Goal: Task Accomplishment & Management: Complete application form

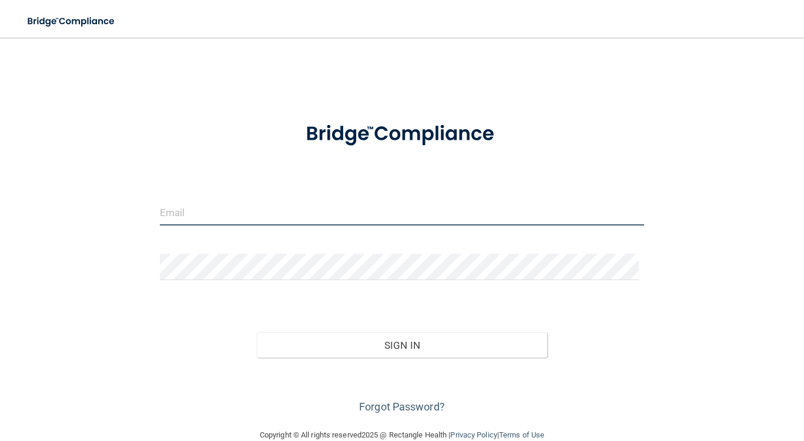
click at [244, 209] on input "email" at bounding box center [402, 212] width 484 height 26
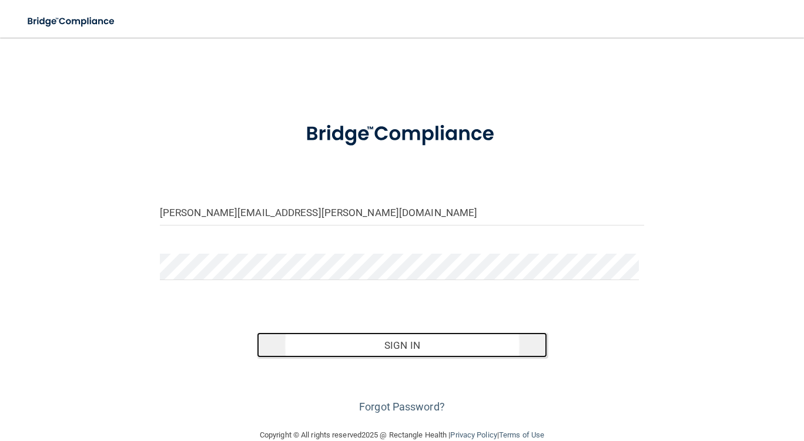
click at [490, 342] on button "Sign In" at bounding box center [402, 346] width 291 height 26
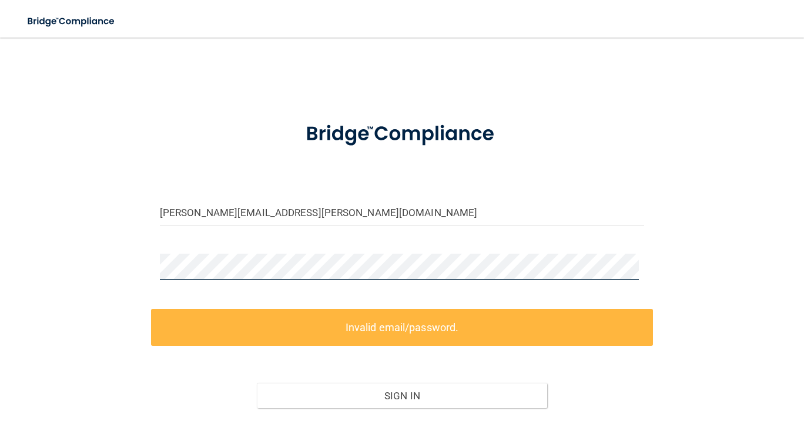
click at [84, 269] on div "veronica.oneil@campsmile.com Invalid email/password. You don't have permission …" at bounding box center [402, 258] width 757 height 418
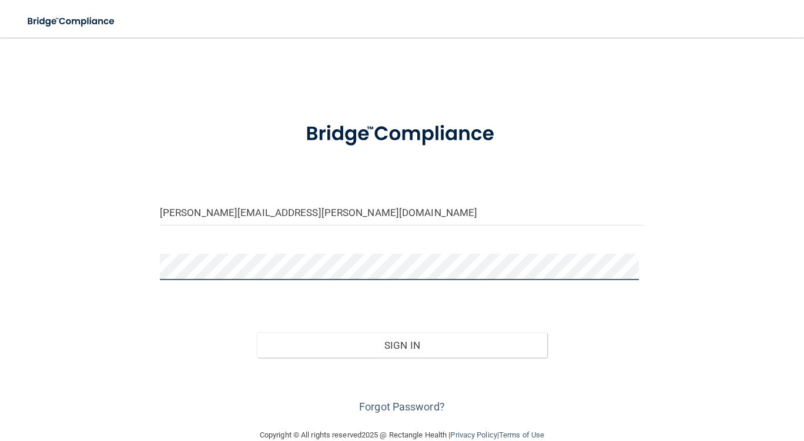
click at [257, 333] on button "Sign In" at bounding box center [402, 346] width 291 height 26
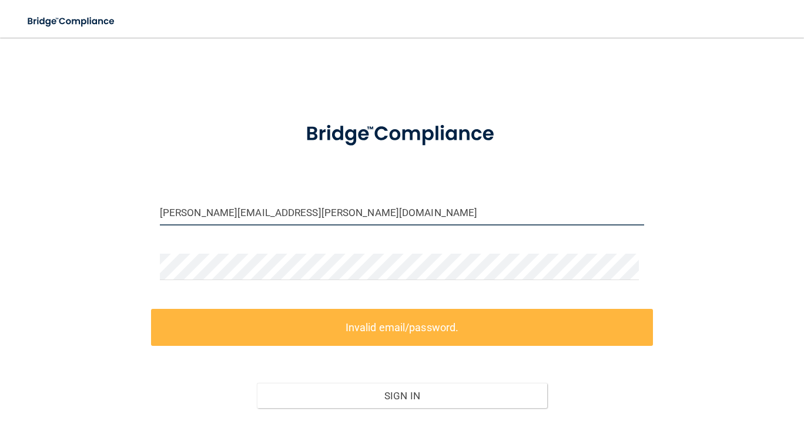
drag, startPoint x: 337, startPoint y: 216, endPoint x: 0, endPoint y: 235, distance: 337.8
click at [0, 235] on main "veronica.oneil@campsmile.com Invalid email/password. You don't have permission …" at bounding box center [402, 240] width 804 height 404
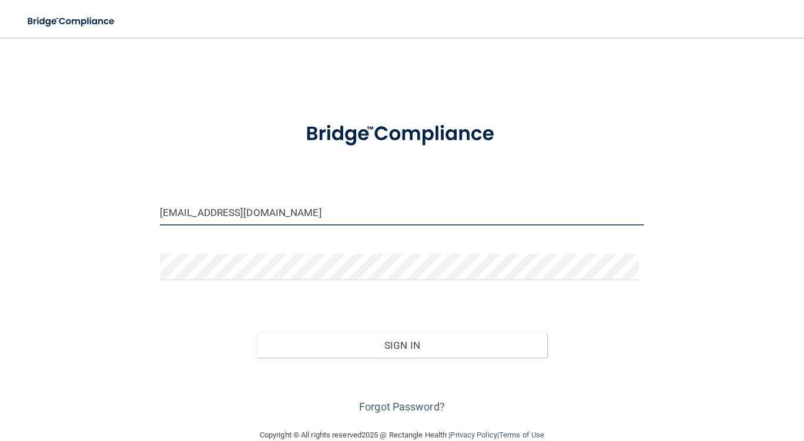
type input "[EMAIL_ADDRESS][DOMAIN_NAME]"
click at [257, 333] on button "Sign In" at bounding box center [402, 346] width 291 height 26
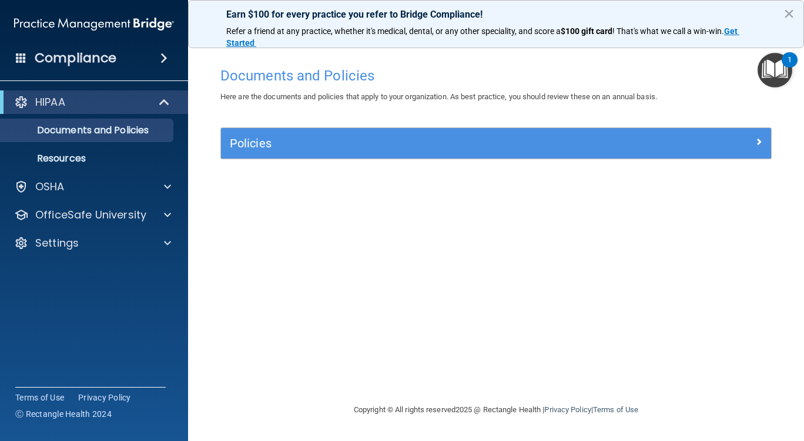
click at [661, 249] on div "Documents and Policies Here are the documents and policies that apply to your o…" at bounding box center [496, 232] width 569 height 342
click at [596, 323] on div "Documents and Policies Here are the documents and policies that apply to your o…" at bounding box center [496, 232] width 569 height 342
click at [654, 310] on div "Documents and Policies Here are the documents and policies that apply to your o…" at bounding box center [496, 232] width 569 height 342
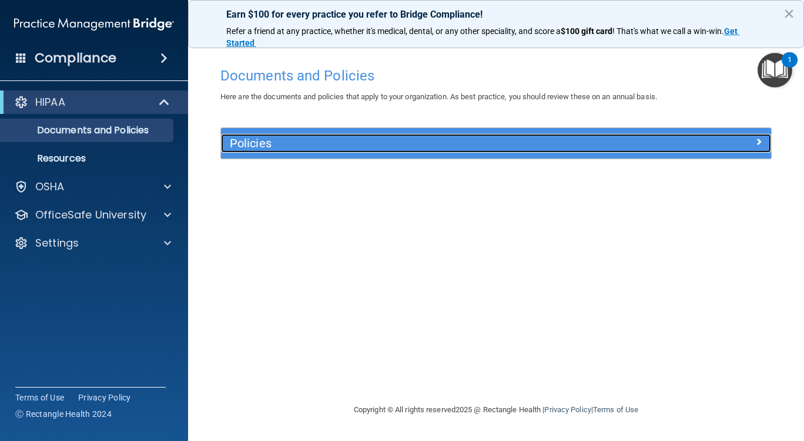
click at [663, 144] on div at bounding box center [702, 141] width 138 height 14
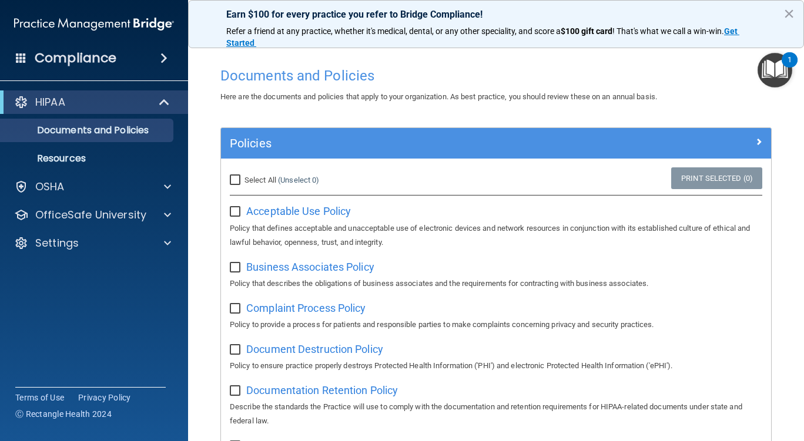
click at [236, 179] on input "Select All (Unselect 0) Unselect All" at bounding box center [237, 180] width 14 height 9
checkbox input "true"
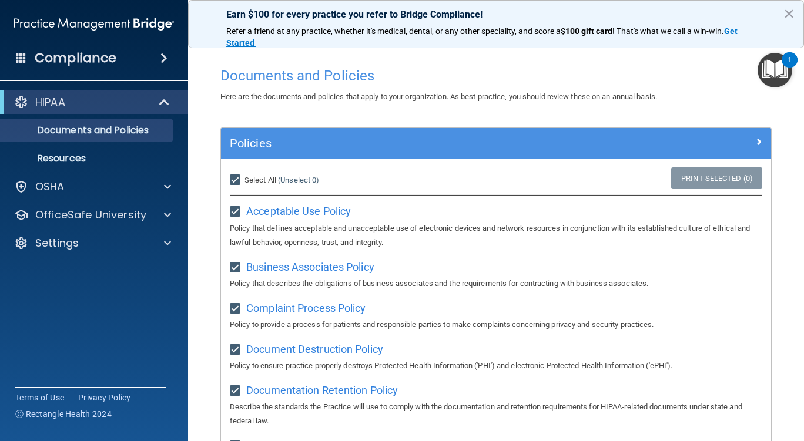
checkbox input "true"
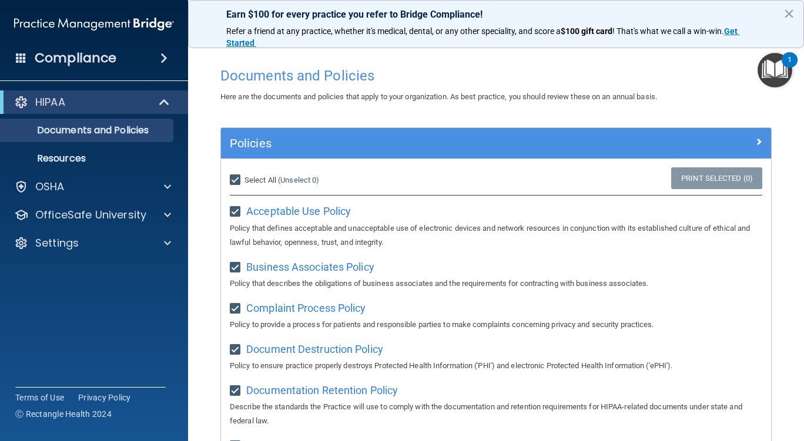
checkbox input "true"
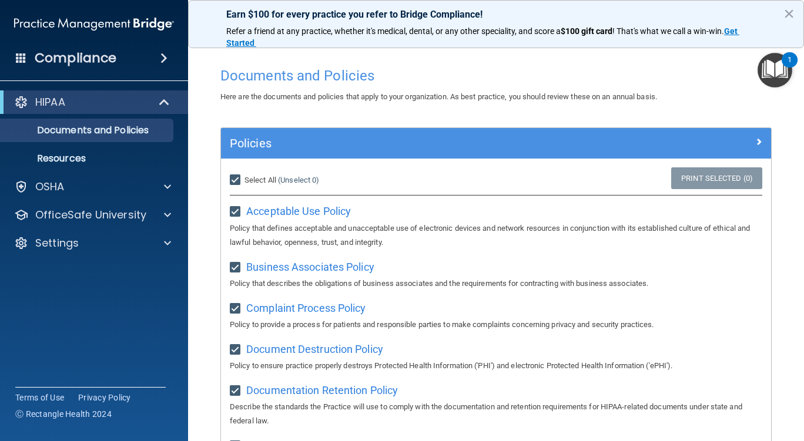
checkbox input "true"
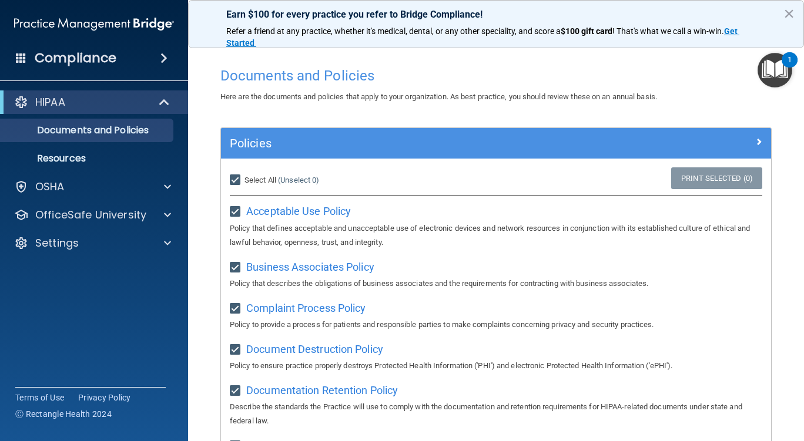
checkbox input "true"
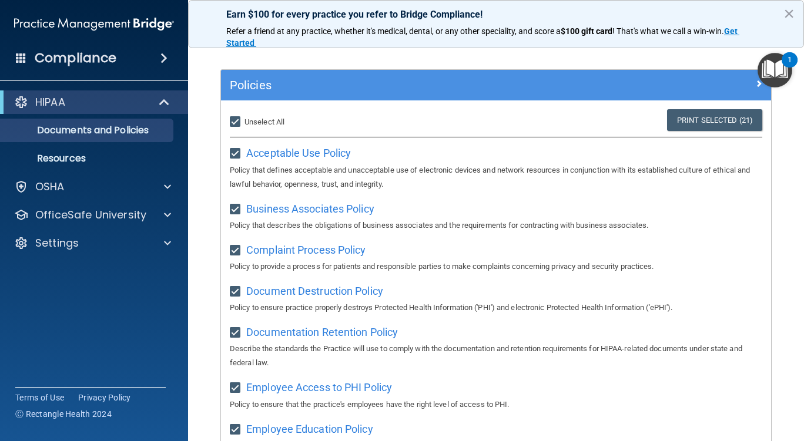
scroll to position [21, 0]
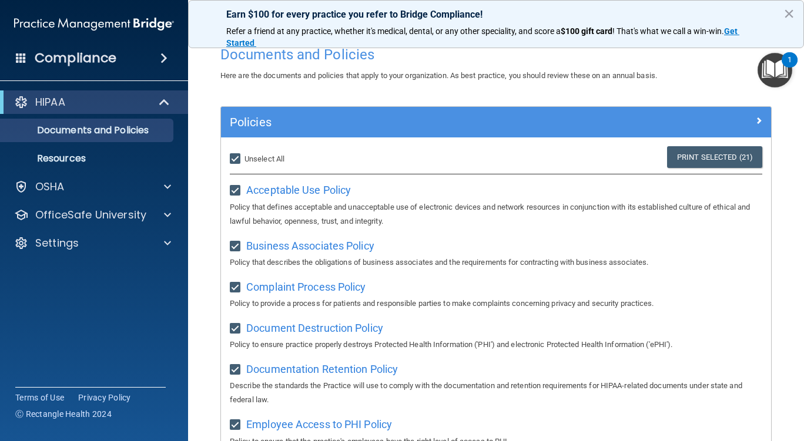
drag, startPoint x: 727, startPoint y: 156, endPoint x: 376, endPoint y: 217, distance: 356.7
click at [372, 222] on div "Select All (Unselect 21) Unselect All Print Selected (21) Acceptable Use Policy…" at bounding box center [496, 187] width 532 height 82
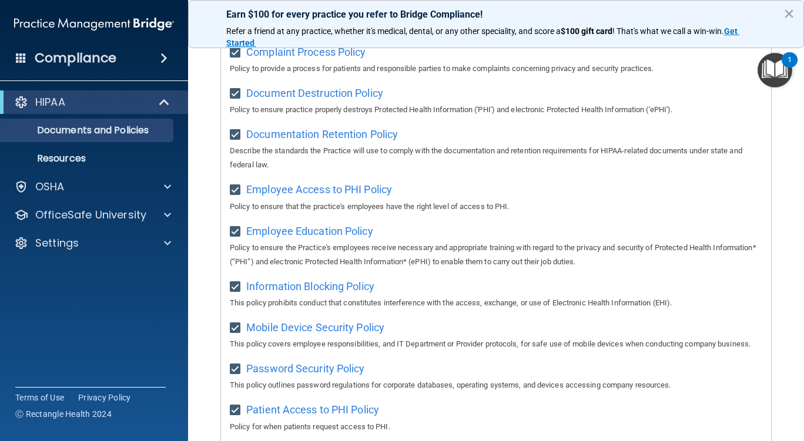
scroll to position [0, 0]
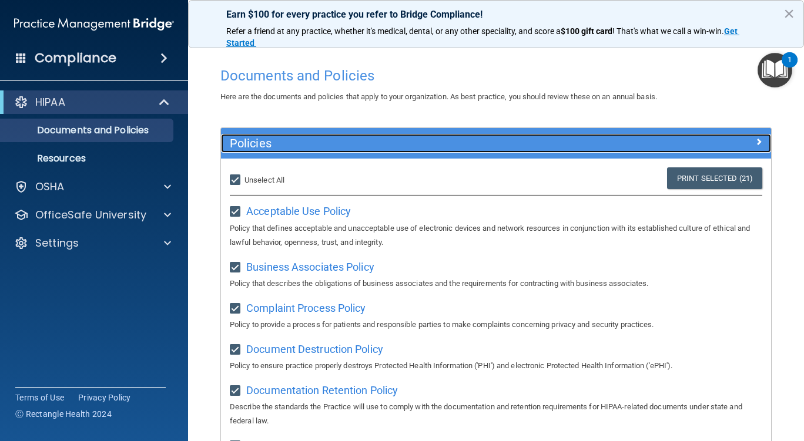
click at [755, 147] on span at bounding box center [758, 142] width 7 height 14
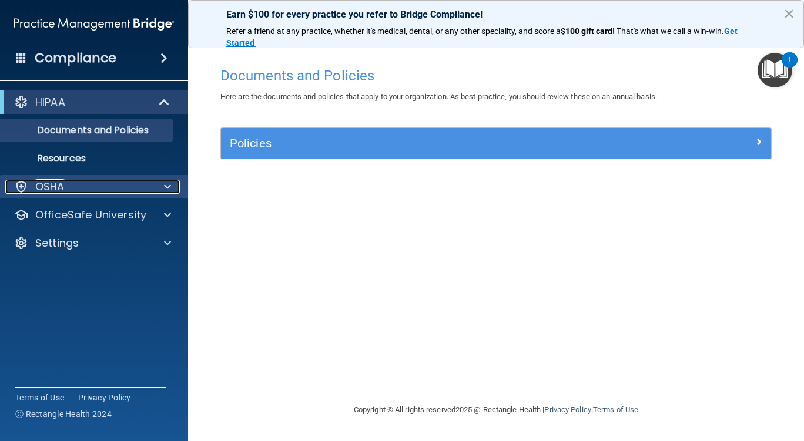
click at [92, 192] on div "OSHA" at bounding box center [78, 187] width 146 height 14
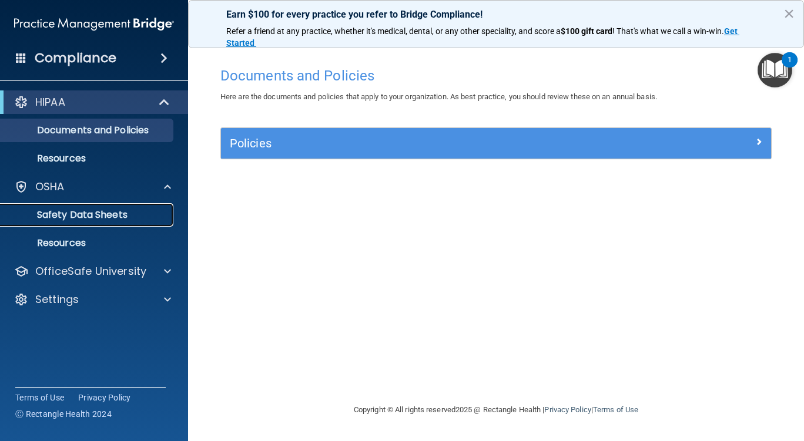
click at [106, 219] on p "Safety Data Sheets" at bounding box center [88, 215] width 160 height 12
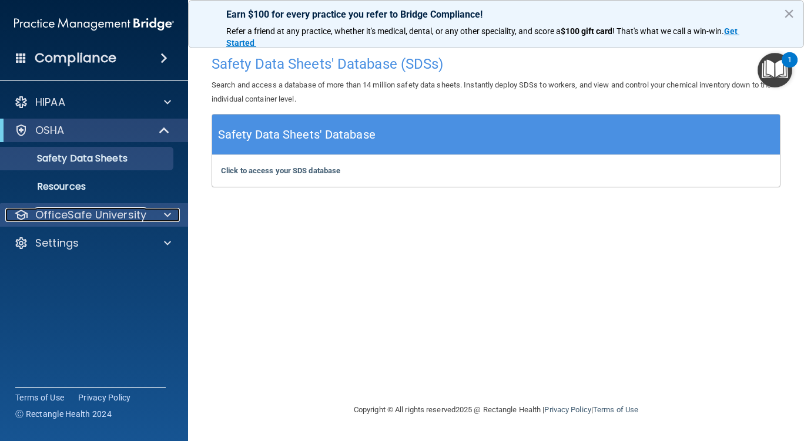
click at [81, 210] on p "OfficeSafe University" at bounding box center [90, 215] width 111 height 14
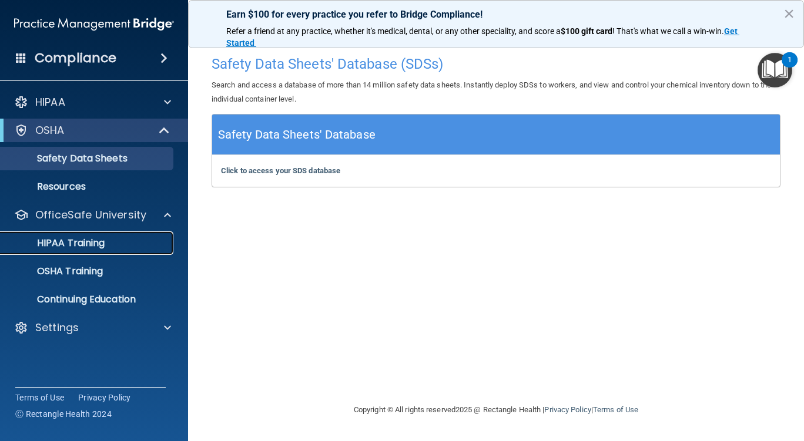
click at [89, 241] on p "HIPAA Training" at bounding box center [56, 243] width 97 height 12
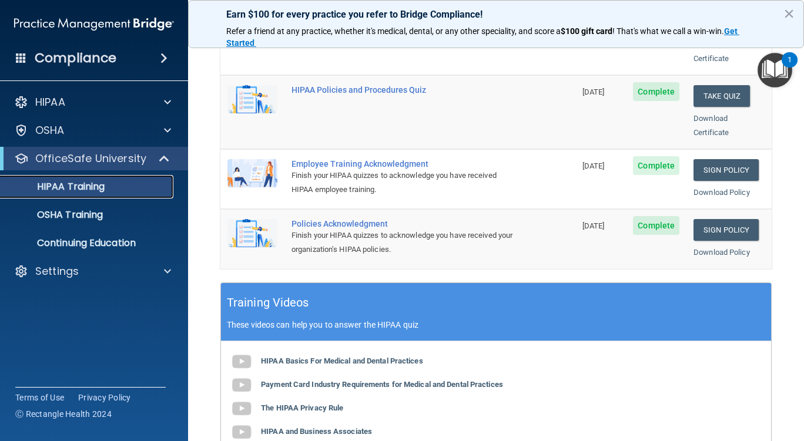
scroll to position [118, 0]
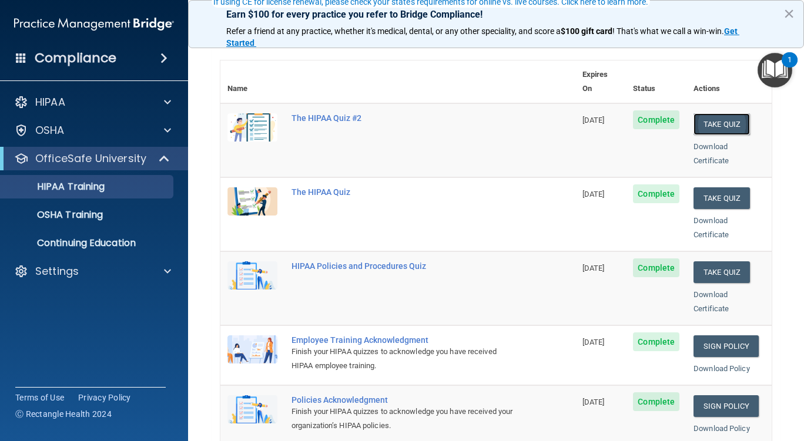
click at [711, 113] on button "Take Quiz" at bounding box center [721, 124] width 56 height 22
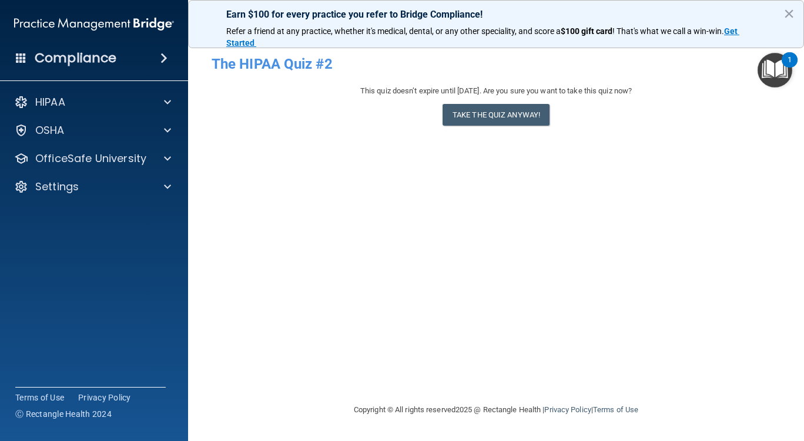
click at [519, 126] on div "This quiz doesn’t expire until 10/28/2025. Are you sure you want to take this q…" at bounding box center [496, 108] width 569 height 48
click at [524, 117] on button "Take the quiz anyway!" at bounding box center [495, 115] width 107 height 22
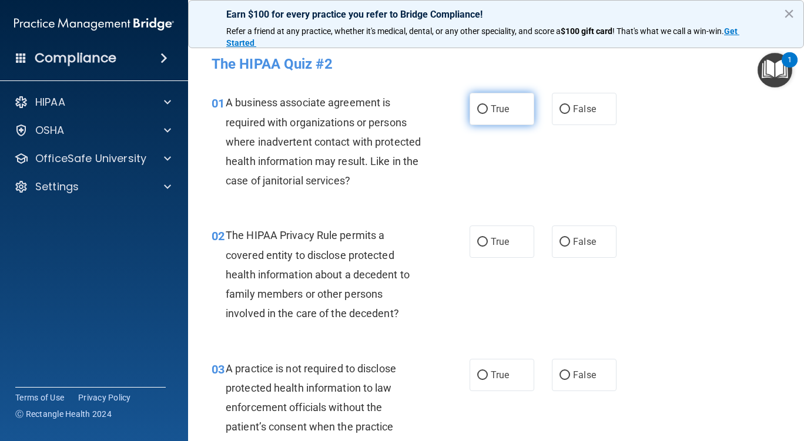
click at [521, 102] on label "True" at bounding box center [502, 109] width 65 height 32
click at [488, 105] on input "True" at bounding box center [482, 109] width 11 height 9
radio input "true"
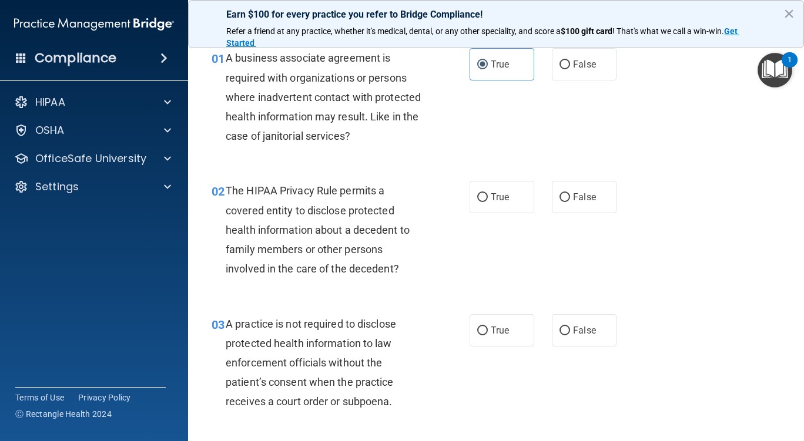
scroll to position [59, 0]
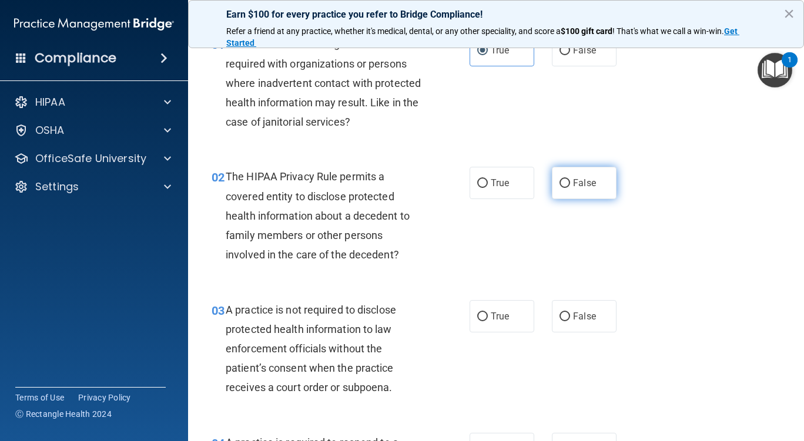
click at [573, 179] on span "False" at bounding box center [584, 182] width 23 height 11
click at [569, 179] on input "False" at bounding box center [564, 183] width 11 height 9
radio input "true"
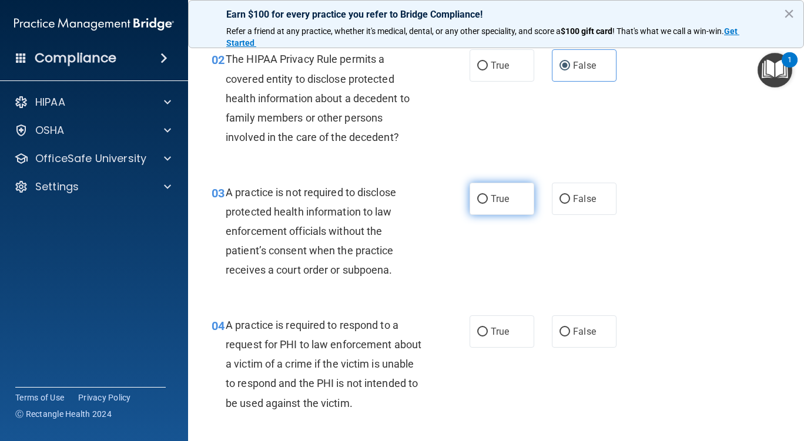
click at [505, 212] on label "True" at bounding box center [502, 199] width 65 height 32
click at [488, 204] on input "True" at bounding box center [482, 199] width 11 height 9
radio input "true"
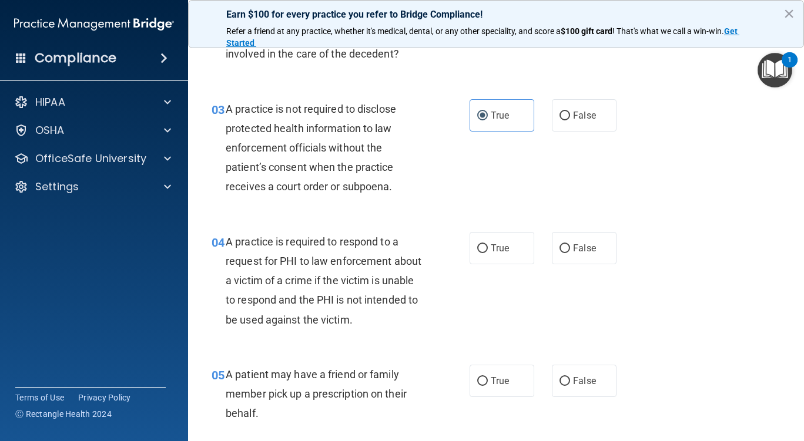
scroll to position [294, 0]
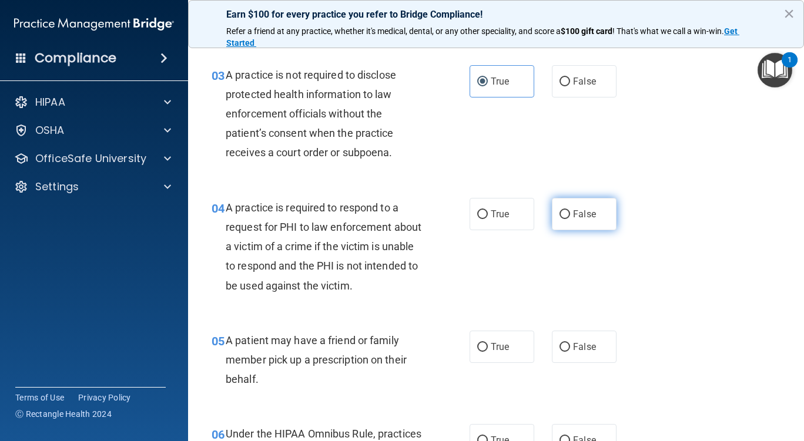
click at [573, 216] on span "False" at bounding box center [584, 214] width 23 height 11
click at [568, 216] on input "False" at bounding box center [564, 214] width 11 height 9
radio input "true"
click at [508, 358] on label "True" at bounding box center [502, 347] width 65 height 32
click at [488, 352] on input "True" at bounding box center [482, 347] width 11 height 9
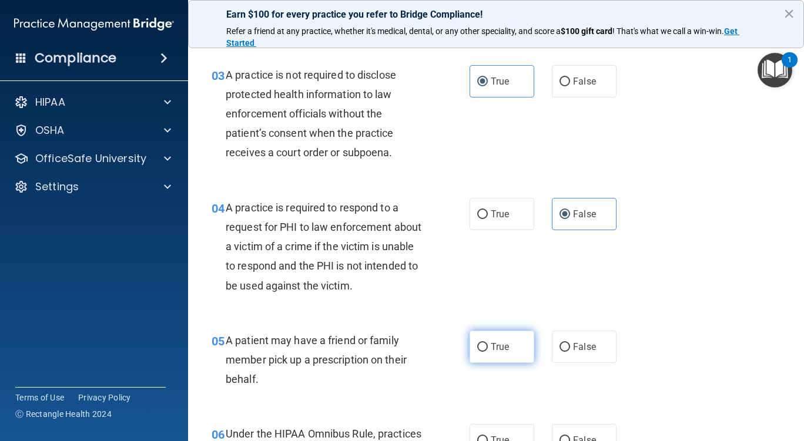
radio input "true"
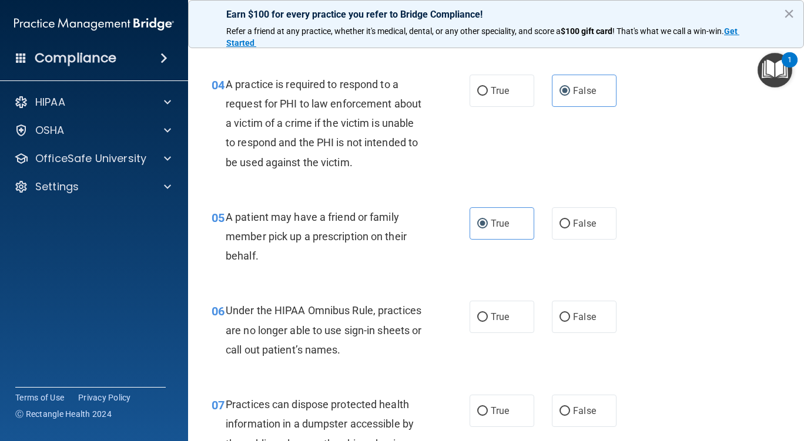
scroll to position [470, 0]
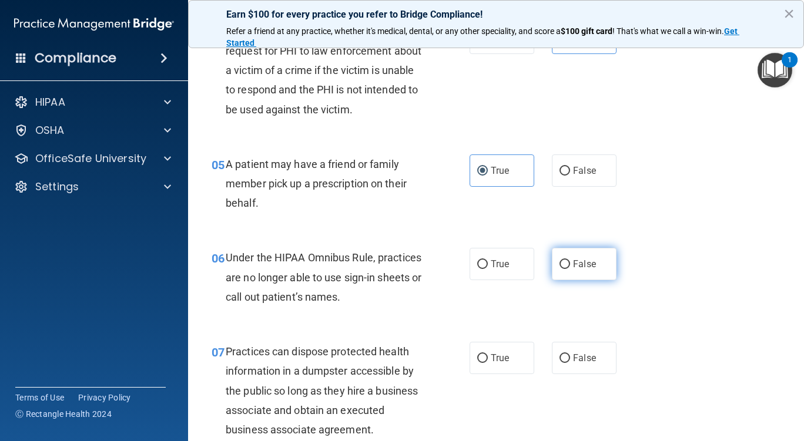
click at [561, 258] on label "False" at bounding box center [584, 264] width 65 height 32
click at [561, 260] on input "False" at bounding box center [564, 264] width 11 height 9
radio input "true"
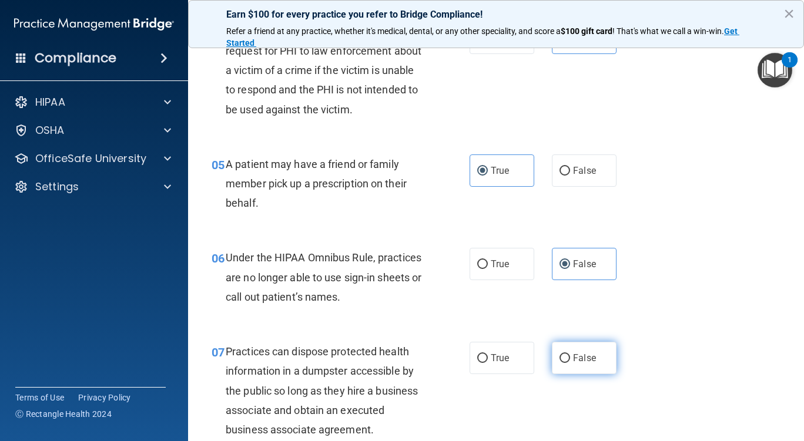
click at [560, 353] on label "False" at bounding box center [584, 358] width 65 height 32
click at [560, 354] on input "False" at bounding box center [564, 358] width 11 height 9
radio input "true"
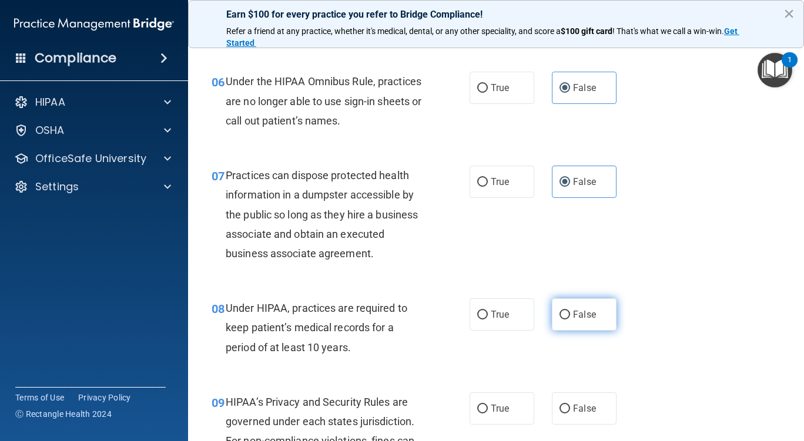
click at [575, 307] on label "False" at bounding box center [584, 315] width 65 height 32
click at [570, 311] on input "False" at bounding box center [564, 315] width 11 height 9
radio input "true"
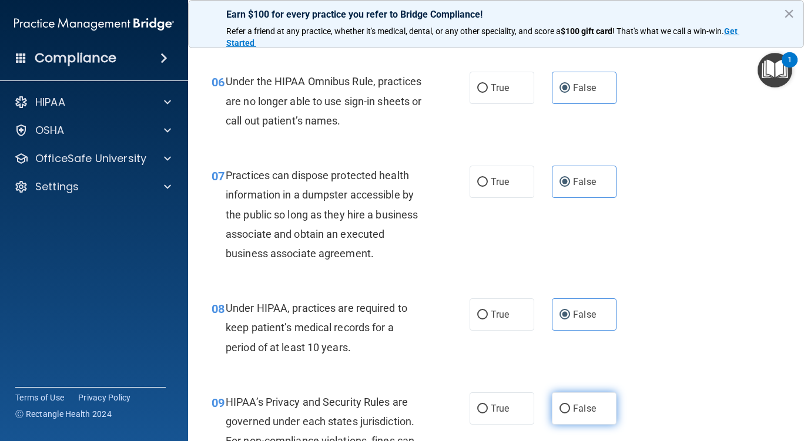
click at [584, 403] on span "False" at bounding box center [584, 408] width 23 height 11
click at [570, 405] on input "False" at bounding box center [564, 409] width 11 height 9
radio input "true"
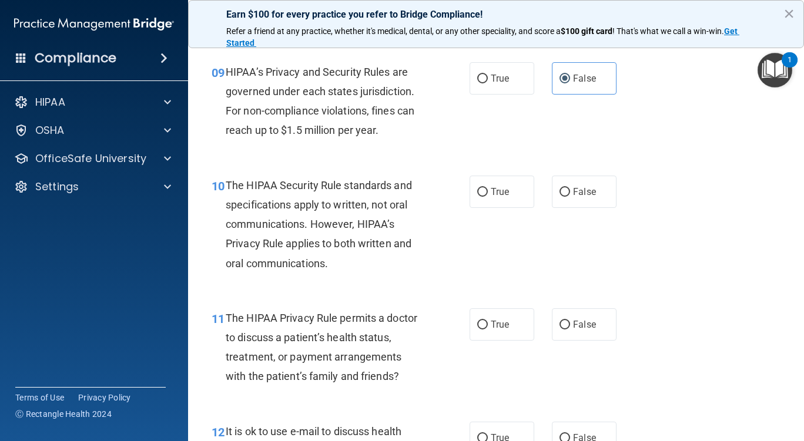
scroll to position [940, 0]
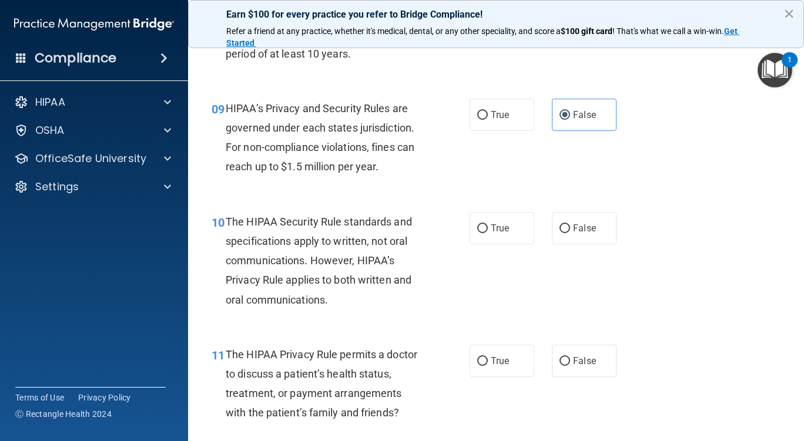
click at [730, 244] on div "10 The HIPAA Security Rule standards and specifications apply to written, not o…" at bounding box center [496, 263] width 586 height 133
click at [491, 229] on span "True" at bounding box center [500, 228] width 18 height 11
click at [487, 229] on input "True" at bounding box center [482, 228] width 11 height 9
radio input "true"
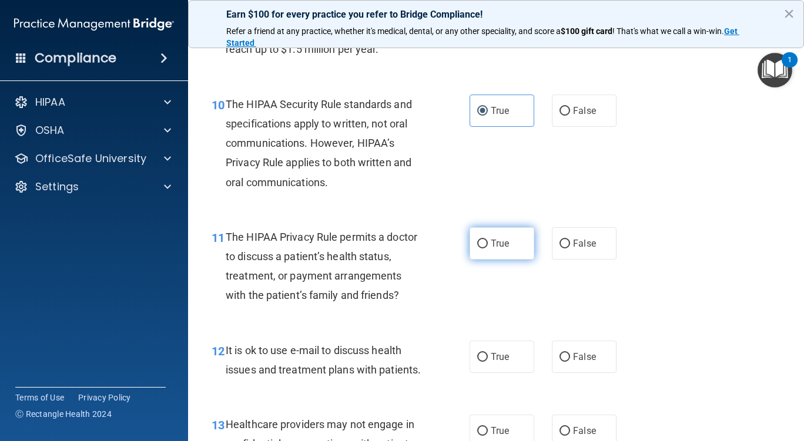
click at [484, 237] on label "True" at bounding box center [502, 243] width 65 height 32
click at [484, 240] on input "True" at bounding box center [482, 244] width 11 height 9
radio input "true"
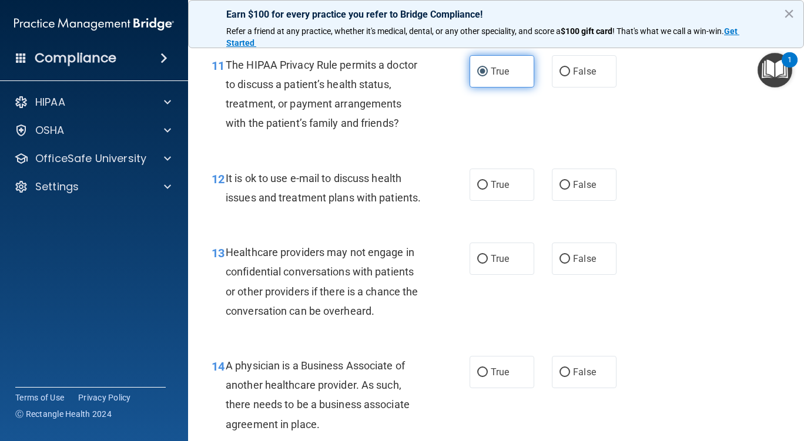
scroll to position [1293, 0]
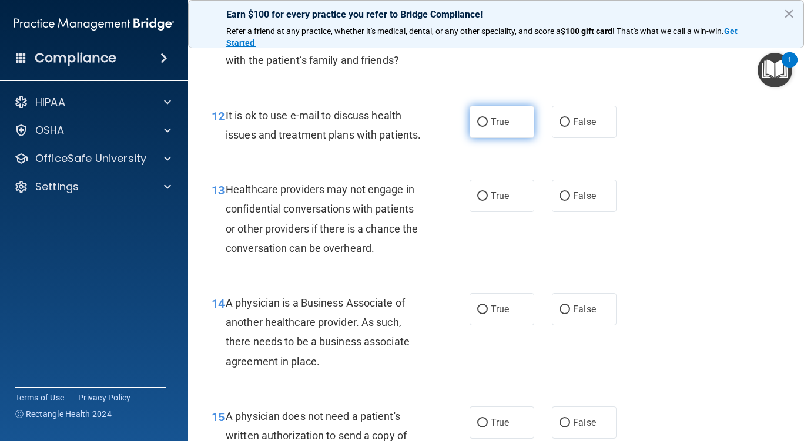
click at [491, 117] on span "True" at bounding box center [500, 121] width 18 height 11
click at [488, 118] on input "True" at bounding box center [482, 122] width 11 height 9
radio input "true"
click at [573, 125] on span "False" at bounding box center [584, 121] width 23 height 11
click at [568, 125] on input "False" at bounding box center [564, 122] width 11 height 9
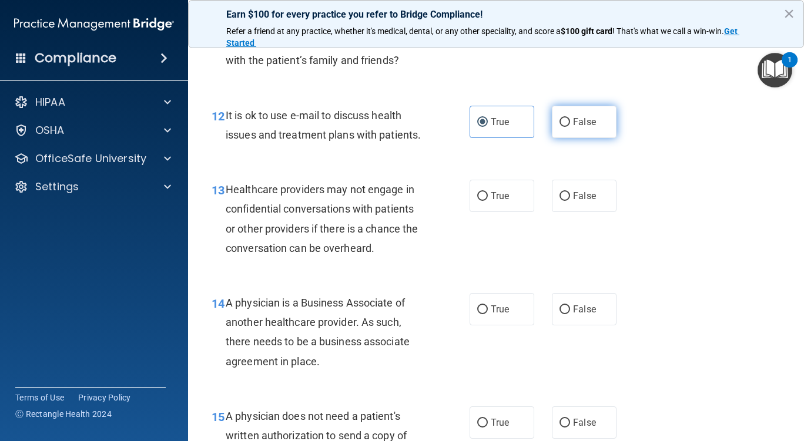
radio input "true"
radio input "false"
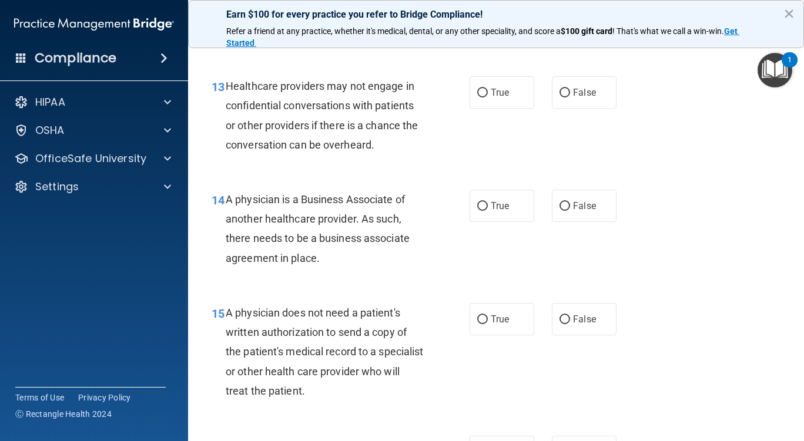
scroll to position [1410, 0]
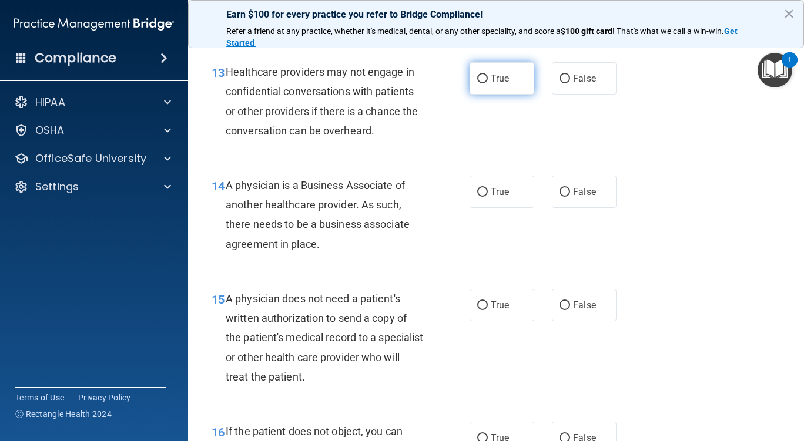
click at [492, 95] on label "True" at bounding box center [502, 78] width 65 height 32
click at [488, 83] on input "True" at bounding box center [482, 79] width 11 height 9
radio input "true"
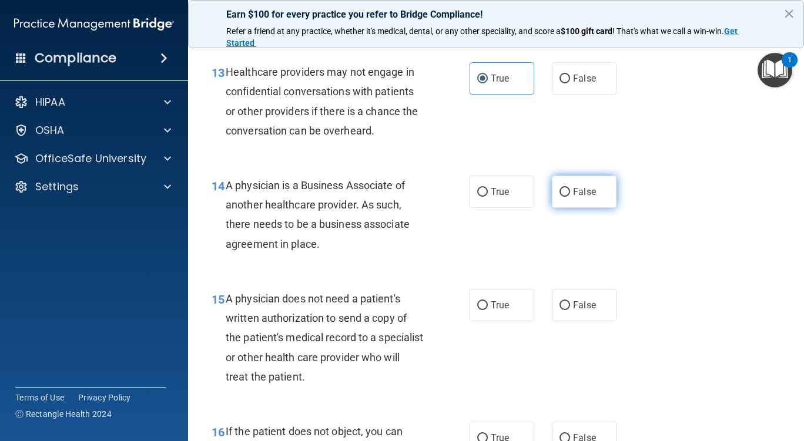
click at [592, 208] on label "False" at bounding box center [584, 192] width 65 height 32
click at [570, 197] on input "False" at bounding box center [564, 192] width 11 height 9
radio input "true"
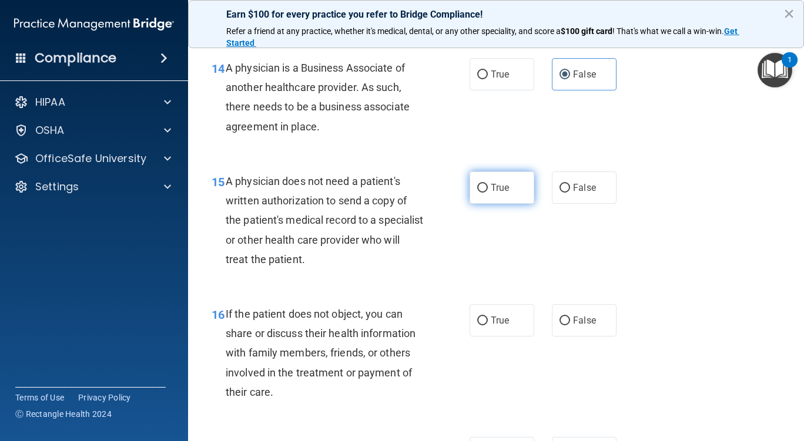
click at [521, 202] on label "True" at bounding box center [502, 188] width 65 height 32
click at [488, 193] on input "True" at bounding box center [482, 188] width 11 height 9
radio input "true"
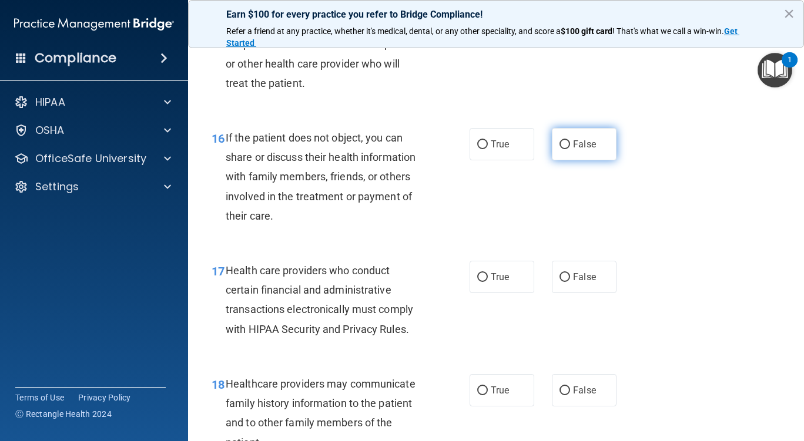
click at [570, 160] on label "False" at bounding box center [584, 144] width 65 height 32
click at [570, 149] on input "False" at bounding box center [564, 144] width 11 height 9
radio input "true"
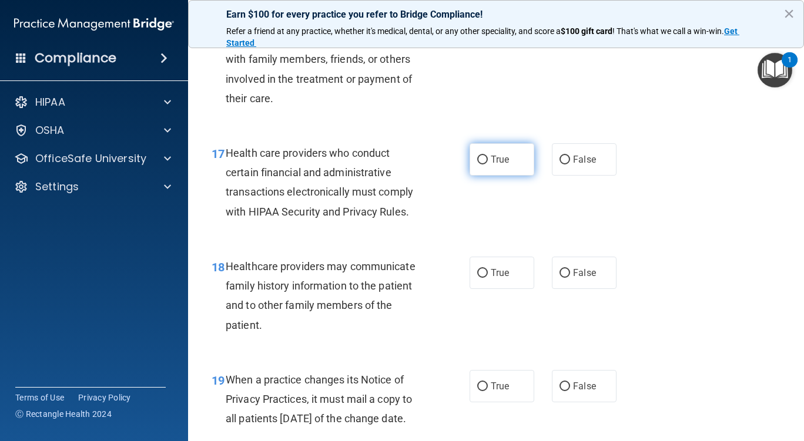
click at [506, 176] on label "True" at bounding box center [502, 159] width 65 height 32
click at [488, 165] on input "True" at bounding box center [482, 160] width 11 height 9
radio input "true"
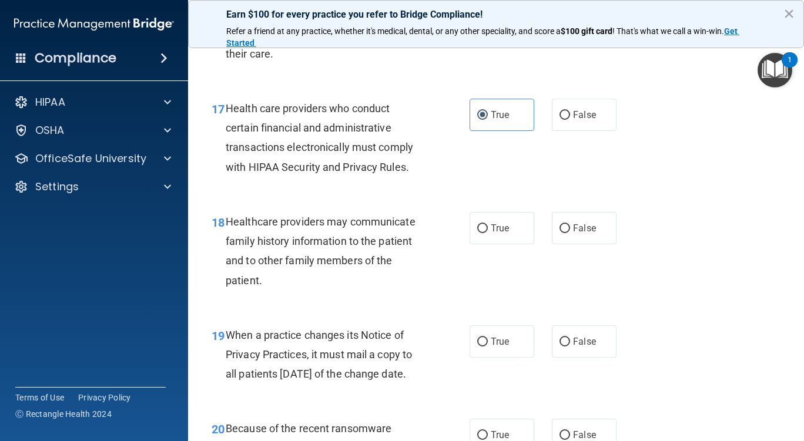
scroll to position [1880, 0]
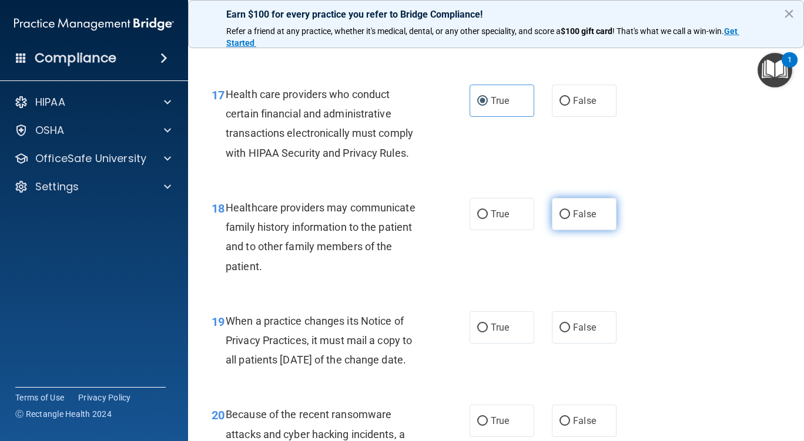
click at [573, 220] on span "False" at bounding box center [584, 214] width 23 height 11
click at [570, 219] on input "False" at bounding box center [564, 214] width 11 height 9
radio input "true"
click at [496, 333] on span "True" at bounding box center [500, 327] width 18 height 11
click at [488, 333] on input "True" at bounding box center [482, 328] width 11 height 9
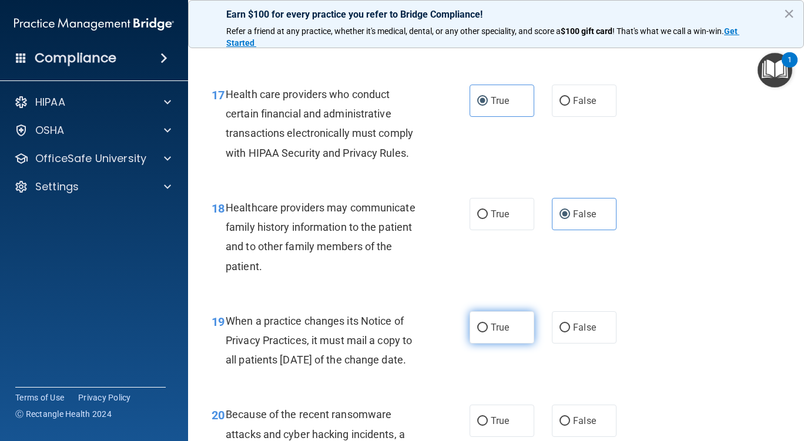
radio input "true"
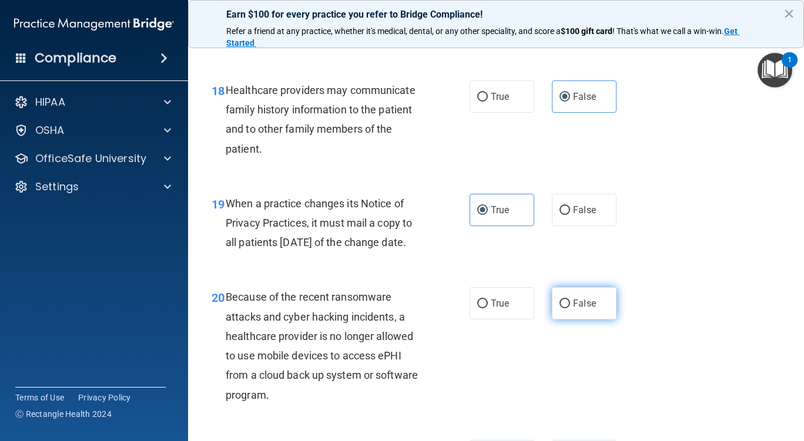
click at [584, 309] on span "False" at bounding box center [584, 303] width 23 height 11
click at [570, 309] on input "False" at bounding box center [564, 304] width 11 height 9
radio input "true"
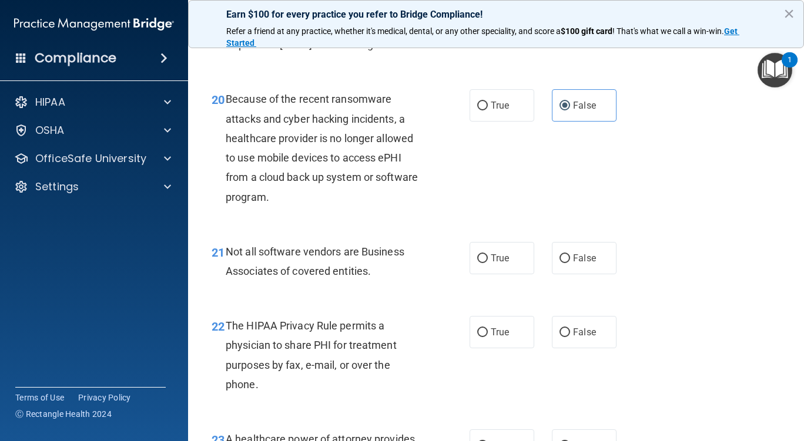
scroll to position [2233, 0]
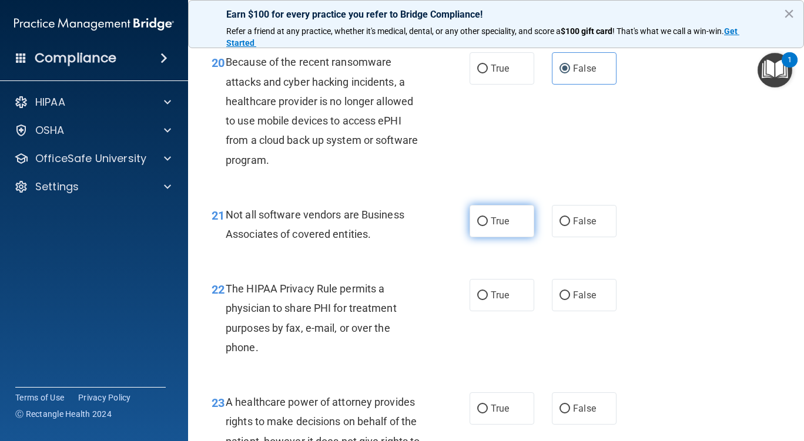
click at [504, 237] on label "True" at bounding box center [502, 221] width 65 height 32
click at [488, 226] on input "True" at bounding box center [482, 221] width 11 height 9
radio input "true"
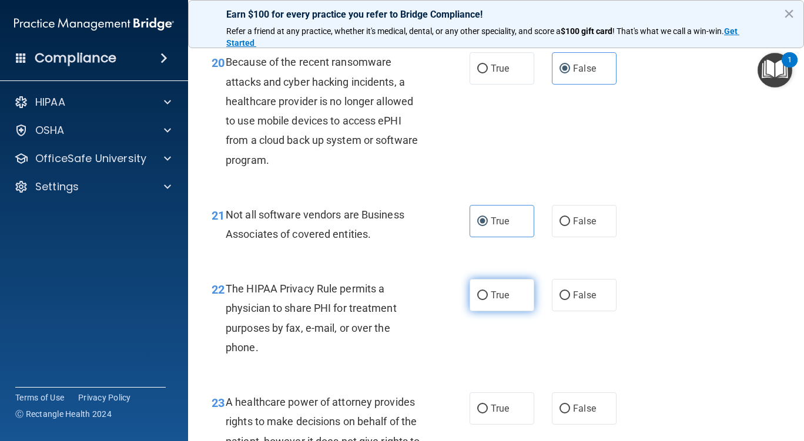
click at [504, 311] on label "True" at bounding box center [502, 295] width 65 height 32
click at [488, 300] on input "True" at bounding box center [482, 295] width 11 height 9
radio input "true"
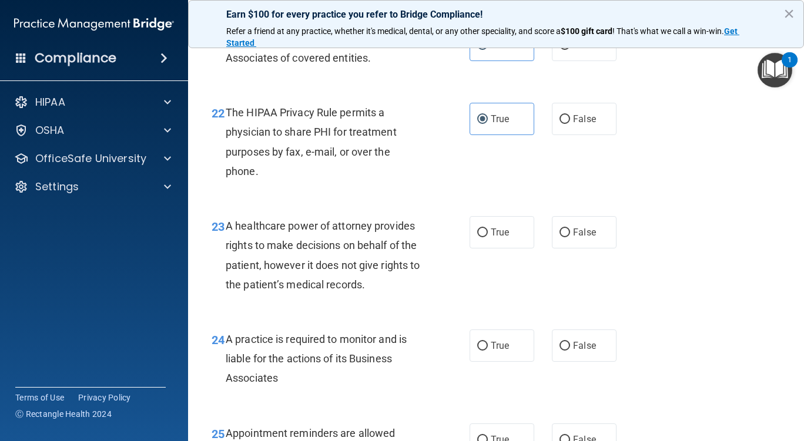
scroll to position [2468, 0]
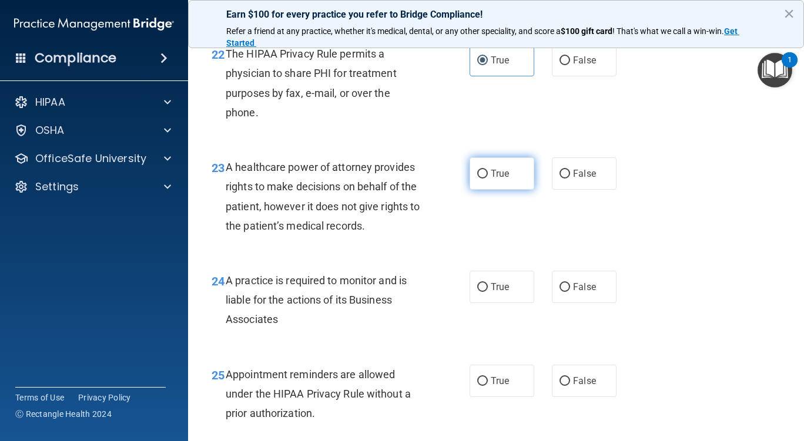
click at [504, 190] on label "True" at bounding box center [502, 173] width 65 height 32
click at [488, 179] on input "True" at bounding box center [482, 174] width 11 height 9
radio input "true"
click at [514, 303] on label "True" at bounding box center [502, 287] width 65 height 32
click at [488, 292] on input "True" at bounding box center [482, 287] width 11 height 9
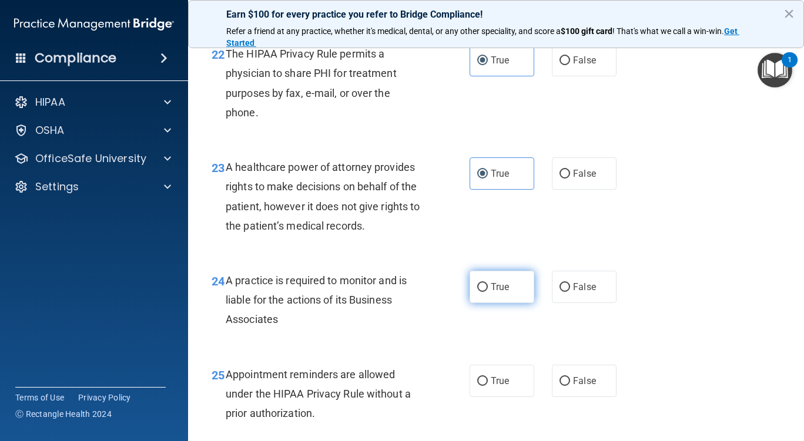
radio input "true"
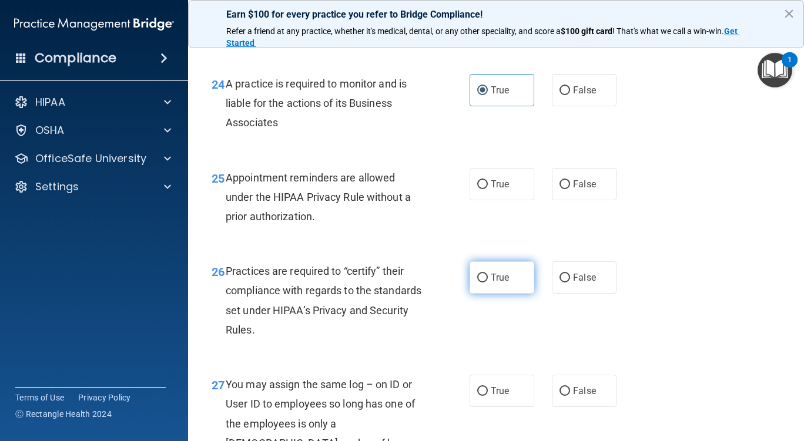
scroll to position [2703, 0]
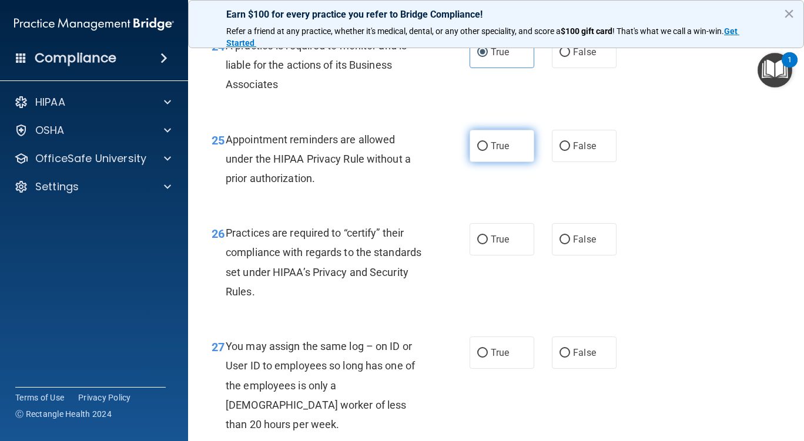
click at [498, 162] on label "True" at bounding box center [502, 146] width 65 height 32
click at [488, 151] on input "True" at bounding box center [482, 146] width 11 height 9
radio input "true"
click at [491, 256] on label "True" at bounding box center [502, 239] width 65 height 32
click at [488, 244] on input "True" at bounding box center [482, 240] width 11 height 9
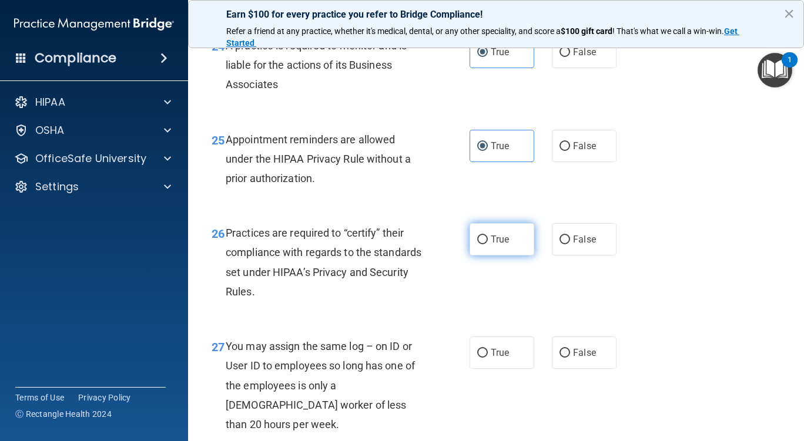
radio input "true"
click at [492, 369] on label "True" at bounding box center [502, 353] width 65 height 32
click at [488, 358] on input "True" at bounding box center [482, 353] width 11 height 9
radio input "true"
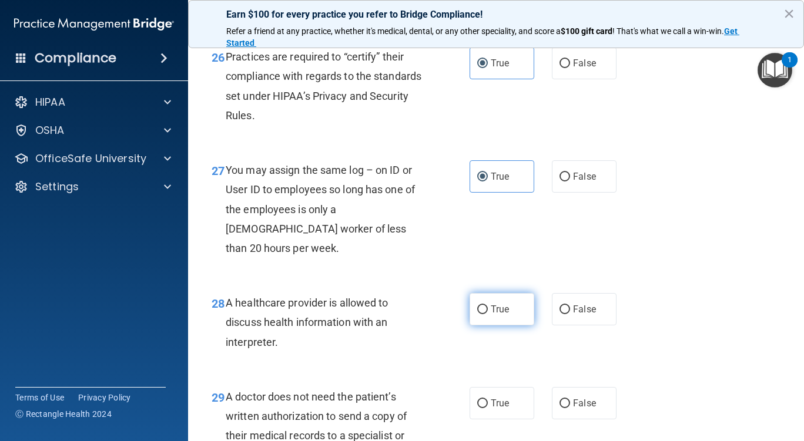
click at [498, 315] on span "True" at bounding box center [500, 309] width 18 height 11
click at [488, 314] on input "True" at bounding box center [482, 310] width 11 height 9
radio input "true"
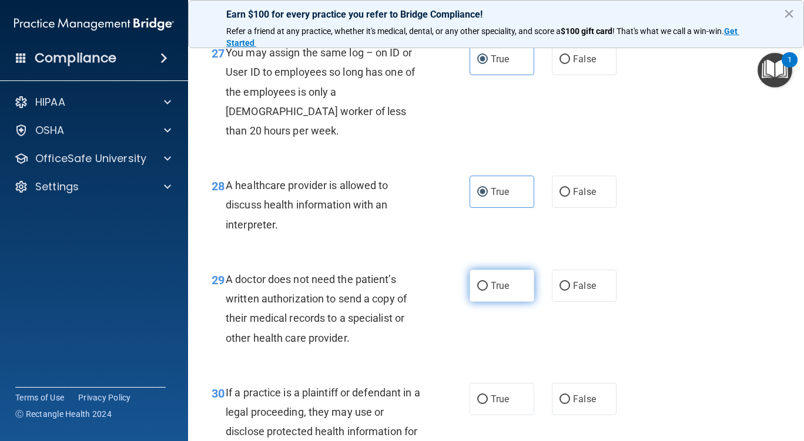
click at [501, 291] on span "True" at bounding box center [500, 285] width 18 height 11
click at [488, 291] on input "True" at bounding box center [482, 286] width 11 height 9
radio input "true"
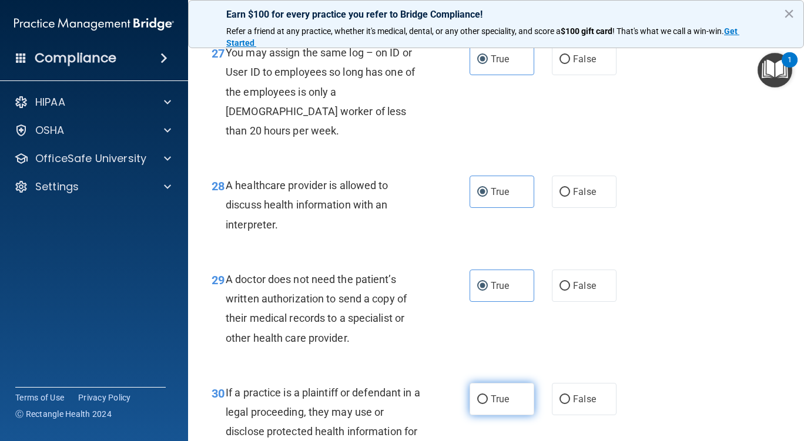
click at [497, 405] on span "True" at bounding box center [500, 399] width 18 height 11
click at [488, 404] on input "True" at bounding box center [482, 399] width 11 height 9
radio input "true"
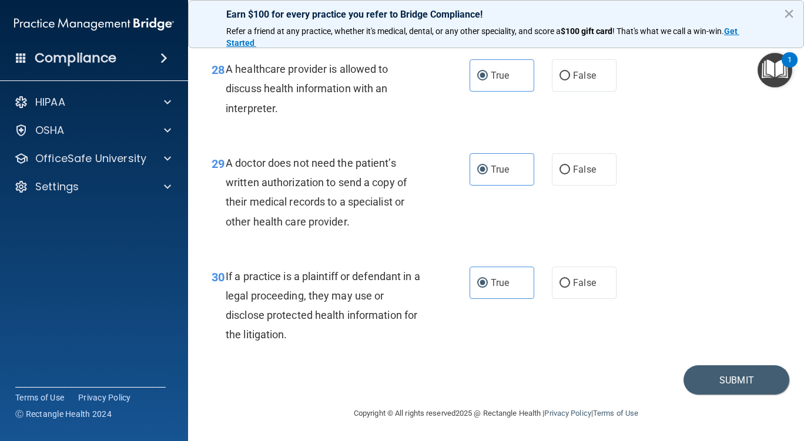
scroll to position [3134, 0]
click at [712, 377] on button "Submit" at bounding box center [736, 380] width 106 height 30
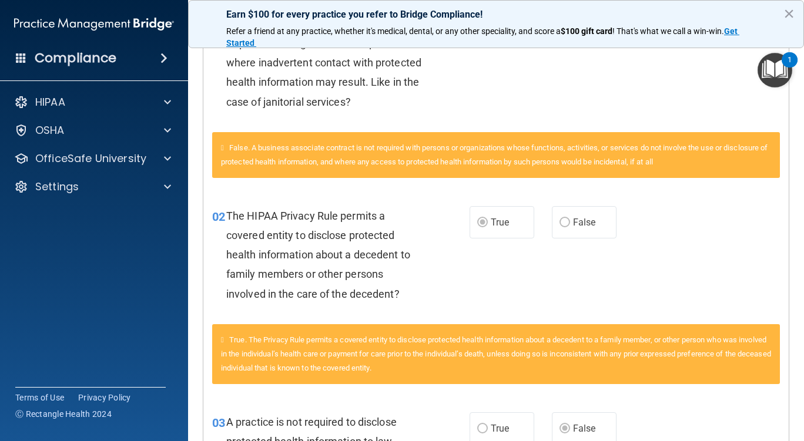
scroll to position [468, 0]
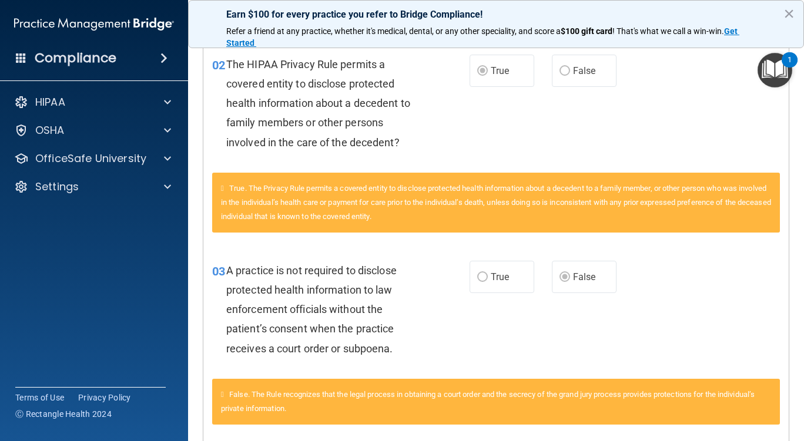
click at [592, 149] on div "02 The HIPAA Privacy Rule permits a covered entity to disclose protected health…" at bounding box center [495, 106] width 585 height 133
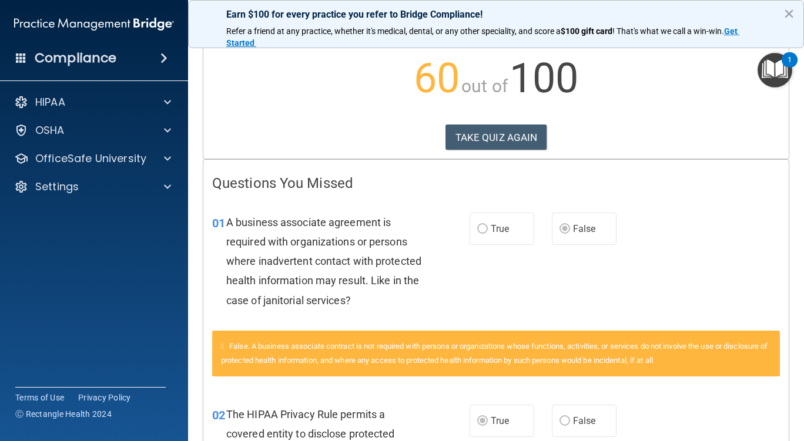
scroll to position [0, 0]
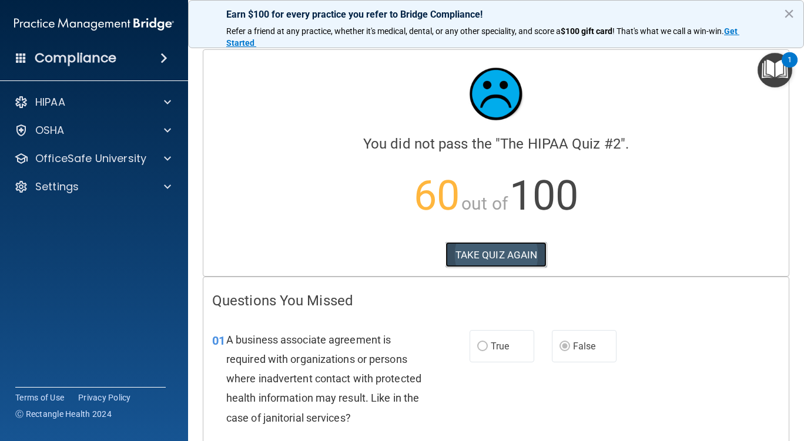
click at [522, 253] on button "TAKE QUIZ AGAIN" at bounding box center [496, 255] width 102 height 26
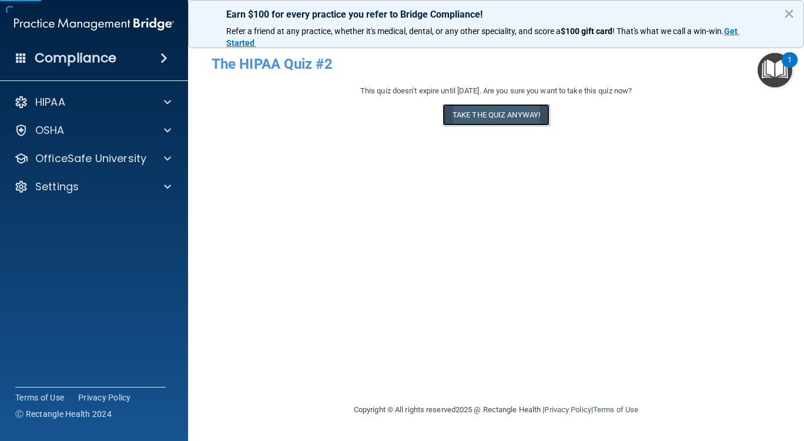
click at [492, 110] on button "Take the quiz anyway!" at bounding box center [495, 115] width 107 height 22
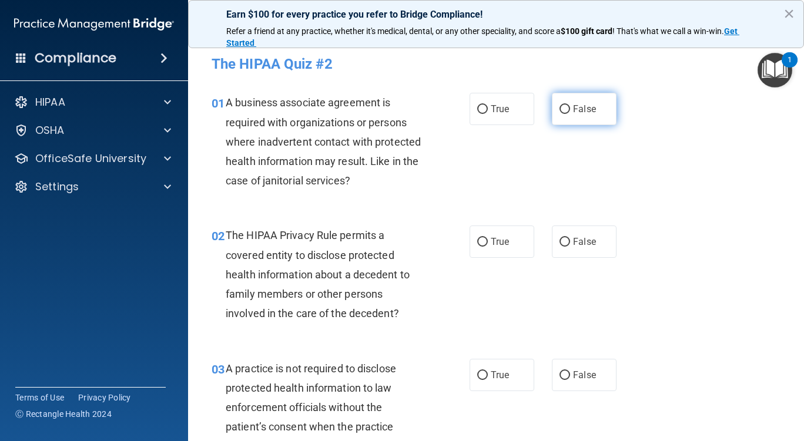
click at [565, 105] on input "False" at bounding box center [564, 109] width 11 height 9
radio input "true"
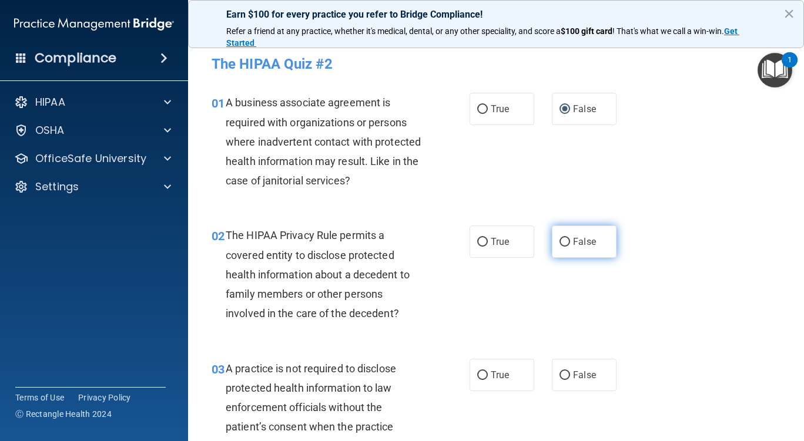
click at [573, 238] on span "False" at bounding box center [584, 241] width 23 height 11
click at [570, 238] on input "False" at bounding box center [564, 242] width 11 height 9
radio input "true"
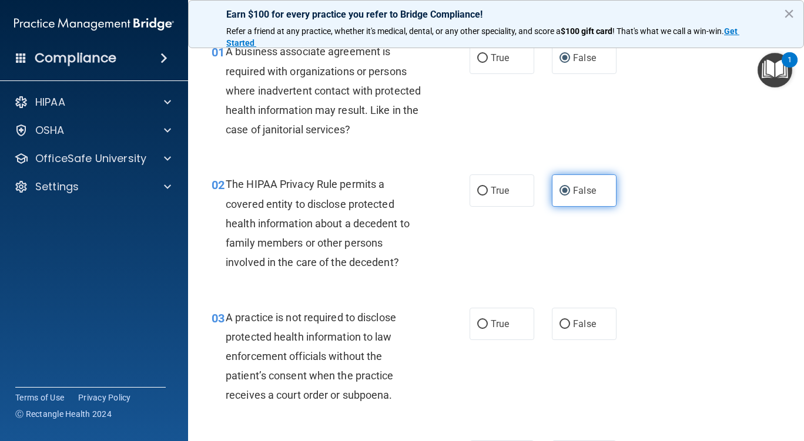
scroll to position [118, 0]
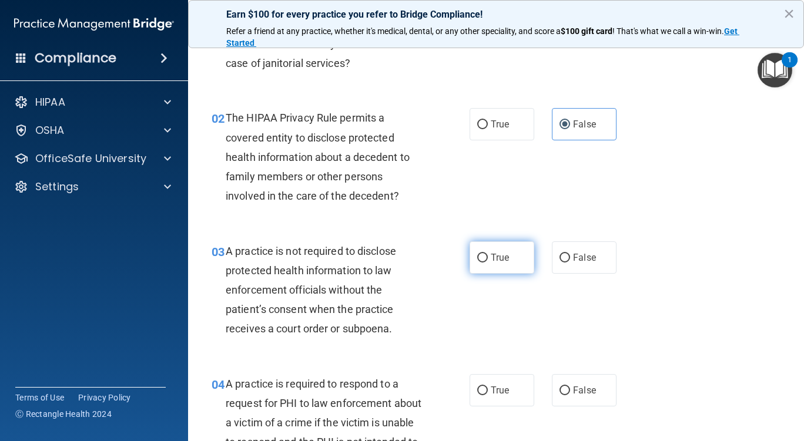
click at [494, 252] on span "True" at bounding box center [500, 257] width 18 height 11
click at [488, 254] on input "True" at bounding box center [482, 258] width 11 height 9
radio input "true"
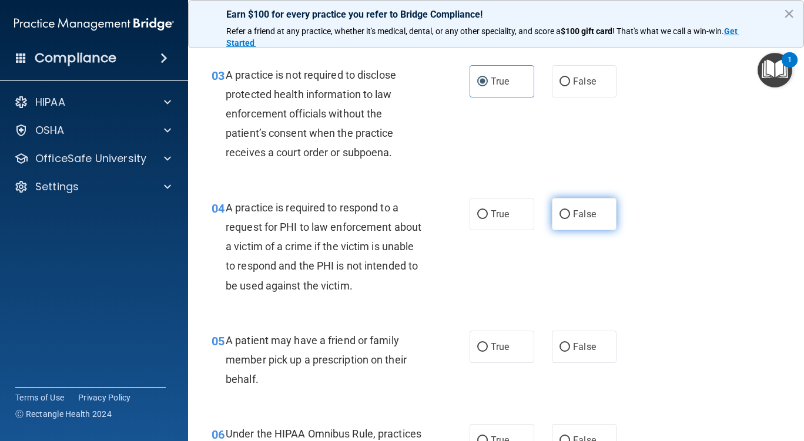
click at [552, 216] on label "False" at bounding box center [584, 214] width 65 height 32
click at [559, 216] on input "False" at bounding box center [564, 214] width 11 height 9
radio input "true"
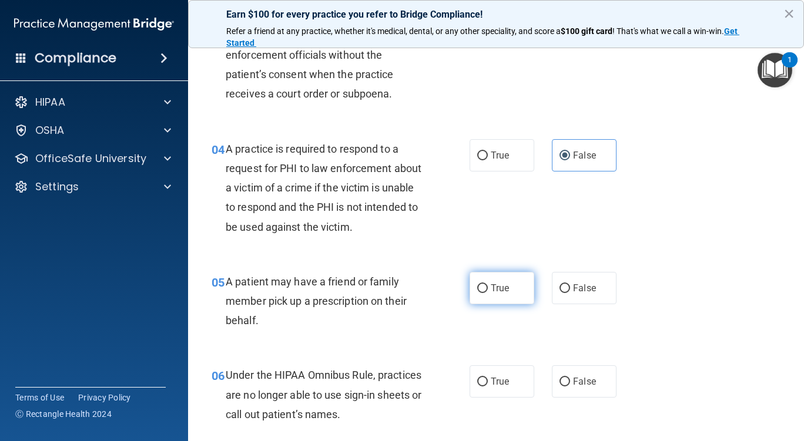
click at [510, 304] on label "True" at bounding box center [502, 288] width 65 height 32
click at [488, 293] on input "True" at bounding box center [482, 288] width 11 height 9
radio input "true"
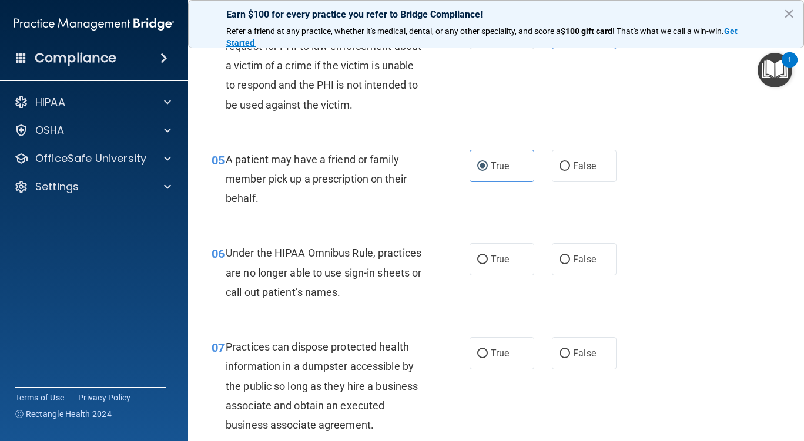
scroll to position [529, 0]
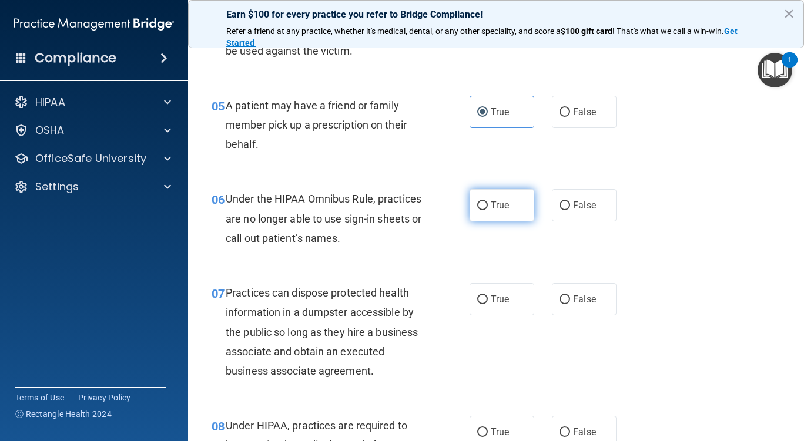
click at [515, 214] on label "True" at bounding box center [502, 205] width 65 height 32
click at [488, 210] on input "True" at bounding box center [482, 206] width 11 height 9
radio input "true"
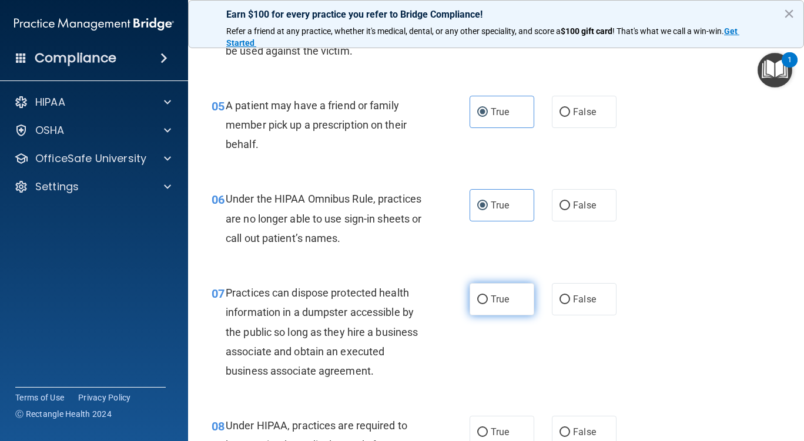
click at [488, 307] on label "True" at bounding box center [502, 299] width 65 height 32
click at [488, 304] on input "True" at bounding box center [482, 300] width 11 height 9
radio input "true"
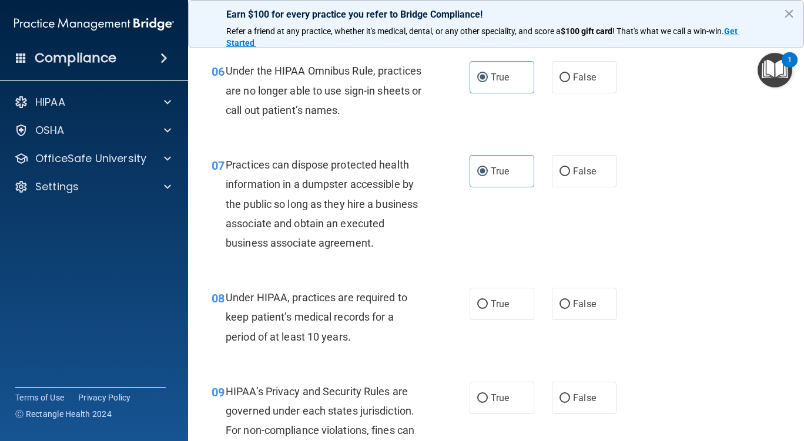
scroll to position [705, 0]
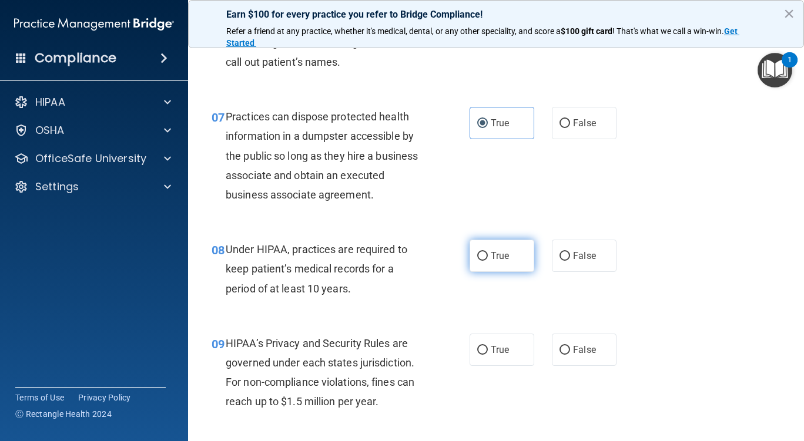
click at [491, 266] on label "True" at bounding box center [502, 256] width 65 height 32
click at [488, 261] on input "True" at bounding box center [482, 256] width 11 height 9
radio input "true"
click at [498, 346] on span "True" at bounding box center [500, 349] width 18 height 11
click at [488, 346] on input "True" at bounding box center [482, 350] width 11 height 9
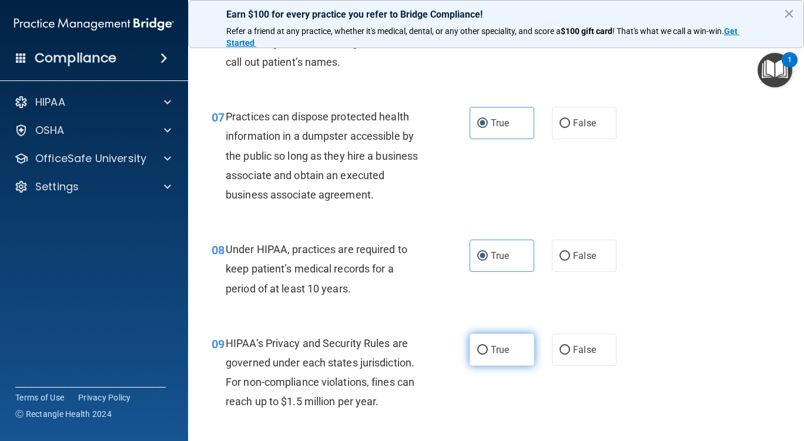
radio input "true"
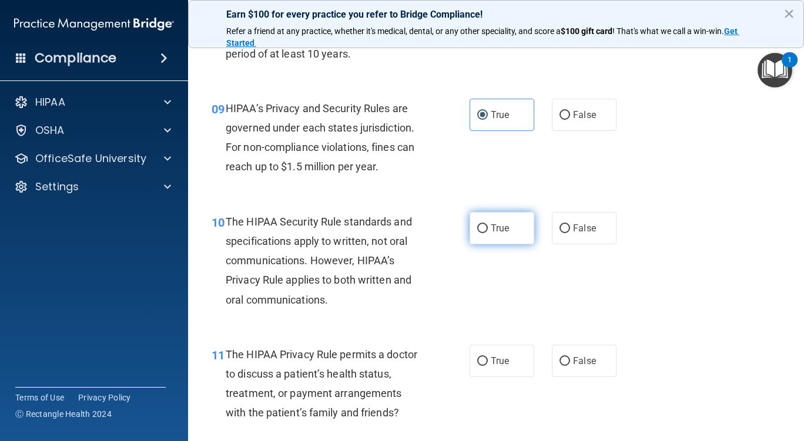
click at [497, 219] on label "True" at bounding box center [502, 228] width 65 height 32
click at [488, 224] on input "True" at bounding box center [482, 228] width 11 height 9
radio input "true"
click at [498, 358] on span "True" at bounding box center [500, 361] width 18 height 11
click at [488, 358] on input "True" at bounding box center [482, 361] width 11 height 9
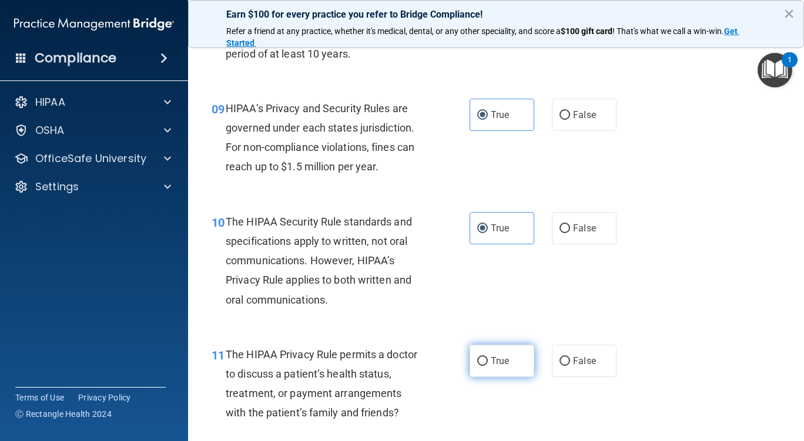
radio input "true"
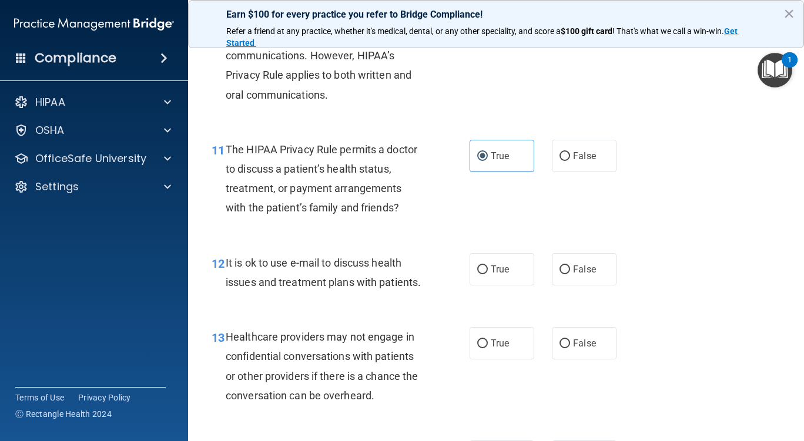
scroll to position [1175, 0]
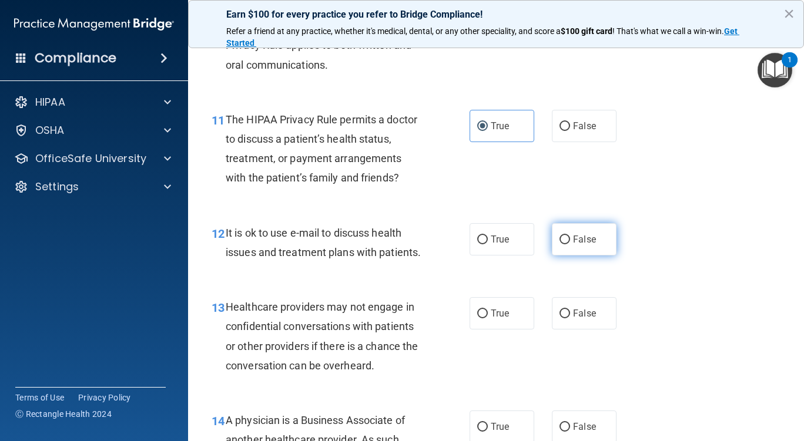
click at [598, 242] on label "False" at bounding box center [584, 239] width 65 height 32
click at [570, 242] on input "False" at bounding box center [564, 240] width 11 height 9
radio input "true"
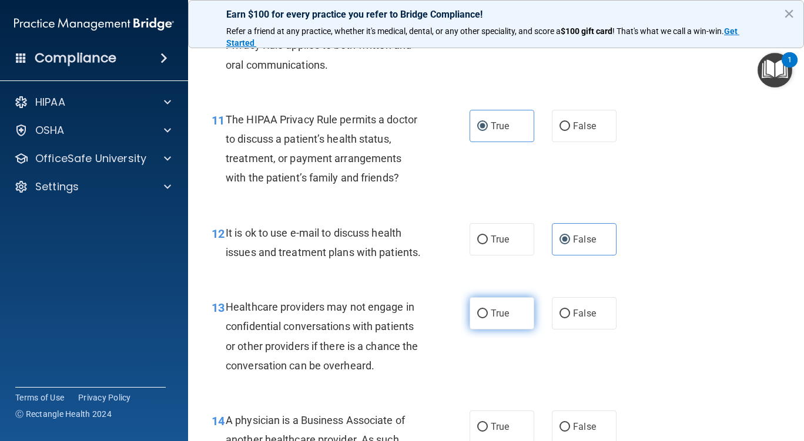
click at [483, 330] on label "True" at bounding box center [502, 313] width 65 height 32
click at [483, 319] on input "True" at bounding box center [482, 314] width 11 height 9
radio input "true"
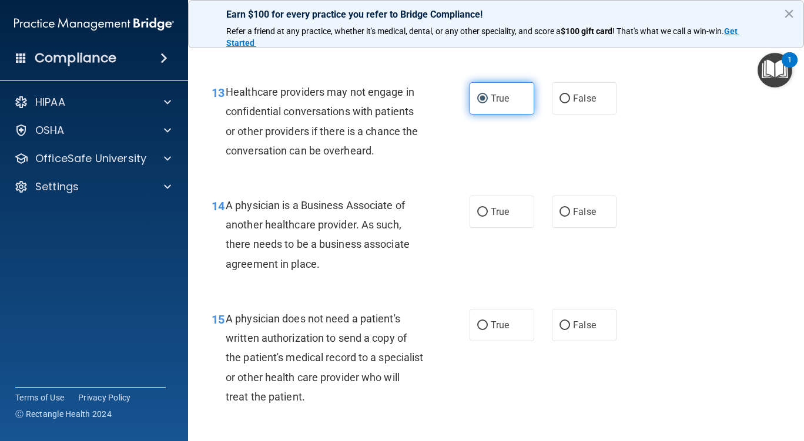
scroll to position [1410, 0]
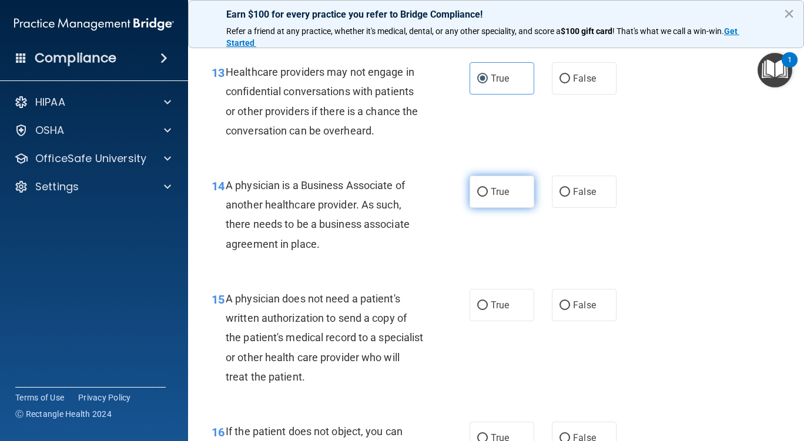
click at [513, 208] on label "True" at bounding box center [502, 192] width 65 height 32
click at [488, 197] on input "True" at bounding box center [482, 192] width 11 height 9
radio input "true"
click at [514, 321] on label "True" at bounding box center [502, 305] width 65 height 32
click at [488, 310] on input "True" at bounding box center [482, 305] width 11 height 9
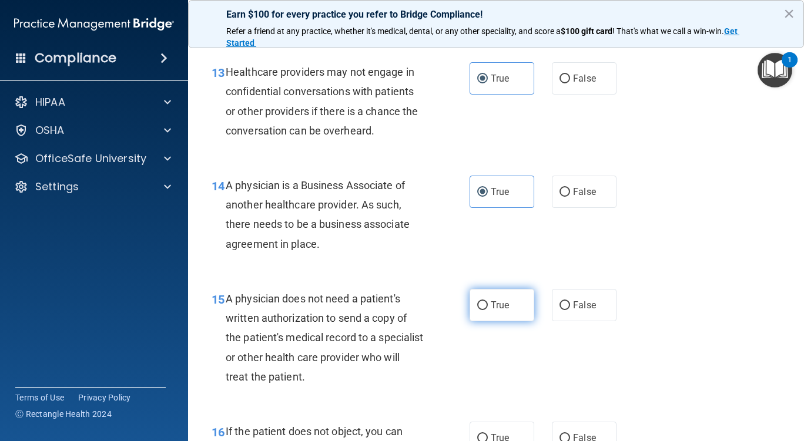
radio input "true"
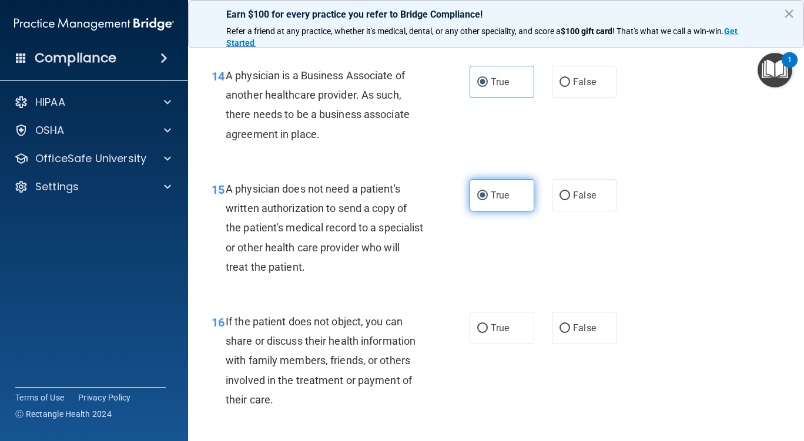
scroll to position [1528, 0]
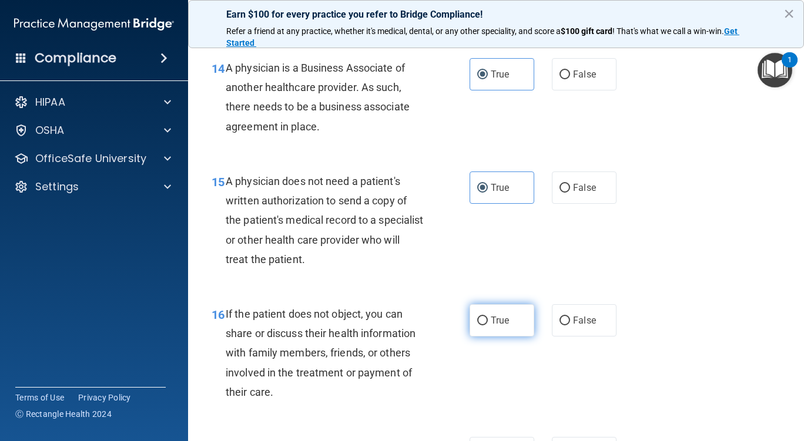
click at [506, 333] on label "True" at bounding box center [502, 320] width 65 height 32
click at [488, 326] on input "True" at bounding box center [482, 321] width 11 height 9
radio input "true"
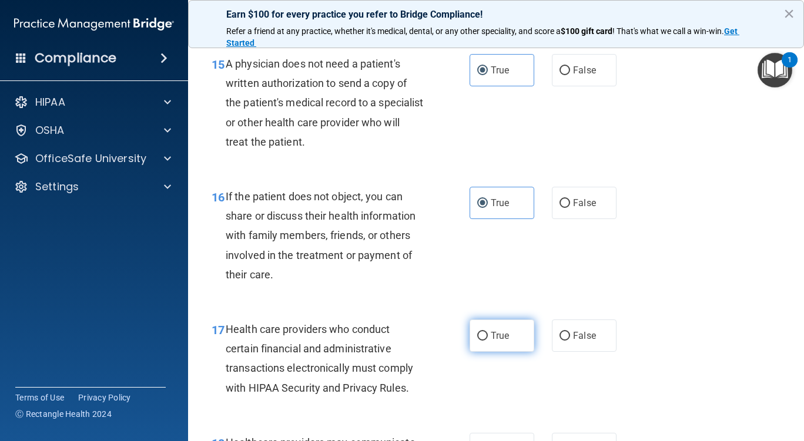
click at [497, 341] on span "True" at bounding box center [500, 335] width 18 height 11
click at [488, 341] on input "True" at bounding box center [482, 336] width 11 height 9
radio input "true"
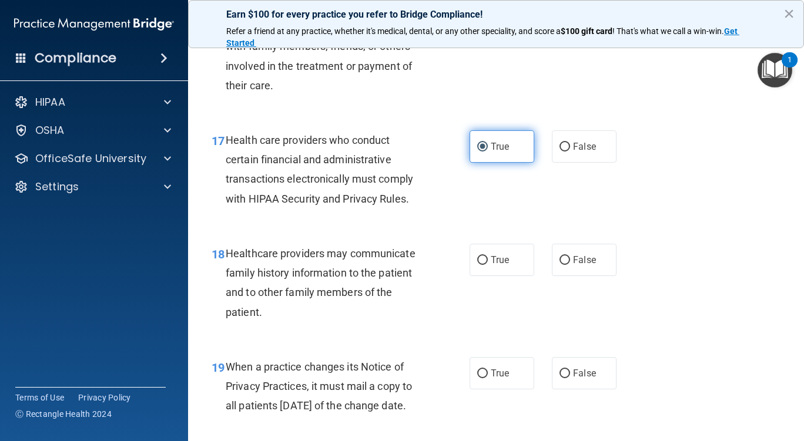
scroll to position [1939, 0]
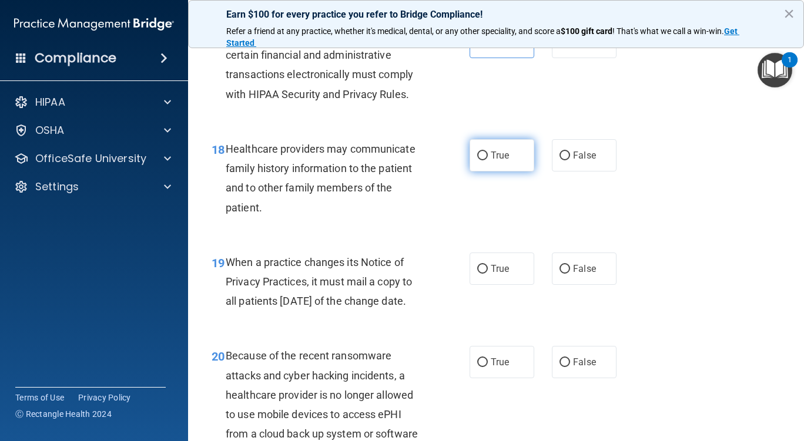
click at [494, 161] on span "True" at bounding box center [500, 155] width 18 height 11
click at [488, 160] on input "True" at bounding box center [482, 156] width 11 height 9
radio input "true"
click at [497, 307] on div "19 When a practice changes its Notice of Privacy Practices, it must mail a copy…" at bounding box center [496, 285] width 586 height 94
click at [501, 279] on label "True" at bounding box center [502, 269] width 65 height 32
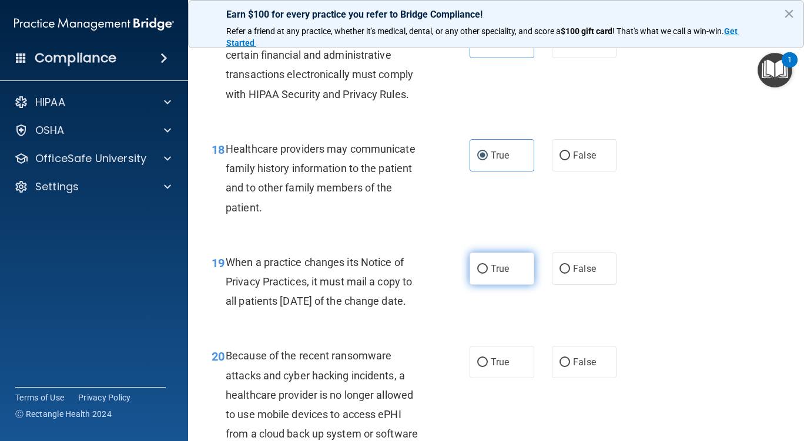
click at [488, 274] on input "True" at bounding box center [482, 269] width 11 height 9
radio input "true"
click at [495, 420] on div "20 Because of the recent ransomware attacks and cyber hacking incidents, a heal…" at bounding box center [496, 407] width 586 height 152
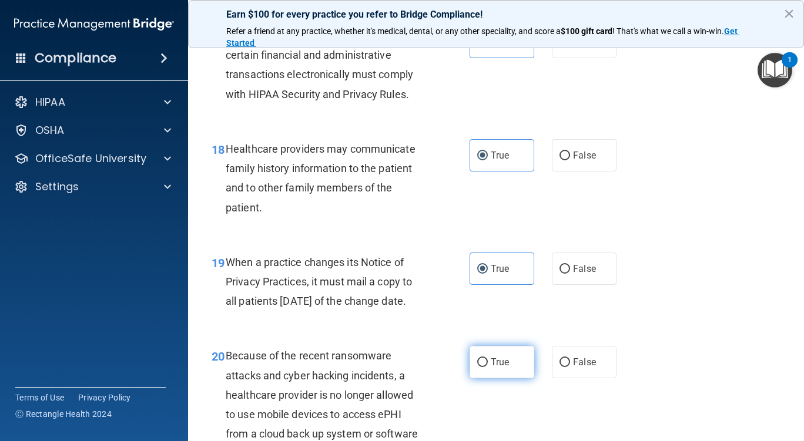
click at [498, 378] on label "True" at bounding box center [502, 362] width 65 height 32
click at [488, 367] on input "True" at bounding box center [482, 362] width 11 height 9
radio input "true"
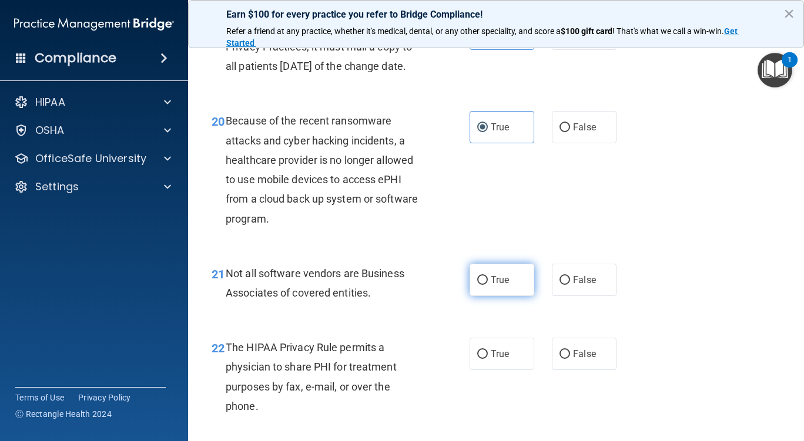
click at [494, 296] on label "True" at bounding box center [502, 280] width 65 height 32
click at [488, 285] on input "True" at bounding box center [482, 280] width 11 height 9
radio input "true"
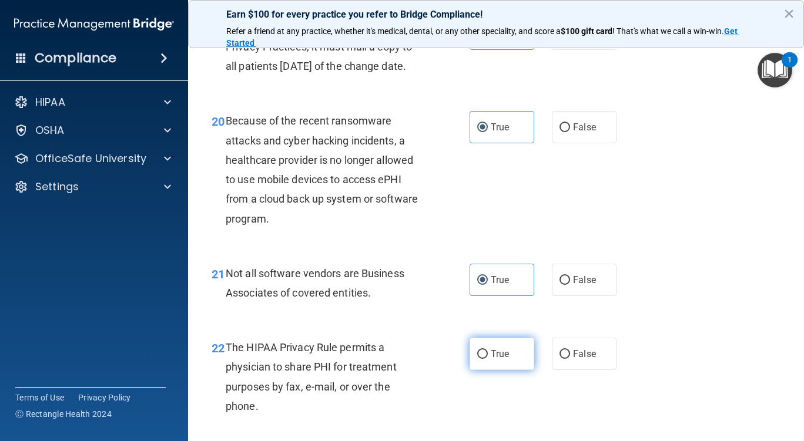
click at [495, 360] on span "True" at bounding box center [500, 353] width 18 height 11
click at [488, 359] on input "True" at bounding box center [482, 354] width 11 height 9
radio input "true"
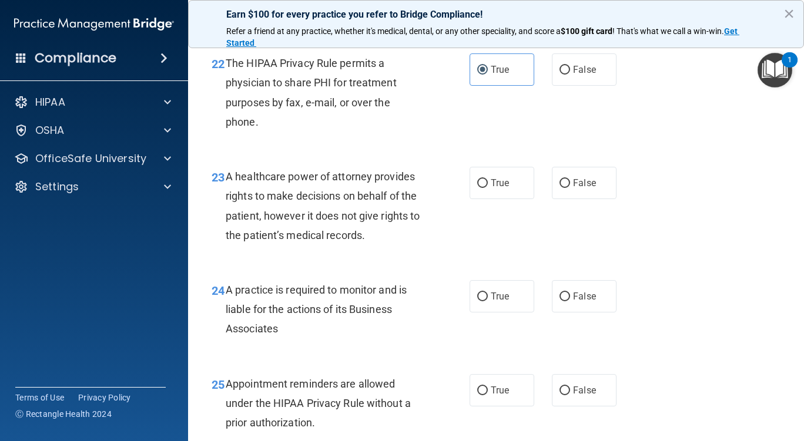
scroll to position [2586, 0]
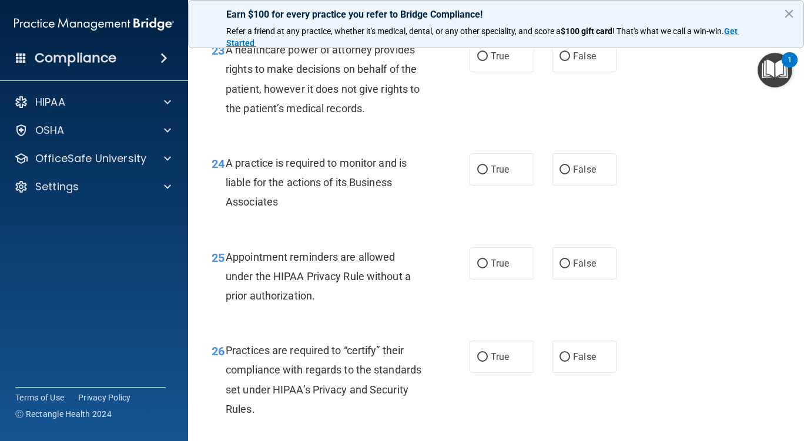
drag, startPoint x: 488, startPoint y: 230, endPoint x: 488, endPoint y: 123, distance: 107.0
click at [489, 230] on div "24 A practice is required to monitor and is liable for the actions of its Busin…" at bounding box center [496, 186] width 586 height 94
click at [487, 72] on label "True" at bounding box center [502, 56] width 65 height 32
click at [487, 61] on input "True" at bounding box center [482, 56] width 11 height 9
radio input "true"
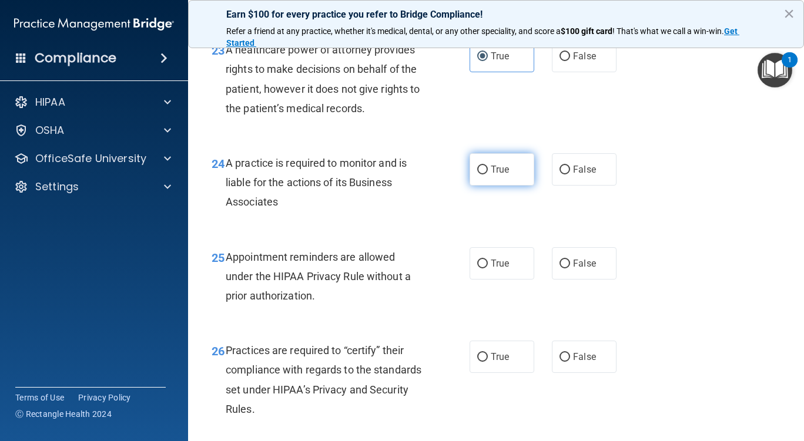
click at [507, 186] on label "True" at bounding box center [502, 169] width 65 height 32
click at [488, 175] on input "True" at bounding box center [482, 170] width 11 height 9
radio input "true"
click at [498, 280] on label "True" at bounding box center [502, 263] width 65 height 32
click at [488, 269] on input "True" at bounding box center [482, 264] width 11 height 9
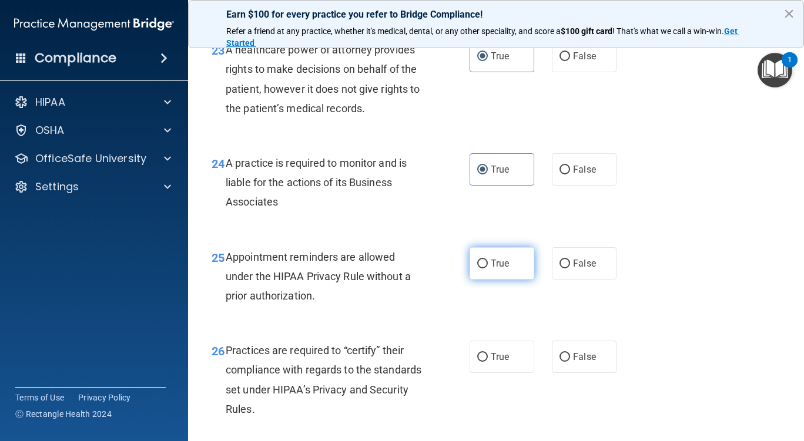
radio input "true"
click at [494, 373] on label "True" at bounding box center [502, 357] width 65 height 32
click at [488, 362] on input "True" at bounding box center [482, 357] width 11 height 9
radio input "true"
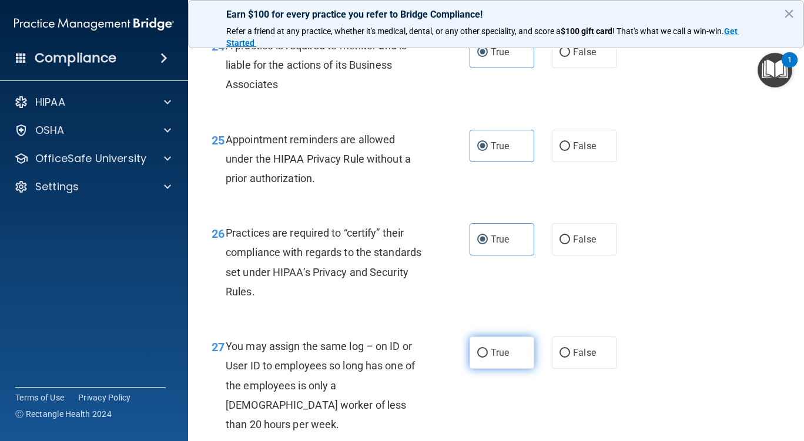
click at [491, 358] on span "True" at bounding box center [500, 352] width 18 height 11
click at [488, 358] on input "True" at bounding box center [482, 353] width 11 height 9
radio input "true"
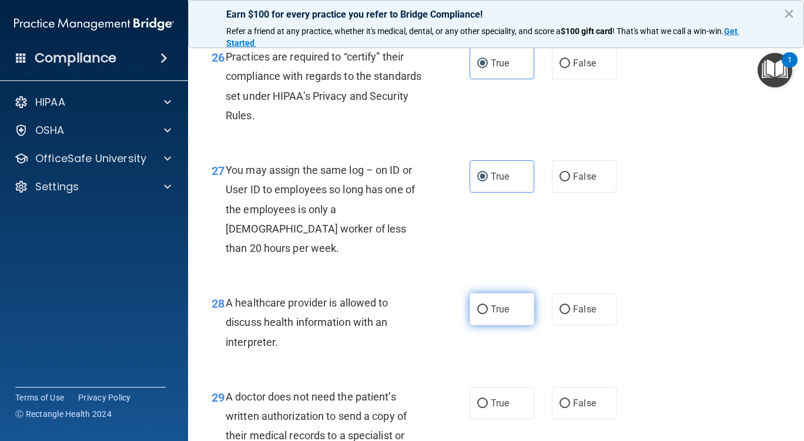
click at [499, 320] on label "True" at bounding box center [502, 309] width 65 height 32
click at [488, 314] on input "True" at bounding box center [482, 310] width 11 height 9
radio input "true"
click at [491, 409] on span "True" at bounding box center [500, 403] width 18 height 11
click at [488, 408] on input "True" at bounding box center [482, 404] width 11 height 9
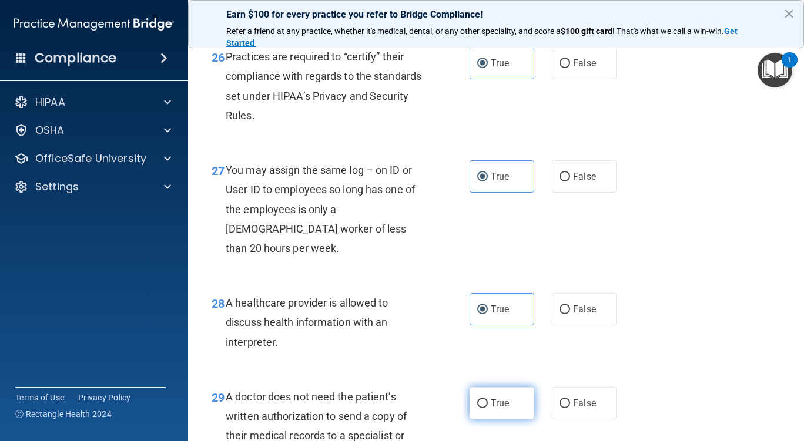
radio input "true"
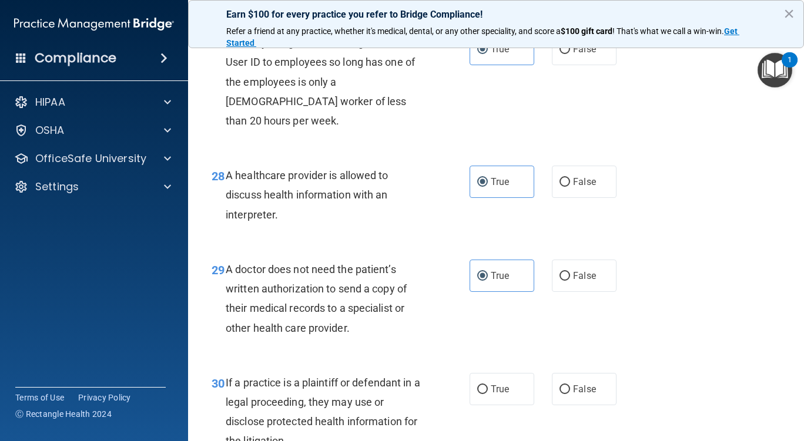
scroll to position [3114, 0]
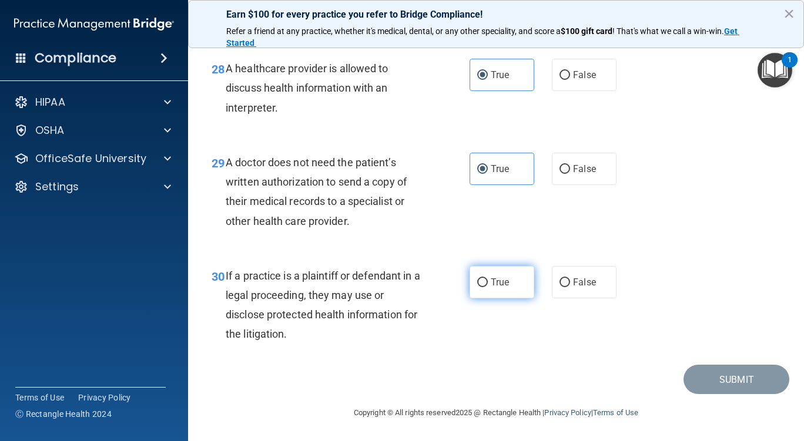
click at [515, 298] on label "True" at bounding box center [502, 282] width 65 height 32
click at [488, 287] on input "True" at bounding box center [482, 283] width 11 height 9
radio input "true"
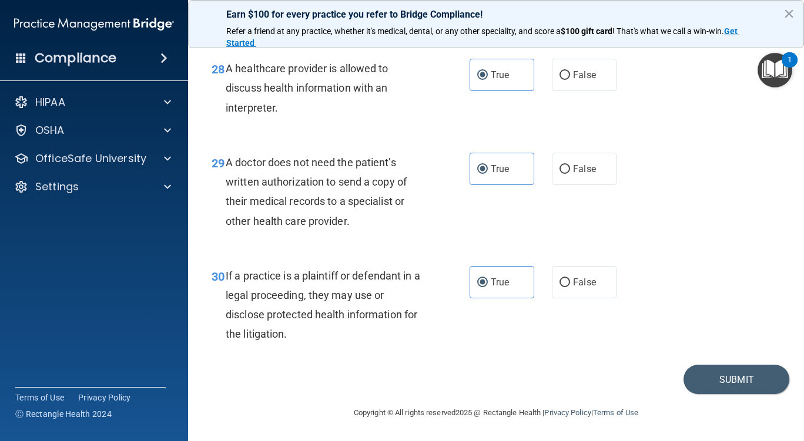
scroll to position [3134, 0]
click at [732, 368] on button "Submit" at bounding box center [736, 380] width 106 height 30
click at [561, 322] on div "30 If a practice is a plaintiff or defendant in a legal proceeding, they may us…" at bounding box center [496, 308] width 586 height 113
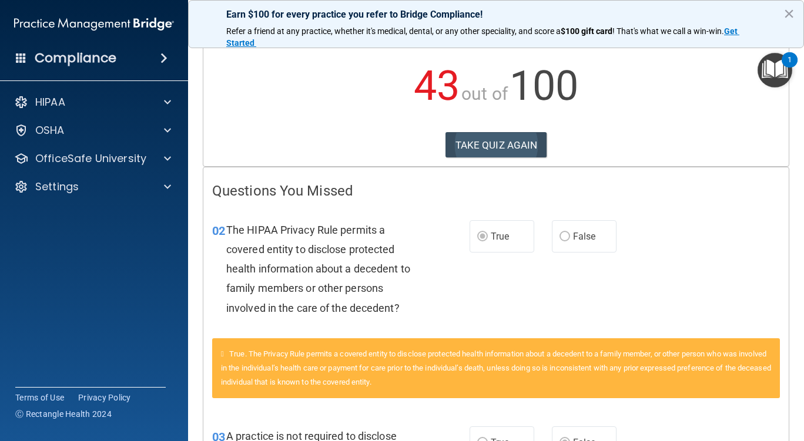
scroll to position [118, 0]
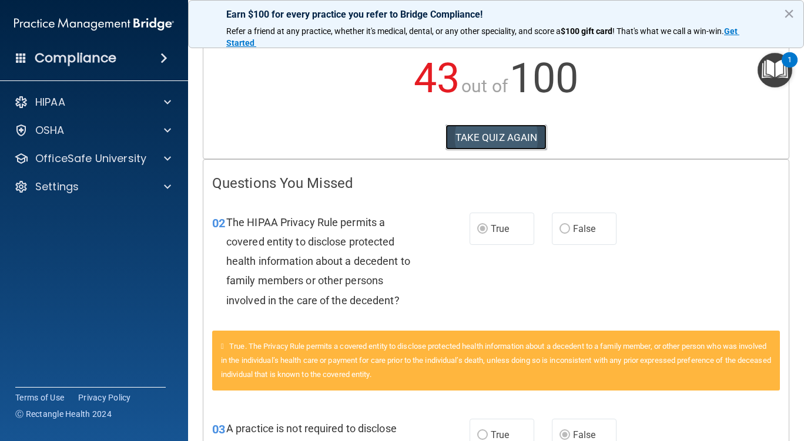
click at [465, 135] on button "TAKE QUIZ AGAIN" at bounding box center [496, 138] width 102 height 26
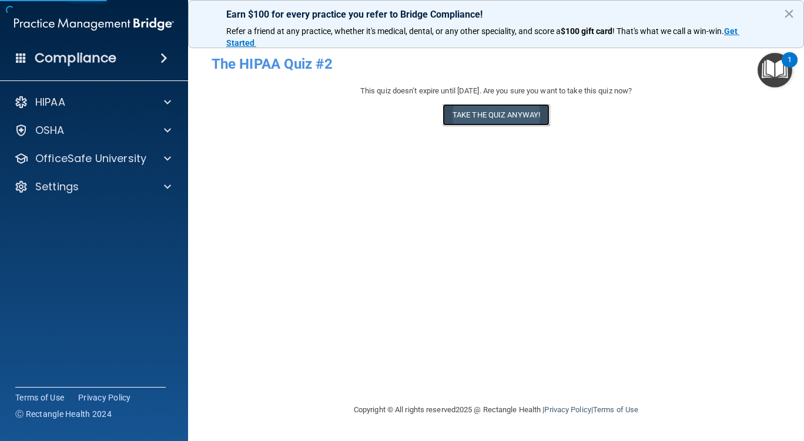
click at [494, 118] on button "Take the quiz anyway!" at bounding box center [495, 115] width 107 height 22
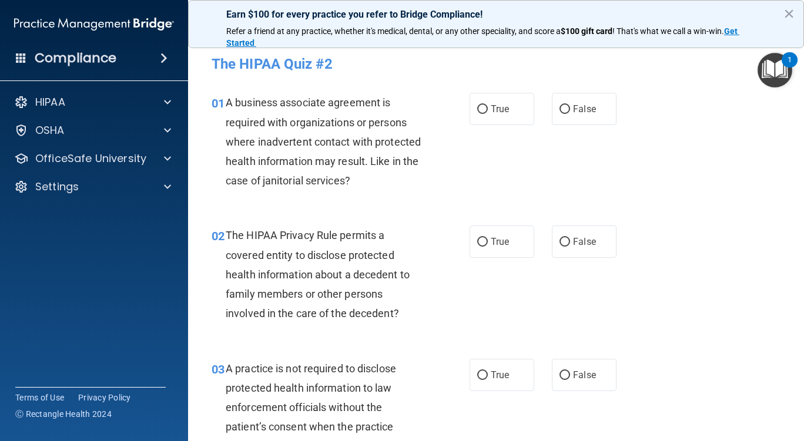
click at [567, 111] on label "False" at bounding box center [584, 109] width 65 height 32
click at [567, 111] on input "False" at bounding box center [564, 109] width 11 height 9
radio input "true"
click at [573, 259] on div "02 The HIPAA Privacy Rule permits a covered entity to disclose protected health…" at bounding box center [496, 277] width 586 height 133
click at [574, 254] on label "False" at bounding box center [584, 242] width 65 height 32
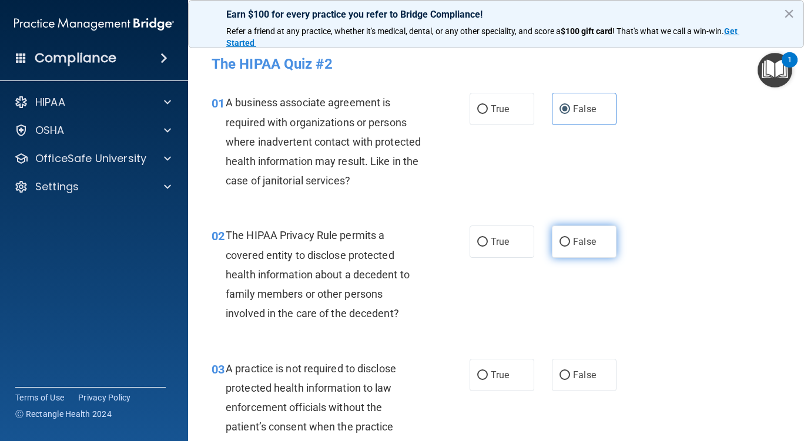
click at [570, 247] on input "False" at bounding box center [564, 242] width 11 height 9
radio input "true"
click at [571, 364] on label "False" at bounding box center [584, 375] width 65 height 32
click at [570, 371] on input "False" at bounding box center [564, 375] width 11 height 9
radio input "true"
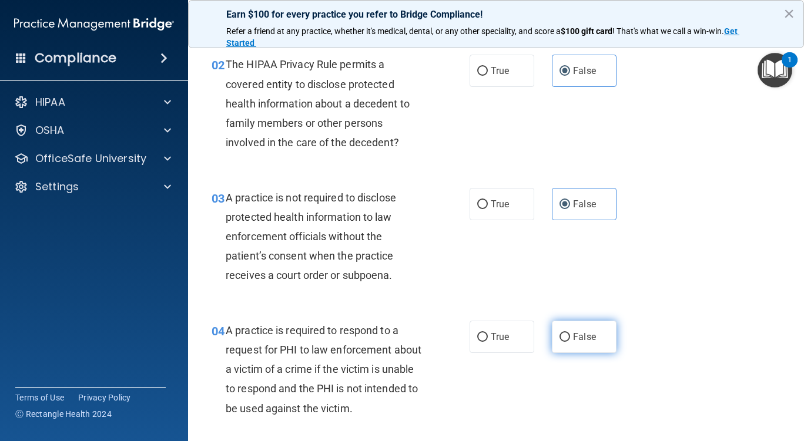
scroll to position [176, 0]
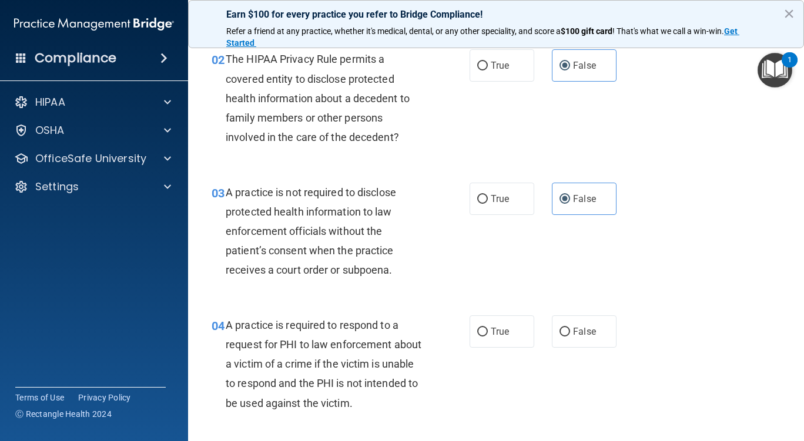
click at [570, 308] on div "04 A practice is required to respond to a request for PHI to law enforcement ab…" at bounding box center [496, 367] width 586 height 133
click at [584, 337] on span "False" at bounding box center [584, 331] width 23 height 11
click at [570, 337] on input "False" at bounding box center [564, 332] width 11 height 9
radio input "true"
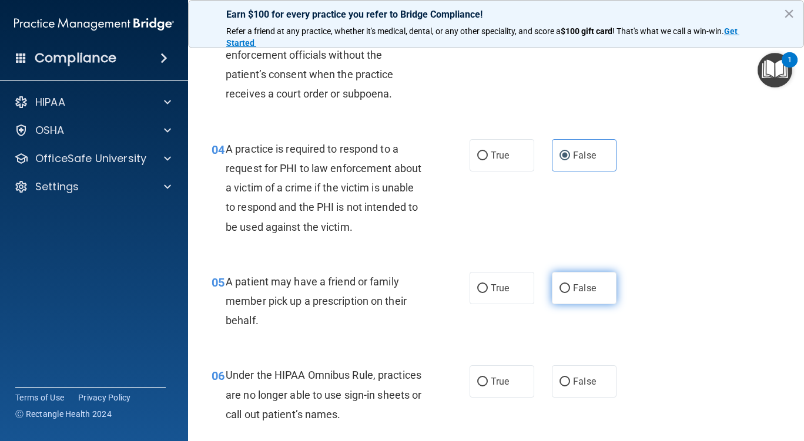
click at [578, 286] on span "False" at bounding box center [584, 288] width 23 height 11
click at [570, 286] on input "False" at bounding box center [564, 288] width 11 height 9
radio input "true"
click at [573, 380] on span "False" at bounding box center [584, 381] width 23 height 11
click at [569, 380] on input "False" at bounding box center [564, 382] width 11 height 9
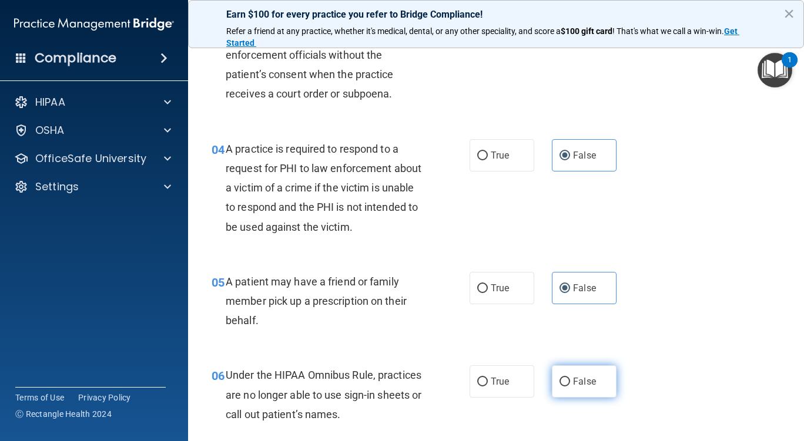
radio input "true"
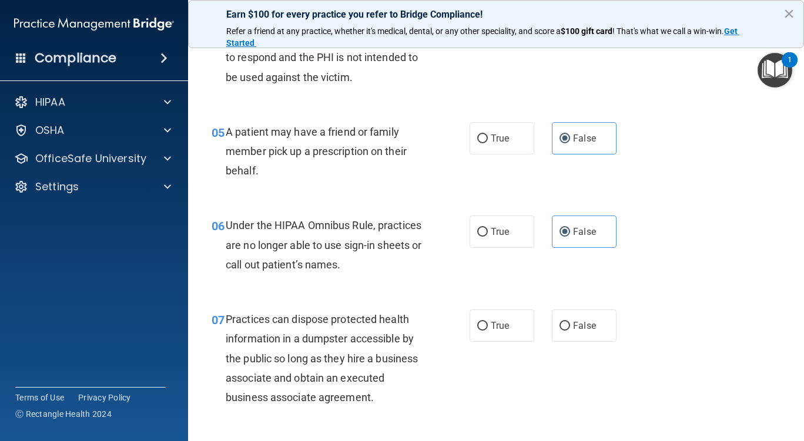
scroll to position [529, 0]
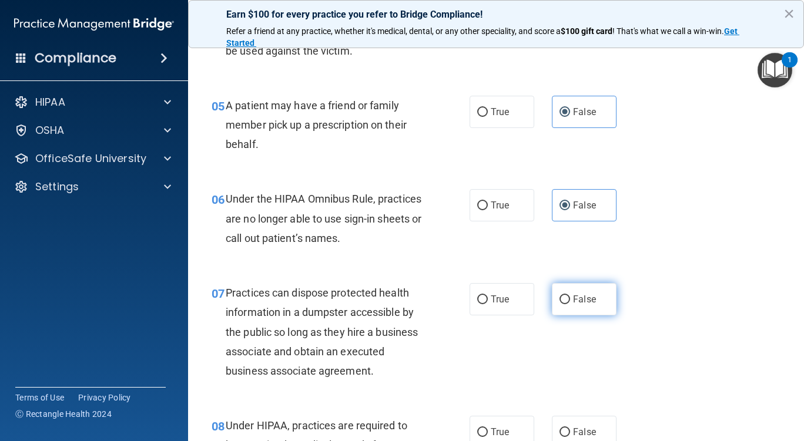
click at [574, 310] on label "False" at bounding box center [584, 299] width 65 height 32
click at [570, 304] on input "False" at bounding box center [564, 300] width 11 height 9
radio input "true"
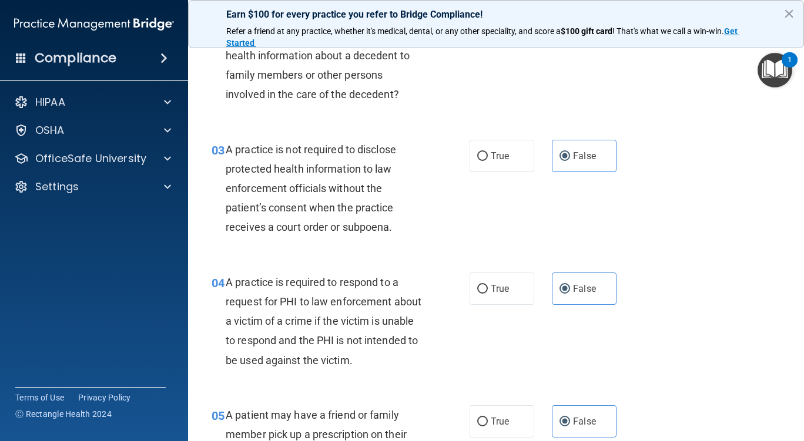
scroll to position [235, 0]
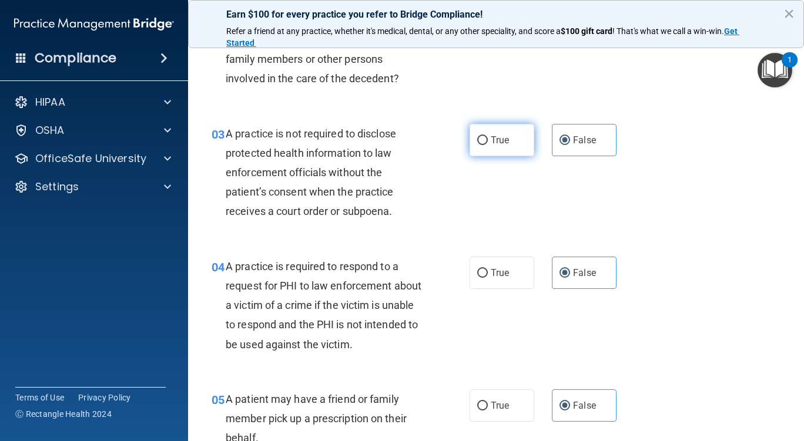
click at [500, 138] on span "True" at bounding box center [500, 140] width 18 height 11
click at [488, 138] on input "True" at bounding box center [482, 140] width 11 height 9
radio input "true"
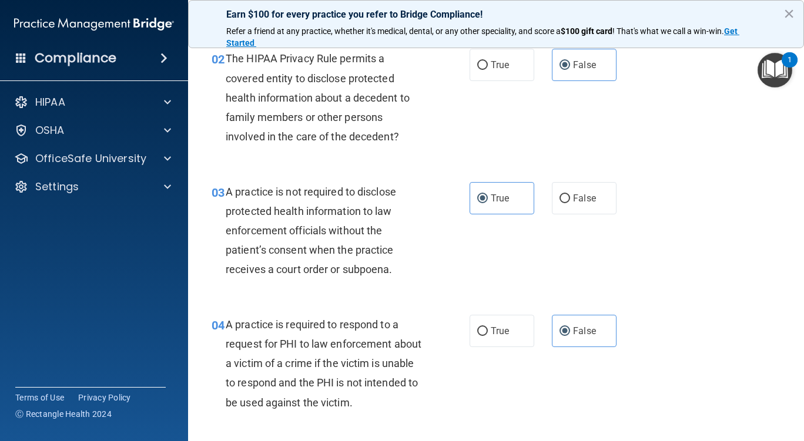
scroll to position [176, 0]
click at [552, 185] on label "False" at bounding box center [584, 199] width 65 height 32
click at [559, 195] on input "False" at bounding box center [564, 199] width 11 height 9
radio input "true"
radio input "false"
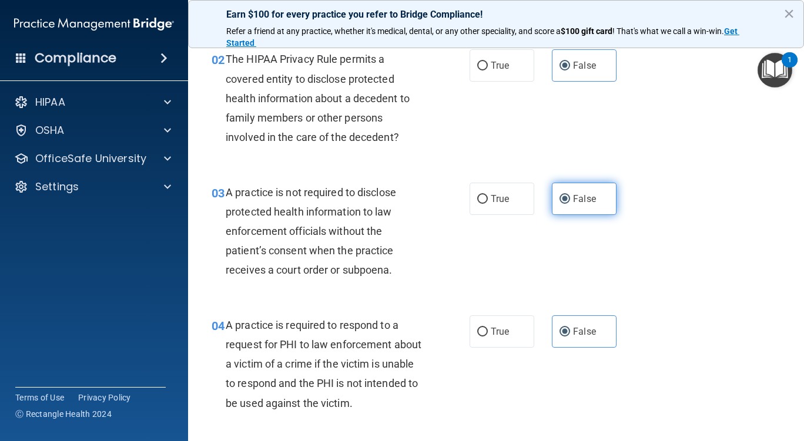
click at [573, 202] on span "False" at bounding box center [584, 198] width 23 height 11
click at [570, 202] on input "False" at bounding box center [564, 199] width 11 height 9
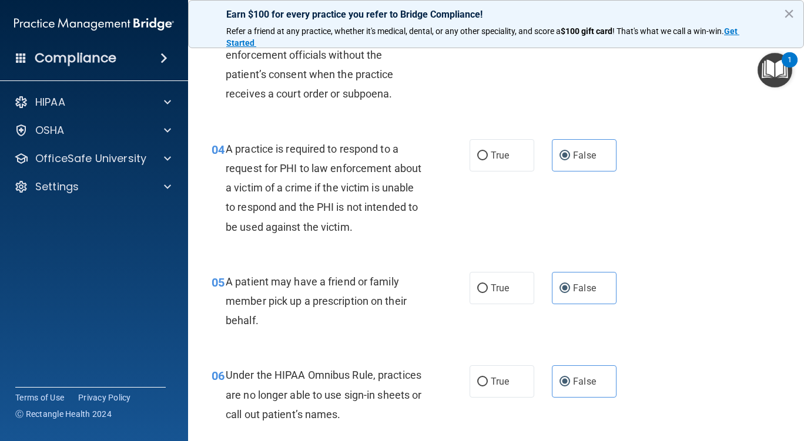
scroll to position [470, 0]
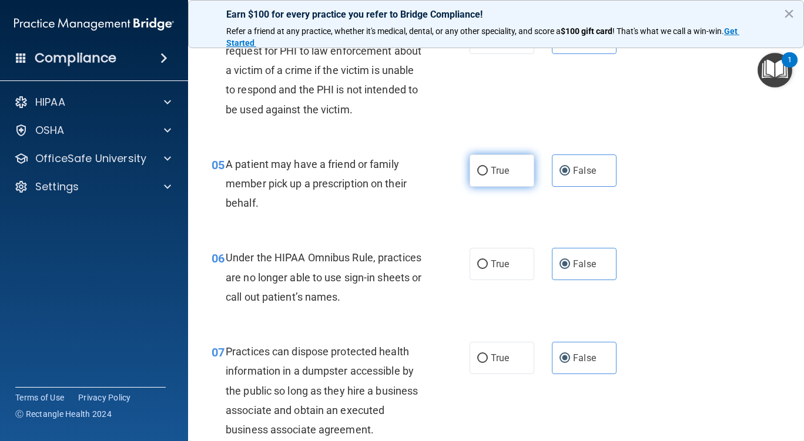
click at [517, 171] on label "True" at bounding box center [502, 171] width 65 height 32
click at [488, 171] on input "True" at bounding box center [482, 171] width 11 height 9
radio input "true"
radio input "false"
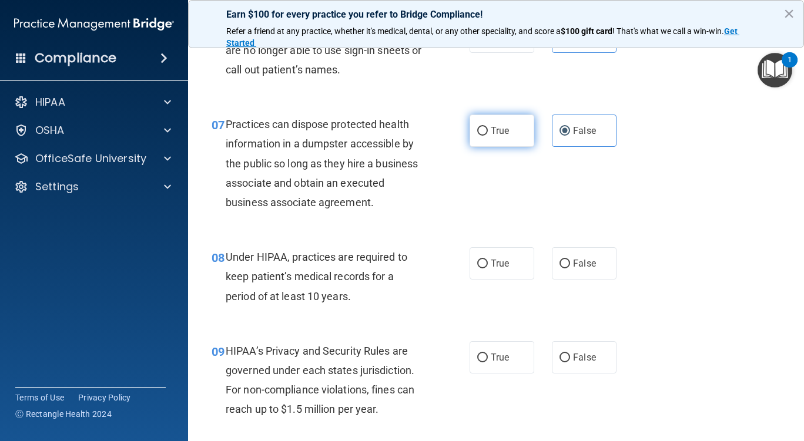
scroll to position [705, 0]
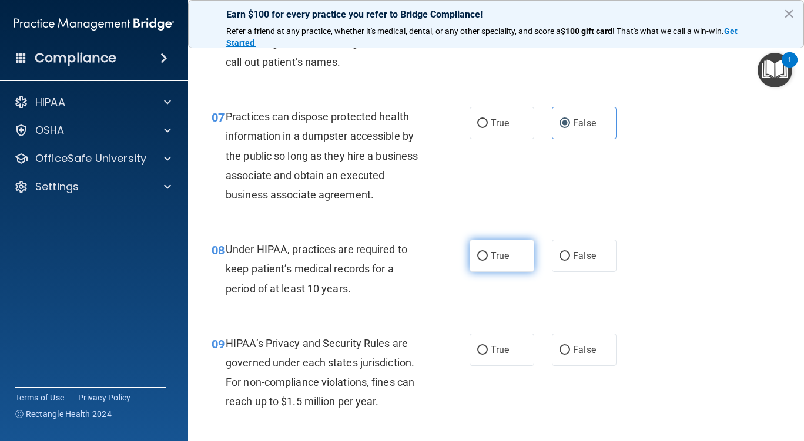
click at [515, 259] on label "True" at bounding box center [502, 256] width 65 height 32
click at [488, 259] on input "True" at bounding box center [482, 256] width 11 height 9
radio input "true"
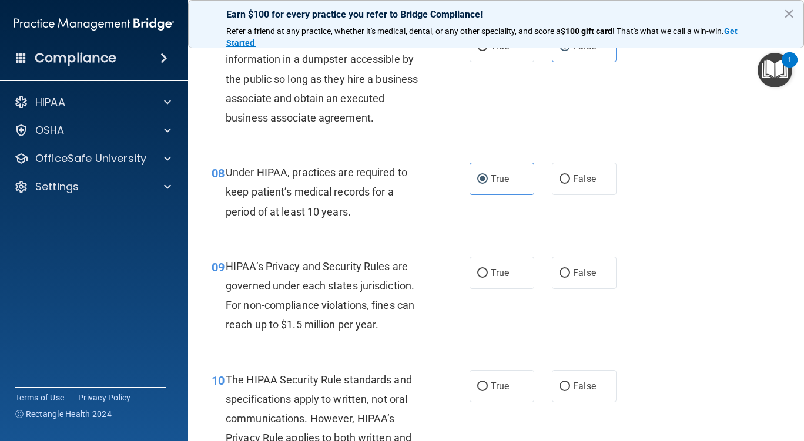
scroll to position [823, 0]
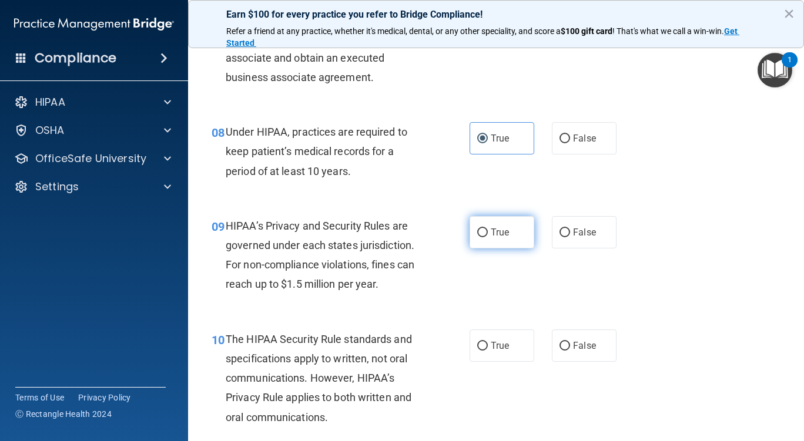
click at [508, 239] on label "True" at bounding box center [502, 232] width 65 height 32
click at [488, 237] on input "True" at bounding box center [482, 233] width 11 height 9
radio input "true"
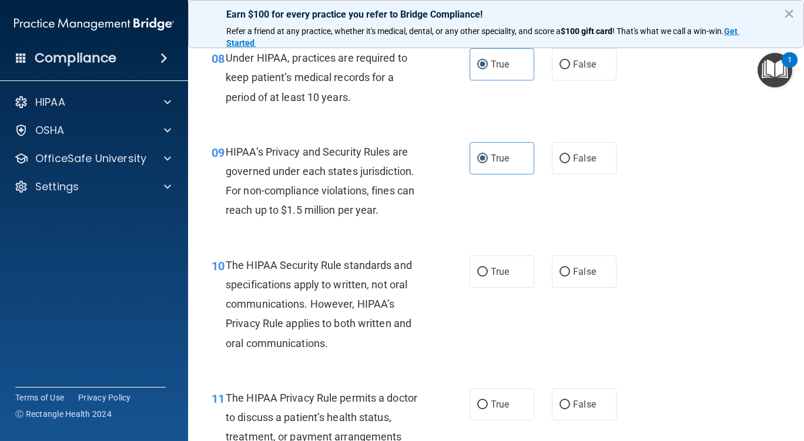
scroll to position [940, 0]
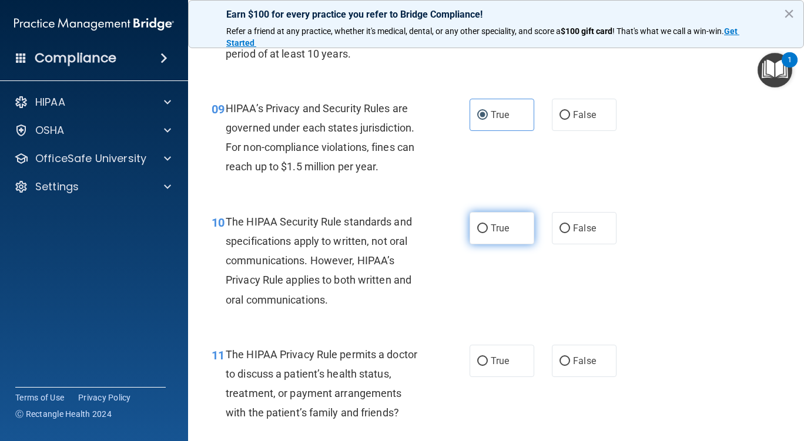
click at [505, 228] on label "True" at bounding box center [502, 228] width 65 height 32
click at [488, 228] on input "True" at bounding box center [482, 228] width 11 height 9
radio input "true"
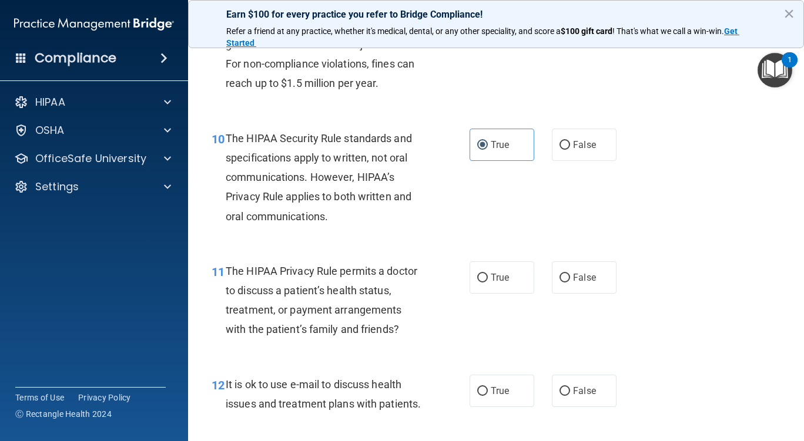
scroll to position [1058, 0]
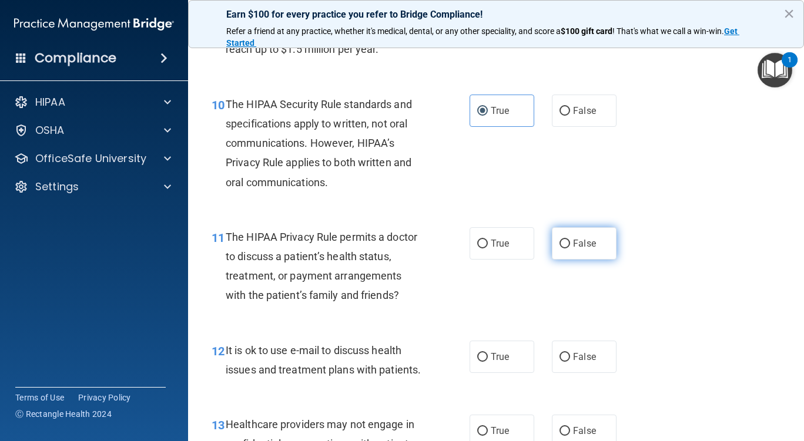
click at [594, 248] on label "False" at bounding box center [584, 243] width 65 height 32
click at [570, 248] on input "False" at bounding box center [564, 244] width 11 height 9
radio input "true"
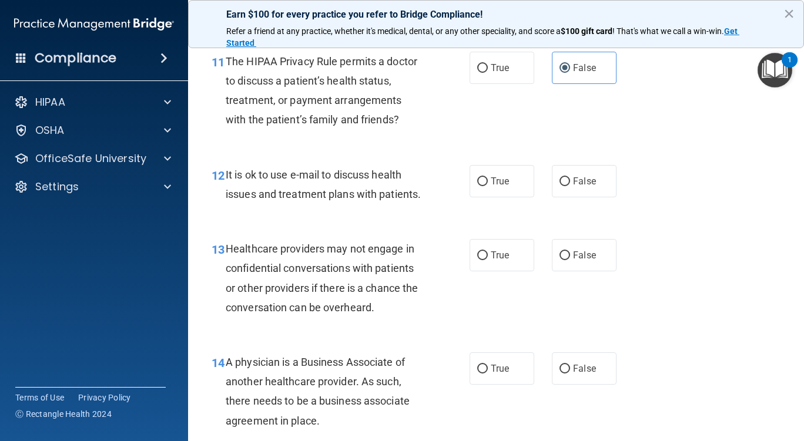
scroll to position [1234, 0]
click at [552, 190] on label "False" at bounding box center [584, 181] width 65 height 32
click at [559, 186] on input "False" at bounding box center [564, 181] width 11 height 9
radio input "true"
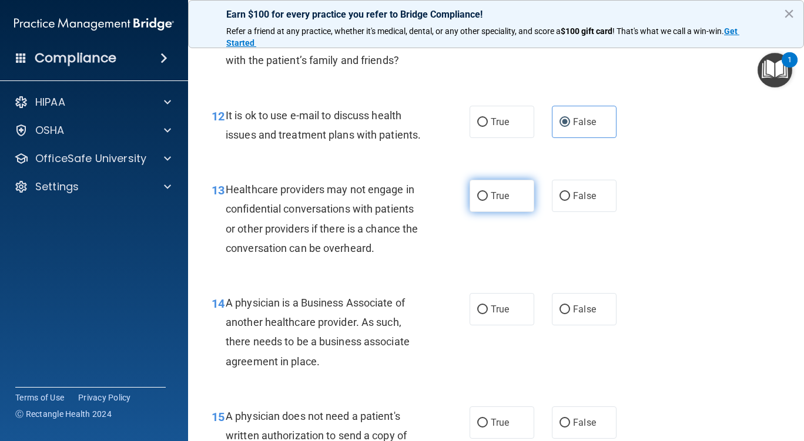
click at [523, 212] on label "True" at bounding box center [502, 196] width 65 height 32
click at [488, 201] on input "True" at bounding box center [482, 196] width 11 height 9
radio input "true"
click at [723, 190] on div "13 Healthcare providers may not engage in confidential conversations with patie…" at bounding box center [496, 221] width 586 height 113
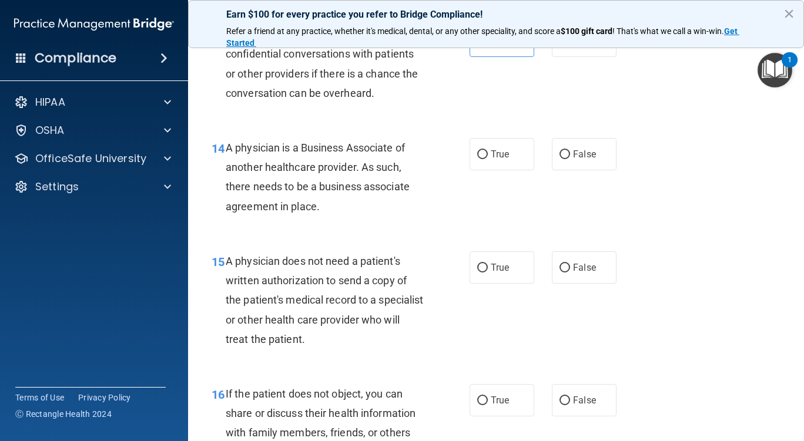
scroll to position [1469, 0]
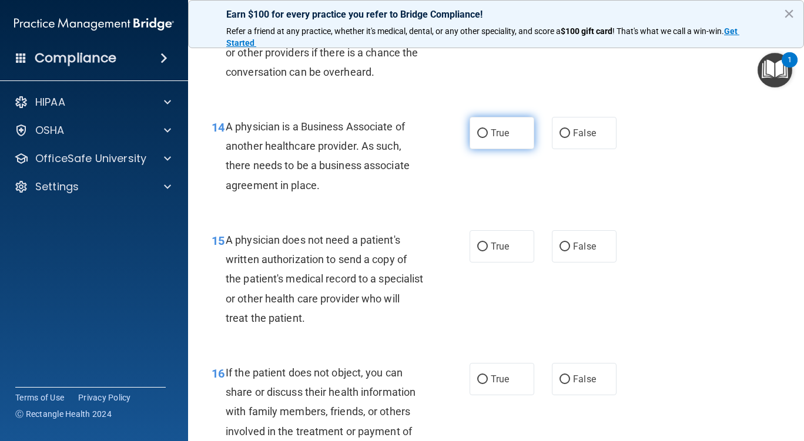
click at [493, 149] on label "True" at bounding box center [502, 133] width 65 height 32
click at [488, 138] on input "True" at bounding box center [482, 133] width 11 height 9
radio input "true"
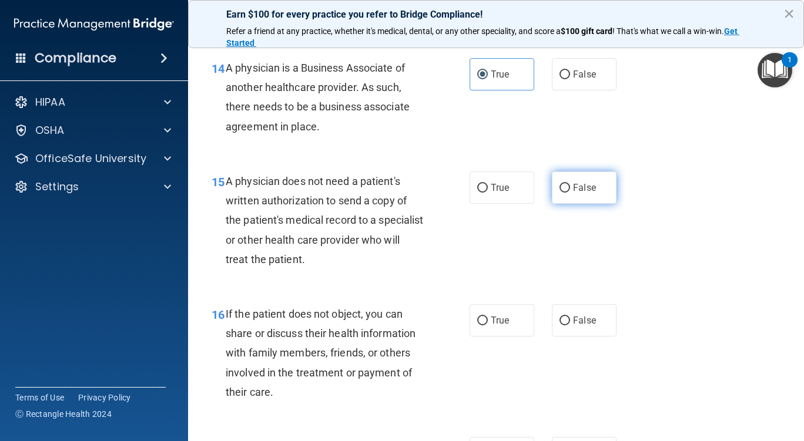
click at [573, 193] on span "False" at bounding box center [584, 187] width 23 height 11
click at [569, 193] on input "False" at bounding box center [564, 188] width 11 height 9
radio input "true"
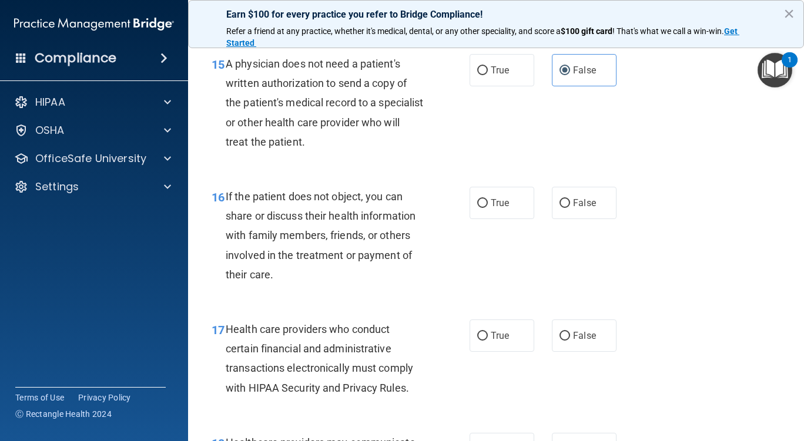
scroll to position [1704, 0]
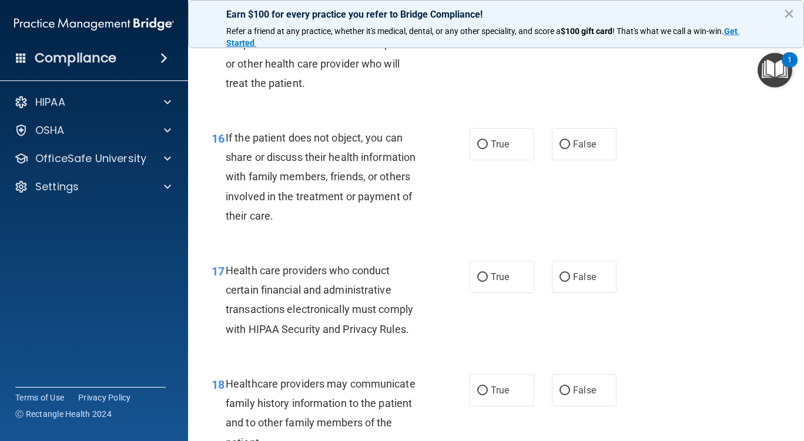
click at [511, 180] on div "16 If the patient does not object, you can share or discuss their health inform…" at bounding box center [496, 179] width 586 height 133
click at [511, 160] on label "True" at bounding box center [502, 144] width 65 height 32
click at [488, 149] on input "True" at bounding box center [482, 144] width 11 height 9
radio input "true"
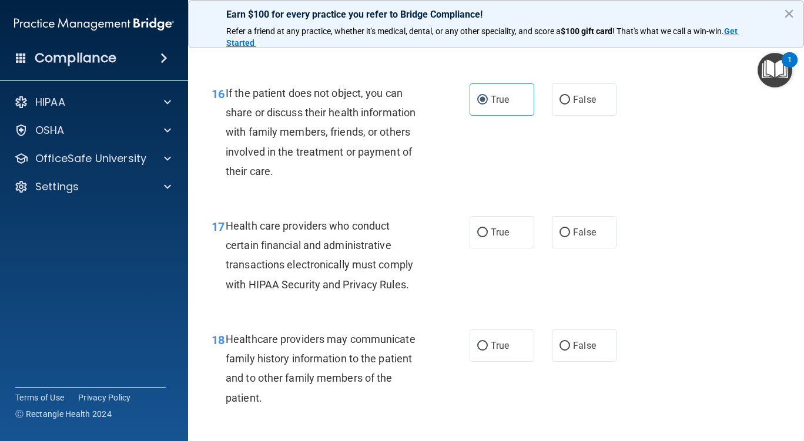
scroll to position [1822, 0]
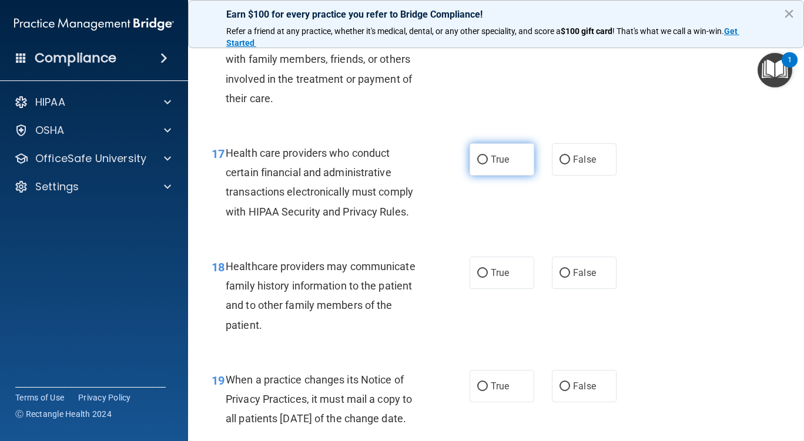
click at [521, 176] on label "True" at bounding box center [502, 159] width 65 height 32
click at [488, 165] on input "True" at bounding box center [482, 160] width 11 height 9
radio input "true"
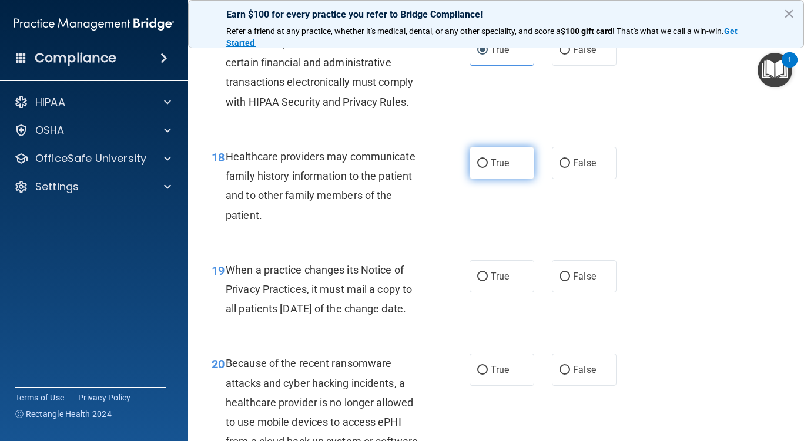
scroll to position [1939, 0]
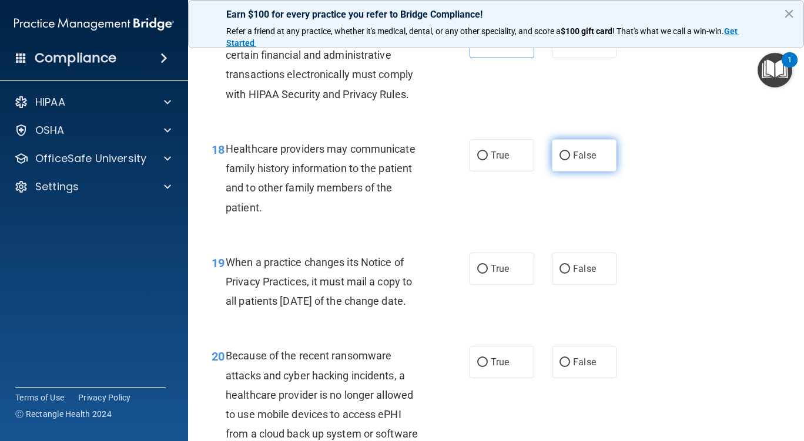
click at [559, 160] on input "False" at bounding box center [564, 156] width 11 height 9
radio input "true"
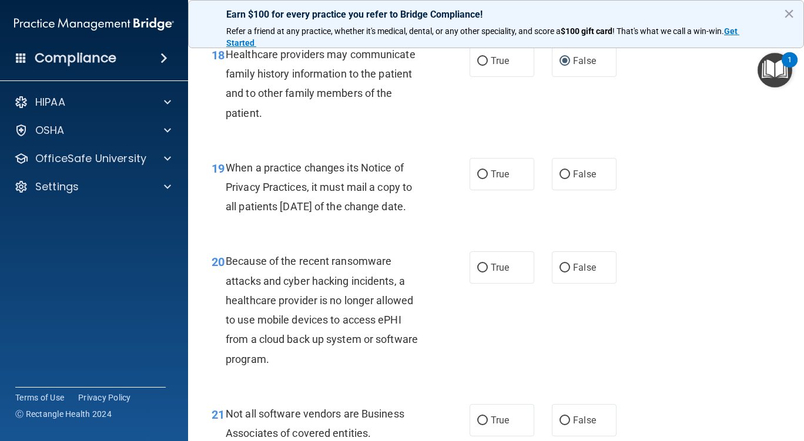
scroll to position [2057, 0]
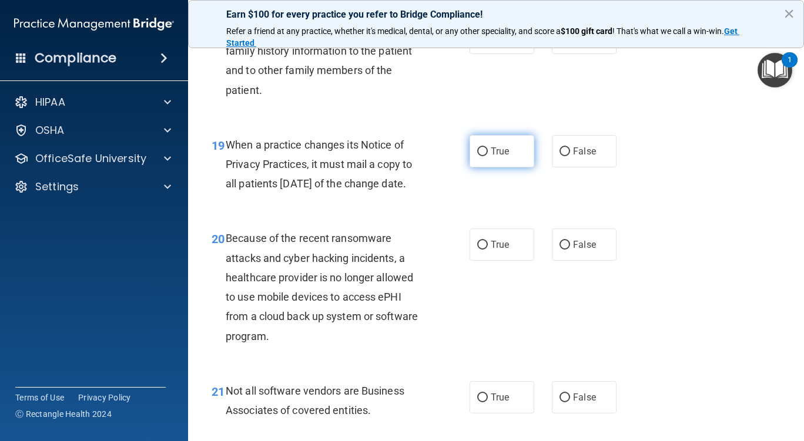
click at [508, 167] on label "True" at bounding box center [502, 151] width 65 height 32
click at [488, 156] on input "True" at bounding box center [482, 151] width 11 height 9
radio input "true"
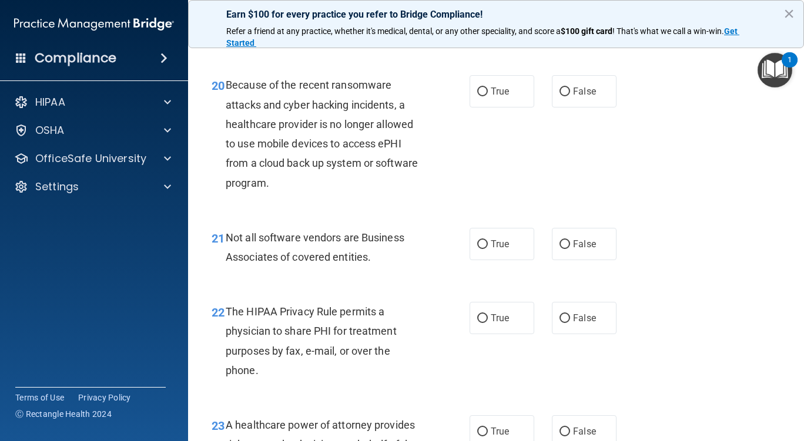
scroll to position [2233, 0]
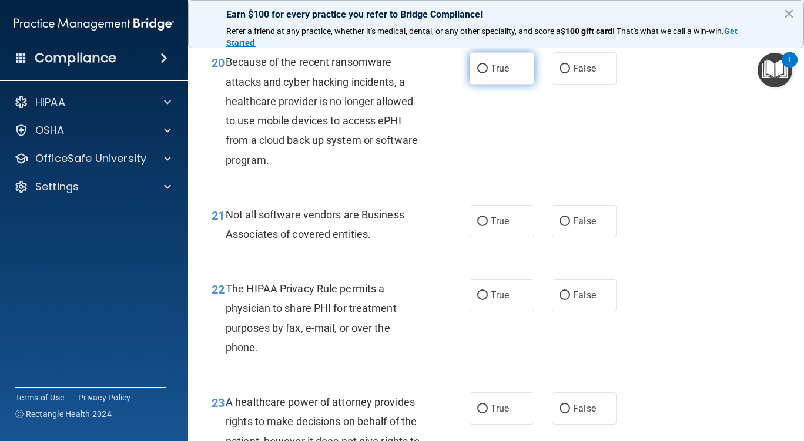
click at [509, 85] on label "True" at bounding box center [502, 68] width 65 height 32
click at [488, 73] on input "True" at bounding box center [482, 69] width 11 height 9
radio input "true"
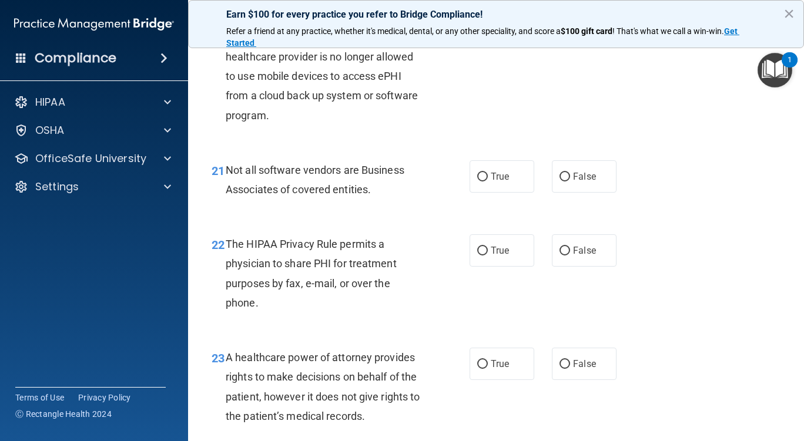
scroll to position [2351, 0]
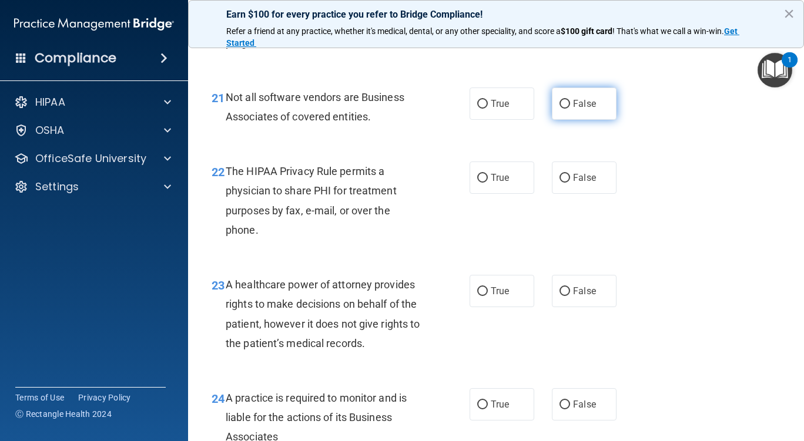
click at [573, 109] on span "False" at bounding box center [584, 103] width 23 height 11
click at [570, 109] on input "False" at bounding box center [564, 104] width 11 height 9
radio input "true"
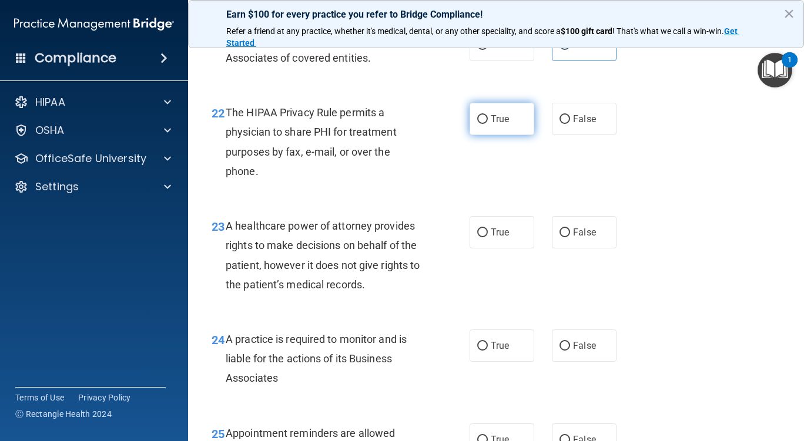
scroll to position [2468, 0]
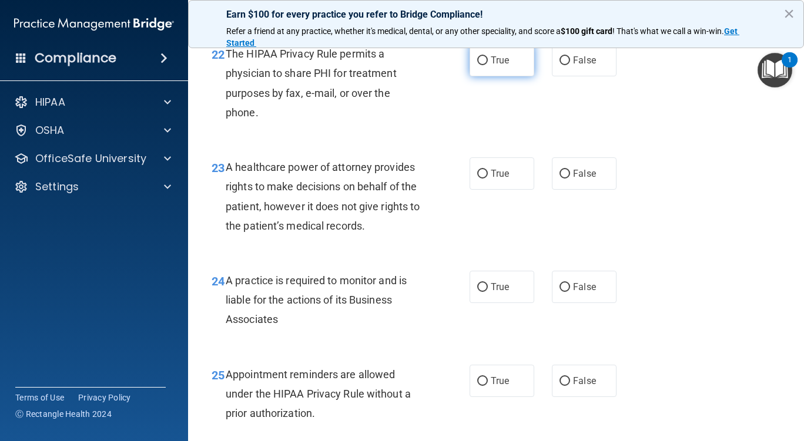
click at [522, 76] on label "True" at bounding box center [502, 60] width 65 height 32
click at [488, 65] on input "True" at bounding box center [482, 60] width 11 height 9
radio input "true"
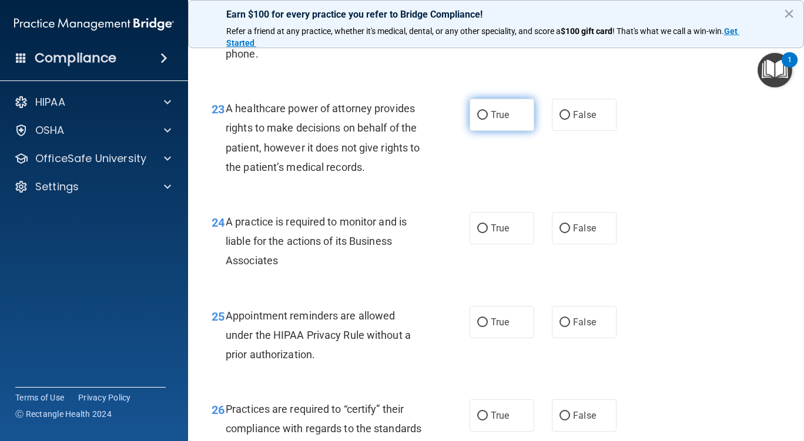
click at [490, 131] on label "True" at bounding box center [502, 115] width 65 height 32
click at [488, 120] on input "True" at bounding box center [482, 115] width 11 height 9
radio input "true"
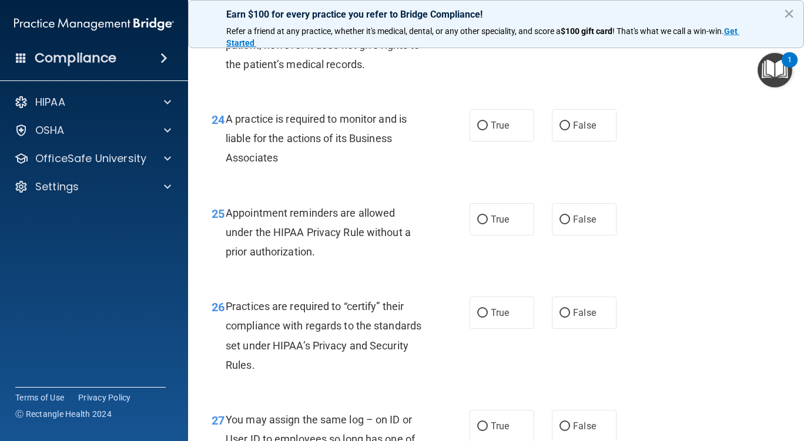
scroll to position [2644, 0]
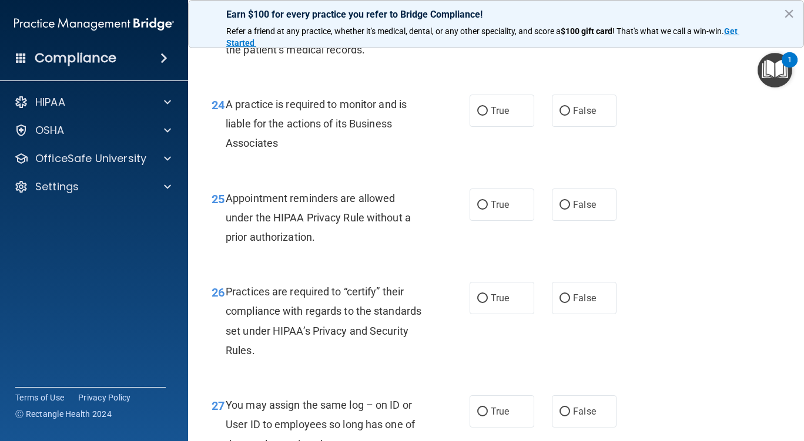
click at [501, 169] on div "24 A practice is required to monitor and is liable for the actions of its Busin…" at bounding box center [496, 127] width 586 height 94
click at [500, 127] on label "True" at bounding box center [502, 111] width 65 height 32
click at [488, 116] on input "True" at bounding box center [482, 111] width 11 height 9
radio input "true"
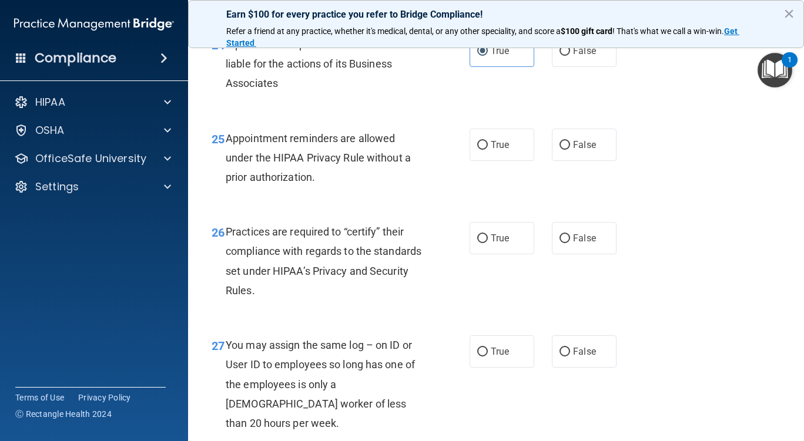
scroll to position [2762, 0]
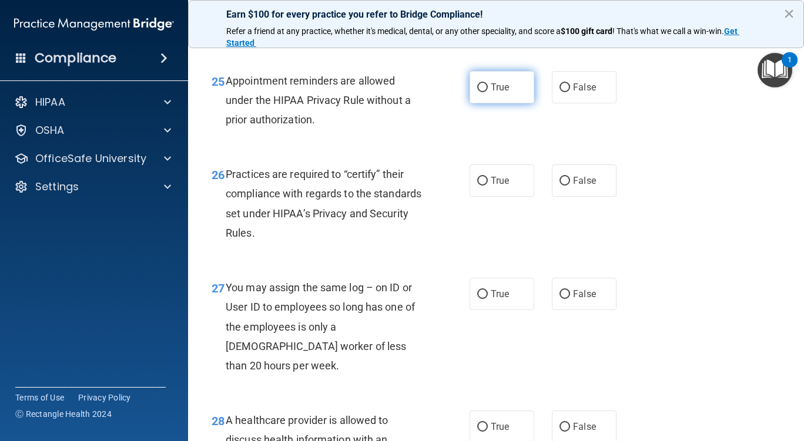
click at [498, 103] on label "True" at bounding box center [502, 87] width 65 height 32
click at [488, 92] on input "True" at bounding box center [482, 87] width 11 height 9
radio input "true"
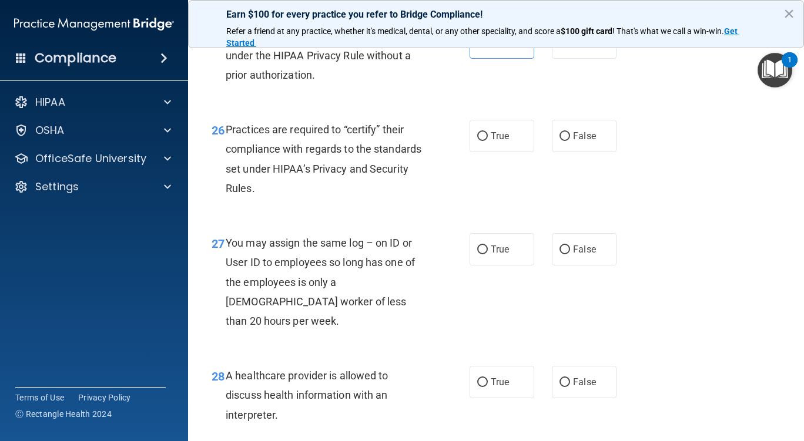
scroll to position [2821, 0]
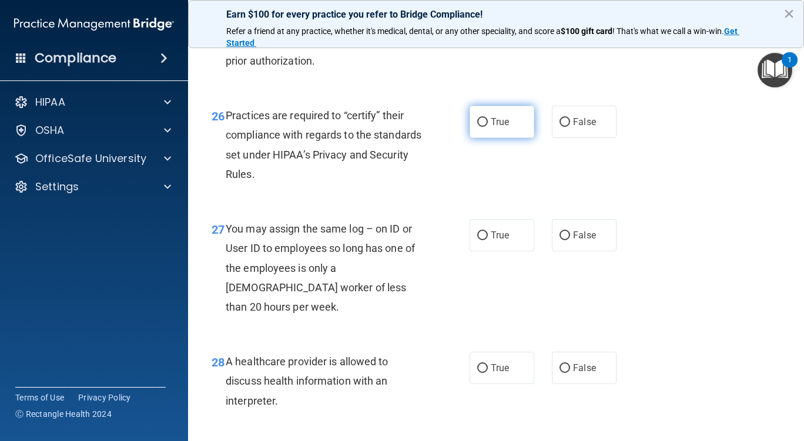
click at [515, 138] on label "True" at bounding box center [502, 122] width 65 height 32
click at [488, 127] on input "True" at bounding box center [482, 122] width 11 height 9
radio input "true"
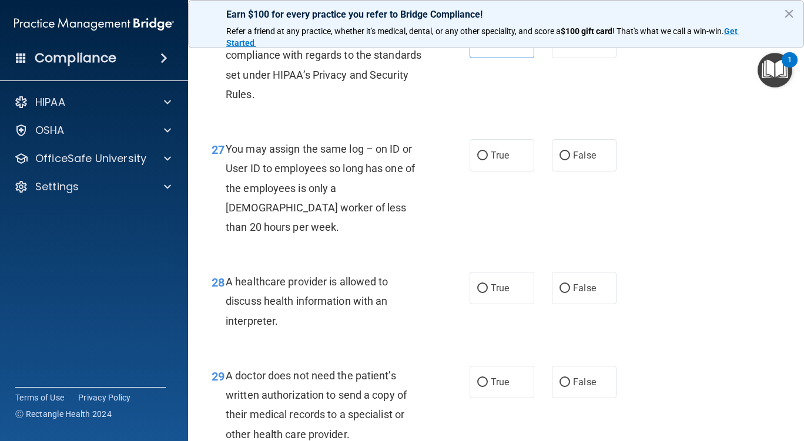
scroll to position [2938, 0]
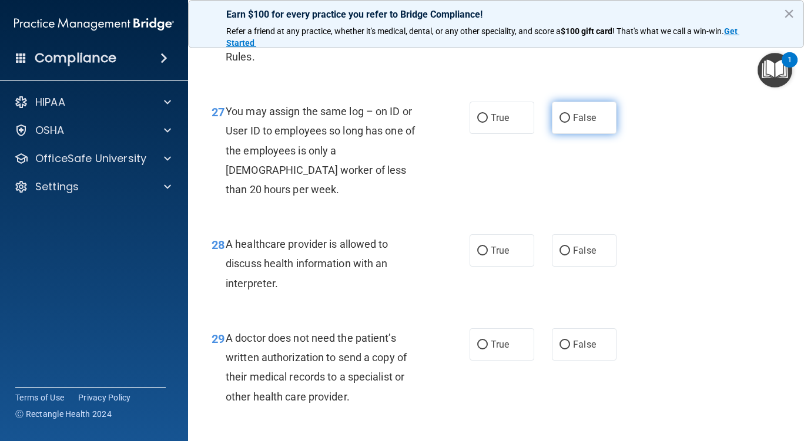
click at [552, 134] on label "False" at bounding box center [584, 118] width 65 height 32
click at [559, 123] on input "False" at bounding box center [564, 118] width 11 height 9
radio input "true"
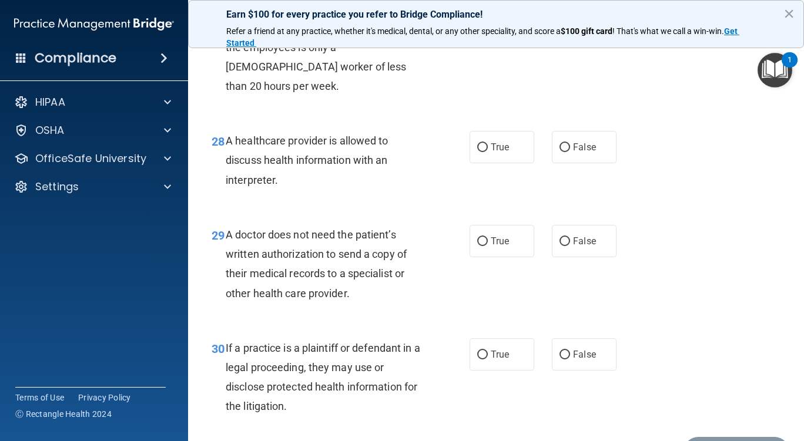
scroll to position [3056, 0]
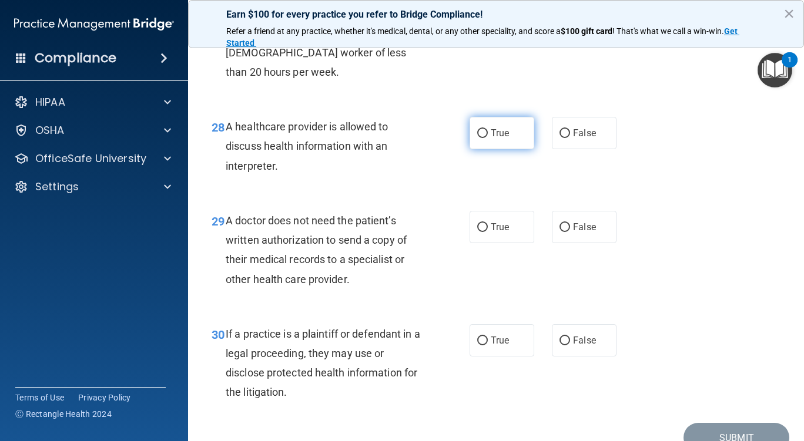
click at [507, 149] on label "True" at bounding box center [502, 133] width 65 height 32
click at [488, 138] on input "True" at bounding box center [482, 133] width 11 height 9
radio input "true"
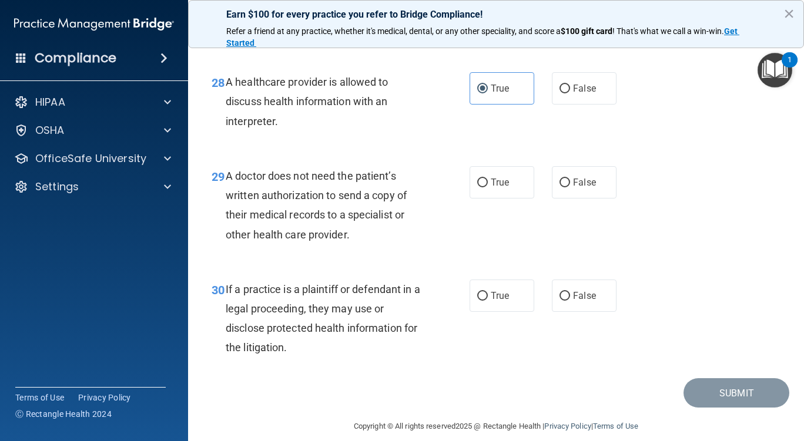
scroll to position [3134, 0]
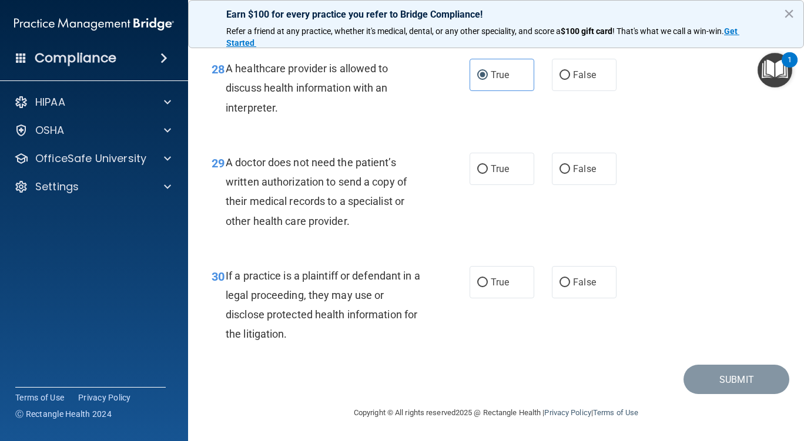
click at [613, 163] on div "True False" at bounding box center [548, 169] width 156 height 32
click at [602, 178] on label "False" at bounding box center [584, 169] width 65 height 32
click at [570, 174] on input "False" at bounding box center [564, 169] width 11 height 9
radio input "true"
click at [561, 279] on input "False" at bounding box center [564, 283] width 11 height 9
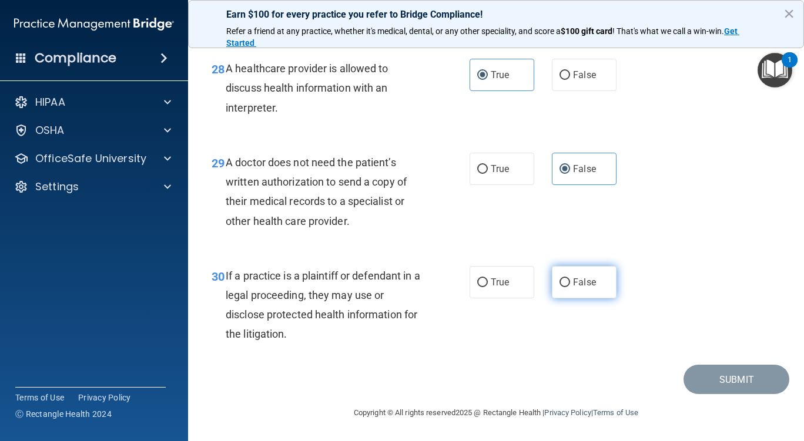
radio input "true"
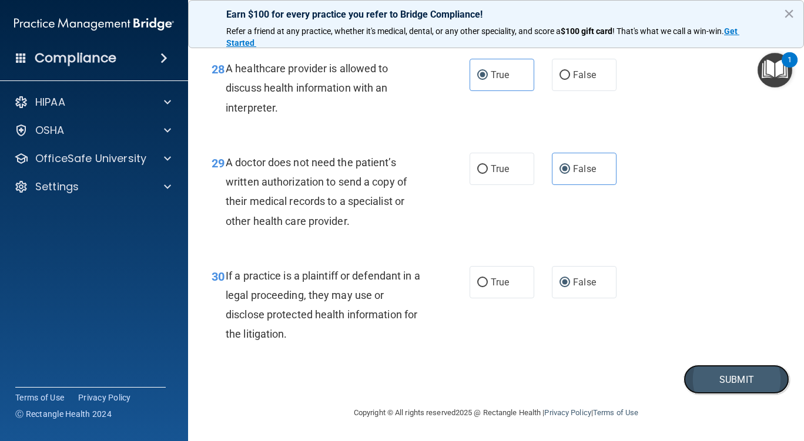
click at [699, 374] on button "Submit" at bounding box center [736, 380] width 106 height 30
click at [601, 341] on div "30 If a practice is a plaintiff or defendant in a legal proceeding, they may us…" at bounding box center [496, 308] width 586 height 113
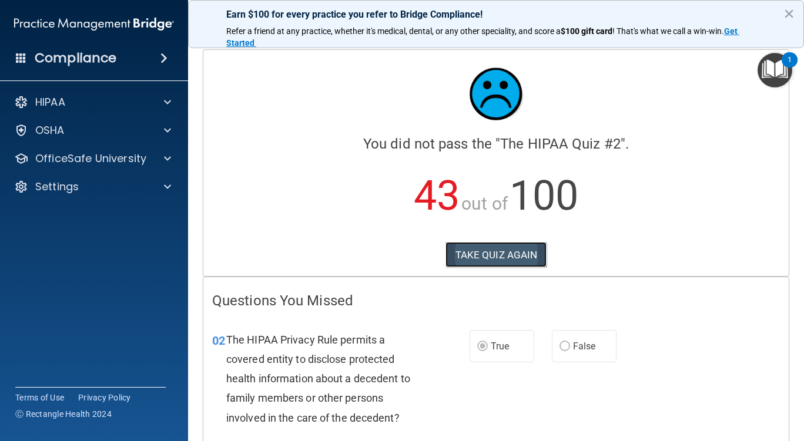
click at [462, 256] on button "TAKE QUIZ AGAIN" at bounding box center [496, 255] width 102 height 26
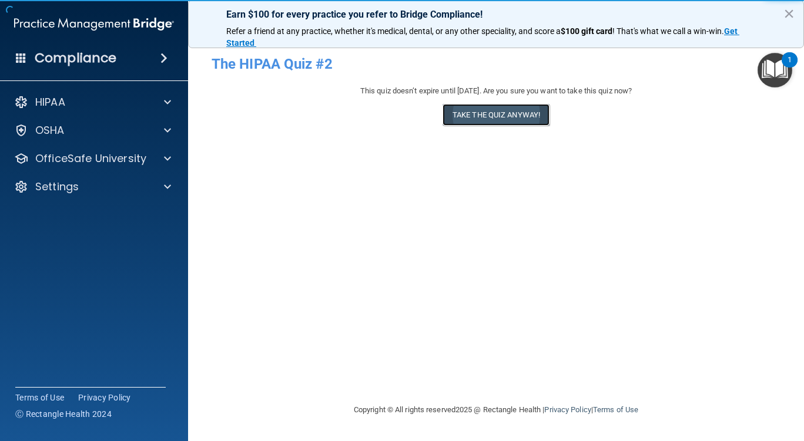
click at [461, 112] on button "Take the quiz anyway!" at bounding box center [495, 115] width 107 height 22
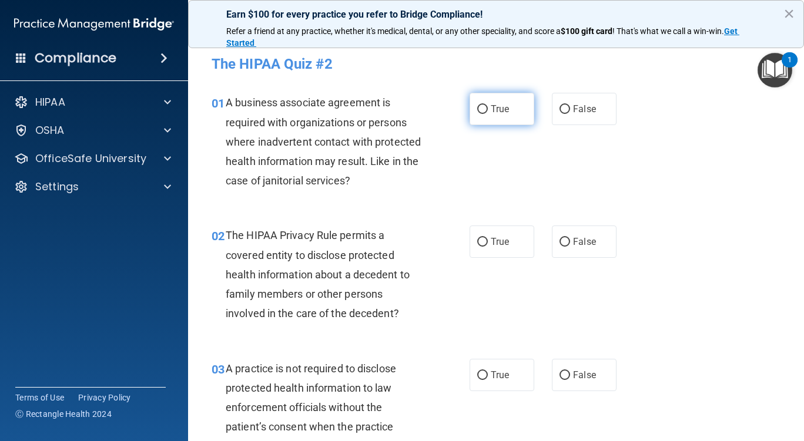
click at [497, 112] on span "True" at bounding box center [500, 108] width 18 height 11
click at [488, 112] on input "True" at bounding box center [482, 109] width 11 height 9
radio input "true"
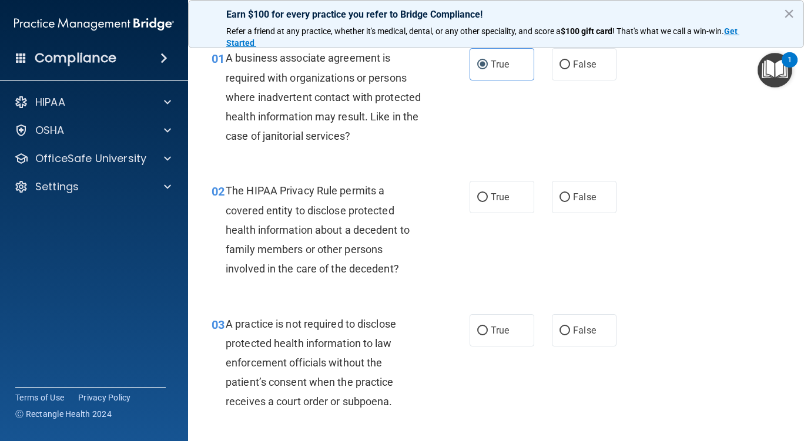
scroll to position [59, 0]
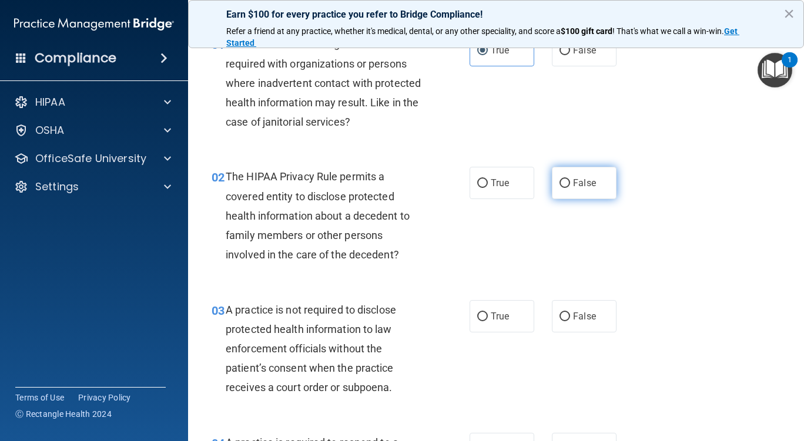
click at [568, 193] on label "False" at bounding box center [584, 183] width 65 height 32
click at [568, 188] on input "False" at bounding box center [564, 183] width 11 height 9
radio input "true"
click at [505, 189] on label "True" at bounding box center [502, 183] width 65 height 32
click at [488, 188] on input "True" at bounding box center [482, 183] width 11 height 9
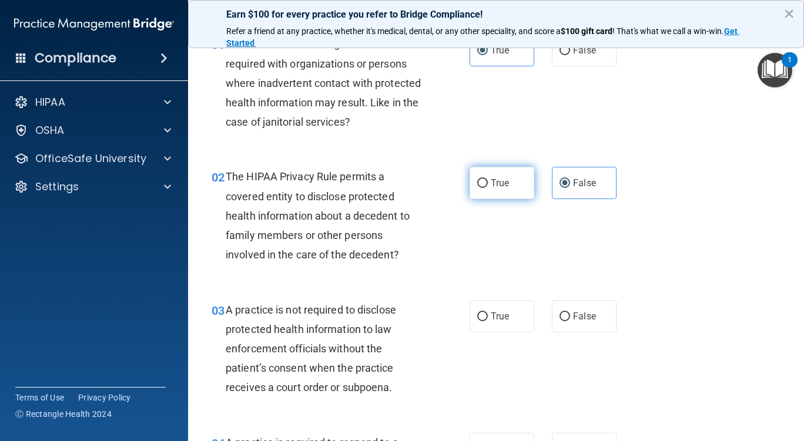
radio input "true"
radio input "false"
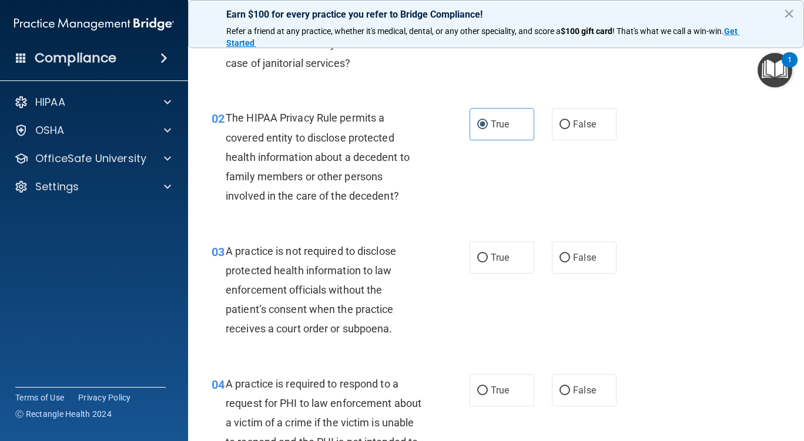
scroll to position [176, 0]
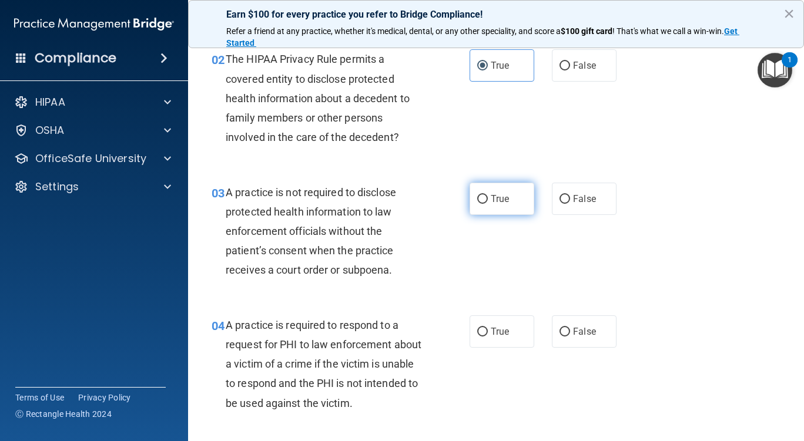
click at [517, 213] on label "True" at bounding box center [502, 199] width 65 height 32
click at [488, 204] on input "True" at bounding box center [482, 199] width 11 height 9
radio input "true"
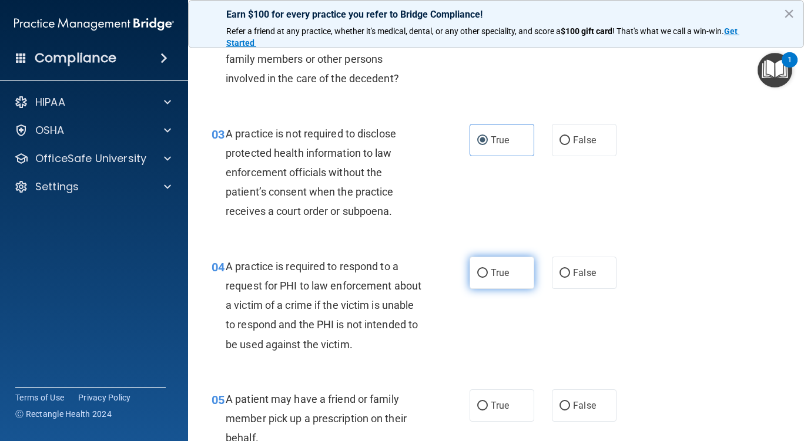
click at [503, 260] on label "True" at bounding box center [502, 273] width 65 height 32
click at [488, 269] on input "True" at bounding box center [482, 273] width 11 height 9
radio input "true"
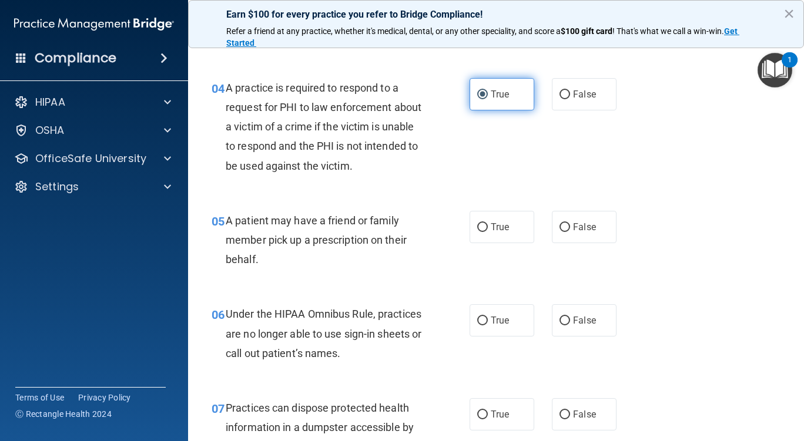
scroll to position [411, 0]
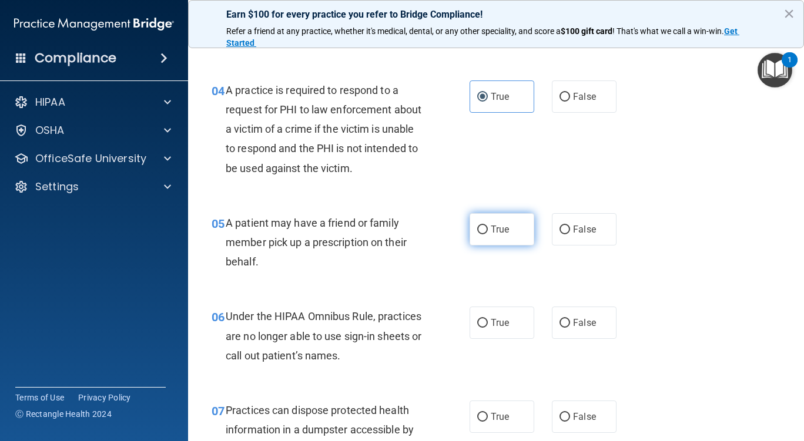
click at [507, 239] on label "True" at bounding box center [502, 229] width 65 height 32
click at [488, 234] on input "True" at bounding box center [482, 230] width 11 height 9
radio input "true"
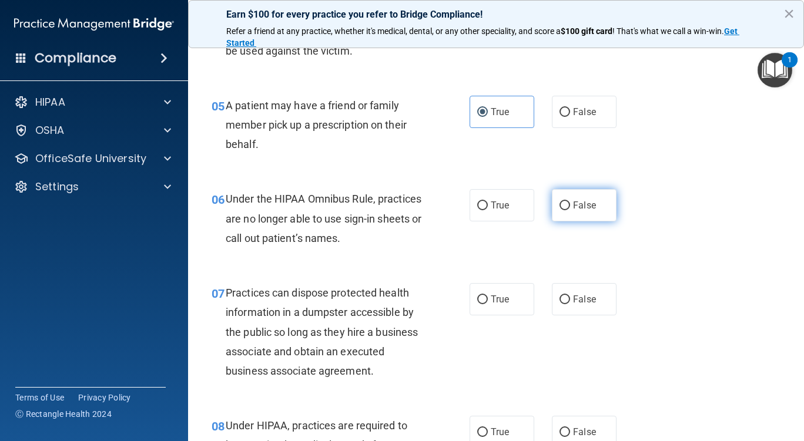
click at [575, 201] on span "False" at bounding box center [584, 205] width 23 height 11
click at [570, 202] on input "False" at bounding box center [564, 206] width 11 height 9
radio input "true"
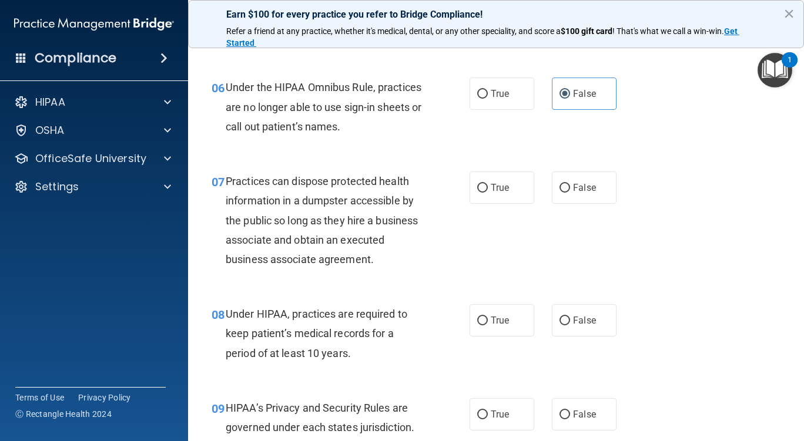
scroll to position [646, 0]
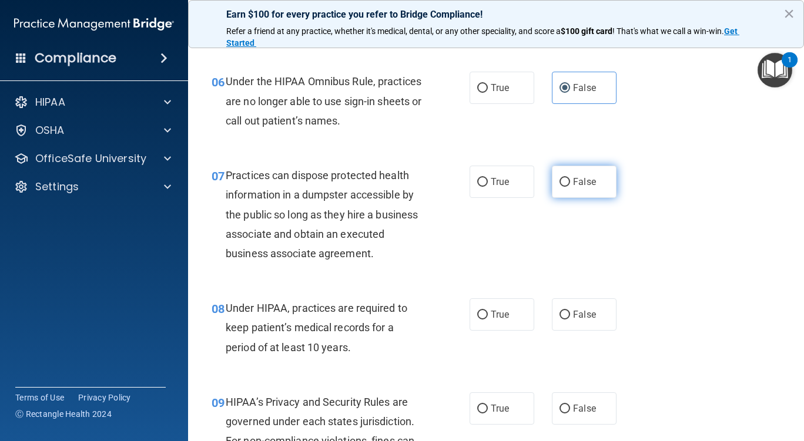
click at [591, 187] on label "False" at bounding box center [584, 182] width 65 height 32
click at [570, 187] on input "False" at bounding box center [564, 182] width 11 height 9
radio input "true"
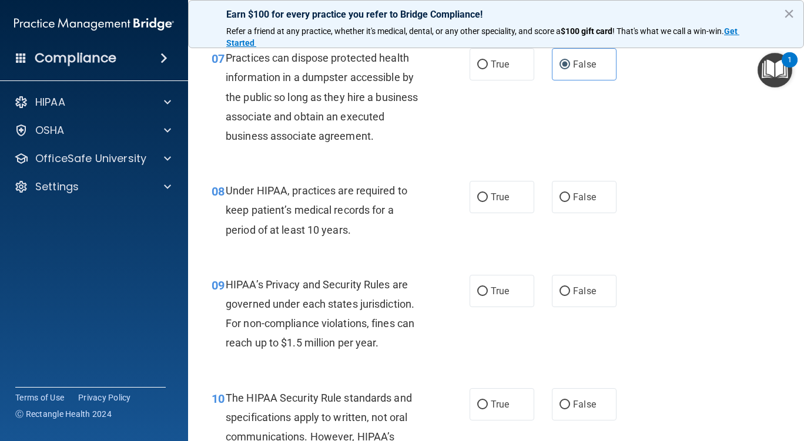
scroll to position [823, 0]
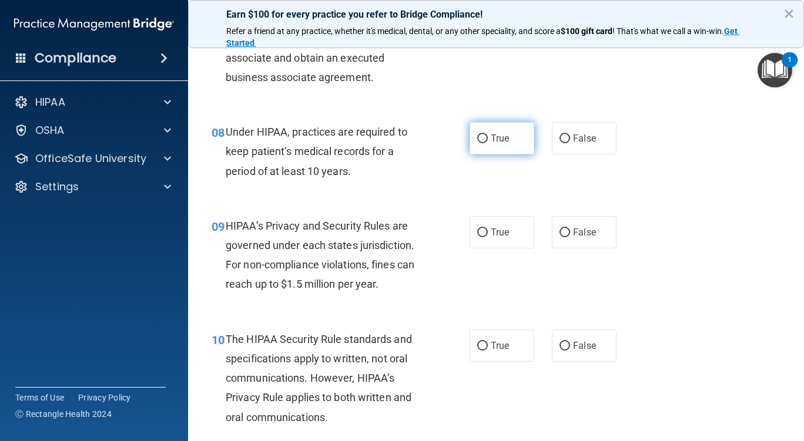
click at [488, 150] on label "True" at bounding box center [502, 138] width 65 height 32
click at [488, 143] on input "True" at bounding box center [482, 139] width 11 height 9
radio input "true"
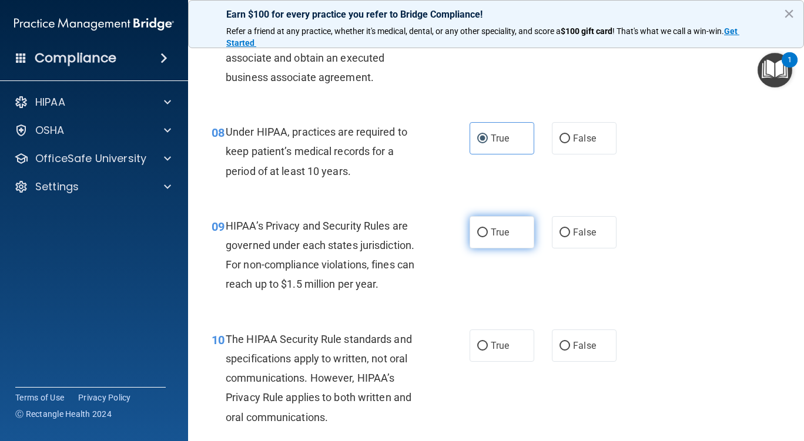
click at [512, 232] on label "True" at bounding box center [502, 232] width 65 height 32
click at [488, 232] on input "True" at bounding box center [482, 233] width 11 height 9
radio input "true"
click at [576, 139] on span "False" at bounding box center [584, 138] width 23 height 11
click at [570, 139] on input "False" at bounding box center [564, 139] width 11 height 9
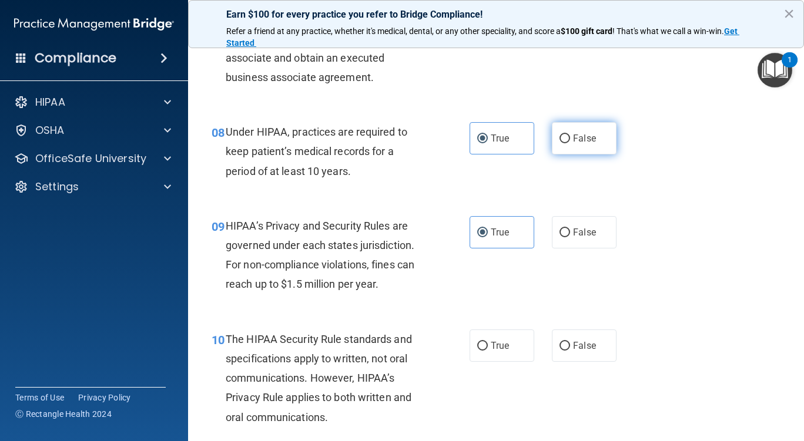
radio input "true"
radio input "false"
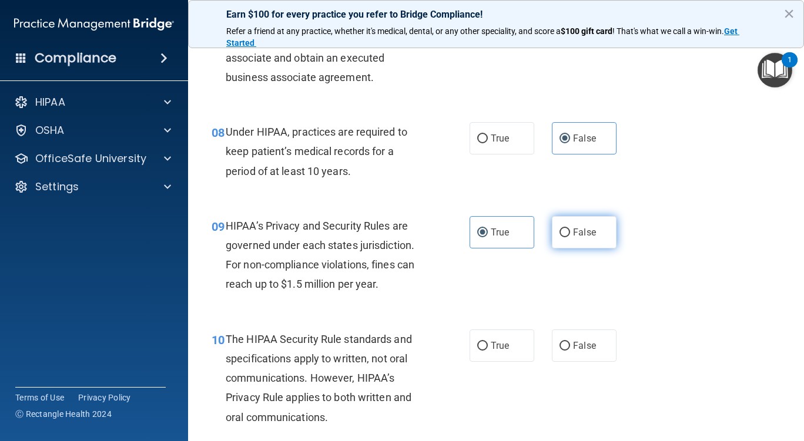
click at [573, 228] on span "False" at bounding box center [584, 232] width 23 height 11
click at [570, 229] on input "False" at bounding box center [564, 233] width 11 height 9
radio input "true"
radio input "false"
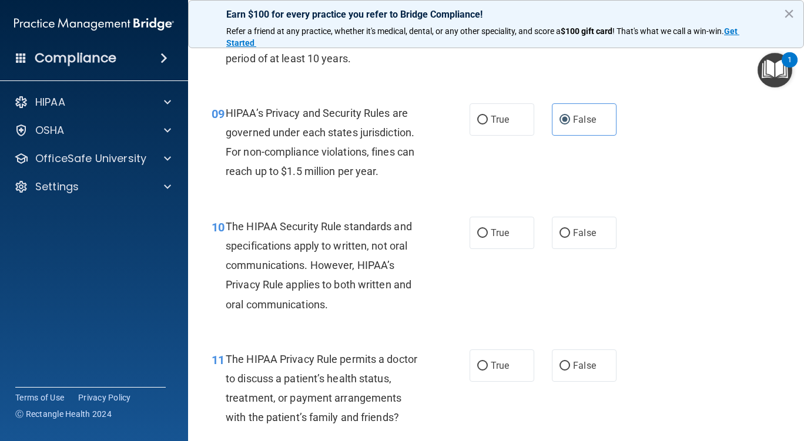
scroll to position [940, 0]
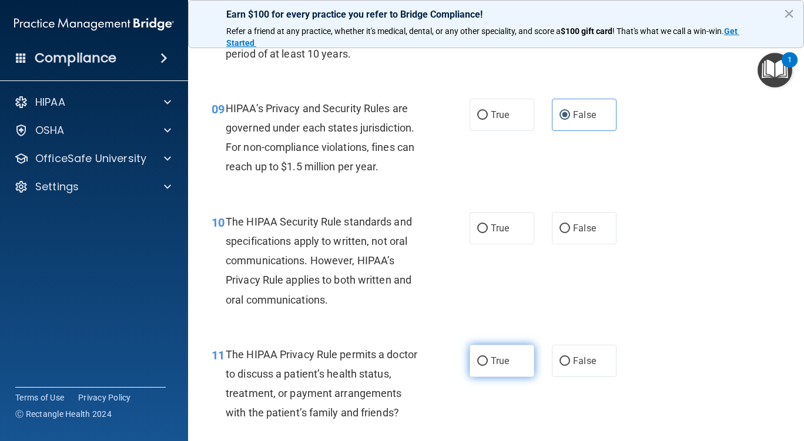
click at [501, 360] on span "True" at bounding box center [500, 361] width 18 height 11
click at [488, 360] on input "True" at bounding box center [482, 361] width 11 height 9
radio input "true"
click at [518, 228] on label "True" at bounding box center [502, 228] width 65 height 32
click at [488, 228] on input "True" at bounding box center [482, 228] width 11 height 9
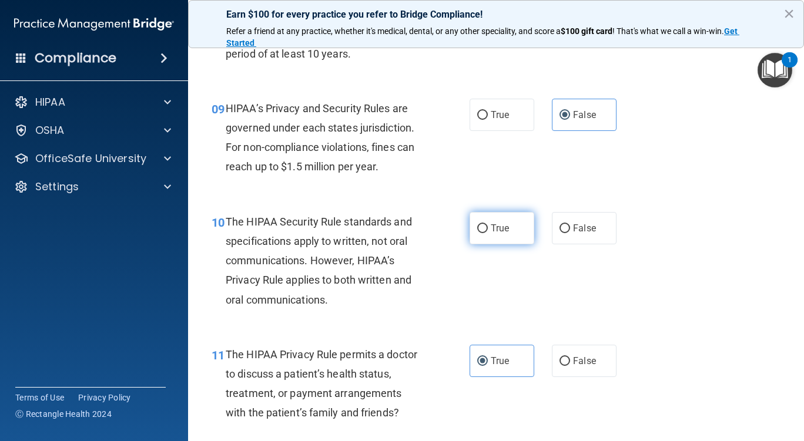
radio input "true"
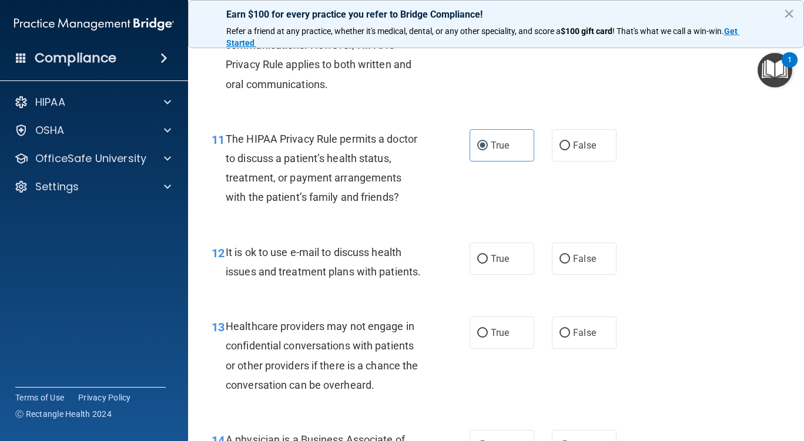
scroll to position [1175, 0]
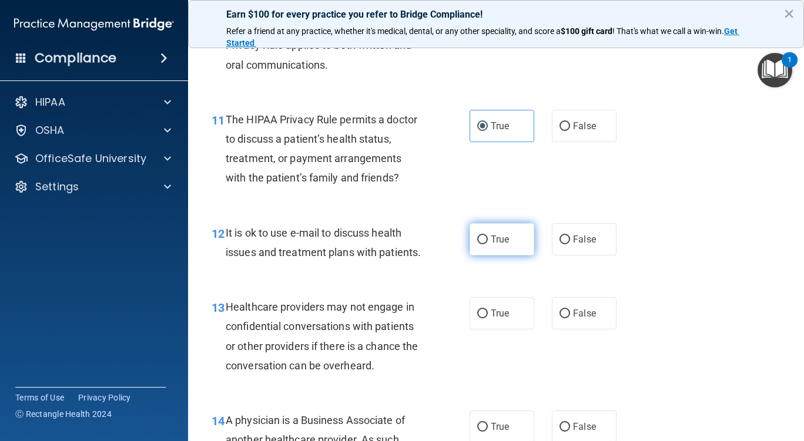
click at [520, 243] on label "True" at bounding box center [502, 239] width 65 height 32
click at [488, 243] on input "True" at bounding box center [482, 240] width 11 height 9
radio input "true"
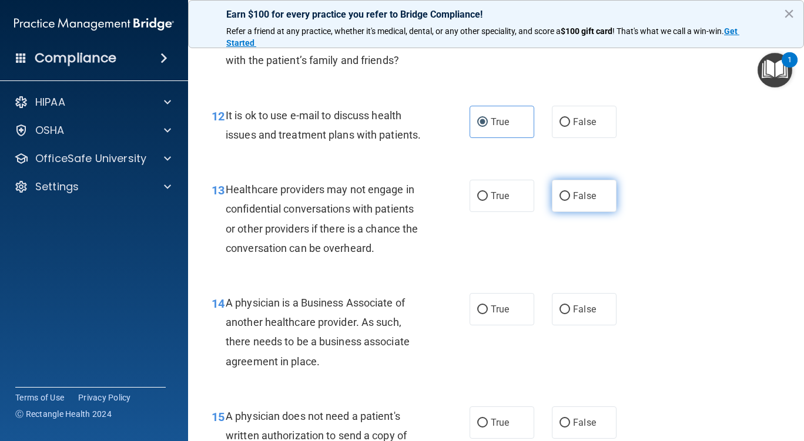
click at [596, 212] on label "False" at bounding box center [584, 196] width 65 height 32
click at [570, 201] on input "False" at bounding box center [564, 196] width 11 height 9
radio input "true"
click at [584, 315] on span "False" at bounding box center [584, 309] width 23 height 11
click at [570, 314] on input "False" at bounding box center [564, 310] width 11 height 9
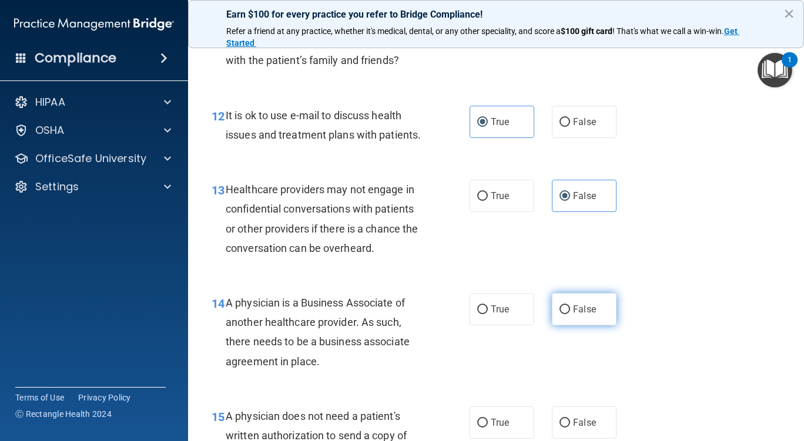
radio input "true"
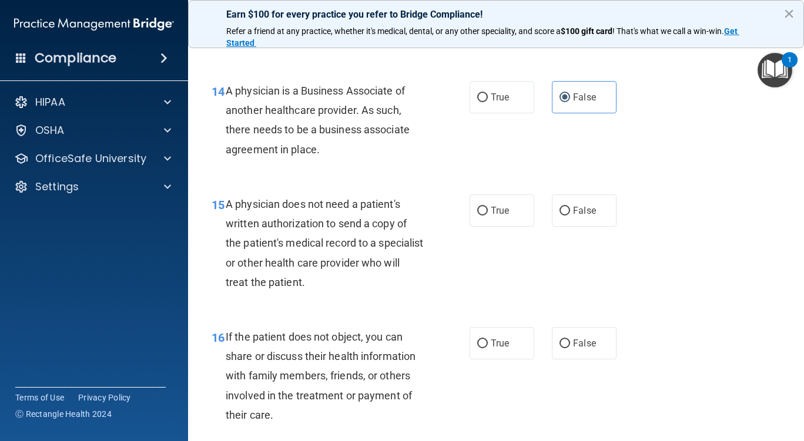
scroll to position [1528, 0]
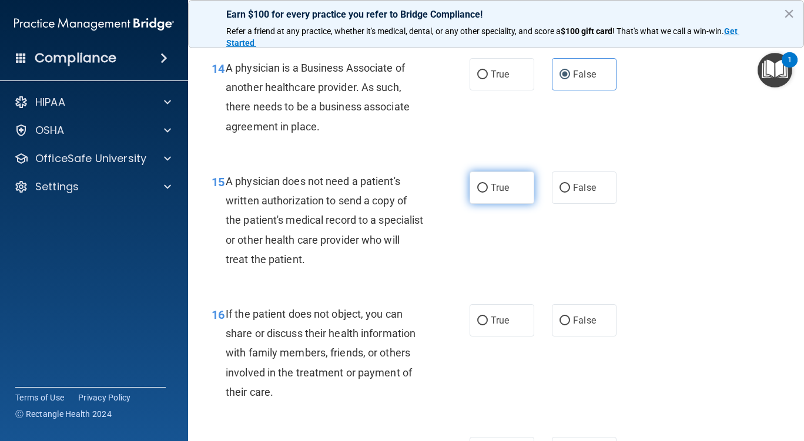
click at [521, 204] on label "True" at bounding box center [502, 188] width 65 height 32
click at [488, 193] on input "True" at bounding box center [482, 188] width 11 height 9
radio input "true"
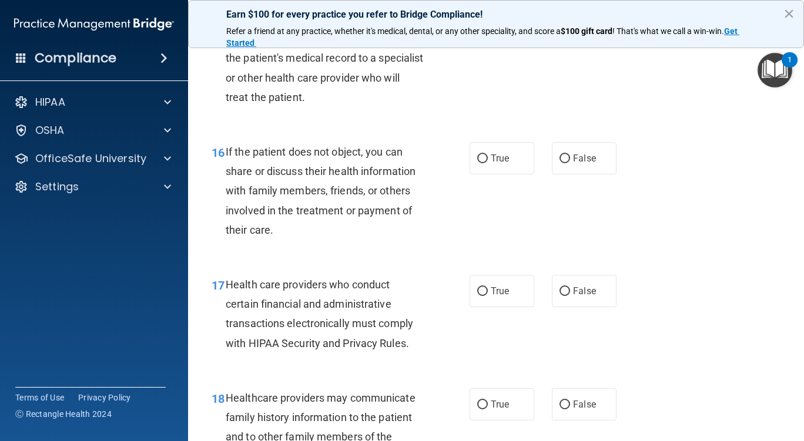
scroll to position [1704, 0]
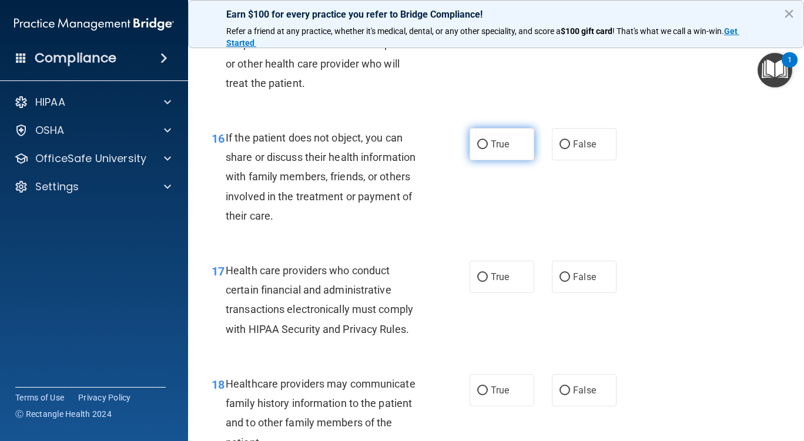
click at [505, 160] on label "True" at bounding box center [502, 144] width 65 height 32
click at [488, 149] on input "True" at bounding box center [482, 144] width 11 height 9
radio input "true"
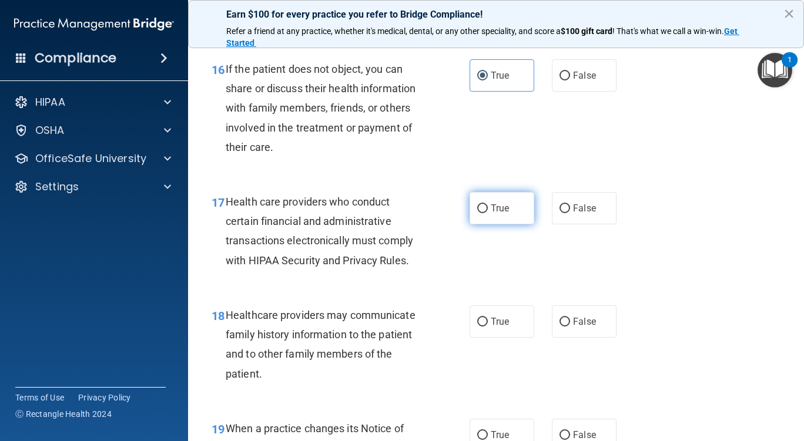
scroll to position [1822, 0]
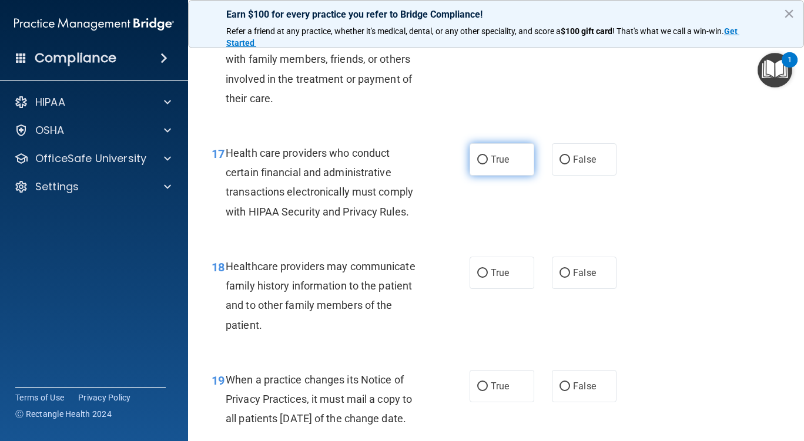
click at [507, 176] on label "True" at bounding box center [502, 159] width 65 height 32
click at [488, 165] on input "True" at bounding box center [482, 160] width 11 height 9
radio input "true"
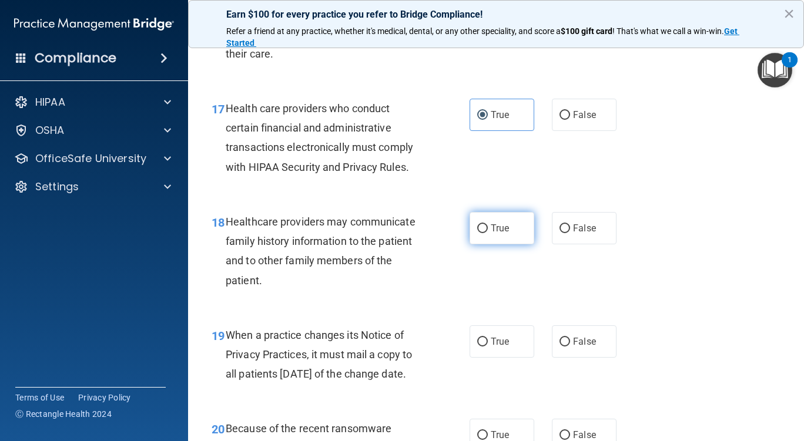
scroll to position [1939, 0]
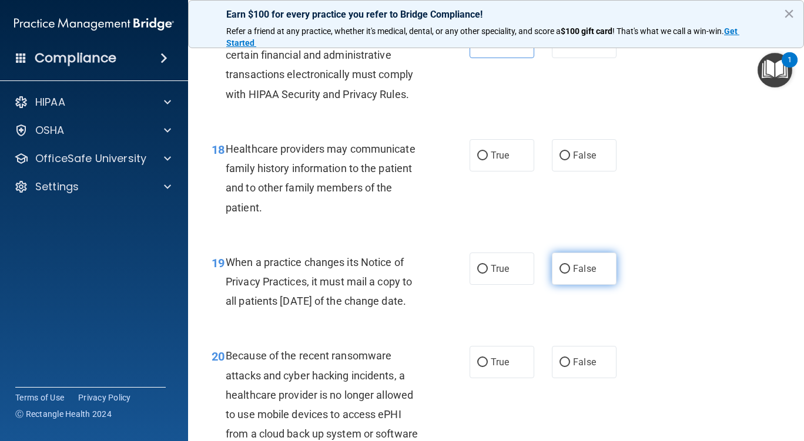
click at [563, 285] on label "False" at bounding box center [584, 269] width 65 height 32
click at [563, 274] on input "False" at bounding box center [564, 269] width 11 height 9
radio input "true"
click at [586, 161] on span "False" at bounding box center [584, 155] width 23 height 11
click at [570, 160] on input "False" at bounding box center [564, 156] width 11 height 9
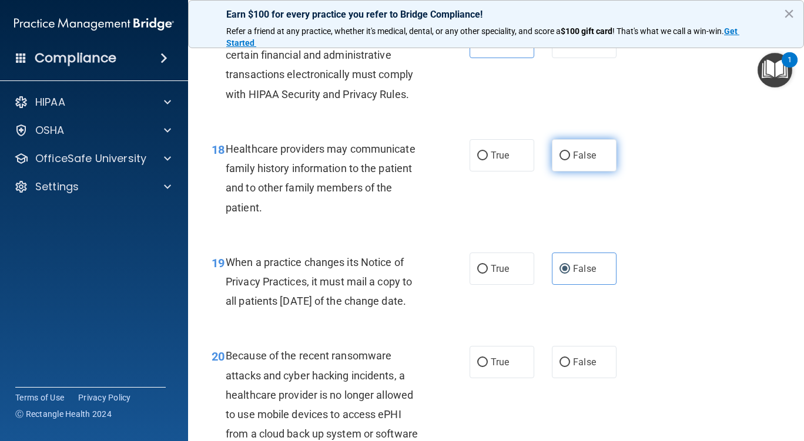
radio input "true"
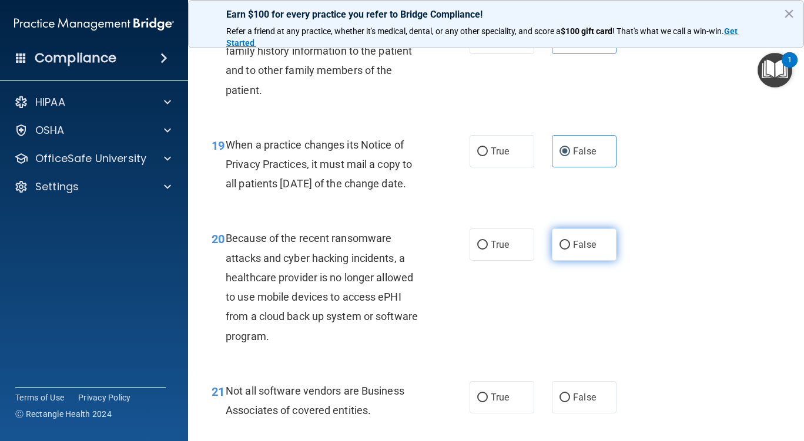
click at [573, 250] on span "False" at bounding box center [584, 244] width 23 height 11
click at [568, 250] on input "False" at bounding box center [564, 245] width 11 height 9
radio input "true"
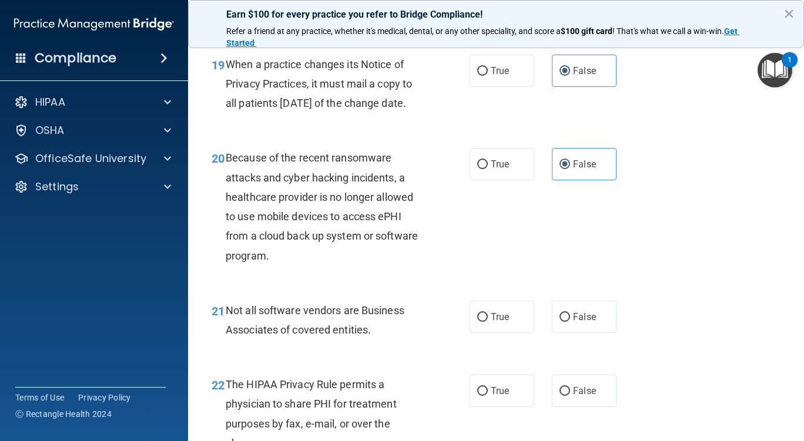
scroll to position [2174, 0]
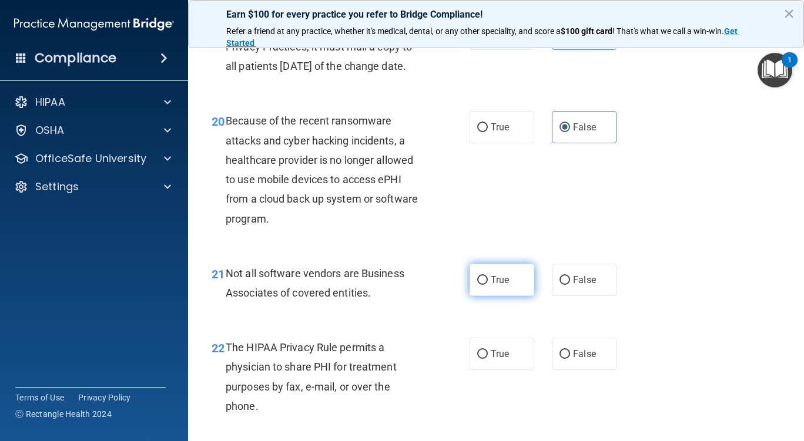
click at [512, 296] on label "True" at bounding box center [502, 280] width 65 height 32
click at [488, 285] on input "True" at bounding box center [482, 280] width 11 height 9
radio input "true"
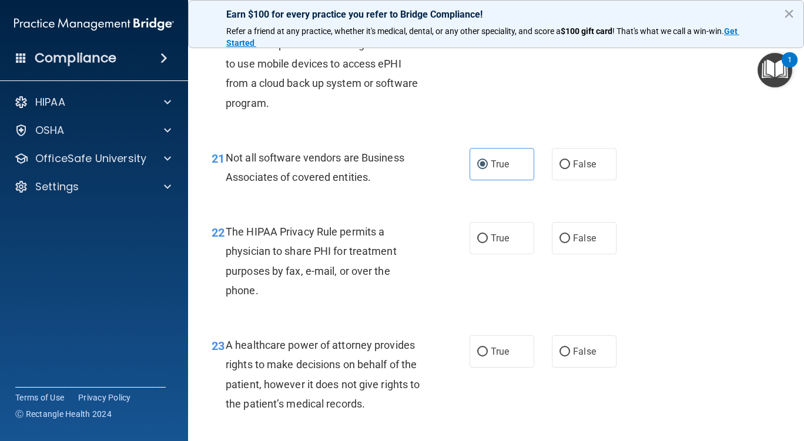
scroll to position [2351, 0]
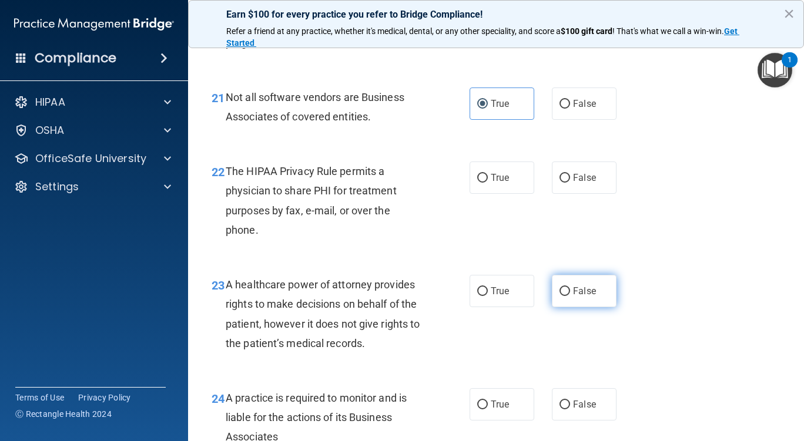
click at [566, 307] on label "False" at bounding box center [584, 291] width 65 height 32
click at [566, 296] on input "False" at bounding box center [564, 291] width 11 height 9
radio input "true"
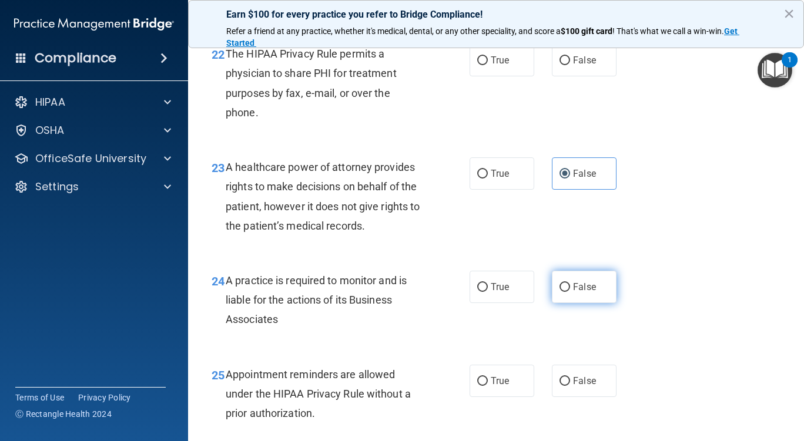
click at [573, 293] on span "False" at bounding box center [584, 286] width 23 height 11
click at [569, 292] on input "False" at bounding box center [564, 287] width 11 height 9
radio input "true"
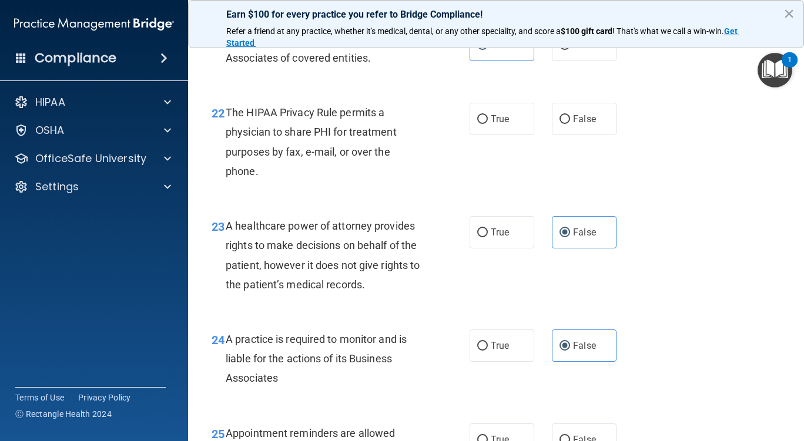
scroll to position [2351, 0]
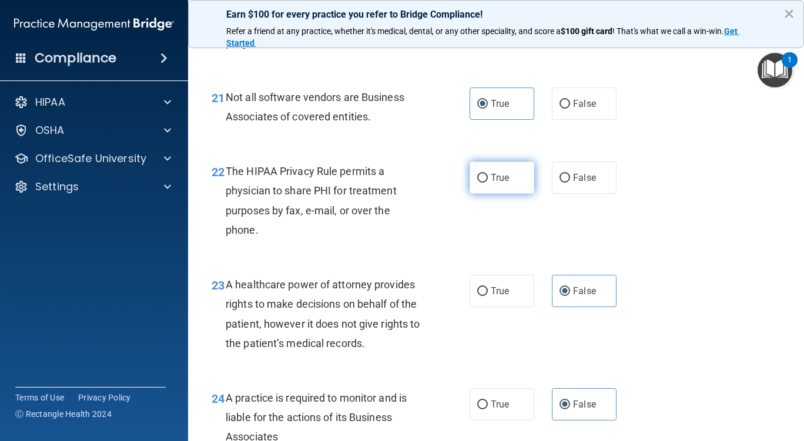
click at [501, 183] on span "True" at bounding box center [500, 177] width 18 height 11
click at [488, 183] on input "True" at bounding box center [482, 178] width 11 height 9
radio input "true"
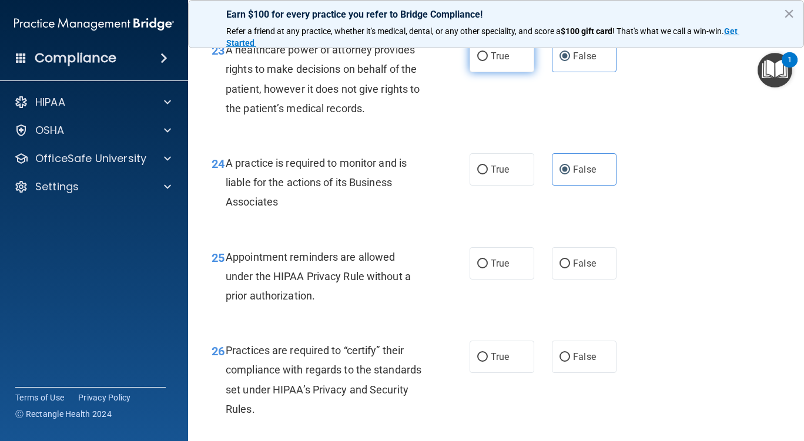
scroll to position [2703, 0]
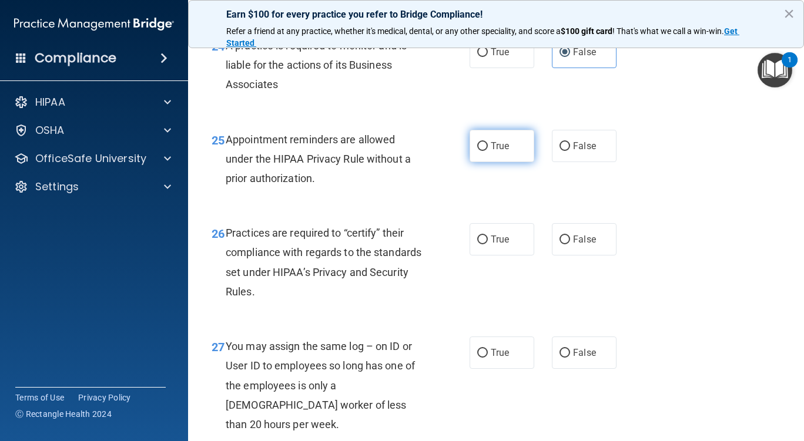
click at [504, 162] on label "True" at bounding box center [502, 146] width 65 height 32
click at [488, 151] on input "True" at bounding box center [482, 146] width 11 height 9
radio input "true"
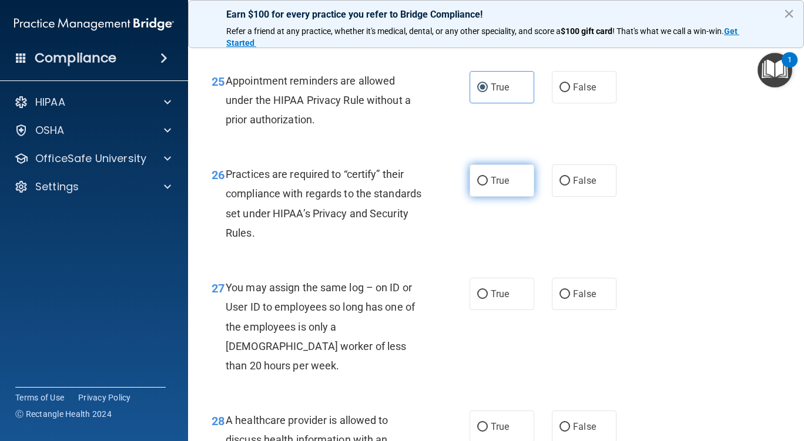
scroll to position [2821, 0]
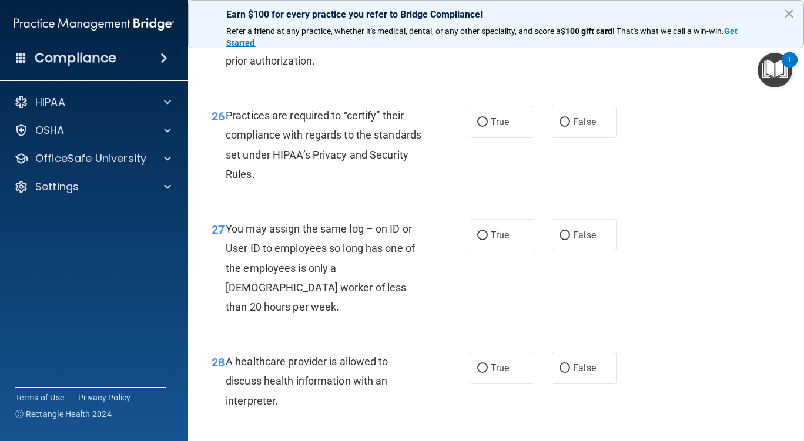
click at [568, 189] on div "26 Practices are required to “certify” their compliance with regards to the sta…" at bounding box center [496, 147] width 586 height 113
click at [573, 128] on span "False" at bounding box center [584, 121] width 23 height 11
click at [568, 127] on input "False" at bounding box center [564, 122] width 11 height 9
radio input "true"
click at [552, 252] on label "False" at bounding box center [584, 235] width 65 height 32
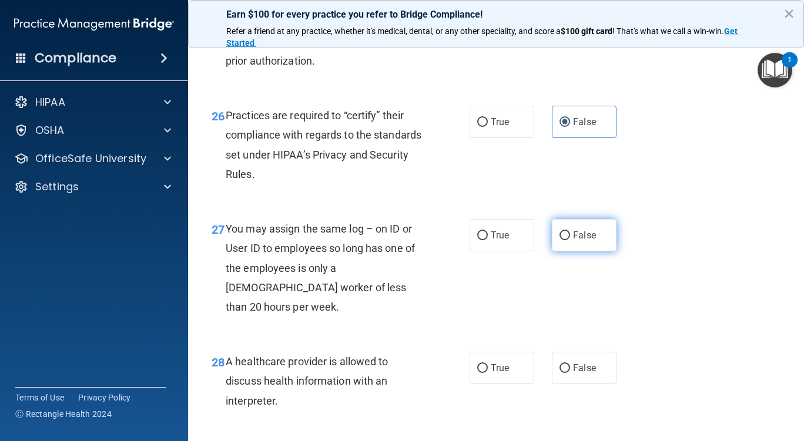
click at [559, 240] on input "False" at bounding box center [564, 236] width 11 height 9
radio input "true"
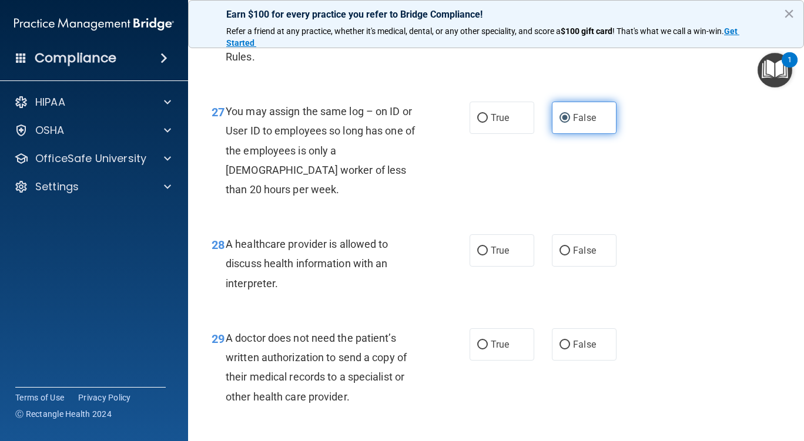
scroll to position [2997, 0]
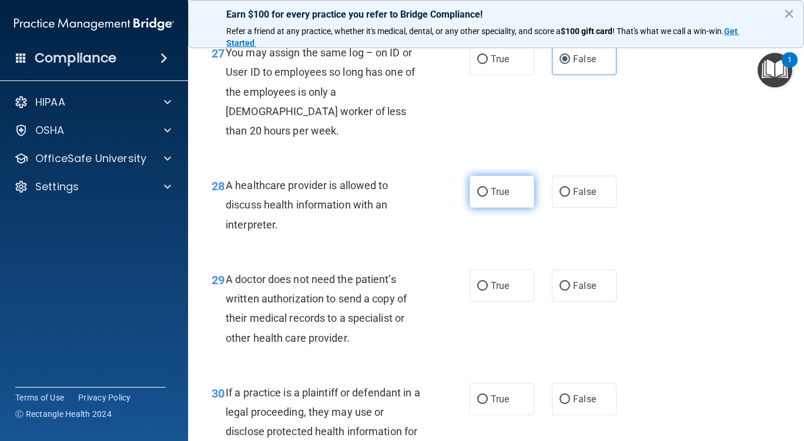
click at [498, 208] on label "True" at bounding box center [502, 192] width 65 height 32
click at [488, 197] on input "True" at bounding box center [482, 192] width 11 height 9
radio input "true"
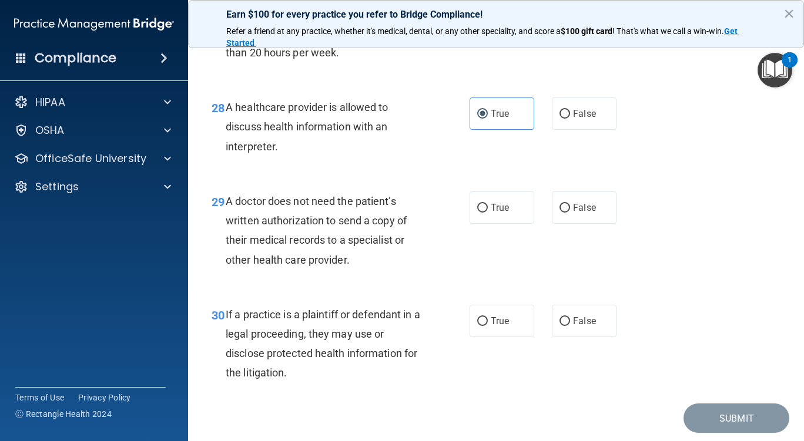
scroll to position [3114, 0]
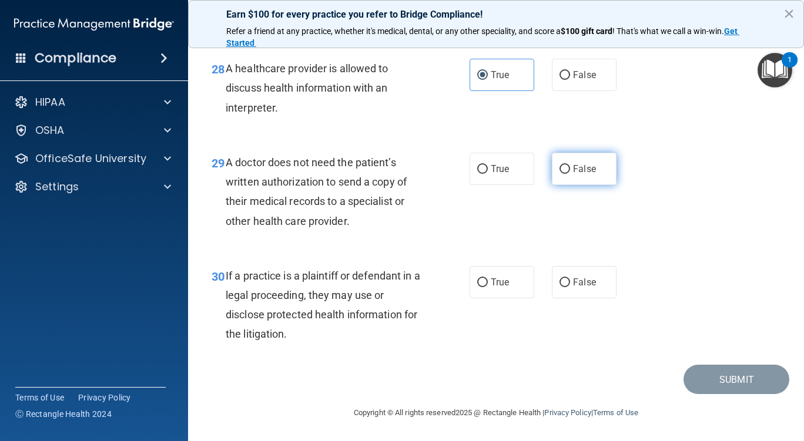
click at [559, 185] on label "False" at bounding box center [584, 169] width 65 height 32
click at [559, 174] on input "False" at bounding box center [564, 169] width 11 height 9
radio input "true"
click at [502, 162] on label "True" at bounding box center [502, 169] width 65 height 32
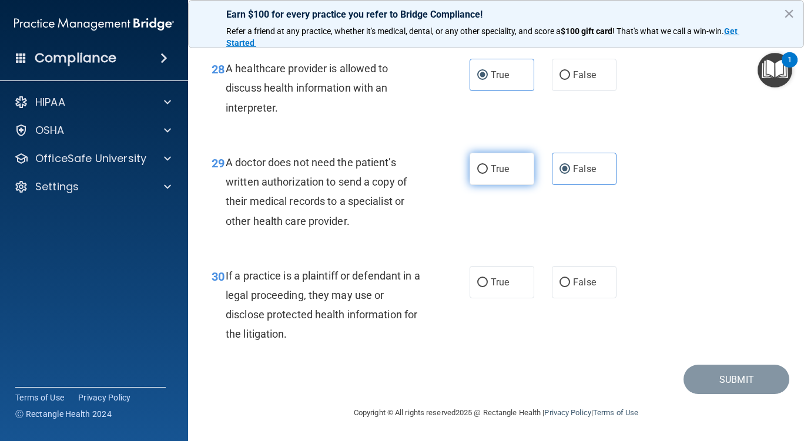
click at [488, 165] on input "True" at bounding box center [482, 169] width 11 height 9
radio input "true"
radio input "false"
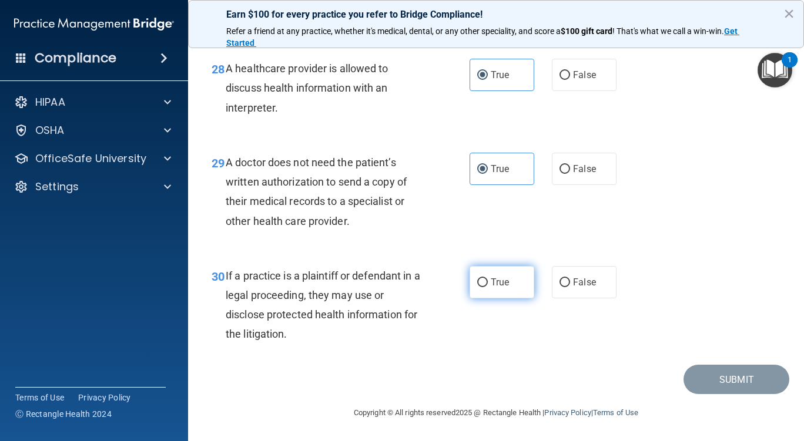
click at [517, 289] on label "True" at bounding box center [502, 282] width 65 height 32
click at [488, 287] on input "True" at bounding box center [482, 283] width 11 height 9
radio input "true"
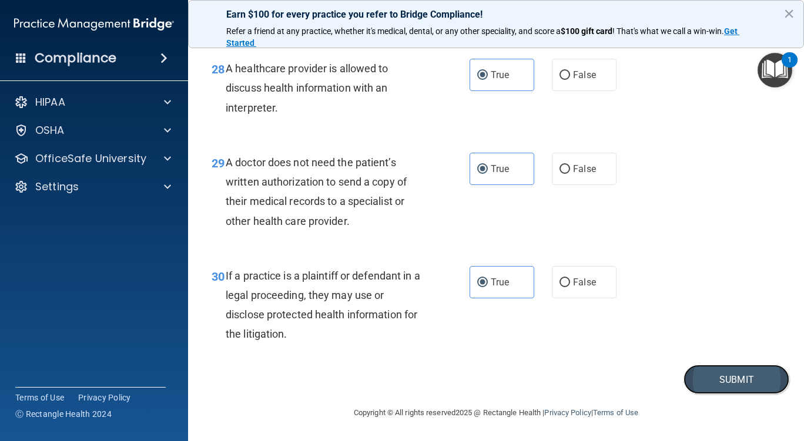
click at [732, 384] on button "Submit" at bounding box center [736, 380] width 106 height 30
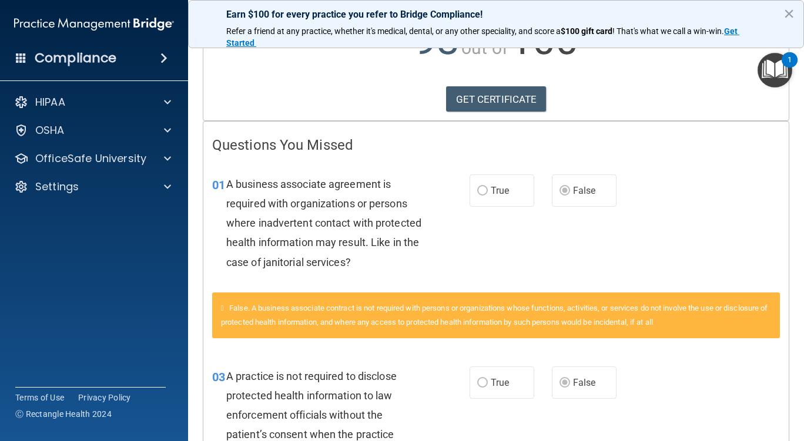
scroll to position [118, 0]
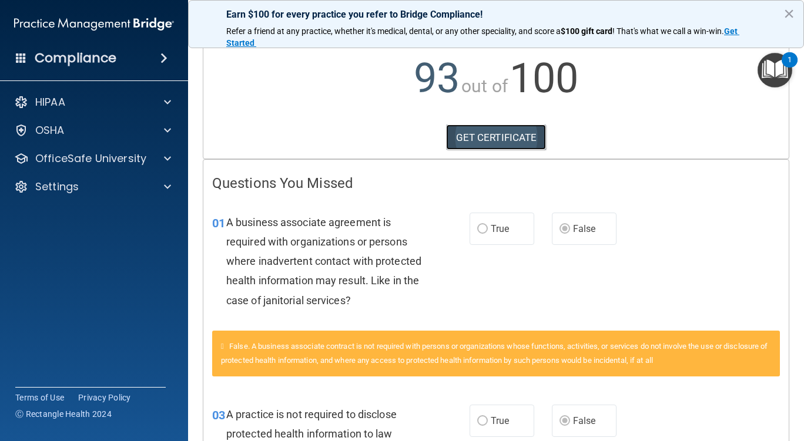
click at [509, 129] on link "GET CERTIFICATE" at bounding box center [496, 138] width 100 height 26
click at [78, 108] on div "HIPAA" at bounding box center [78, 102] width 146 height 14
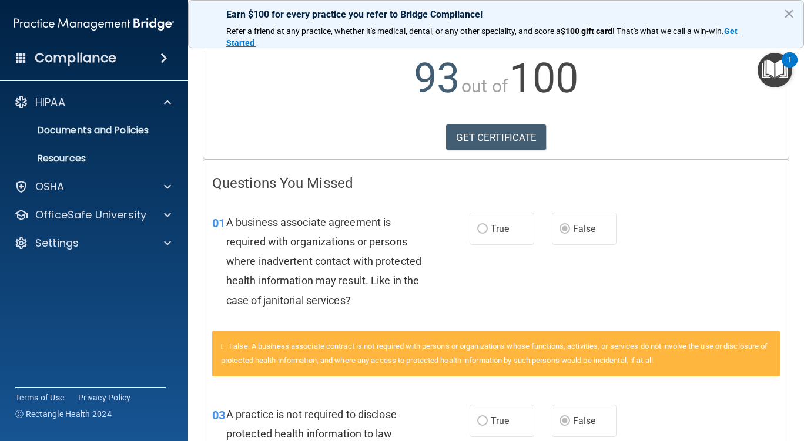
click at [789, 11] on button "×" at bounding box center [788, 13] width 11 height 19
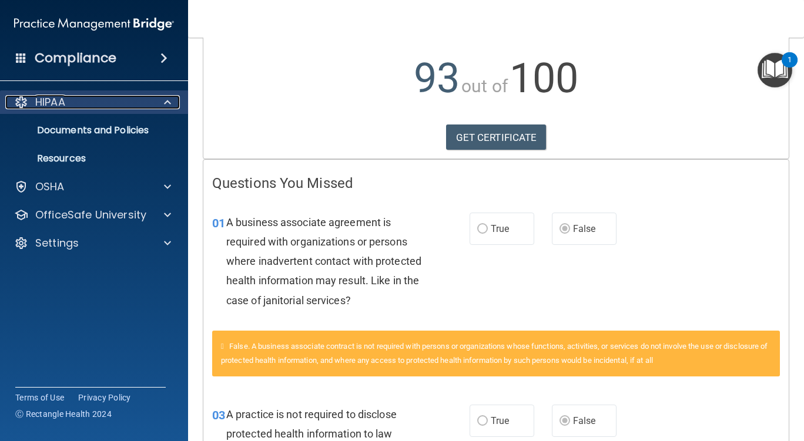
click at [46, 103] on p "HIPAA" at bounding box center [50, 102] width 30 height 14
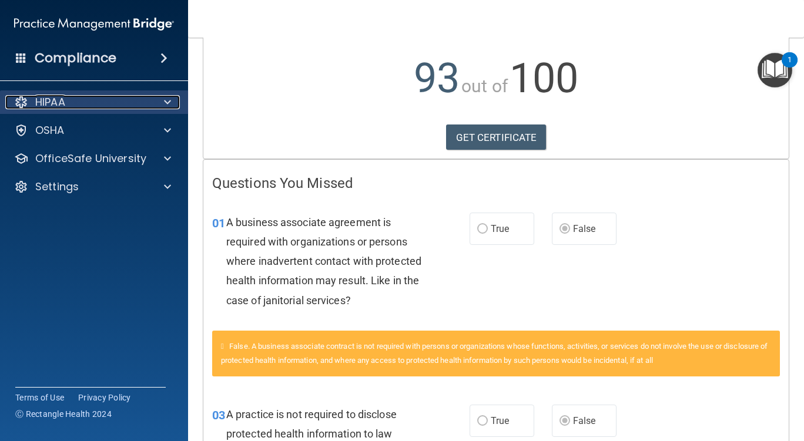
click at [56, 98] on p "HIPAA" at bounding box center [50, 102] width 30 height 14
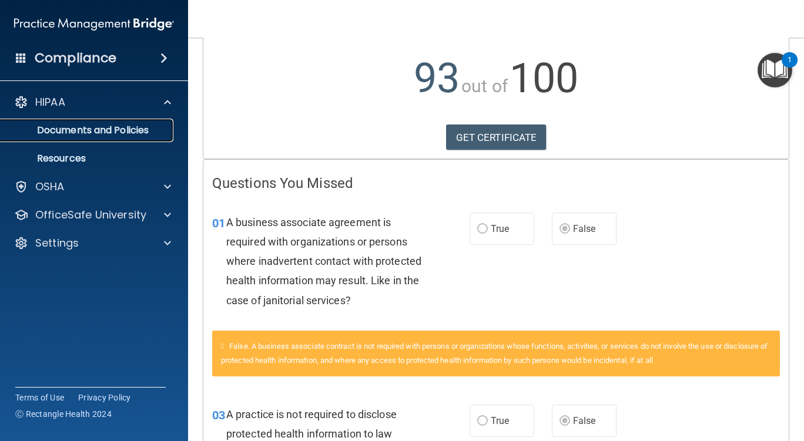
click at [62, 134] on p "Documents and Policies" at bounding box center [88, 131] width 160 height 12
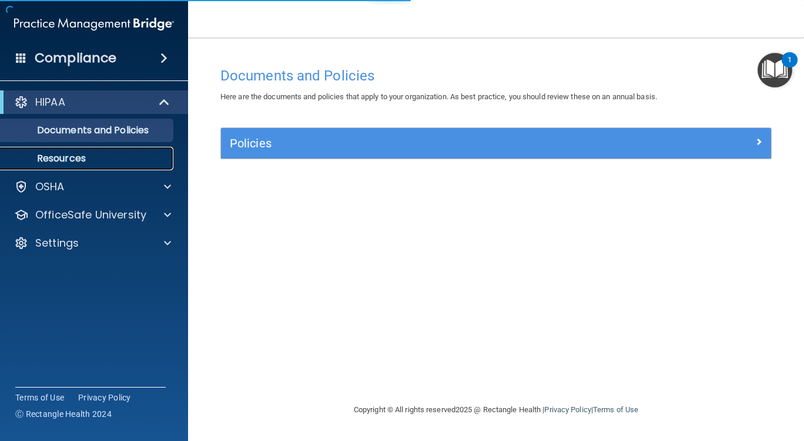
click at [49, 155] on p "Resources" at bounding box center [88, 159] width 160 height 12
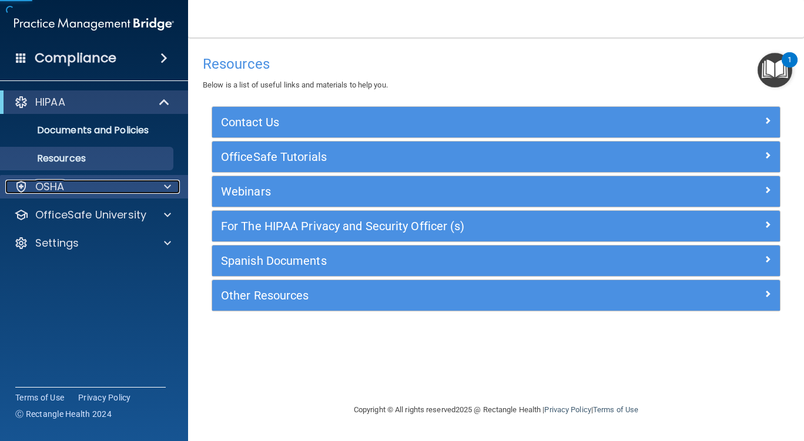
click at [61, 194] on p "OSHA" at bounding box center [49, 187] width 29 height 14
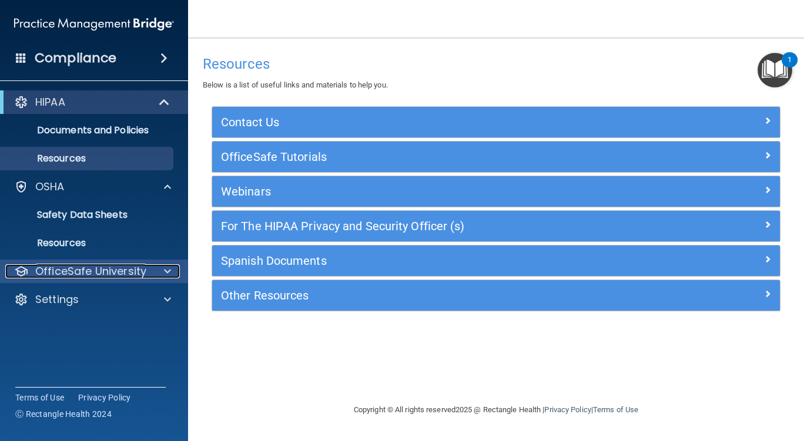
click at [71, 269] on p "OfficeSafe University" at bounding box center [90, 271] width 111 height 14
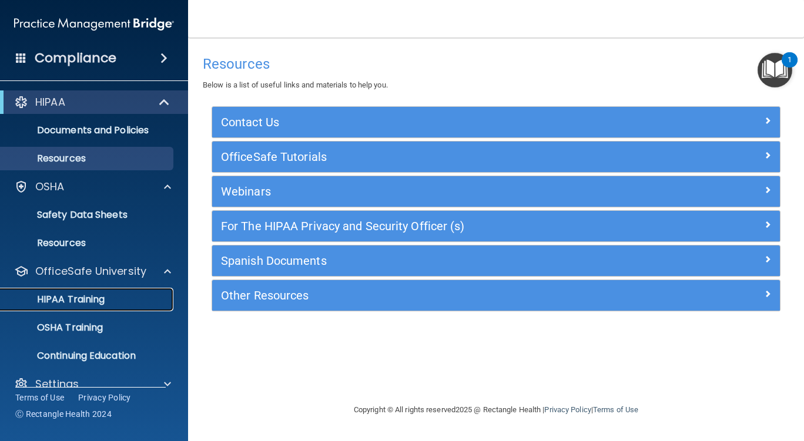
click at [99, 296] on p "HIPAA Training" at bounding box center [56, 300] width 97 height 12
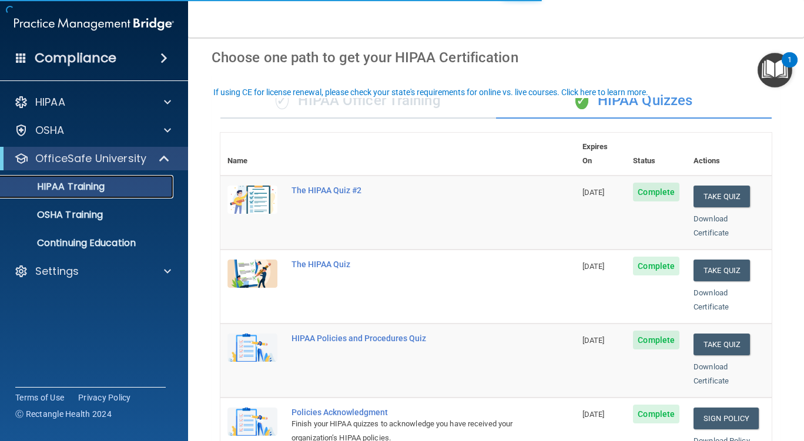
scroll to position [59, 0]
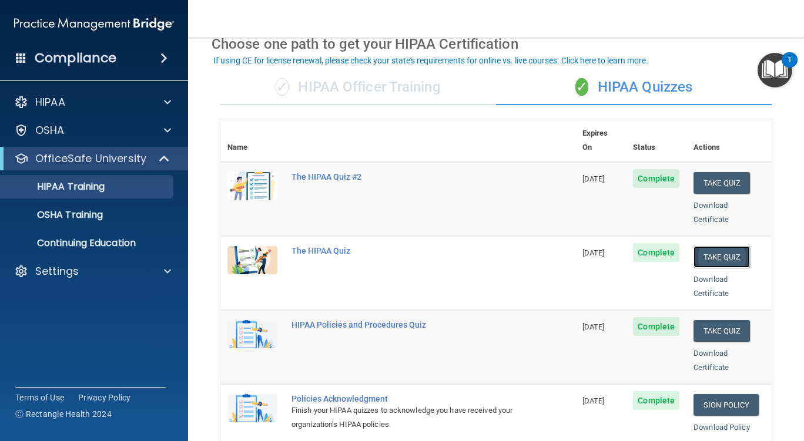
click at [727, 246] on button "Take Quiz" at bounding box center [721, 257] width 56 height 22
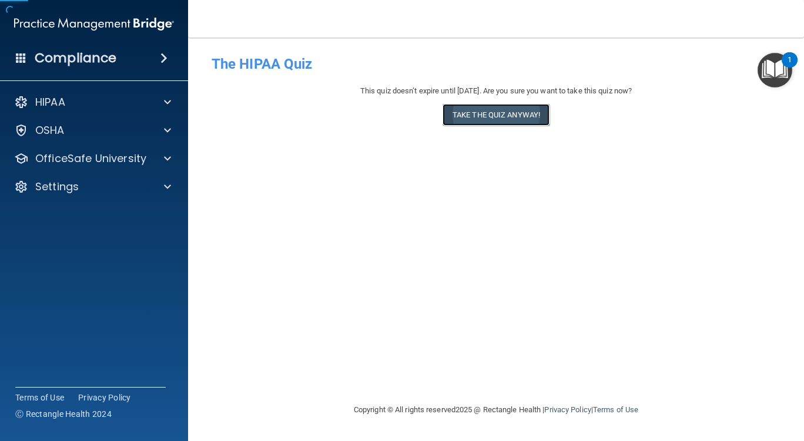
click at [477, 120] on button "Take the quiz anyway!" at bounding box center [495, 115] width 107 height 22
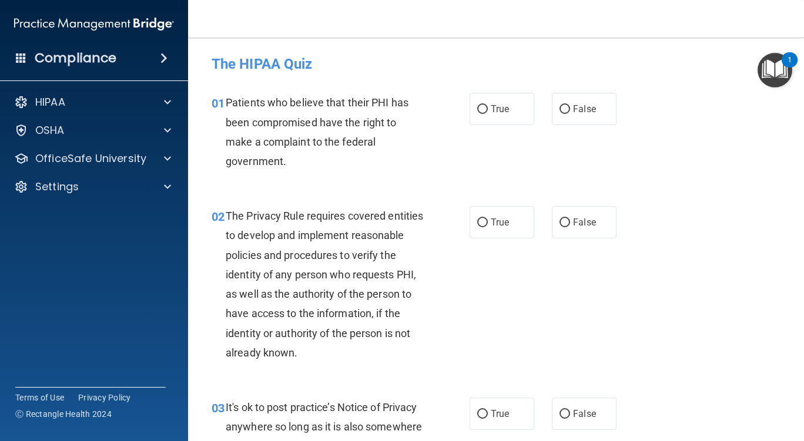
click at [477, 126] on div "01 Patients who believe that their PHI has been compromised have the right to m…" at bounding box center [340, 135] width 293 height 84
click at [485, 112] on label "True" at bounding box center [502, 109] width 65 height 32
click at [485, 112] on input "True" at bounding box center [482, 109] width 11 height 9
radio input "true"
click at [494, 230] on label "True" at bounding box center [502, 222] width 65 height 32
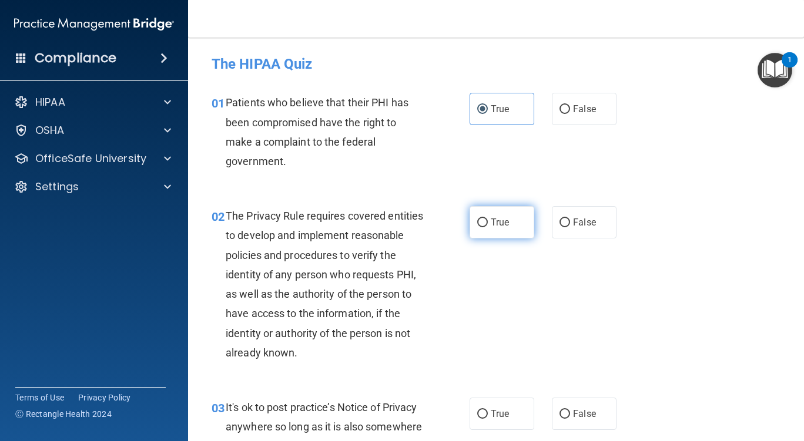
click at [488, 227] on input "True" at bounding box center [482, 223] width 11 height 9
radio input "true"
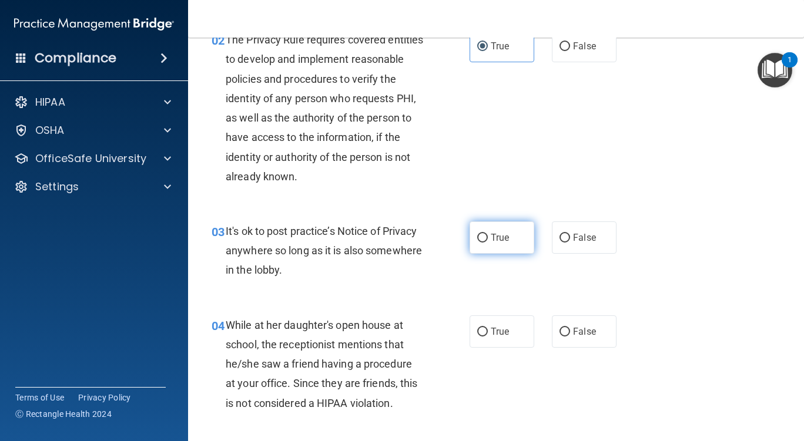
click at [491, 227] on label "True" at bounding box center [502, 238] width 65 height 32
click at [488, 234] on input "True" at bounding box center [482, 238] width 11 height 9
radio input "true"
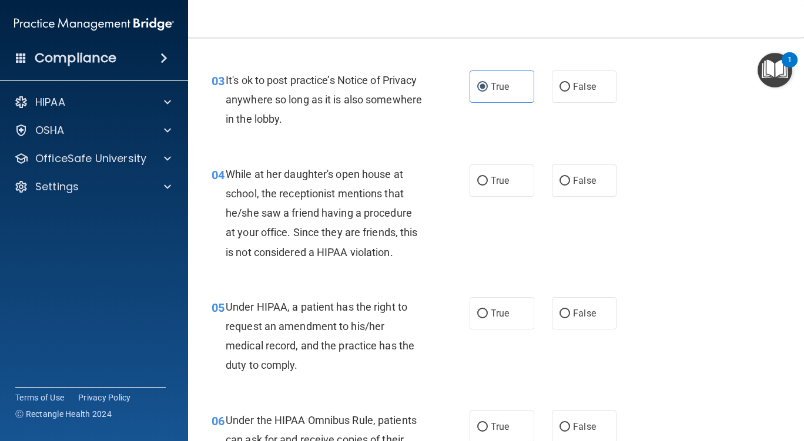
scroll to position [353, 0]
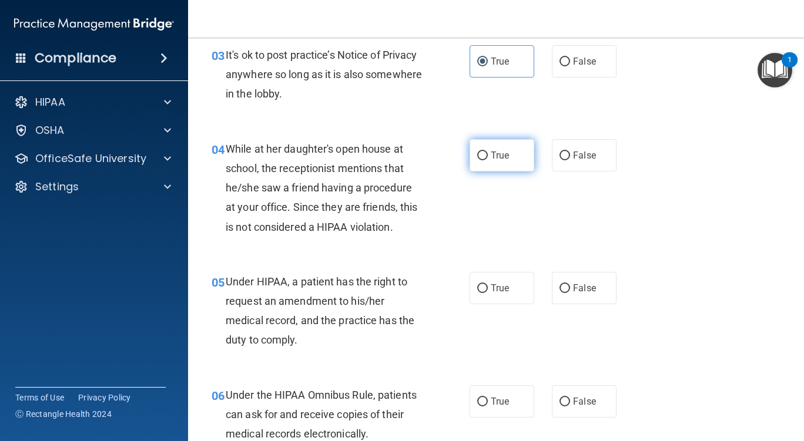
click at [485, 151] on label "True" at bounding box center [502, 155] width 65 height 32
click at [485, 152] on input "True" at bounding box center [482, 156] width 11 height 9
radio input "true"
click at [507, 274] on label "True" at bounding box center [502, 288] width 65 height 32
click at [488, 284] on input "True" at bounding box center [482, 288] width 11 height 9
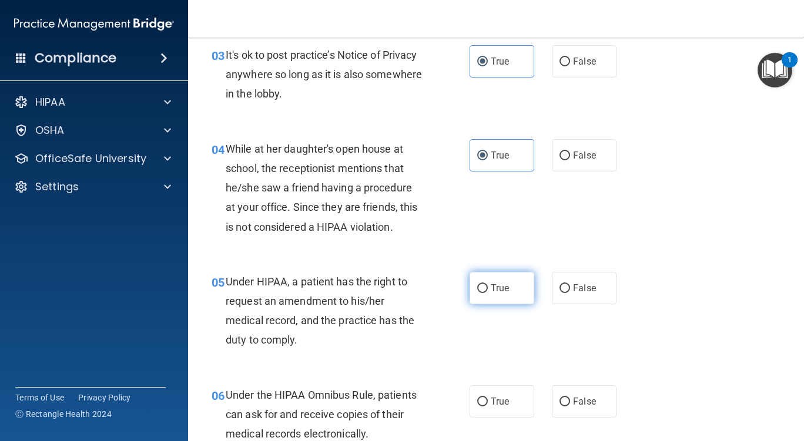
radio input "true"
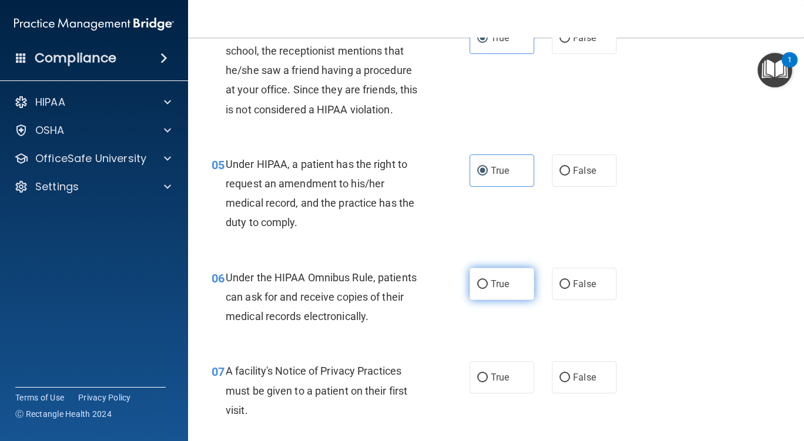
click at [504, 273] on label "True" at bounding box center [502, 284] width 65 height 32
click at [488, 280] on input "True" at bounding box center [482, 284] width 11 height 9
radio input "true"
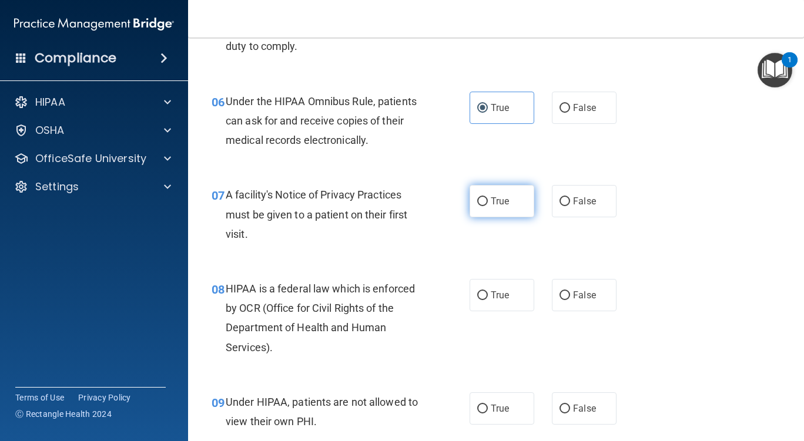
click at [491, 205] on span "True" at bounding box center [500, 201] width 18 height 11
click at [487, 205] on input "True" at bounding box center [482, 201] width 11 height 9
radio input "true"
click at [492, 283] on label "True" at bounding box center [502, 295] width 65 height 32
click at [488, 291] on input "True" at bounding box center [482, 295] width 11 height 9
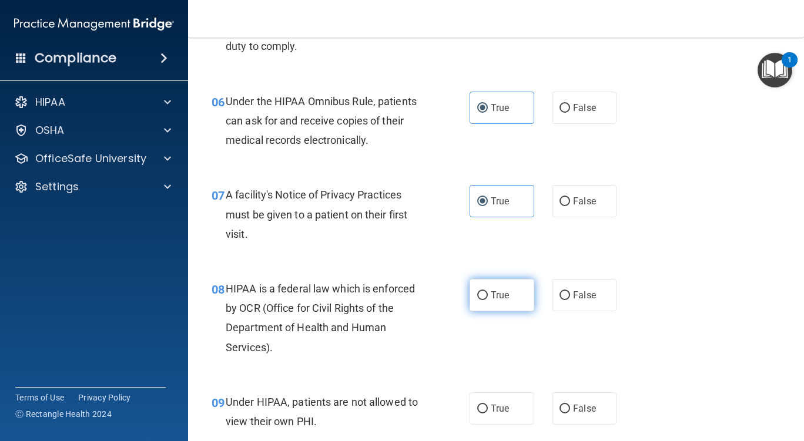
radio input "true"
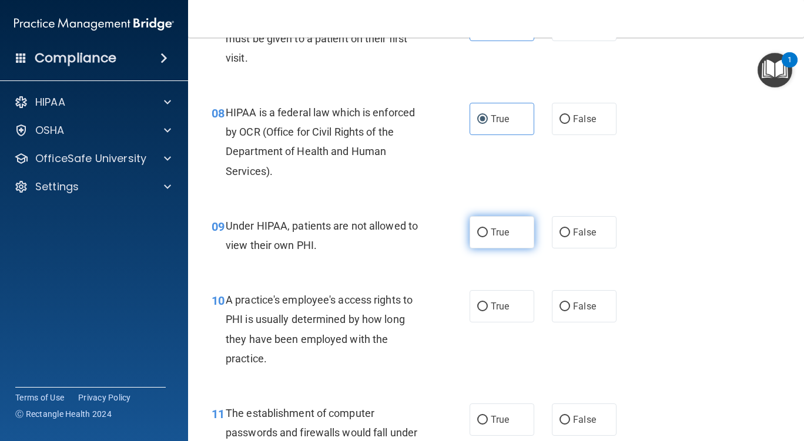
click at [494, 234] on span "True" at bounding box center [500, 232] width 18 height 11
click at [488, 234] on input "True" at bounding box center [482, 233] width 11 height 9
radio input "true"
click at [499, 297] on label "True" at bounding box center [502, 306] width 65 height 32
click at [488, 303] on input "True" at bounding box center [482, 307] width 11 height 9
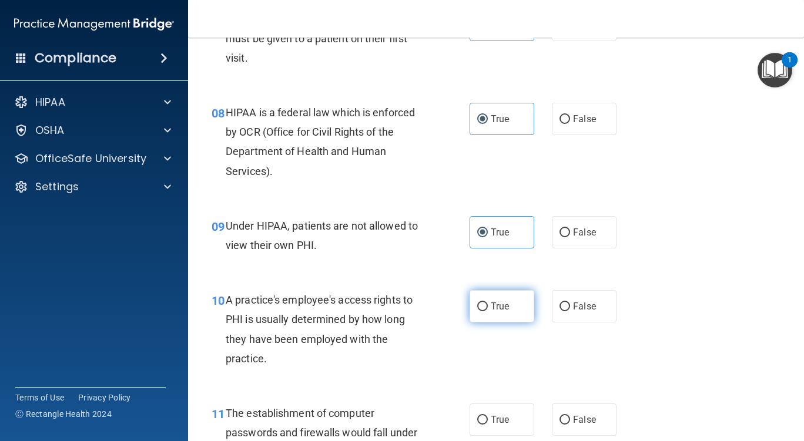
radio input "true"
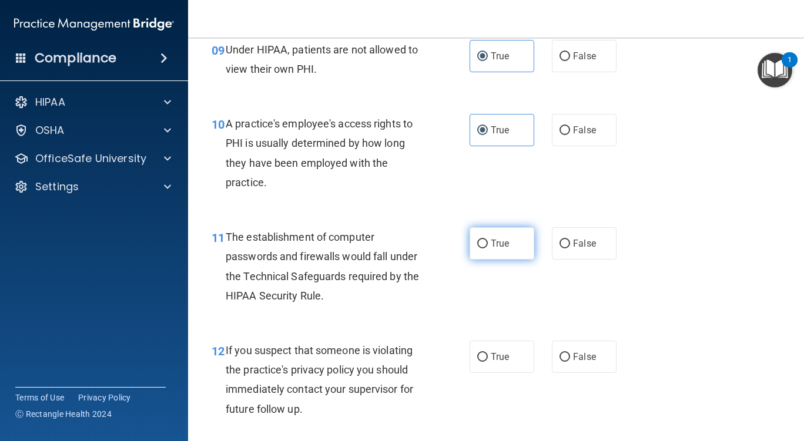
click at [507, 240] on label "True" at bounding box center [502, 243] width 65 height 32
click at [488, 240] on input "True" at bounding box center [482, 244] width 11 height 9
radio input "true"
click at [504, 358] on span "True" at bounding box center [500, 356] width 18 height 11
click at [488, 358] on input "True" at bounding box center [482, 357] width 11 height 9
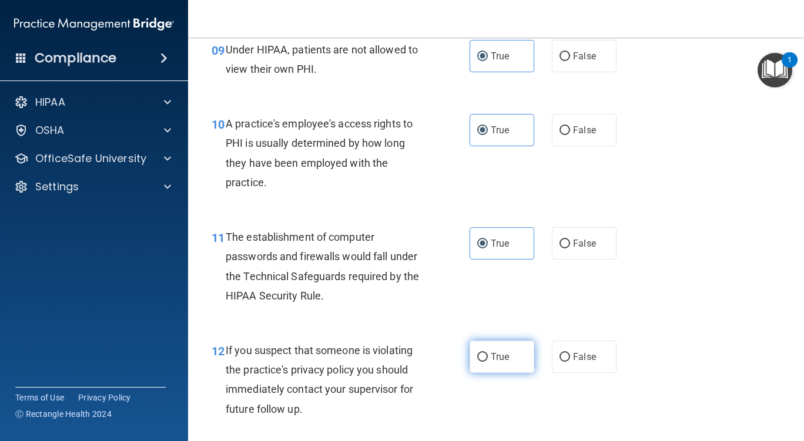
radio input "true"
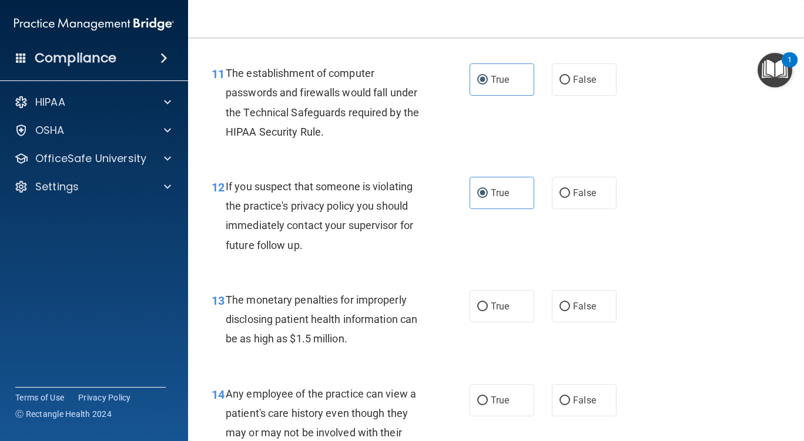
scroll to position [1175, 0]
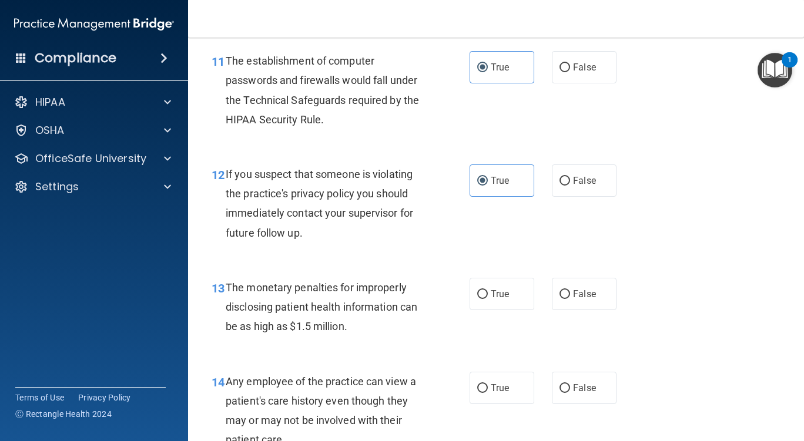
drag, startPoint x: 495, startPoint y: 307, endPoint x: 505, endPoint y: 328, distance: 23.2
click at [498, 307] on label "True" at bounding box center [502, 294] width 65 height 32
click at [505, 388] on label "True" at bounding box center [502, 388] width 65 height 32
click at [488, 388] on input "True" at bounding box center [482, 388] width 11 height 9
radio input "true"
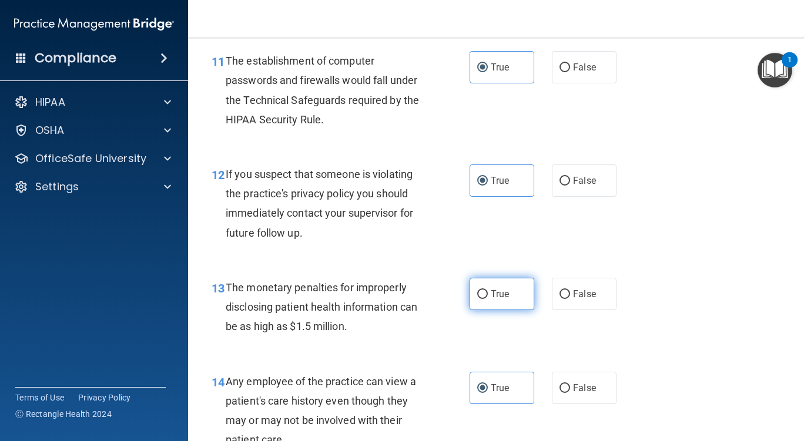
click at [494, 304] on label "True" at bounding box center [502, 294] width 65 height 32
click at [488, 299] on input "True" at bounding box center [482, 294] width 11 height 9
radio input "true"
click at [497, 291] on span "True" at bounding box center [500, 294] width 18 height 11
click at [488, 291] on input "True" at bounding box center [482, 294] width 11 height 9
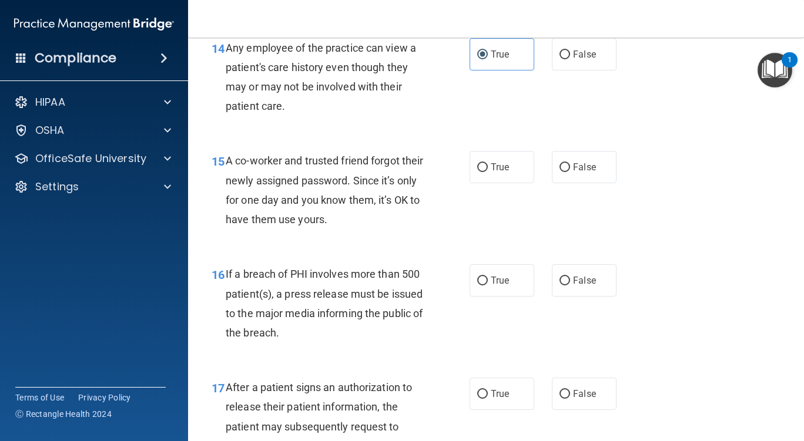
scroll to position [1587, 0]
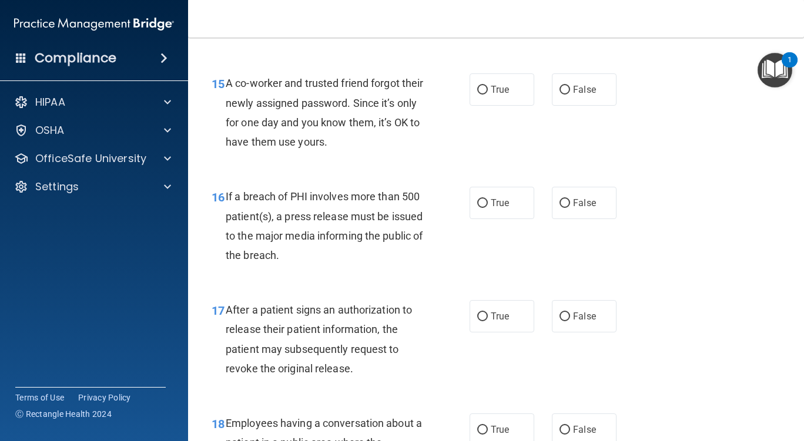
click at [504, 71] on div "15 A co-worker and trusted friend forgot their newly assigned password. Since i…" at bounding box center [496, 115] width 586 height 113
click at [508, 90] on label "True" at bounding box center [502, 89] width 65 height 32
click at [488, 90] on input "True" at bounding box center [482, 90] width 11 height 9
radio input "true"
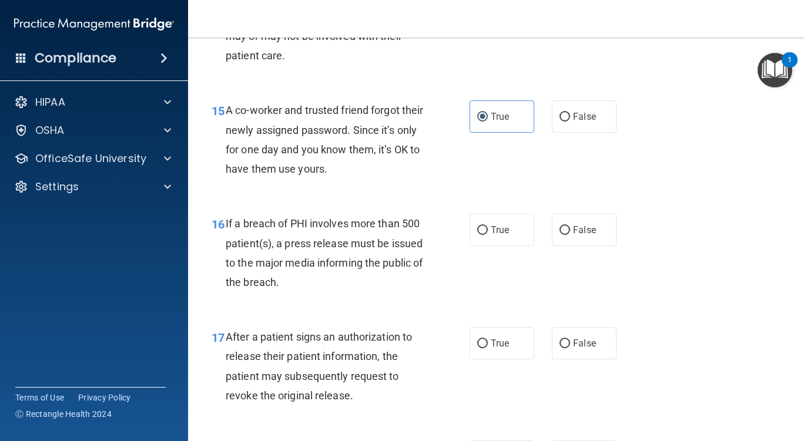
scroll to position [1645, 0]
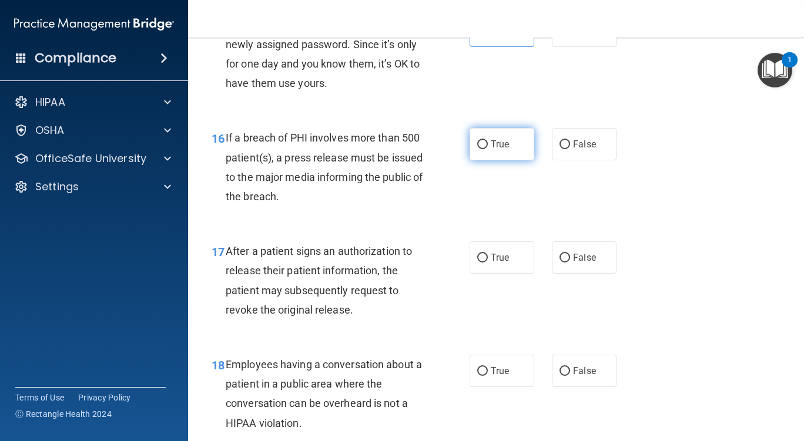
click at [509, 153] on label "True" at bounding box center [502, 144] width 65 height 32
click at [488, 149] on input "True" at bounding box center [482, 144] width 11 height 9
radio input "true"
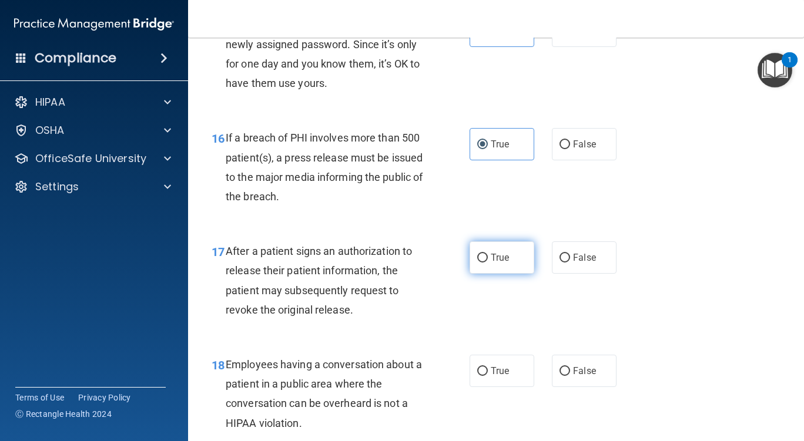
click at [514, 245] on label "True" at bounding box center [502, 258] width 65 height 32
click at [488, 254] on input "True" at bounding box center [482, 258] width 11 height 9
radio input "true"
click at [507, 364] on label "True" at bounding box center [502, 371] width 65 height 32
click at [488, 367] on input "True" at bounding box center [482, 371] width 11 height 9
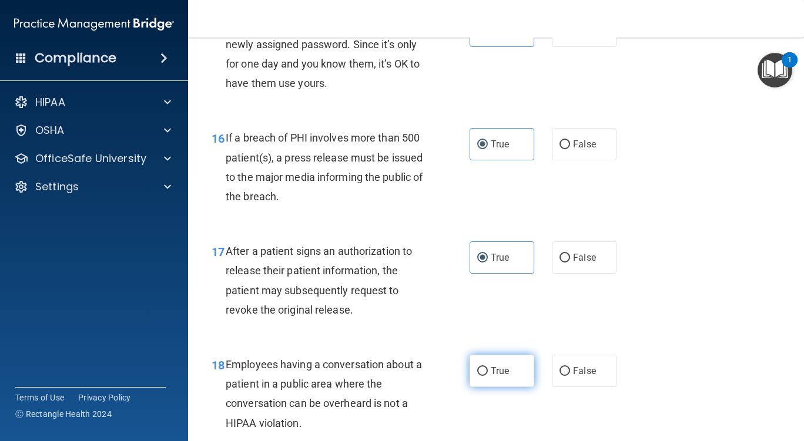
radio input "true"
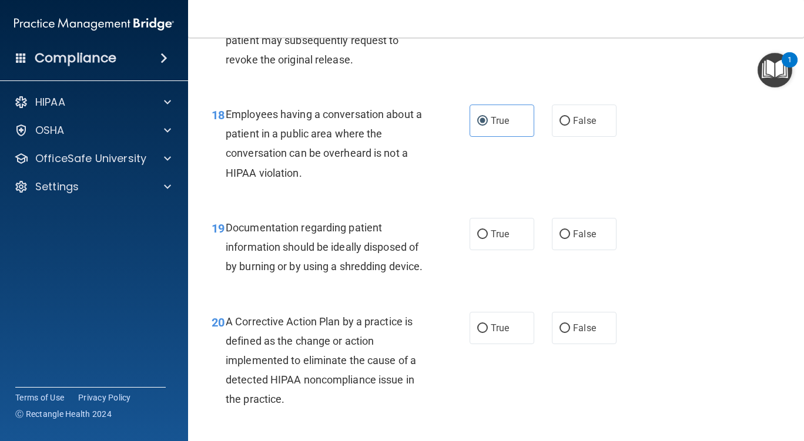
scroll to position [1939, 0]
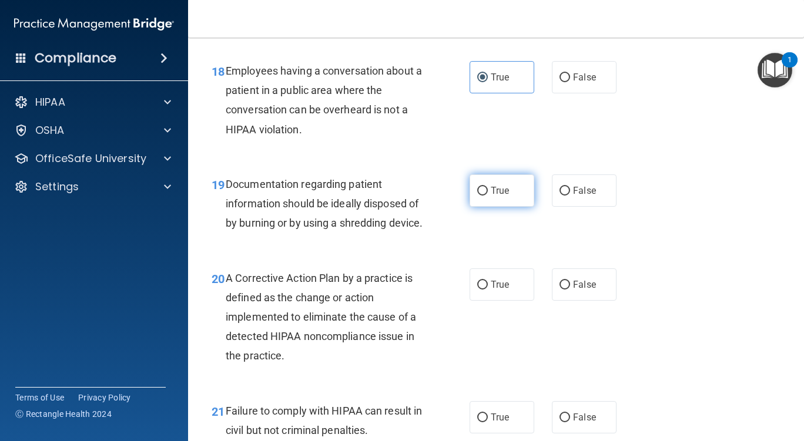
click at [485, 203] on label "True" at bounding box center [502, 191] width 65 height 32
click at [485, 196] on input "True" at bounding box center [482, 191] width 11 height 9
radio input "true"
drag, startPoint x: 509, startPoint y: 297, endPoint x: 508, endPoint y: 307, distance: 10.6
click at [509, 297] on label "True" at bounding box center [502, 285] width 65 height 32
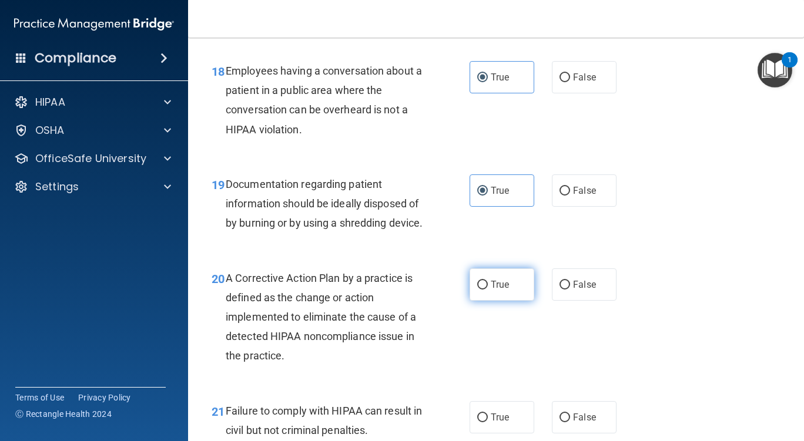
click at [488, 290] on input "True" at bounding box center [482, 285] width 11 height 9
radio input "true"
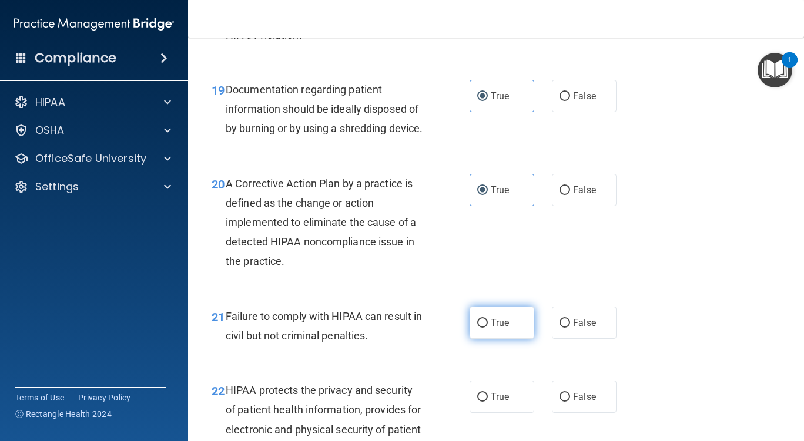
scroll to position [2057, 0]
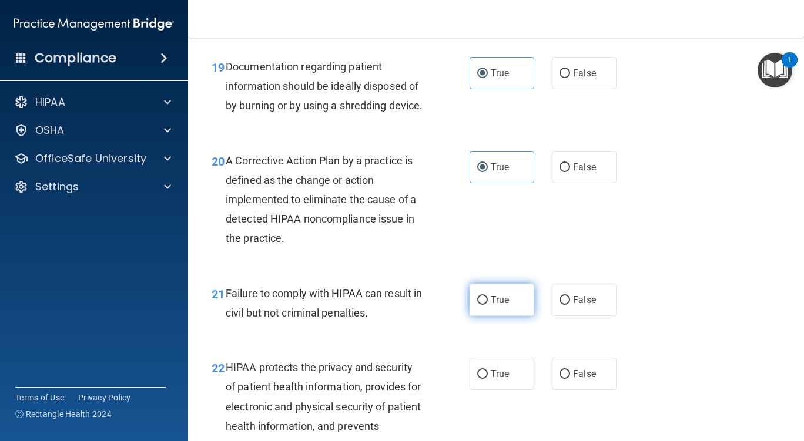
click at [502, 316] on label "True" at bounding box center [502, 300] width 65 height 32
click at [488, 305] on input "True" at bounding box center [482, 300] width 11 height 9
radio input "true"
click at [501, 415] on div "22 HIPAA protects the privacy and security of patient health information, provi…" at bounding box center [496, 409] width 586 height 133
click at [508, 389] on label "True" at bounding box center [502, 374] width 65 height 32
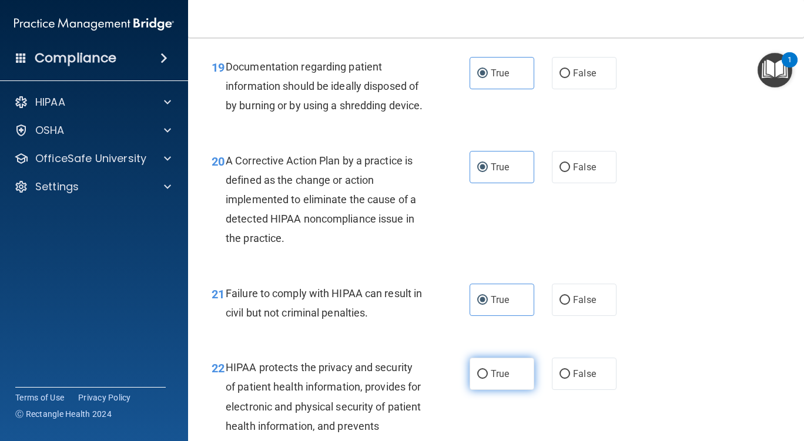
click at [488, 379] on input "True" at bounding box center [482, 374] width 11 height 9
radio input "true"
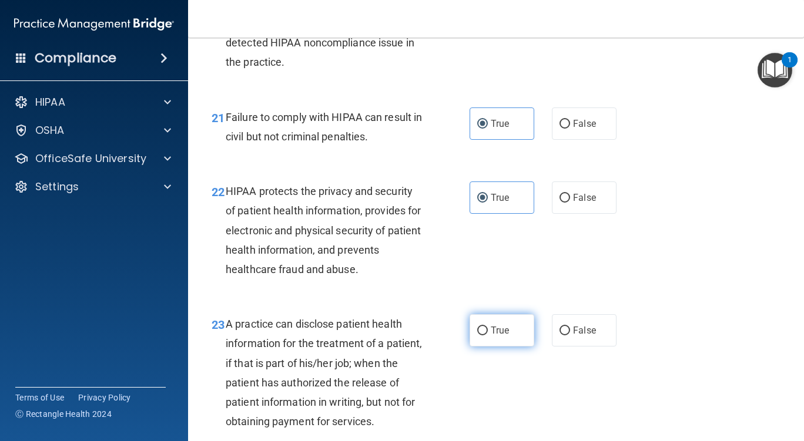
click at [509, 347] on label "True" at bounding box center [502, 330] width 65 height 32
click at [488, 336] on input "True" at bounding box center [482, 331] width 11 height 9
radio input "true"
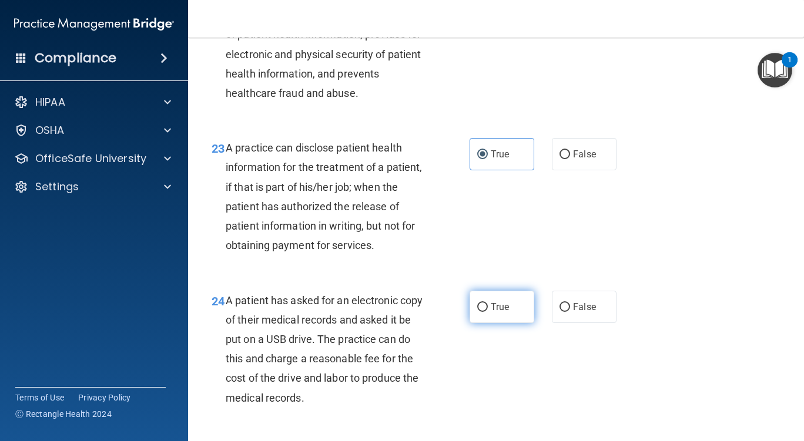
click at [509, 323] on label "True" at bounding box center [502, 307] width 65 height 32
click at [488, 312] on input "True" at bounding box center [482, 307] width 11 height 9
radio input "true"
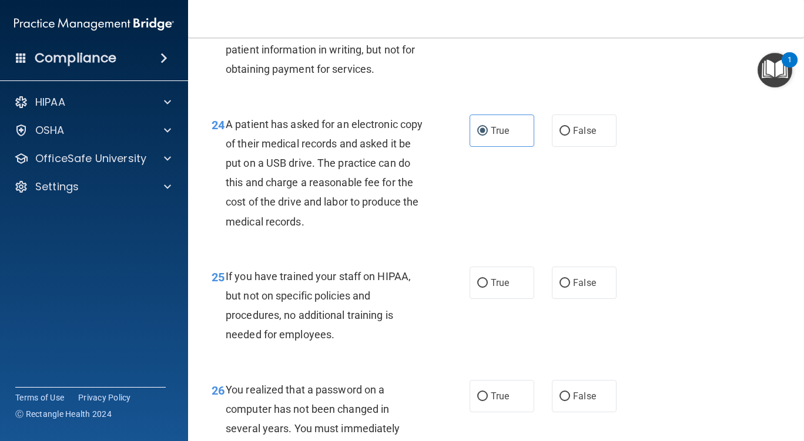
drag, startPoint x: 507, startPoint y: 329, endPoint x: 507, endPoint y: 340, distance: 11.2
click at [507, 299] on label "True" at bounding box center [502, 283] width 65 height 32
click at [488, 288] on input "True" at bounding box center [482, 283] width 11 height 9
radio input "true"
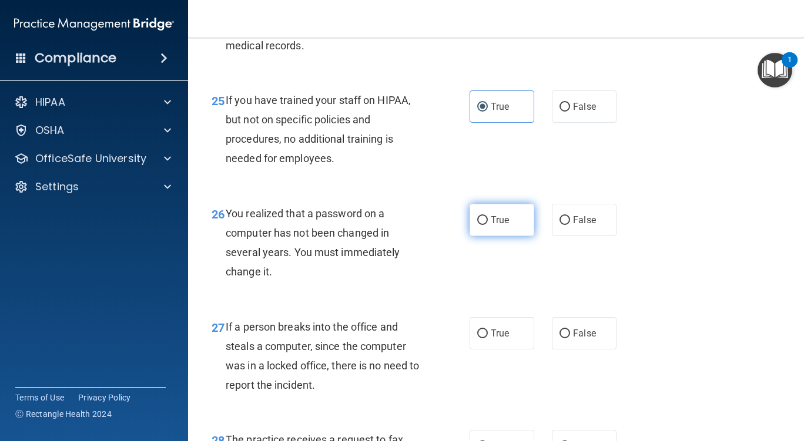
click at [497, 236] on label "True" at bounding box center [502, 220] width 65 height 32
click at [488, 225] on input "True" at bounding box center [482, 220] width 11 height 9
radio input "true"
click at [511, 350] on label "True" at bounding box center [502, 333] width 65 height 32
click at [488, 338] on input "True" at bounding box center [482, 334] width 11 height 9
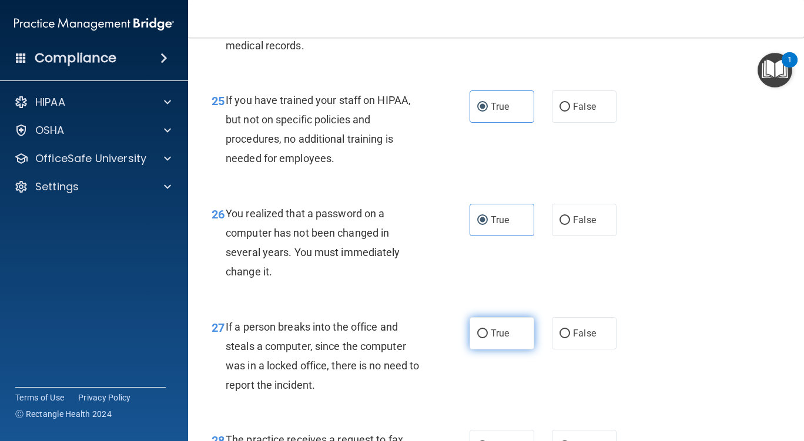
radio input "true"
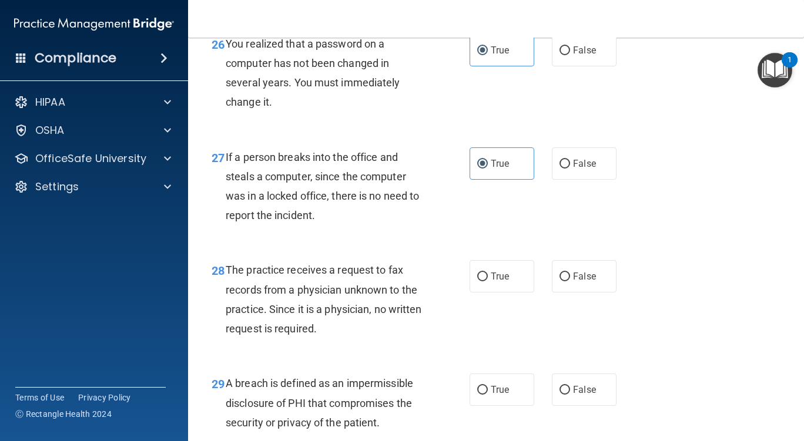
scroll to position [2938, 0]
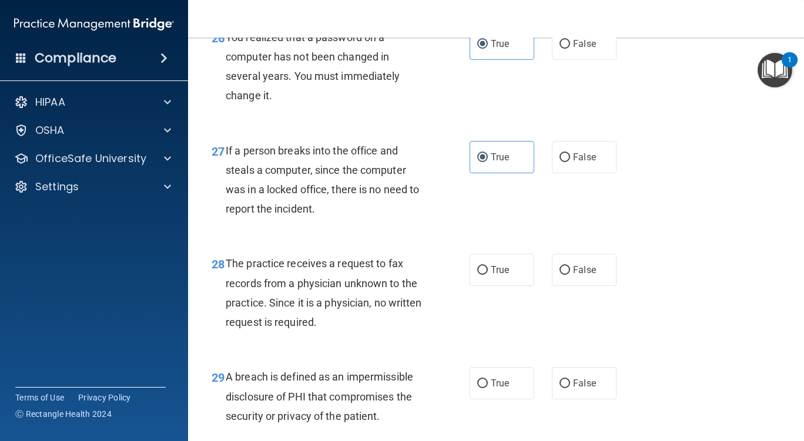
click at [502, 291] on div "28 The practice receives a request to fax records from a physician unknown to t…" at bounding box center [496, 295] width 586 height 113
drag, startPoint x: 516, startPoint y: 308, endPoint x: 519, endPoint y: 391, distance: 83.5
click at [516, 286] on label "True" at bounding box center [502, 270] width 65 height 32
click at [488, 275] on input "True" at bounding box center [482, 270] width 11 height 9
radio input "true"
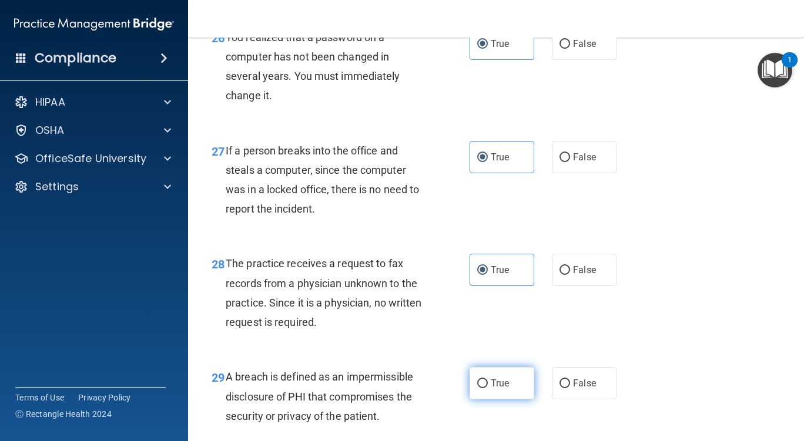
click at [515, 400] on label "True" at bounding box center [502, 383] width 65 height 32
click at [488, 388] on input "True" at bounding box center [482, 384] width 11 height 9
radio input "true"
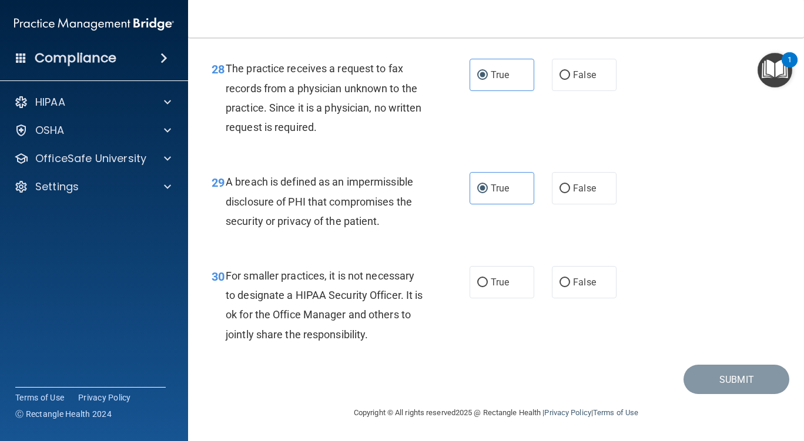
scroll to position [3173, 0]
click at [497, 271] on label "True" at bounding box center [502, 282] width 65 height 32
click at [488, 279] on input "True" at bounding box center [482, 283] width 11 height 9
radio input "true"
click at [700, 367] on button "Submit" at bounding box center [736, 380] width 106 height 30
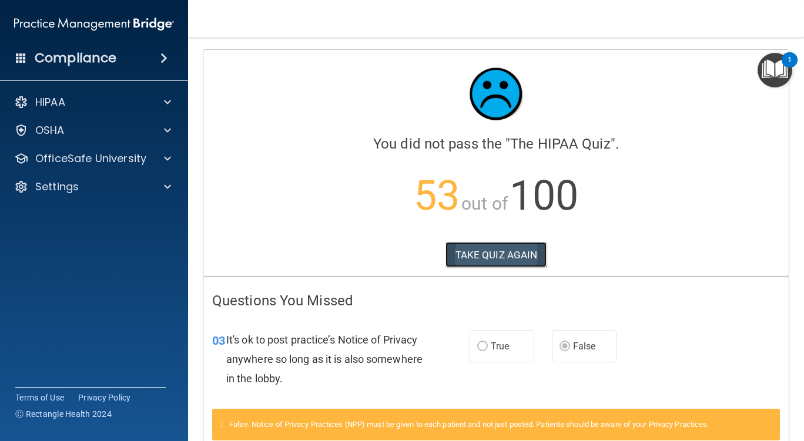
click at [474, 255] on button "TAKE QUIZ AGAIN" at bounding box center [496, 255] width 102 height 26
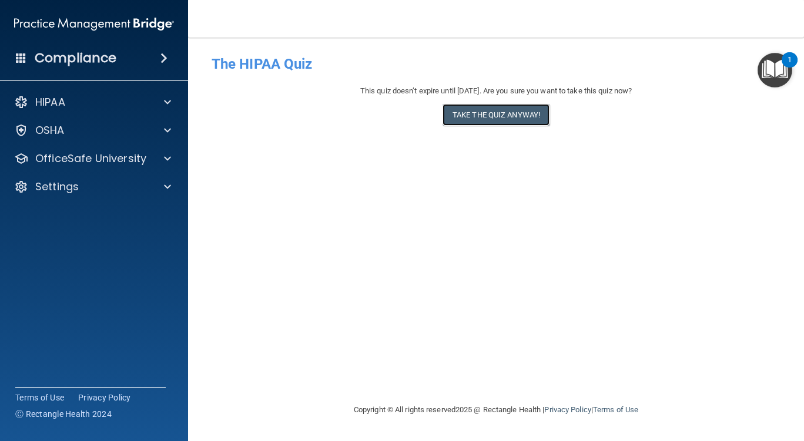
click at [475, 115] on button "Take the quiz anyway!" at bounding box center [495, 115] width 107 height 22
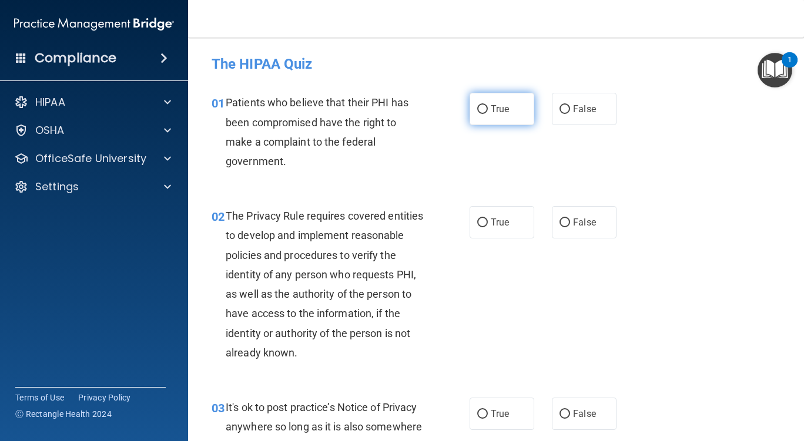
click at [491, 108] on span "True" at bounding box center [500, 108] width 18 height 11
click at [488, 108] on input "True" at bounding box center [482, 109] width 11 height 9
radio input "true"
click at [491, 243] on div "02 The Privacy Rule requires covered entities to develop and implement reasonab…" at bounding box center [496, 288] width 586 height 192
drag, startPoint x: 494, startPoint y: 224, endPoint x: 492, endPoint y: 234, distance: 10.1
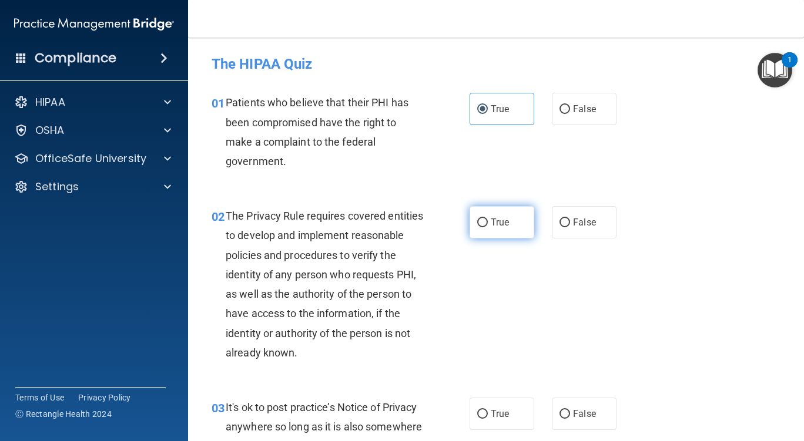
click at [494, 225] on span "True" at bounding box center [500, 222] width 18 height 11
click at [488, 225] on input "True" at bounding box center [482, 223] width 11 height 9
radio input "true"
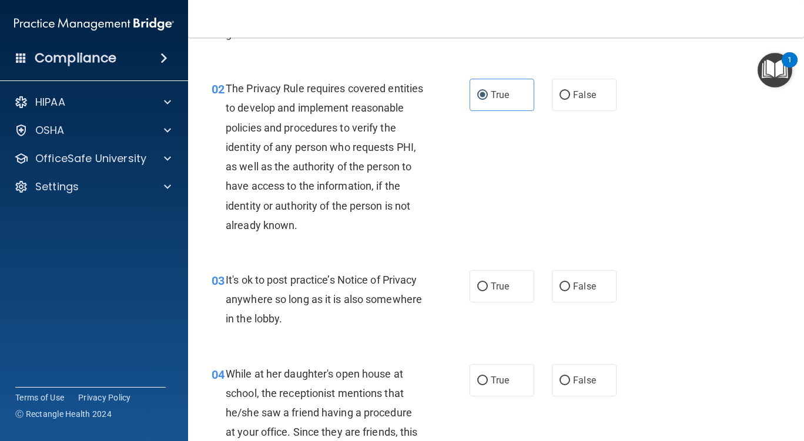
scroll to position [176, 0]
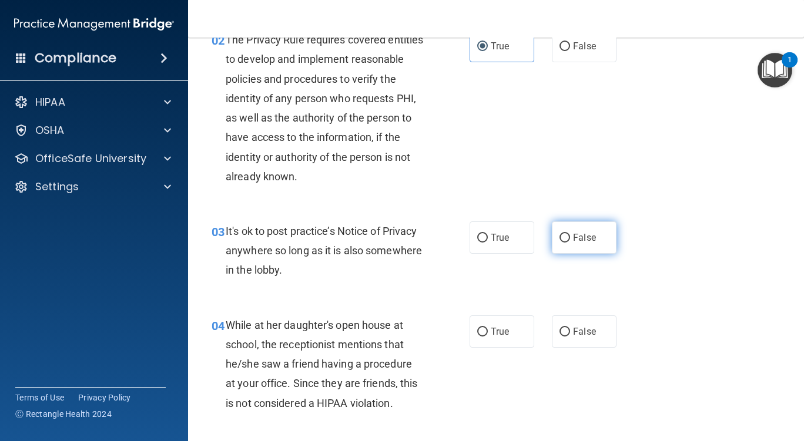
click at [559, 239] on input "False" at bounding box center [564, 238] width 11 height 9
radio input "true"
click at [573, 330] on span "False" at bounding box center [584, 331] width 23 height 11
click at [570, 330] on input "False" at bounding box center [564, 332] width 11 height 9
radio input "true"
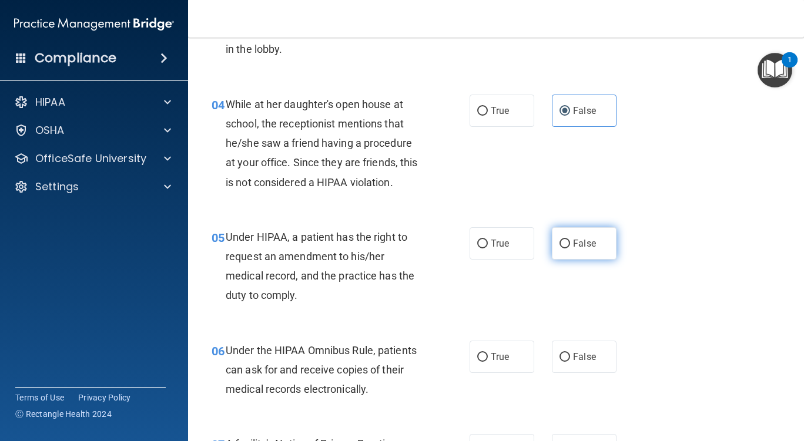
scroll to position [411, 0]
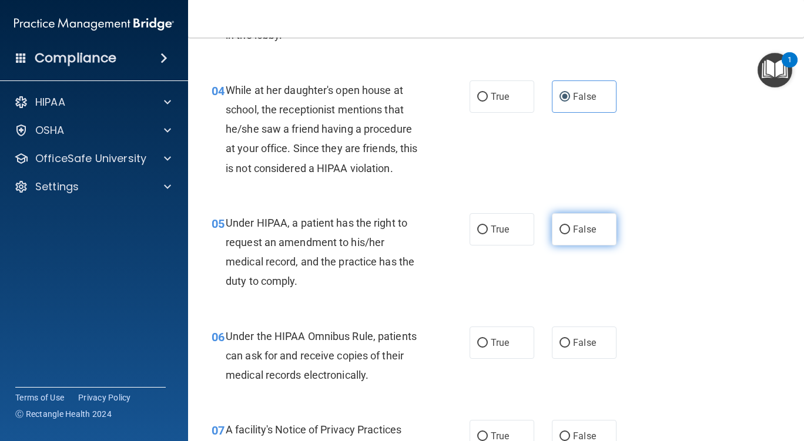
click at [585, 224] on span "False" at bounding box center [584, 229] width 23 height 11
click at [570, 226] on input "False" at bounding box center [564, 230] width 11 height 9
radio input "true"
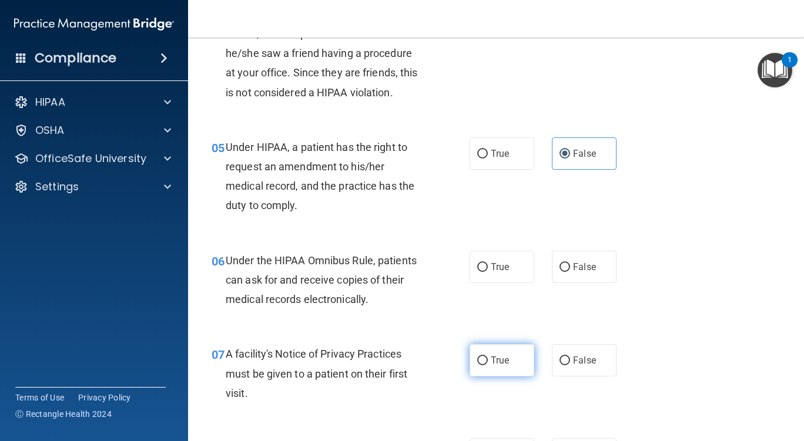
scroll to position [588, 0]
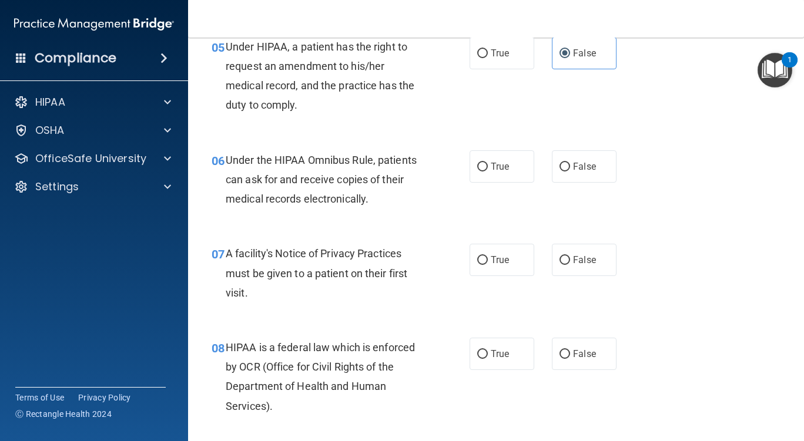
click at [497, 188] on div "06 Under the HIPAA Omnibus Rule, patients can ask for and receive copies of the…" at bounding box center [496, 183] width 586 height 94
click at [491, 170] on span "True" at bounding box center [500, 166] width 18 height 11
click at [488, 170] on input "True" at bounding box center [482, 167] width 11 height 9
radio input "true"
drag, startPoint x: 498, startPoint y: 254, endPoint x: 505, endPoint y: 282, distance: 29.1
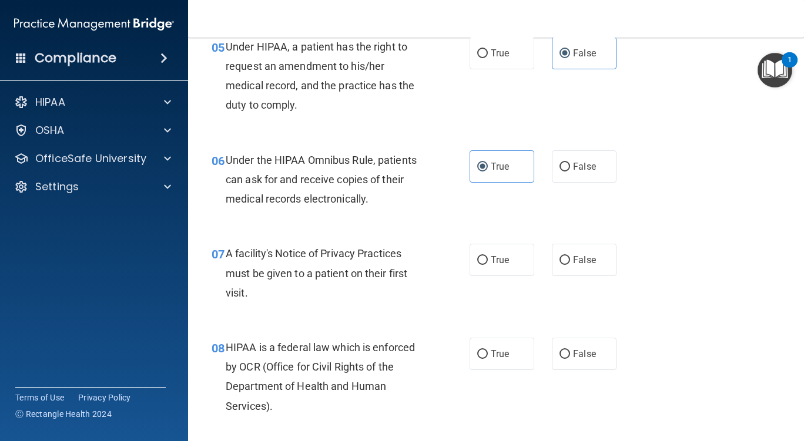
click at [498, 254] on label "True" at bounding box center [502, 260] width 65 height 32
click at [488, 256] on input "True" at bounding box center [482, 260] width 11 height 9
radio input "true"
click at [507, 341] on label "True" at bounding box center [502, 354] width 65 height 32
click at [488, 350] on input "True" at bounding box center [482, 354] width 11 height 9
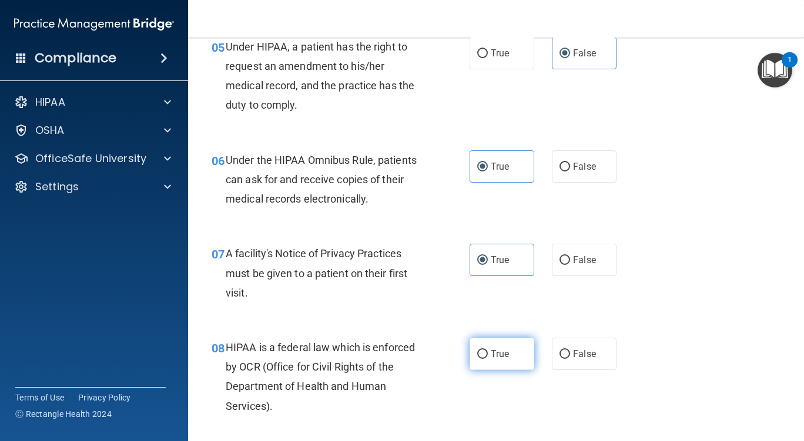
radio input "true"
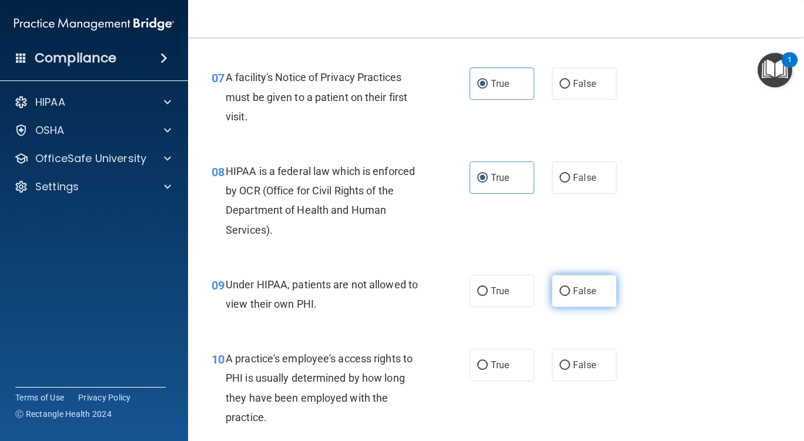
click at [566, 287] on label "False" at bounding box center [584, 291] width 65 height 32
click at [566, 287] on input "False" at bounding box center [564, 291] width 11 height 9
radio input "true"
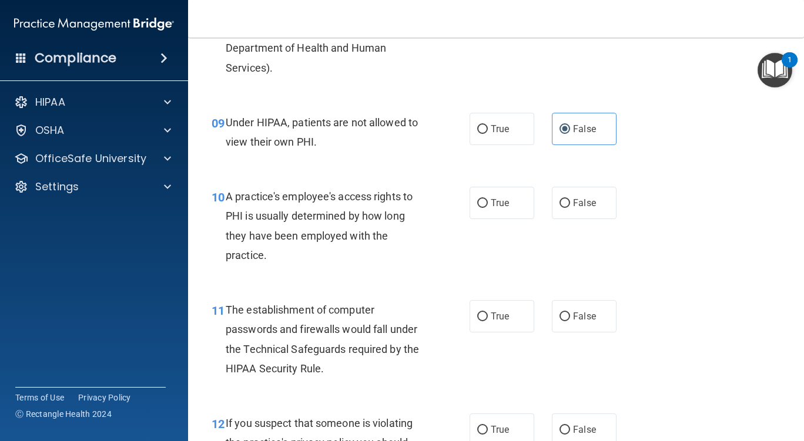
scroll to position [940, 0]
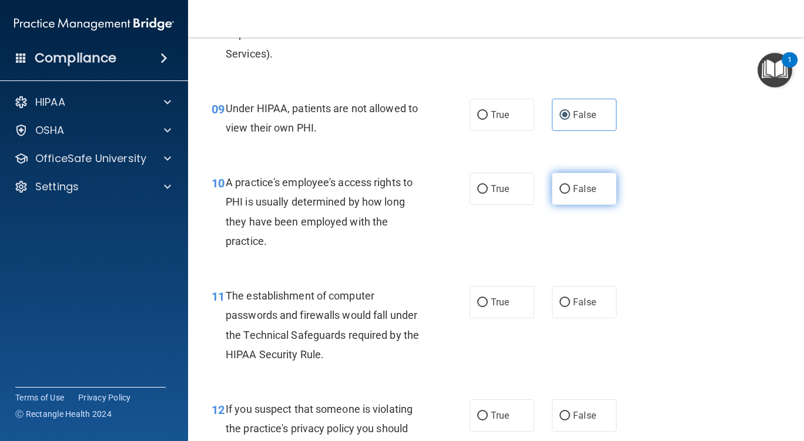
click at [577, 203] on label "False" at bounding box center [584, 189] width 65 height 32
click at [570, 194] on input "False" at bounding box center [564, 189] width 11 height 9
radio input "true"
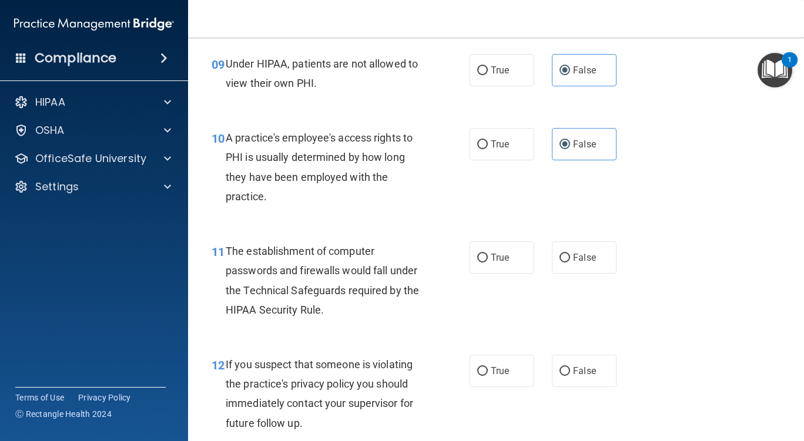
scroll to position [999, 0]
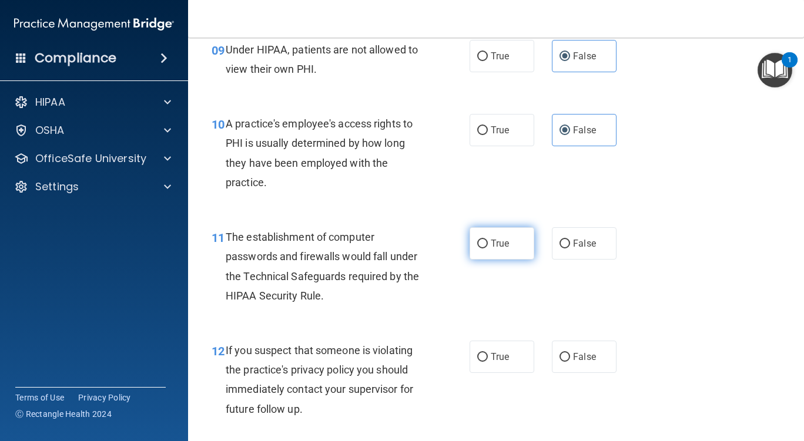
drag, startPoint x: 505, startPoint y: 247, endPoint x: 510, endPoint y: 316, distance: 69.0
click at [505, 247] on span "True" at bounding box center [500, 243] width 18 height 11
click at [488, 247] on input "True" at bounding box center [482, 244] width 11 height 9
radio input "true"
click at [500, 363] on label "True" at bounding box center [502, 357] width 65 height 32
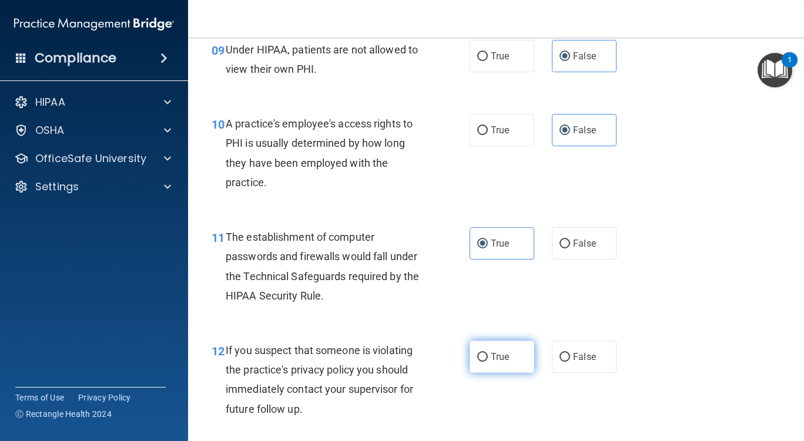
click at [488, 362] on input "True" at bounding box center [482, 357] width 11 height 9
radio input "true"
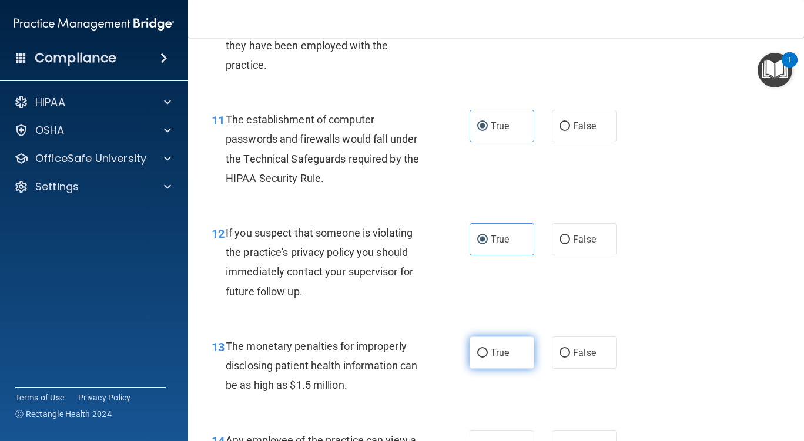
click at [491, 351] on span "True" at bounding box center [500, 352] width 18 height 11
click at [488, 351] on input "True" at bounding box center [482, 353] width 11 height 9
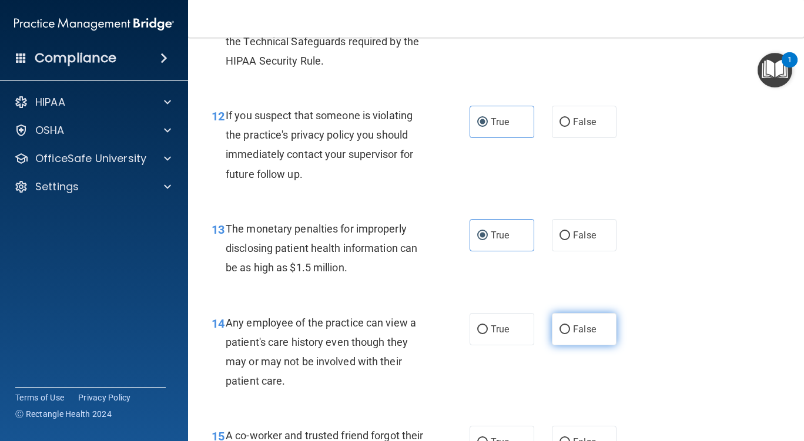
click at [564, 327] on input "False" at bounding box center [564, 330] width 11 height 9
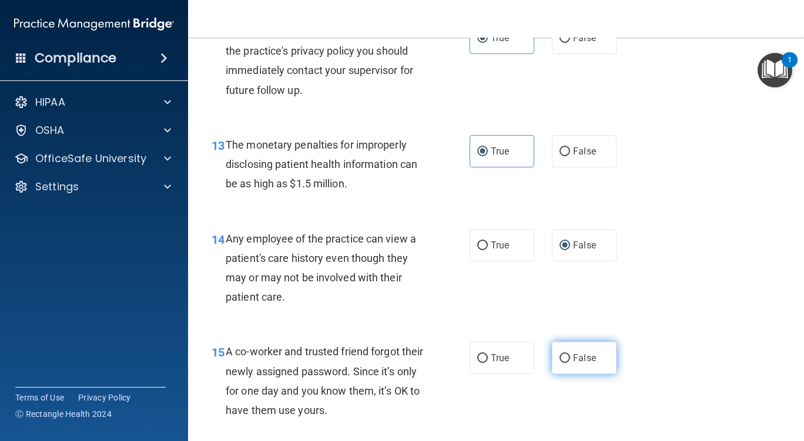
scroll to position [1352, 0]
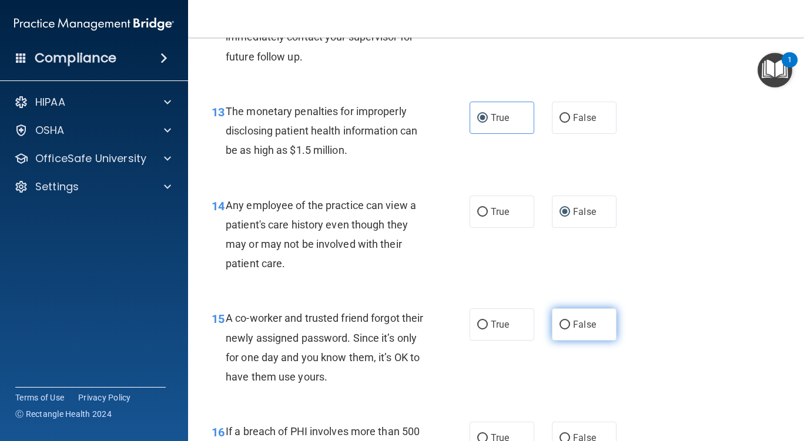
click at [562, 323] on input "False" at bounding box center [564, 325] width 11 height 9
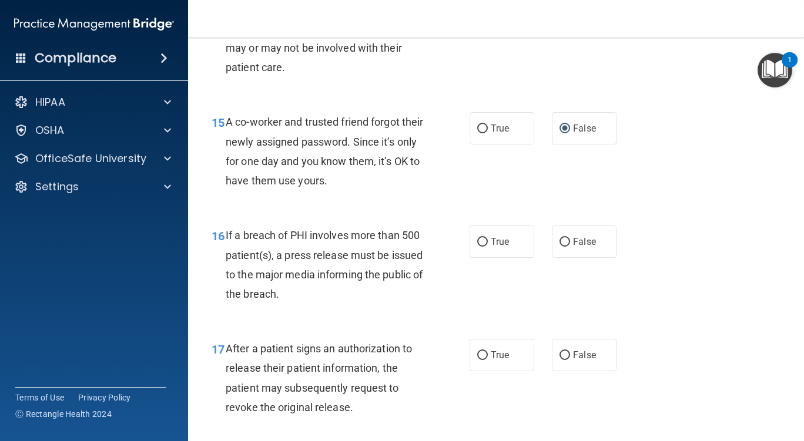
scroll to position [1587, 0]
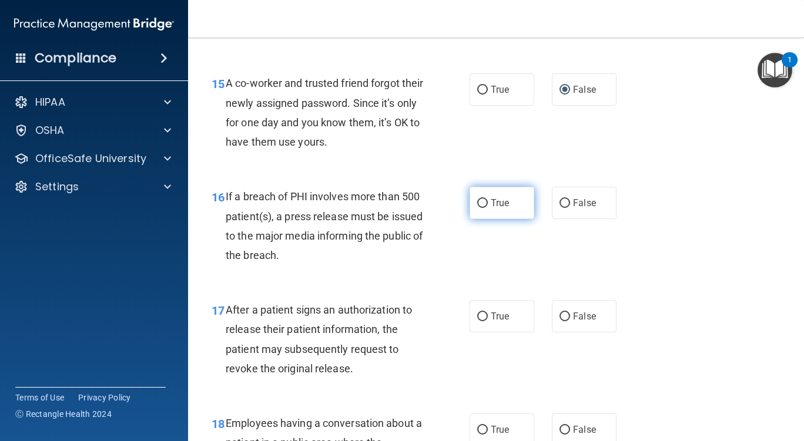
click at [519, 213] on label "True" at bounding box center [502, 203] width 65 height 32
click at [488, 208] on input "True" at bounding box center [482, 203] width 11 height 9
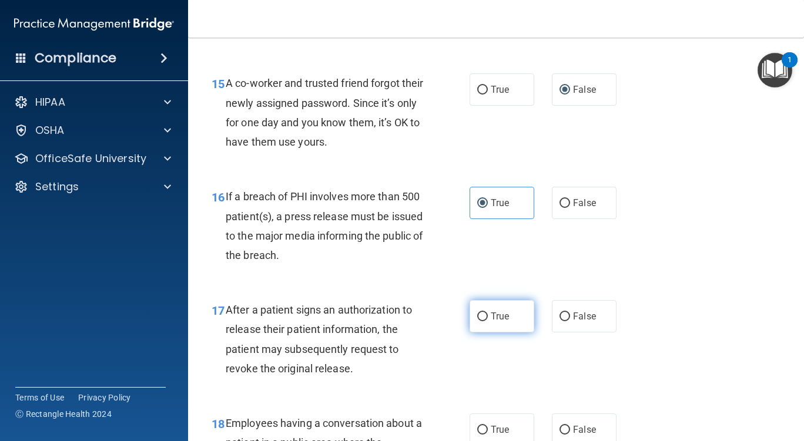
click at [507, 315] on label "True" at bounding box center [502, 316] width 65 height 32
click at [488, 315] on input "True" at bounding box center [482, 317] width 11 height 9
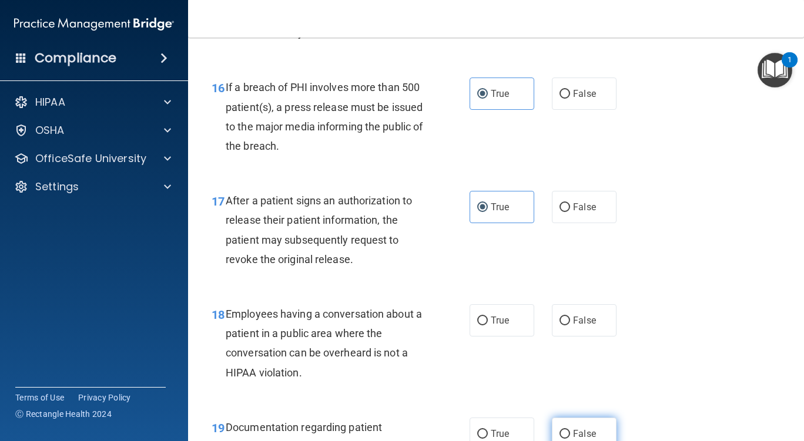
scroll to position [1763, 0]
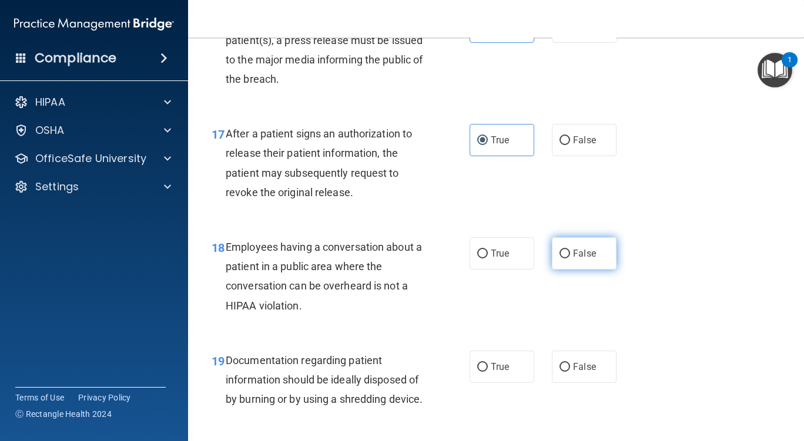
click at [571, 263] on label "False" at bounding box center [584, 253] width 65 height 32
click at [570, 259] on input "False" at bounding box center [564, 254] width 11 height 9
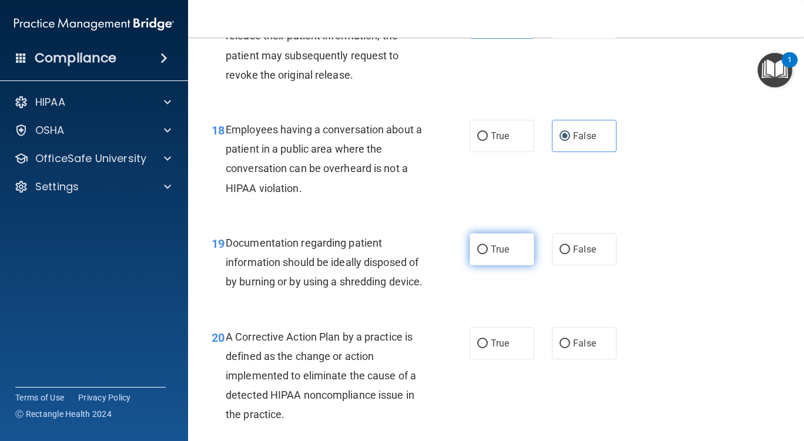
click at [522, 253] on label "True" at bounding box center [502, 249] width 65 height 32
click at [488, 253] on input "True" at bounding box center [482, 250] width 11 height 9
drag, startPoint x: 501, startPoint y: 341, endPoint x: 499, endPoint y: 370, distance: 28.8
click at [499, 344] on div "20 A Corrective Action Plan by a practice is defined as the change or action im…" at bounding box center [496, 379] width 586 height 133
click at [499, 360] on label "True" at bounding box center [502, 343] width 65 height 32
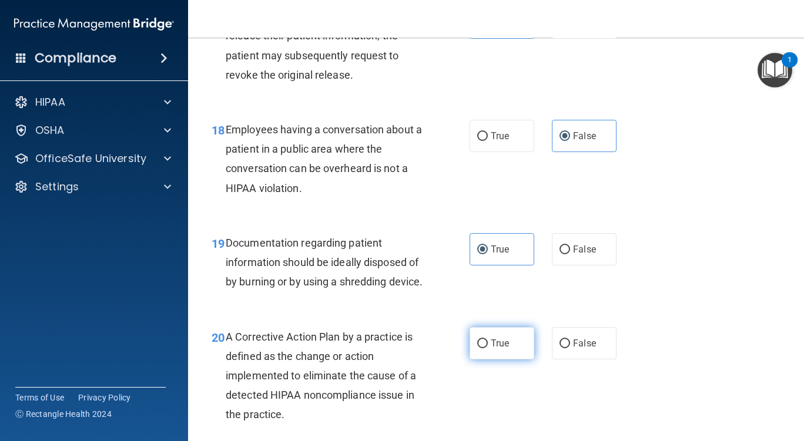
click at [488, 348] on input "True" at bounding box center [482, 344] width 11 height 9
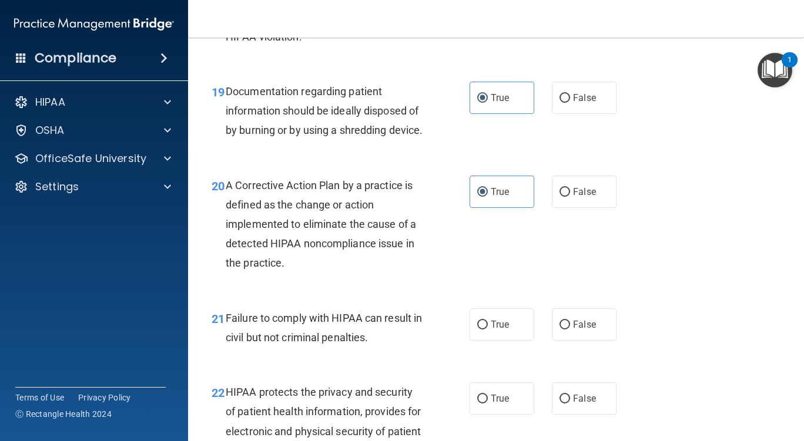
scroll to position [2116, 0]
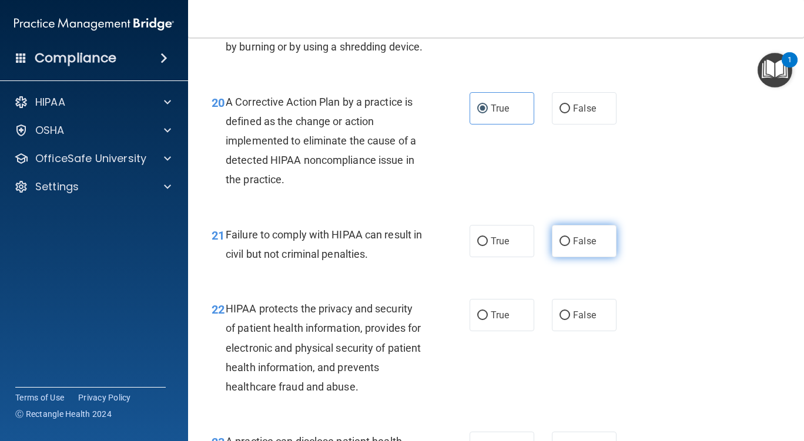
click at [573, 247] on span "False" at bounding box center [584, 241] width 23 height 11
click at [568, 246] on input "False" at bounding box center [564, 241] width 11 height 9
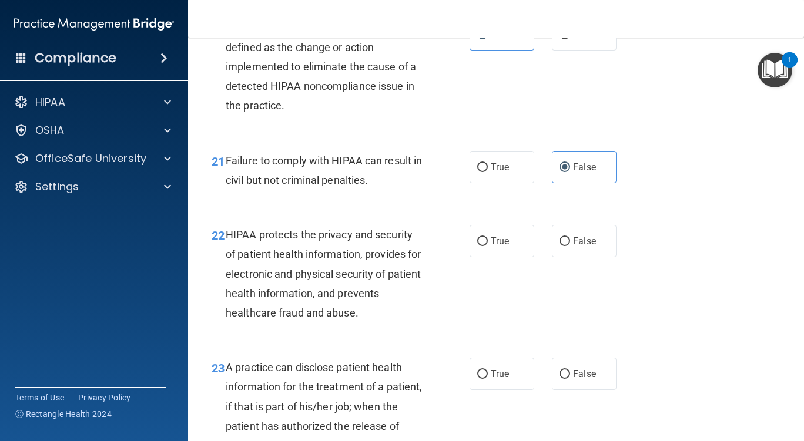
scroll to position [2233, 0]
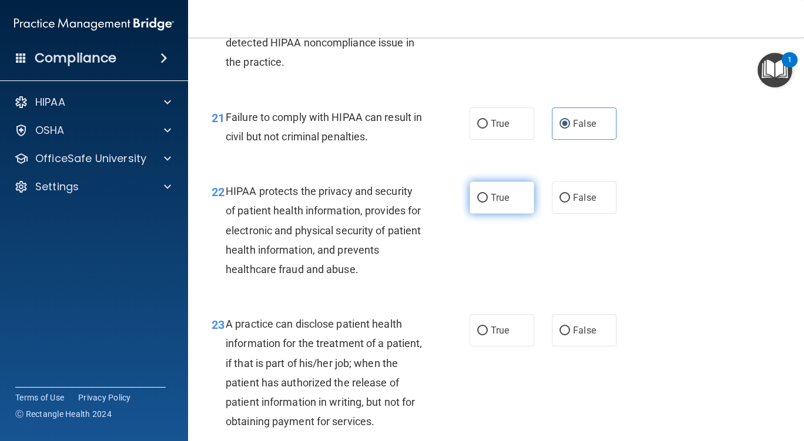
click at [501, 203] on span "True" at bounding box center [500, 197] width 18 height 11
click at [488, 203] on input "True" at bounding box center [482, 198] width 11 height 9
click at [587, 336] on span "False" at bounding box center [584, 330] width 23 height 11
click at [570, 336] on input "False" at bounding box center [564, 331] width 11 height 9
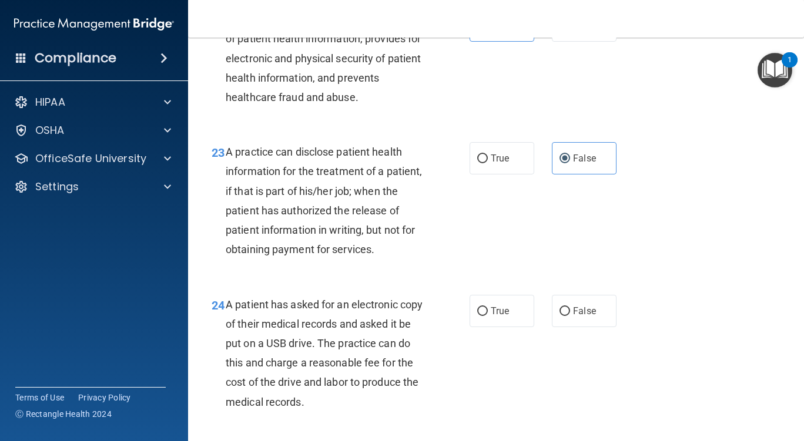
scroll to position [2409, 0]
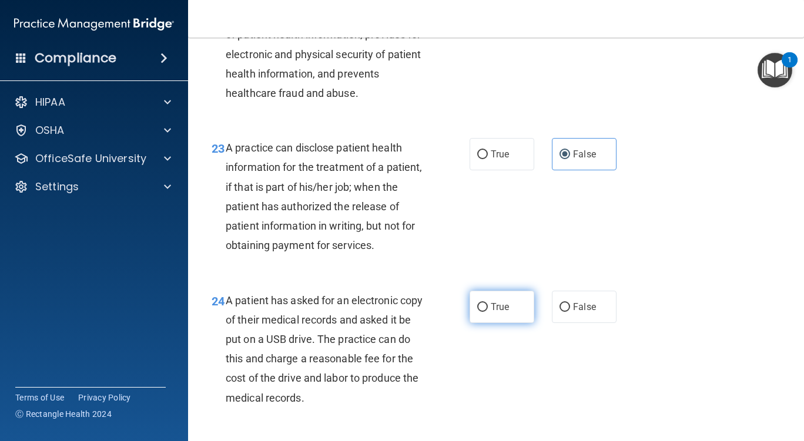
click at [491, 323] on label "True" at bounding box center [502, 307] width 65 height 32
click at [488, 312] on input "True" at bounding box center [482, 307] width 11 height 9
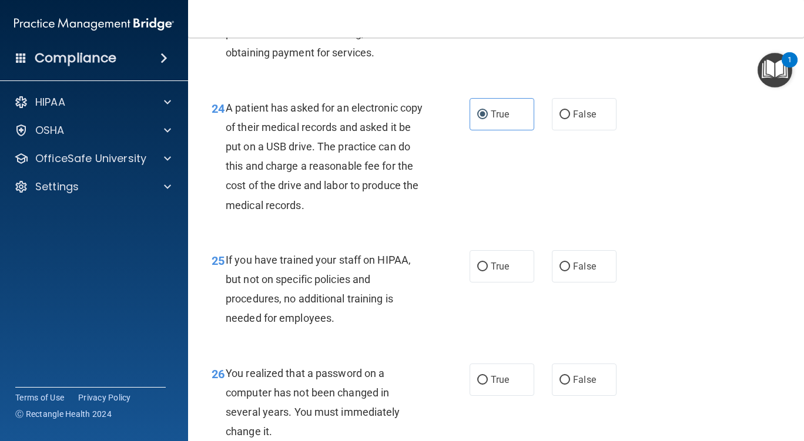
scroll to position [2644, 0]
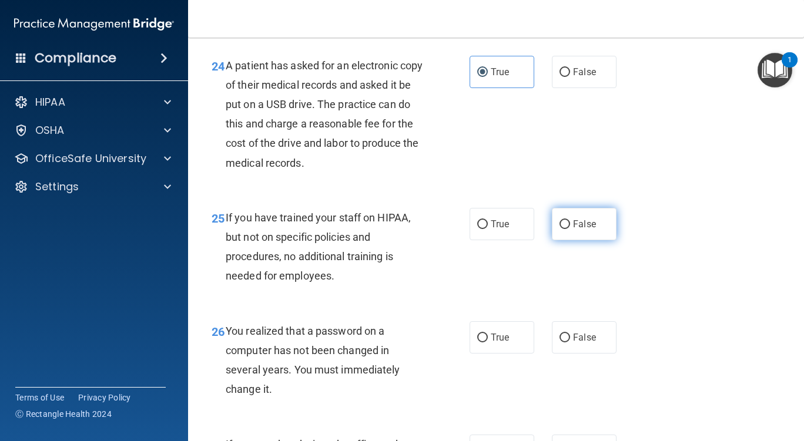
click at [569, 240] on label "False" at bounding box center [584, 224] width 65 height 32
click at [569, 229] on input "False" at bounding box center [564, 224] width 11 height 9
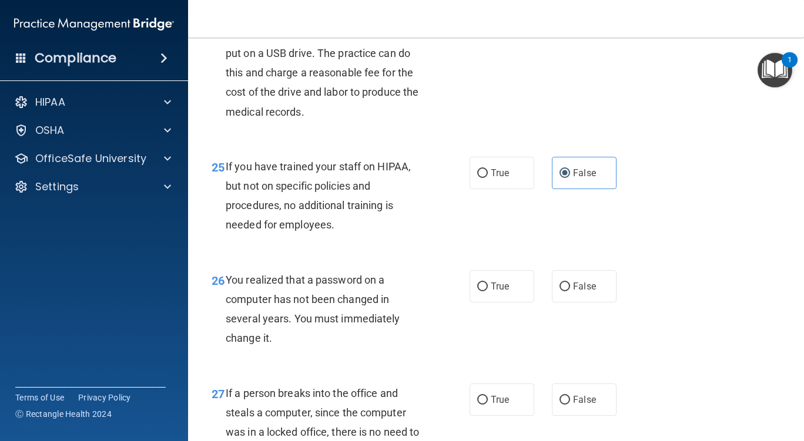
scroll to position [2762, 0]
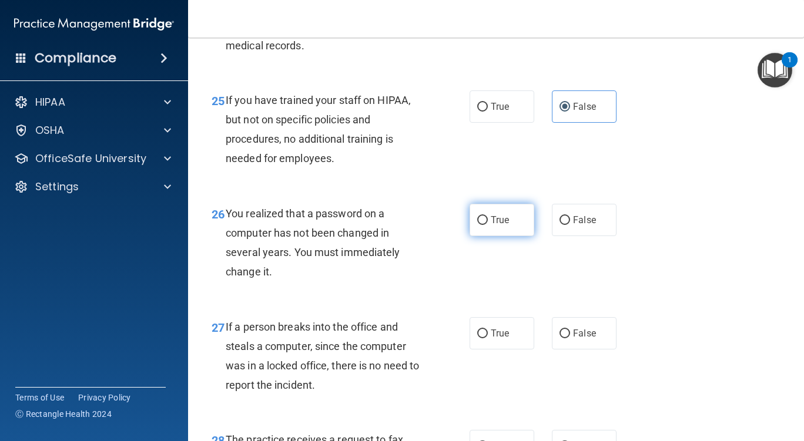
click at [494, 236] on label "True" at bounding box center [502, 220] width 65 height 32
click at [488, 225] on input "True" at bounding box center [482, 220] width 11 height 9
click at [588, 339] on span "False" at bounding box center [584, 333] width 23 height 11
click at [570, 338] on input "False" at bounding box center [564, 334] width 11 height 9
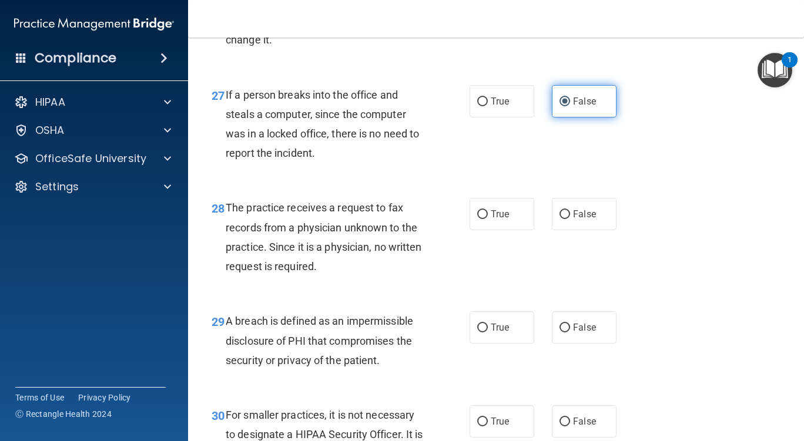
scroll to position [3114, 0]
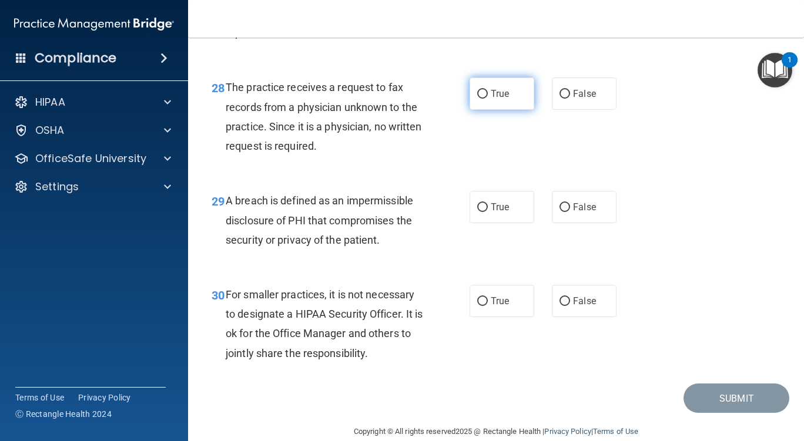
click at [524, 110] on label "True" at bounding box center [502, 94] width 65 height 32
click at [488, 99] on input "True" at bounding box center [482, 94] width 11 height 9
click at [559, 99] on input "False" at bounding box center [564, 94] width 11 height 9
click at [523, 223] on label "True" at bounding box center [502, 207] width 65 height 32
click at [488, 212] on input "True" at bounding box center [482, 207] width 11 height 9
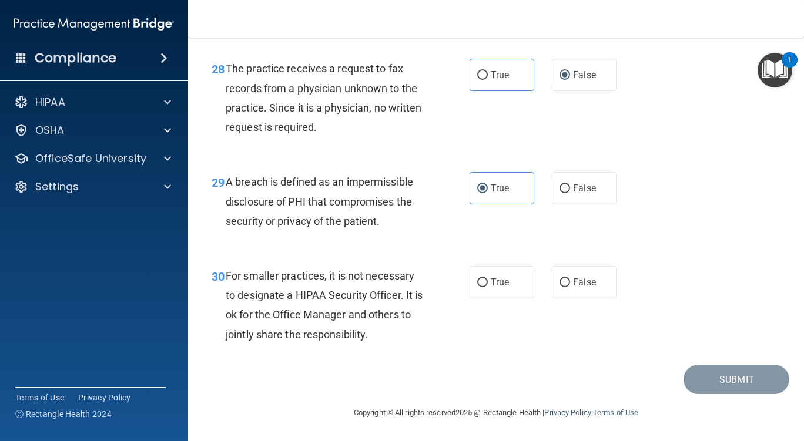
scroll to position [3173, 0]
click at [581, 272] on label "False" at bounding box center [584, 282] width 65 height 32
click at [570, 279] on input "False" at bounding box center [564, 283] width 11 height 9
click at [724, 384] on button "Submit" at bounding box center [736, 380] width 106 height 30
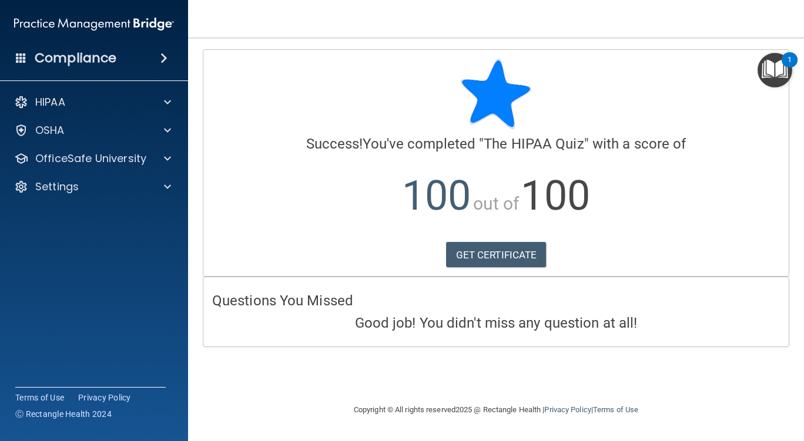
click at [704, 223] on p "100 out of 100" at bounding box center [496, 196] width 568 height 76
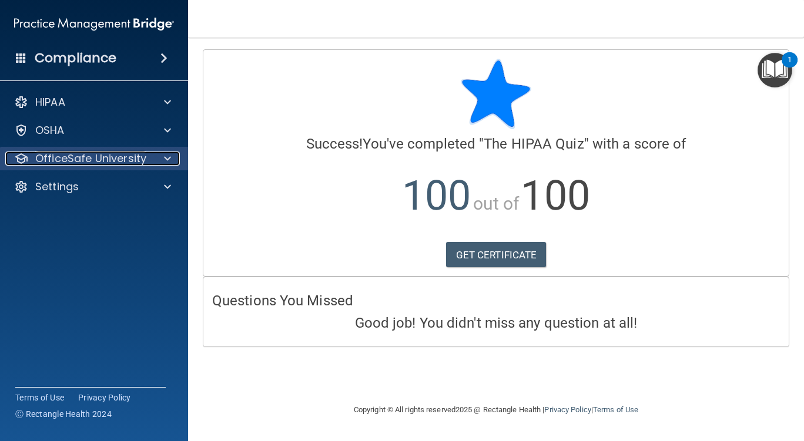
click at [55, 165] on p "OfficeSafe University" at bounding box center [90, 159] width 111 height 14
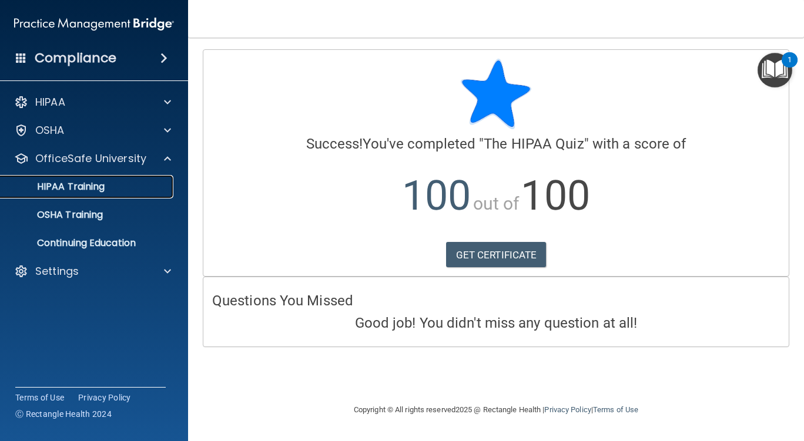
click at [88, 185] on p "HIPAA Training" at bounding box center [56, 187] width 97 height 12
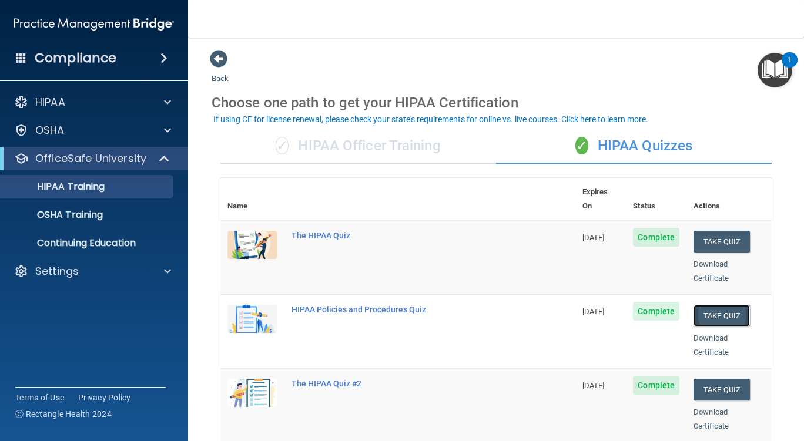
click at [722, 305] on button "Take Quiz" at bounding box center [721, 316] width 56 height 22
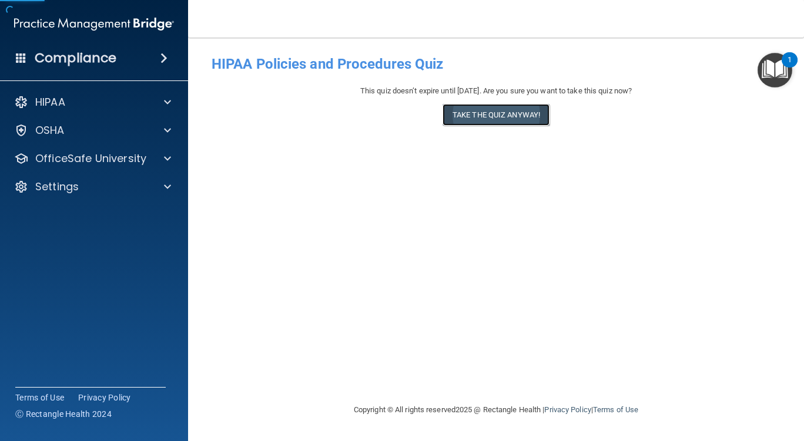
click at [512, 118] on button "Take the quiz anyway!" at bounding box center [495, 115] width 107 height 22
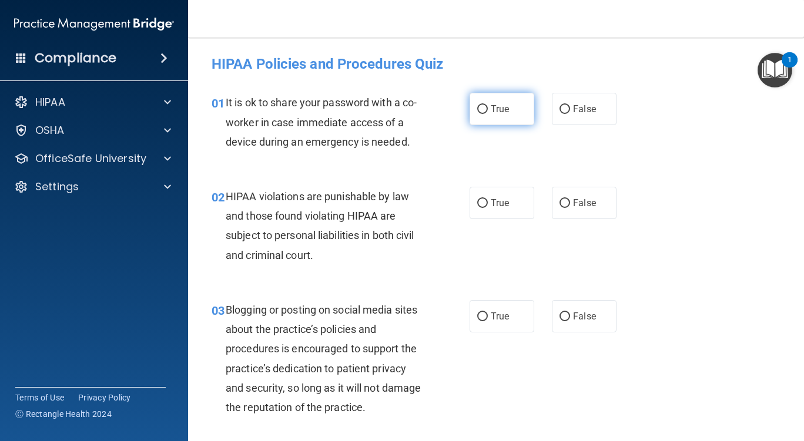
click at [495, 120] on label "True" at bounding box center [502, 109] width 65 height 32
click at [488, 114] on input "True" at bounding box center [482, 109] width 11 height 9
click at [499, 206] on span "True" at bounding box center [500, 202] width 18 height 11
click at [488, 206] on input "True" at bounding box center [482, 203] width 11 height 9
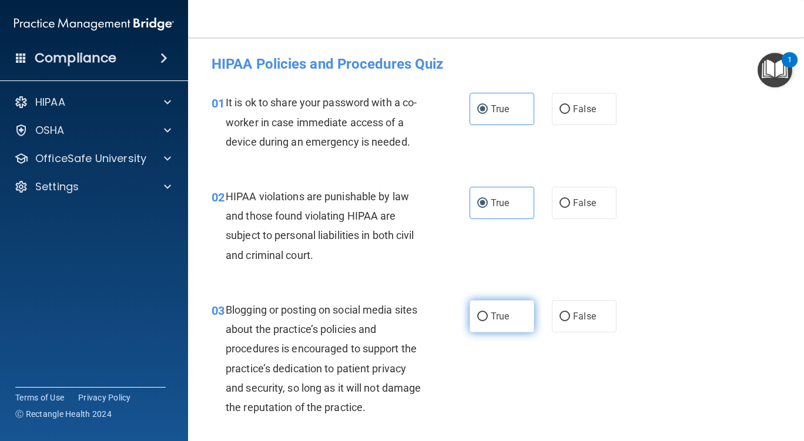
click at [510, 331] on label "True" at bounding box center [502, 316] width 65 height 32
click at [488, 321] on input "True" at bounding box center [482, 317] width 11 height 9
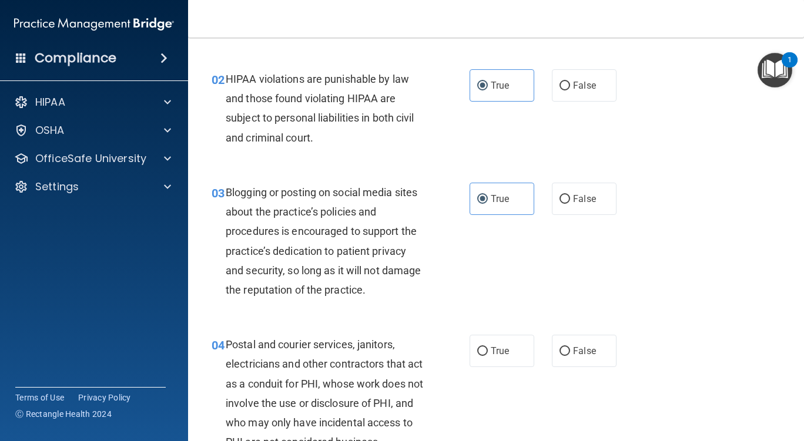
scroll to position [294, 0]
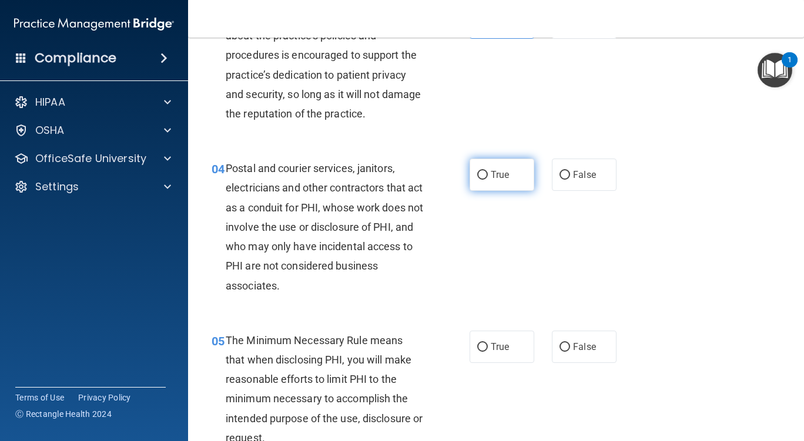
click at [482, 178] on input "True" at bounding box center [482, 175] width 11 height 9
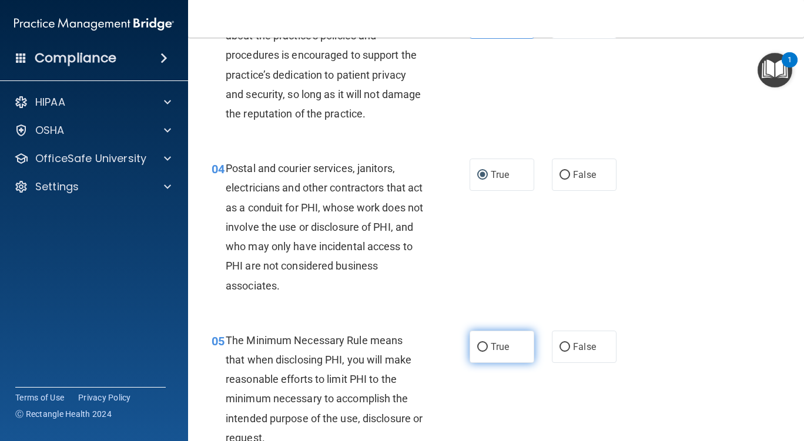
click at [497, 341] on label "True" at bounding box center [502, 347] width 65 height 32
click at [488, 343] on input "True" at bounding box center [482, 347] width 11 height 9
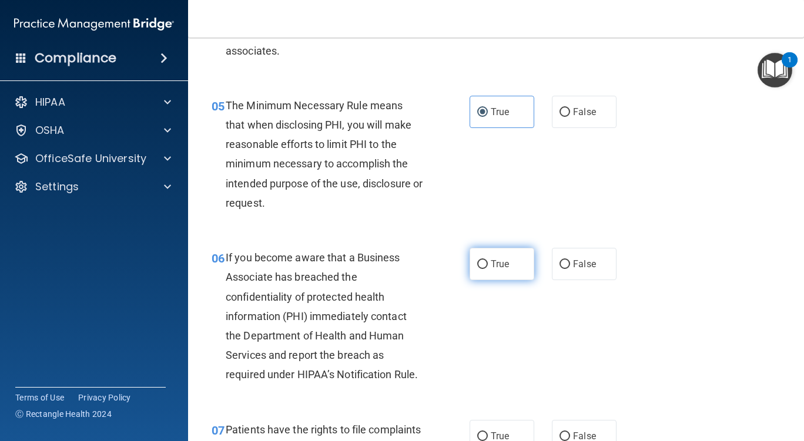
click at [492, 271] on label "True" at bounding box center [502, 264] width 65 height 32
click at [488, 269] on input "True" at bounding box center [482, 264] width 11 height 9
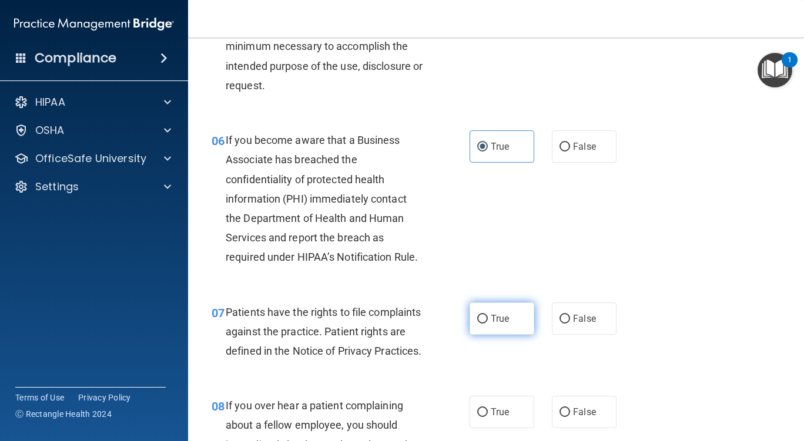
click at [498, 326] on label "True" at bounding box center [502, 319] width 65 height 32
click at [488, 324] on input "True" at bounding box center [482, 319] width 11 height 9
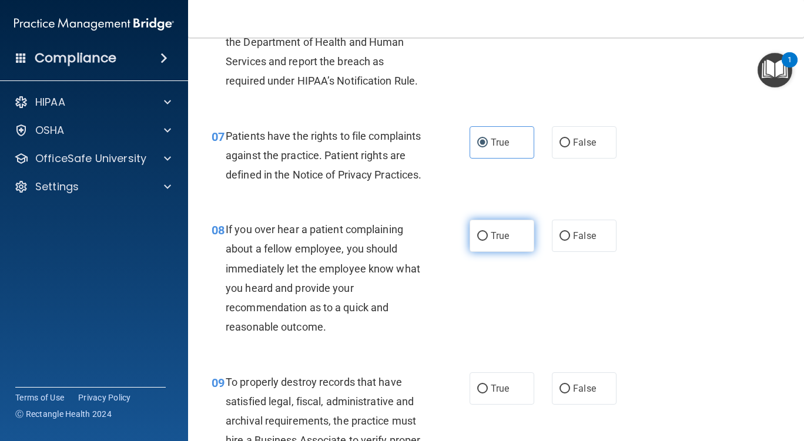
click at [501, 242] on span "True" at bounding box center [500, 235] width 18 height 11
click at [488, 241] on input "True" at bounding box center [482, 236] width 11 height 9
click at [504, 388] on div "09 To properly destroy records that have satisfied legal, fiscal, administrativ…" at bounding box center [496, 434] width 586 height 152
click at [494, 394] on span "True" at bounding box center [500, 388] width 18 height 11
click at [488, 394] on input "True" at bounding box center [482, 389] width 11 height 9
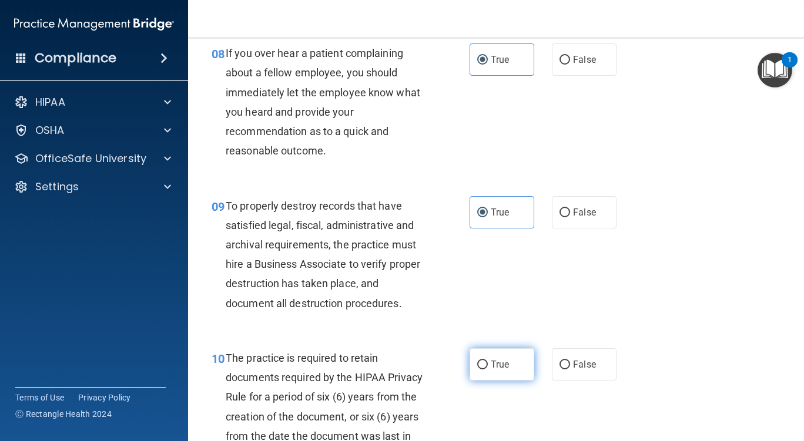
click at [507, 381] on label "True" at bounding box center [502, 364] width 65 height 32
click at [488, 370] on input "True" at bounding box center [482, 365] width 11 height 9
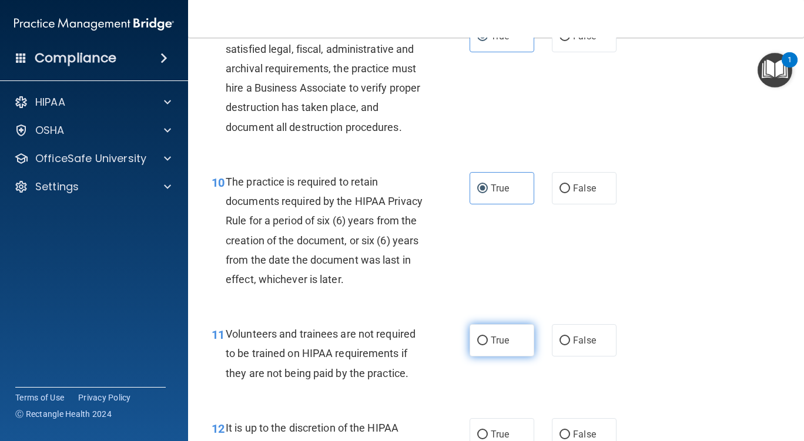
click at [498, 346] on span "True" at bounding box center [500, 340] width 18 height 11
click at [488, 346] on input "True" at bounding box center [482, 341] width 11 height 9
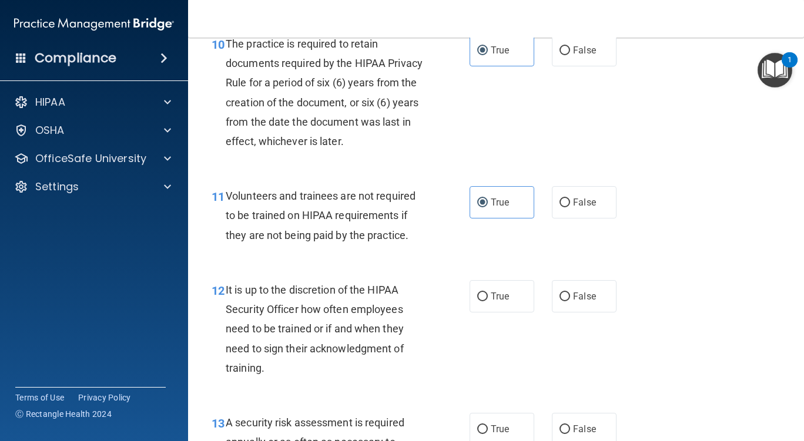
scroll to position [1352, 0]
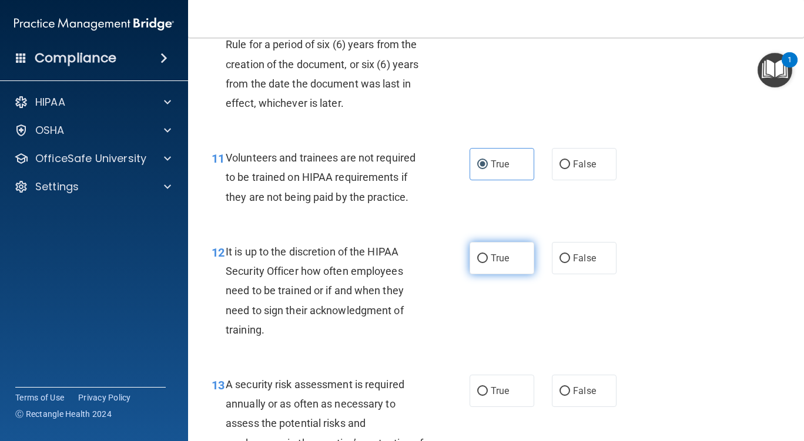
click at [498, 274] on label "True" at bounding box center [502, 258] width 65 height 32
click at [488, 263] on input "True" at bounding box center [482, 258] width 11 height 9
click at [504, 397] on span "True" at bounding box center [500, 390] width 18 height 11
click at [488, 396] on input "True" at bounding box center [482, 391] width 11 height 9
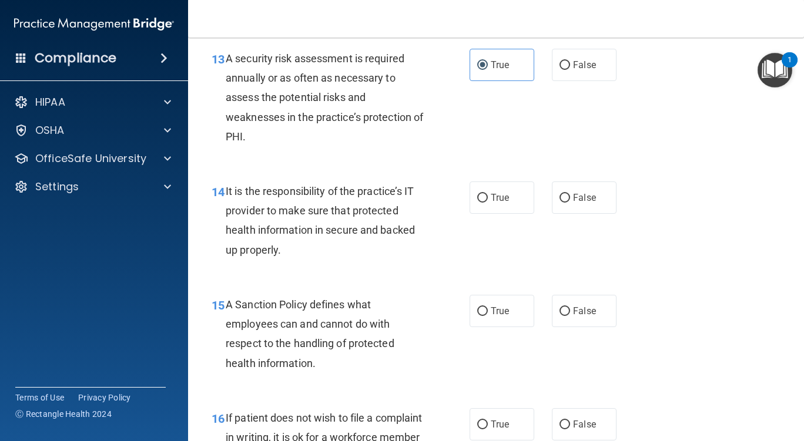
scroll to position [1704, 0]
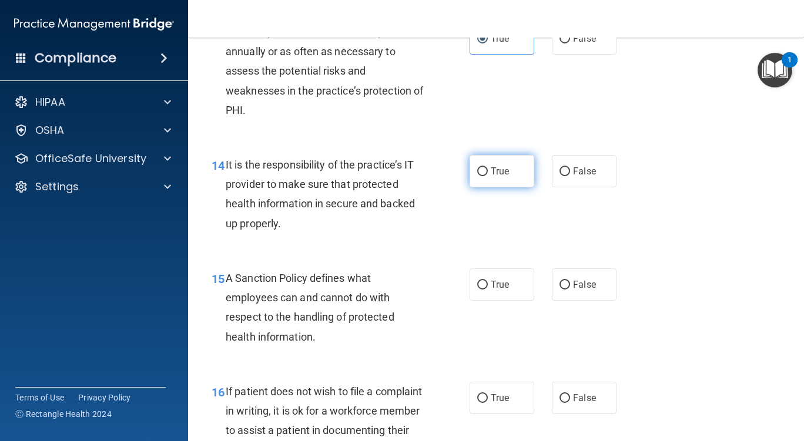
click at [493, 184] on label "True" at bounding box center [502, 171] width 65 height 32
click at [488, 176] on input "True" at bounding box center [482, 171] width 11 height 9
click at [491, 290] on span "True" at bounding box center [500, 284] width 18 height 11
click at [487, 290] on input "True" at bounding box center [482, 285] width 11 height 9
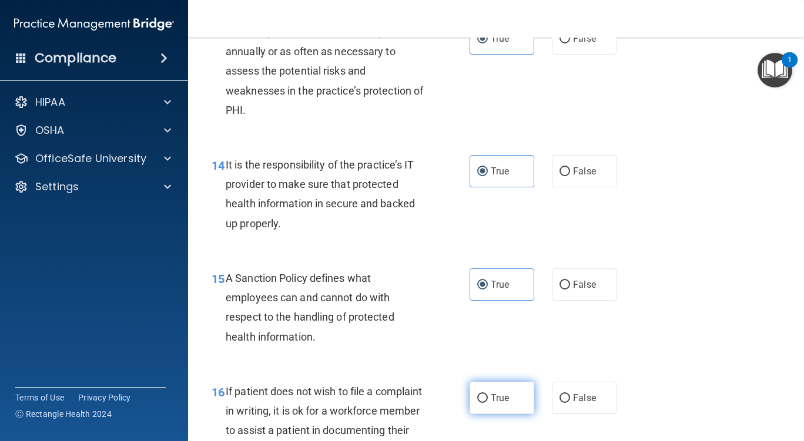
click at [485, 414] on label "True" at bounding box center [502, 398] width 65 height 32
click at [485, 403] on input "True" at bounding box center [482, 398] width 11 height 9
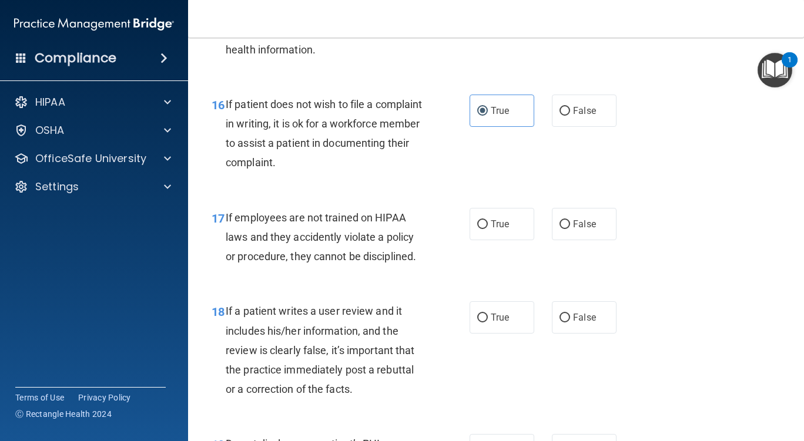
scroll to position [1998, 0]
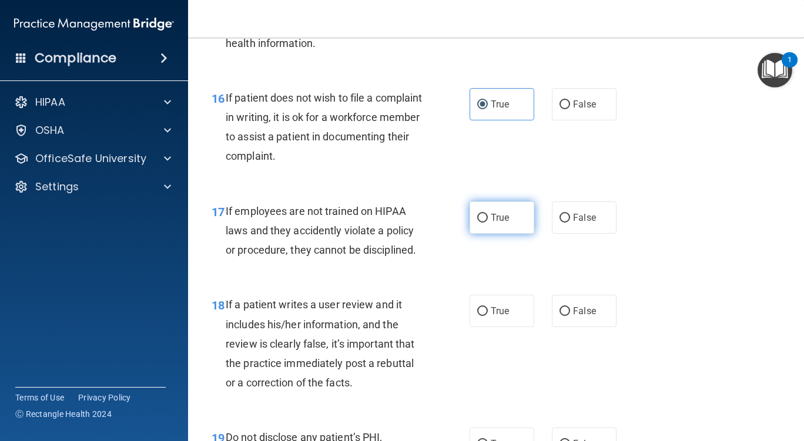
click at [492, 223] on span "True" at bounding box center [500, 217] width 18 height 11
click at [488, 223] on input "True" at bounding box center [482, 218] width 11 height 9
click at [502, 317] on span "True" at bounding box center [500, 311] width 18 height 11
click at [488, 316] on input "True" at bounding box center [482, 311] width 11 height 9
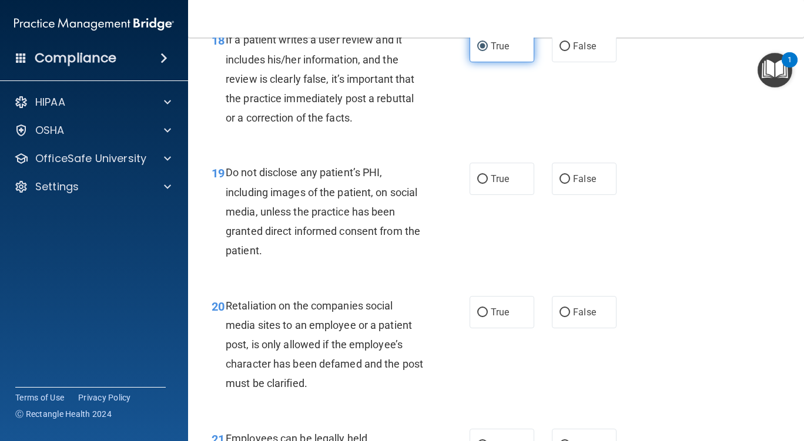
scroll to position [2351, 0]
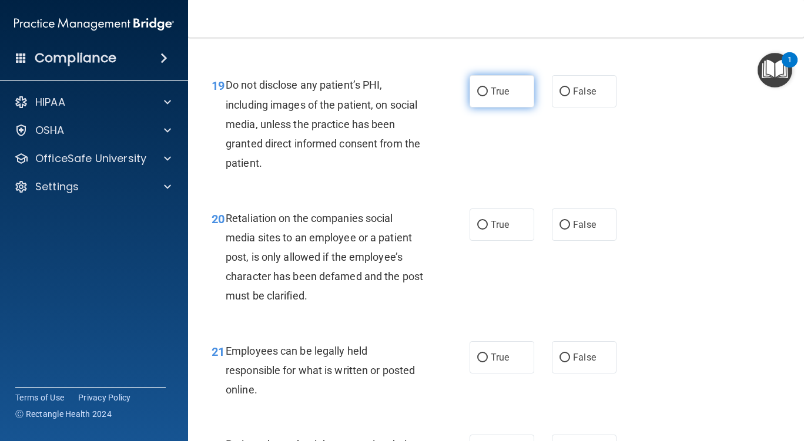
click at [484, 97] on label "True" at bounding box center [502, 91] width 65 height 32
click at [484, 96] on input "True" at bounding box center [482, 92] width 11 height 9
click at [488, 270] on div "20 Retaliation on the companies social media sites to an employee or a patient …" at bounding box center [496, 260] width 586 height 133
drag, startPoint x: 494, startPoint y: 240, endPoint x: 496, endPoint y: 252, distance: 11.4
click at [494, 230] on span "True" at bounding box center [500, 224] width 18 height 11
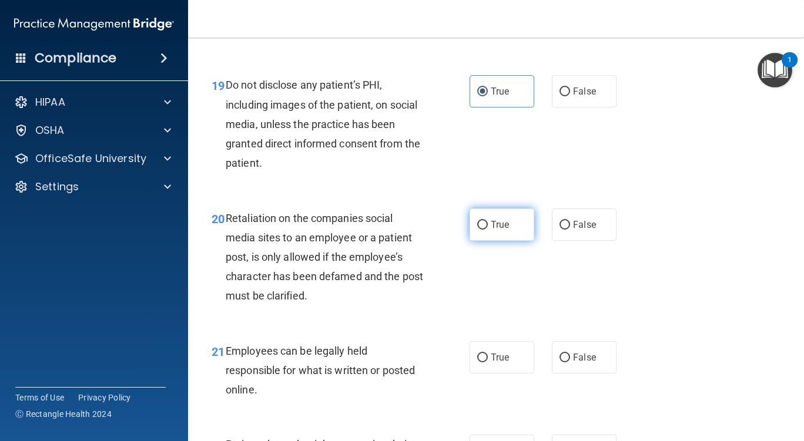
click at [488, 230] on input "True" at bounding box center [482, 225] width 11 height 9
click at [501, 363] on span "True" at bounding box center [500, 357] width 18 height 11
click at [488, 363] on input "True" at bounding box center [482, 358] width 11 height 9
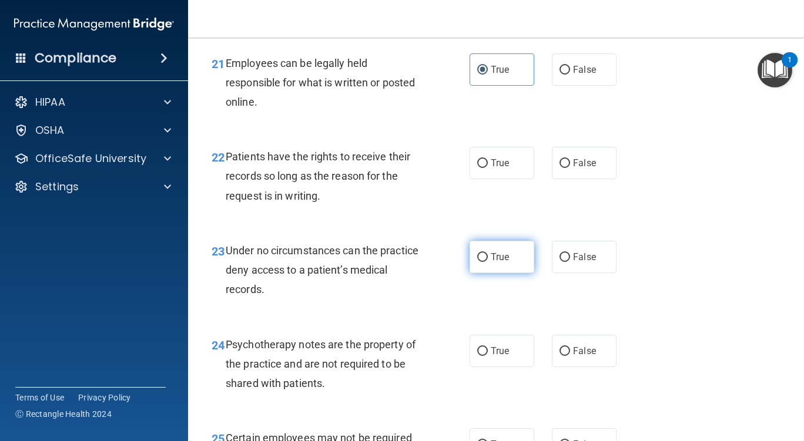
scroll to position [2644, 0]
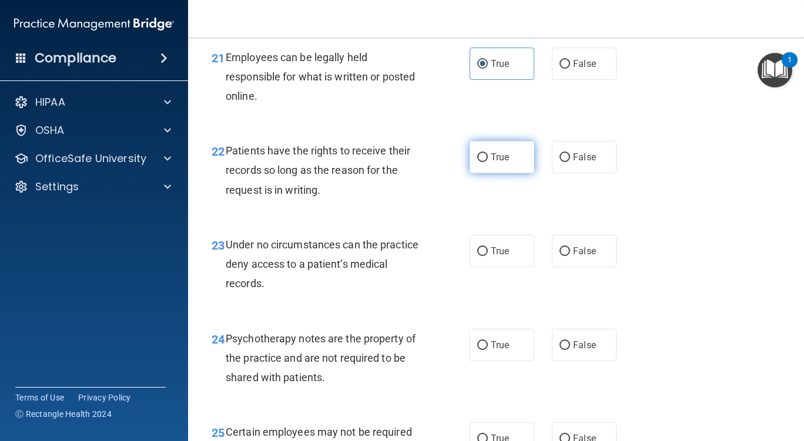
click at [496, 165] on label "True" at bounding box center [502, 157] width 65 height 32
click at [488, 162] on input "True" at bounding box center [482, 157] width 11 height 9
click at [495, 264] on label "True" at bounding box center [502, 251] width 65 height 32
click at [488, 256] on input "True" at bounding box center [482, 251] width 11 height 9
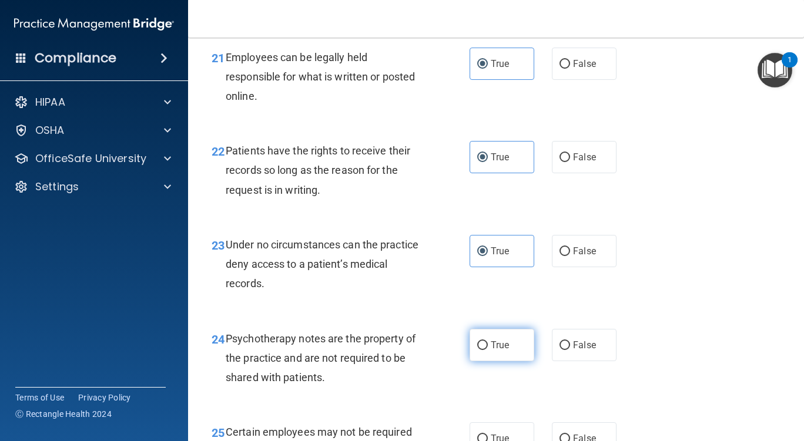
click at [494, 351] on span "True" at bounding box center [500, 345] width 18 height 11
click at [488, 350] on input "True" at bounding box center [482, 345] width 11 height 9
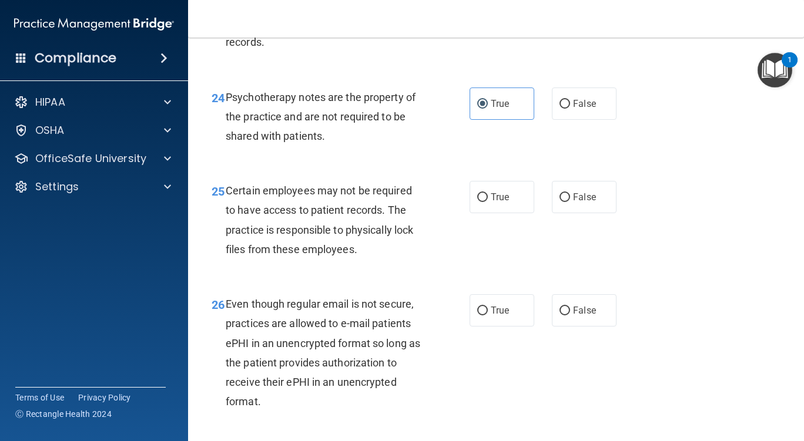
scroll to position [2938, 0]
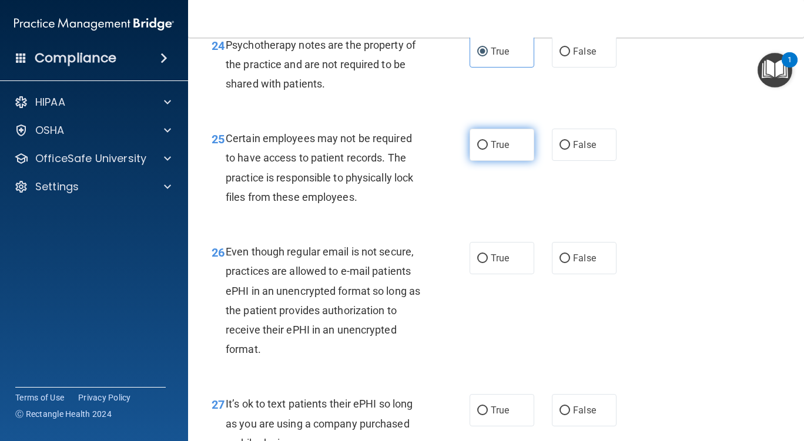
click at [491, 150] on span "True" at bounding box center [500, 144] width 18 height 11
click at [488, 150] on input "True" at bounding box center [482, 145] width 11 height 9
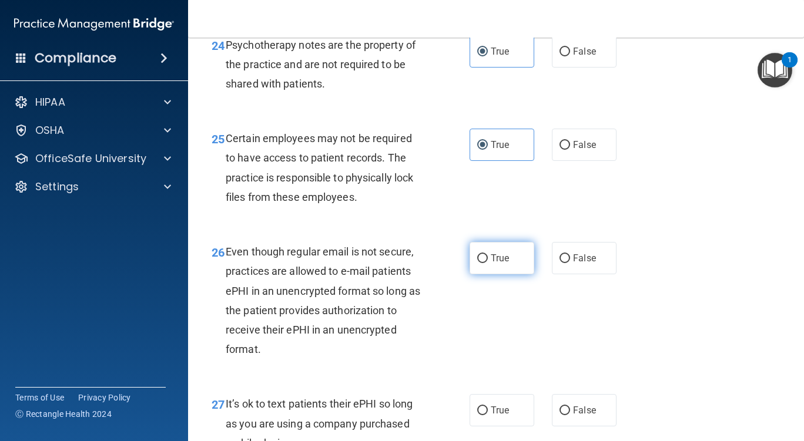
click at [513, 274] on label "True" at bounding box center [502, 258] width 65 height 32
click at [488, 263] on input "True" at bounding box center [482, 258] width 11 height 9
click at [491, 416] on span "True" at bounding box center [500, 410] width 18 height 11
click at [488, 415] on input "True" at bounding box center [482, 411] width 11 height 9
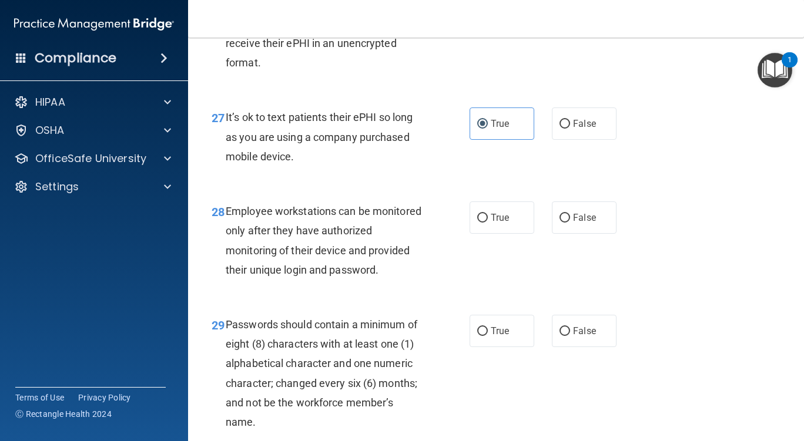
scroll to position [3232, 0]
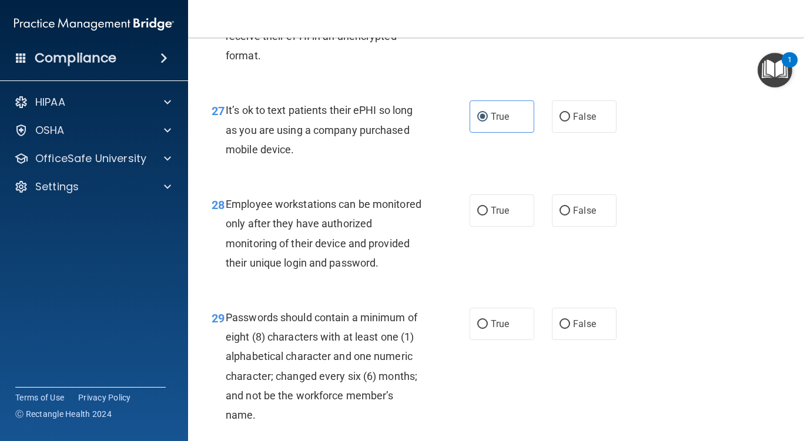
click at [484, 212] on div "28 Employee workstations can be monitored only after they have authorized monit…" at bounding box center [496, 236] width 586 height 113
click at [498, 227] on label "True" at bounding box center [502, 211] width 65 height 32
click at [488, 216] on input "True" at bounding box center [482, 211] width 11 height 9
click at [497, 340] on label "True" at bounding box center [502, 324] width 65 height 32
click at [488, 329] on input "True" at bounding box center [482, 324] width 11 height 9
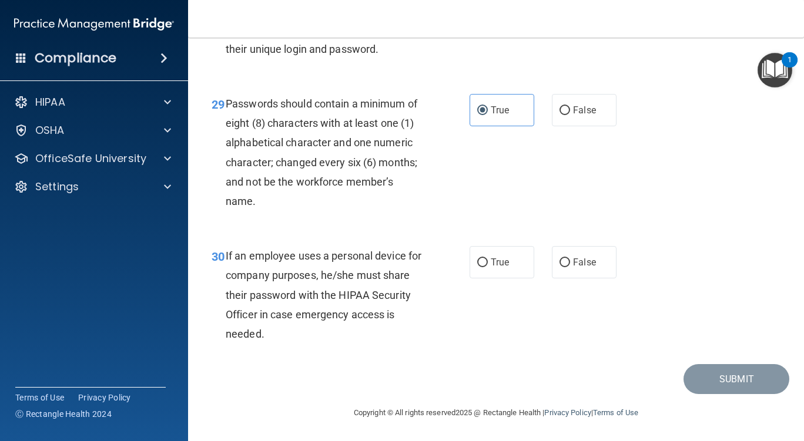
scroll to position [3467, 0]
click at [496, 279] on label "True" at bounding box center [502, 262] width 65 height 32
click at [488, 267] on input "True" at bounding box center [482, 263] width 11 height 9
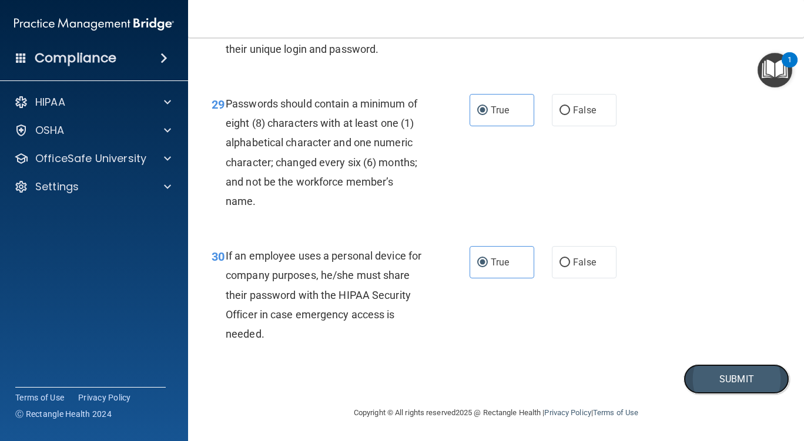
click at [718, 393] on button "Submit" at bounding box center [736, 379] width 106 height 30
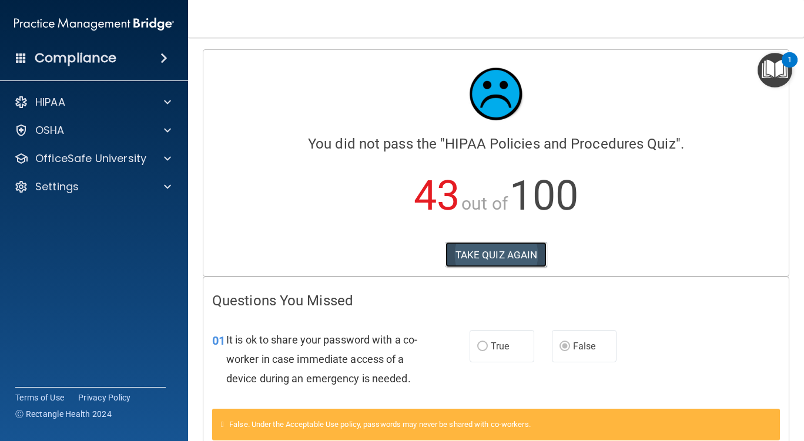
click at [462, 260] on button "TAKE QUIZ AGAIN" at bounding box center [496, 255] width 102 height 26
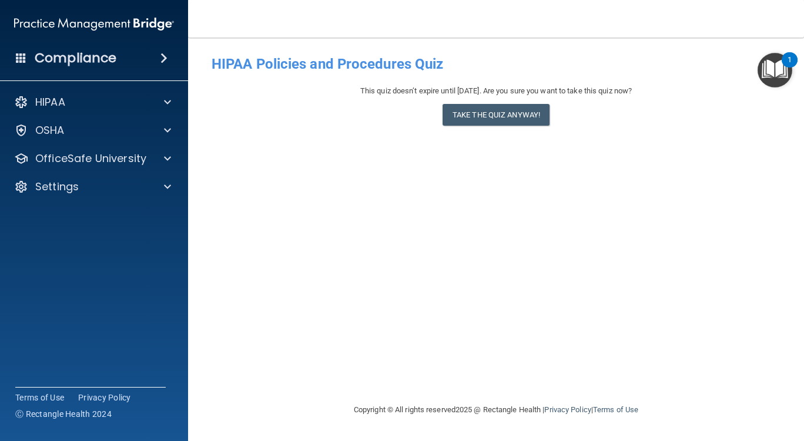
click at [685, 239] on div "- HIPAA Policies and Procedures Quiz This quiz doesn’t expire until 10/28/2025.…" at bounding box center [496, 220] width 569 height 342
click at [512, 110] on button "Take the quiz anyway!" at bounding box center [495, 115] width 107 height 22
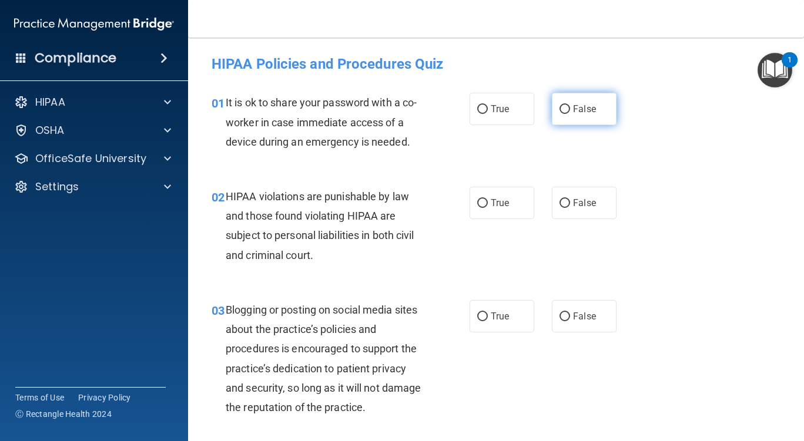
click at [589, 99] on label "False" at bounding box center [584, 109] width 65 height 32
click at [570, 105] on input "False" at bounding box center [564, 109] width 11 height 9
click at [490, 215] on label "True" at bounding box center [502, 203] width 65 height 32
click at [488, 208] on input "True" at bounding box center [482, 203] width 11 height 9
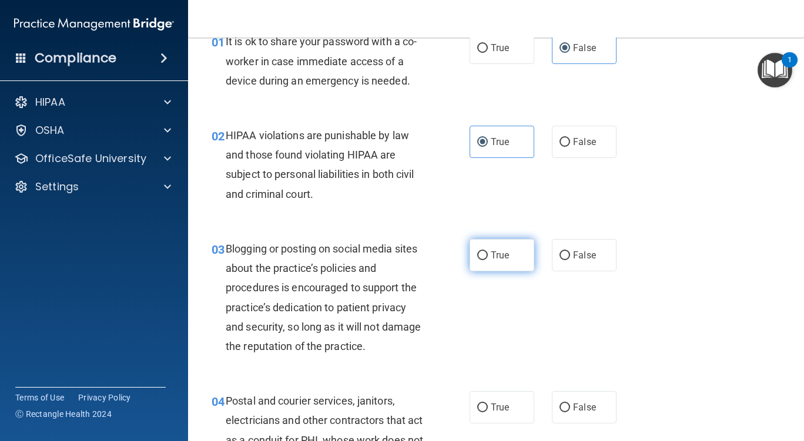
scroll to position [118, 0]
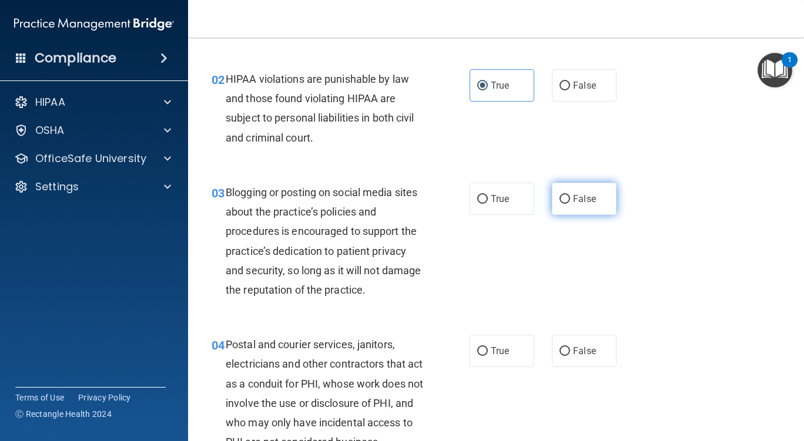
click at [565, 204] on label "False" at bounding box center [584, 199] width 65 height 32
click at [565, 204] on input "False" at bounding box center [564, 199] width 11 height 9
click at [573, 344] on label "False" at bounding box center [584, 351] width 65 height 32
click at [570, 347] on input "False" at bounding box center [564, 351] width 11 height 9
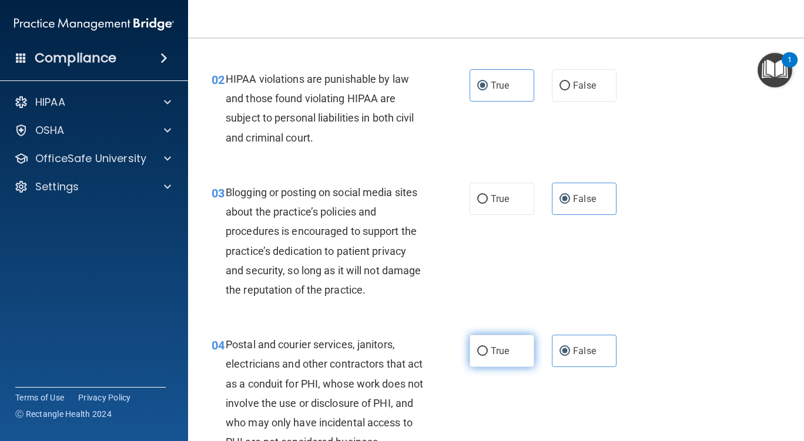
click at [491, 356] on span "True" at bounding box center [500, 351] width 18 height 11
click at [488, 356] on input "True" at bounding box center [482, 351] width 11 height 9
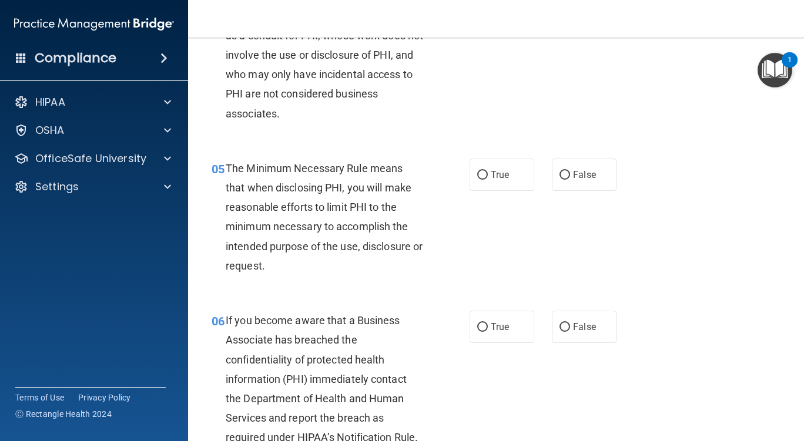
scroll to position [470, 0]
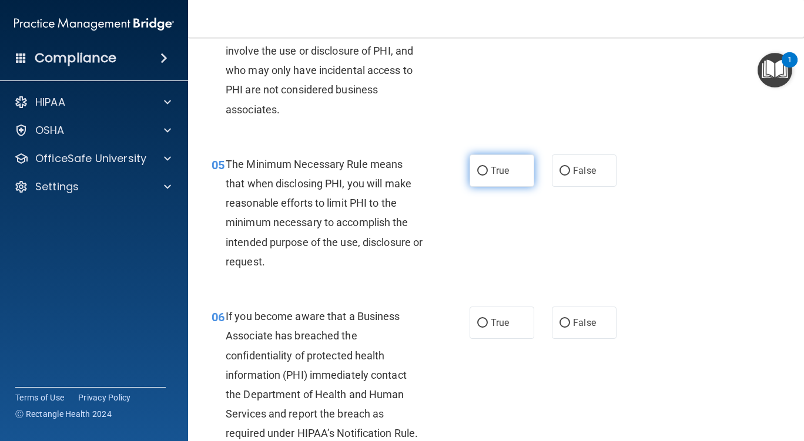
click at [477, 175] on input "True" at bounding box center [482, 171] width 11 height 9
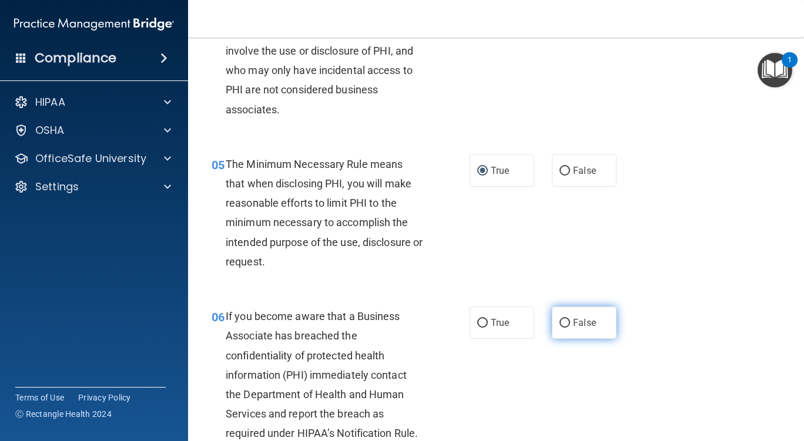
click at [587, 326] on span "False" at bounding box center [584, 322] width 23 height 11
click at [570, 326] on input "False" at bounding box center [564, 323] width 11 height 9
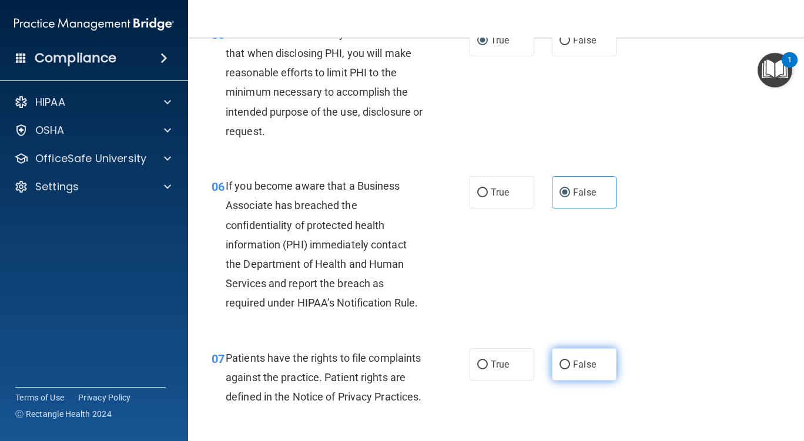
scroll to position [646, 0]
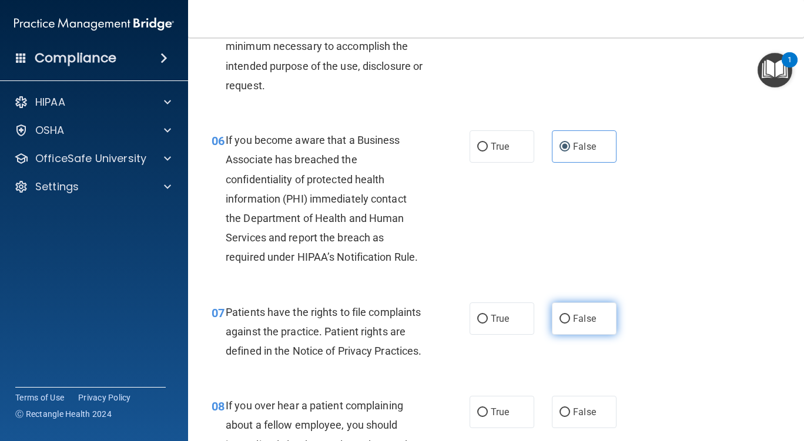
click at [591, 307] on label "False" at bounding box center [584, 319] width 65 height 32
click at [570, 315] on input "False" at bounding box center [564, 319] width 11 height 9
click at [500, 319] on span "True" at bounding box center [500, 318] width 18 height 11
click at [488, 319] on input "True" at bounding box center [482, 319] width 11 height 9
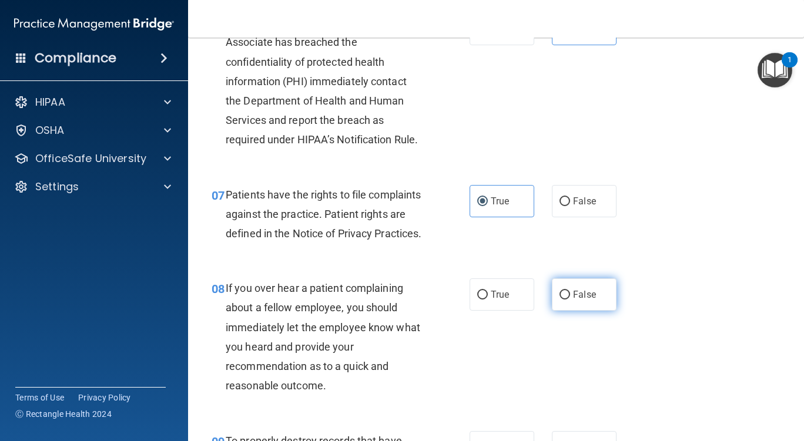
click at [585, 303] on label "False" at bounding box center [584, 295] width 65 height 32
click at [570, 300] on input "False" at bounding box center [564, 295] width 11 height 9
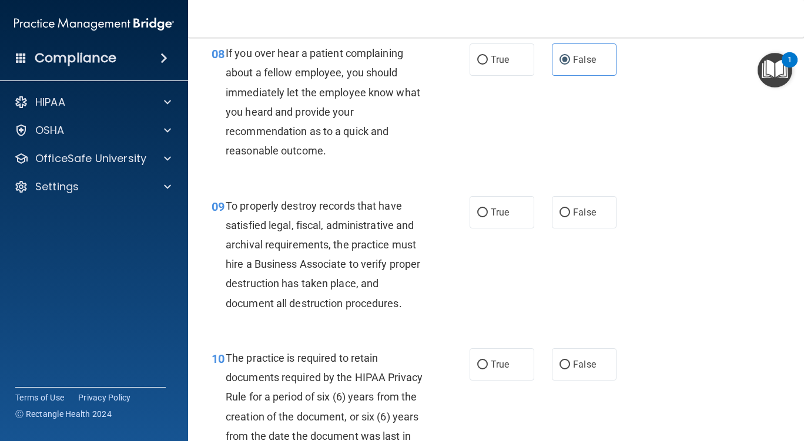
click at [582, 249] on div "09 To properly destroy records that have satisfied legal, fiscal, administrativ…" at bounding box center [496, 258] width 586 height 152
click at [585, 218] on span "False" at bounding box center [584, 212] width 23 height 11
click at [570, 217] on input "False" at bounding box center [564, 213] width 11 height 9
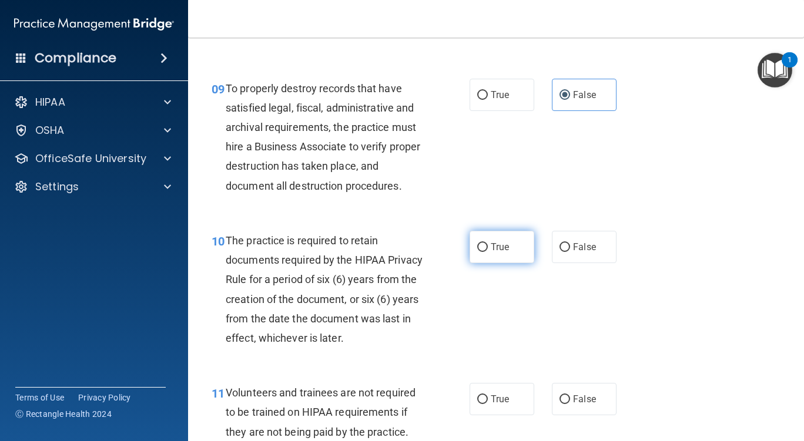
click at [495, 263] on label "True" at bounding box center [502, 247] width 65 height 32
click at [488, 252] on input "True" at bounding box center [482, 247] width 11 height 9
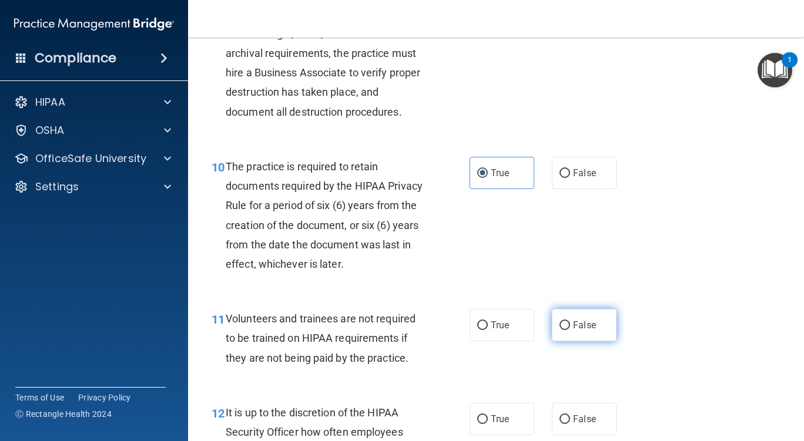
scroll to position [1234, 0]
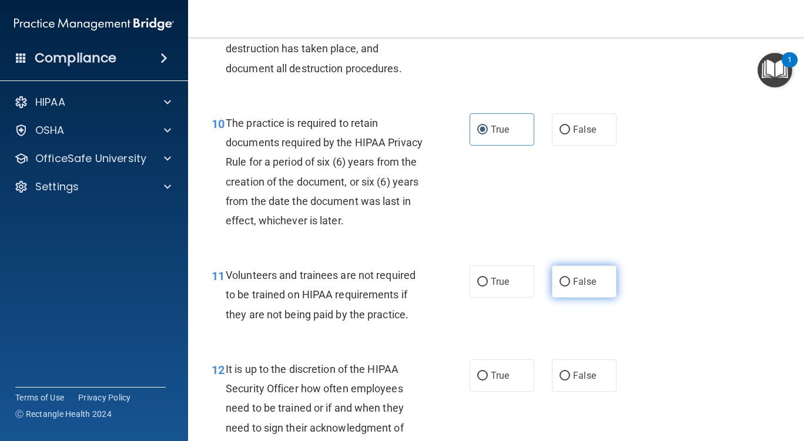
click at [575, 294] on label "False" at bounding box center [584, 282] width 65 height 32
click at [570, 287] on input "False" at bounding box center [564, 282] width 11 height 9
click at [574, 384] on label "False" at bounding box center [584, 376] width 65 height 32
click at [570, 381] on input "False" at bounding box center [564, 376] width 11 height 9
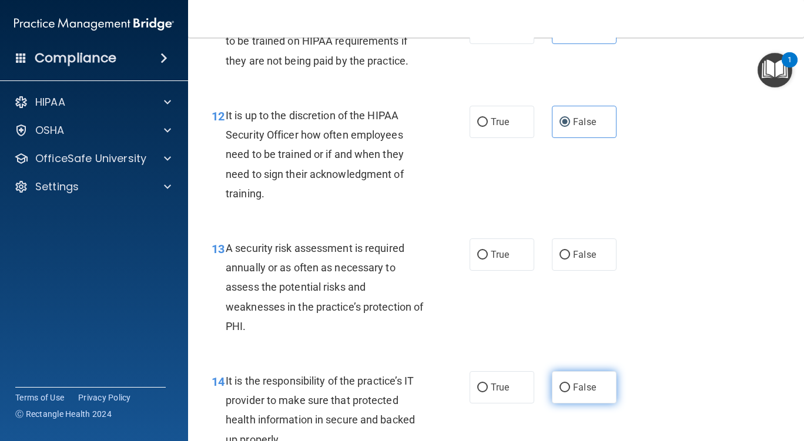
scroll to position [1528, 0]
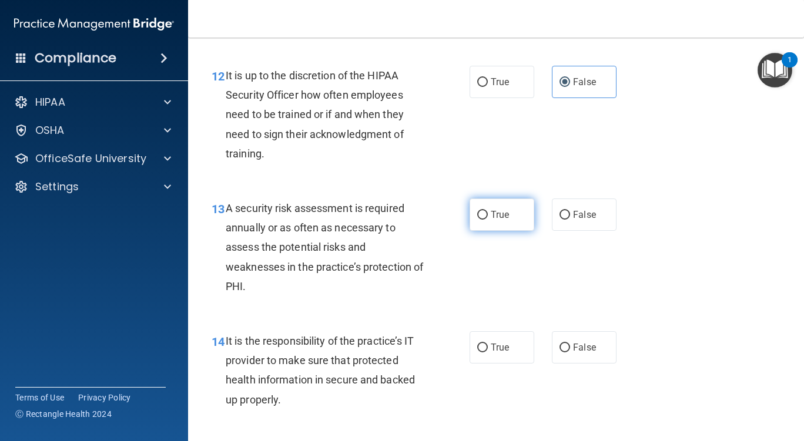
click at [521, 223] on label "True" at bounding box center [502, 215] width 65 height 32
click at [488, 220] on input "True" at bounding box center [482, 215] width 11 height 9
drag, startPoint x: 561, startPoint y: 368, endPoint x: 568, endPoint y: 370, distance: 8.0
click at [560, 353] on input "False" at bounding box center [564, 348] width 11 height 9
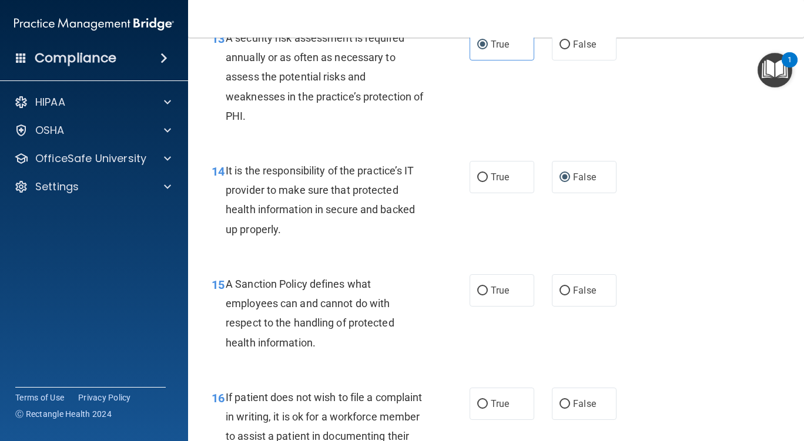
scroll to position [1704, 0]
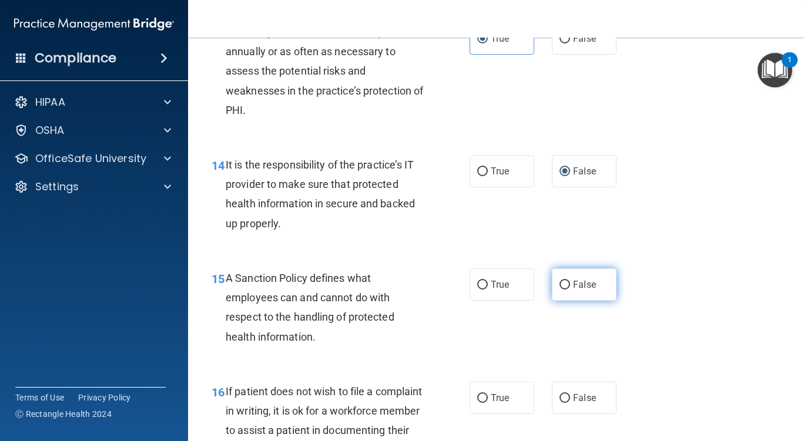
click at [573, 290] on span "False" at bounding box center [584, 284] width 23 height 11
click at [570, 290] on input "False" at bounding box center [564, 285] width 11 height 9
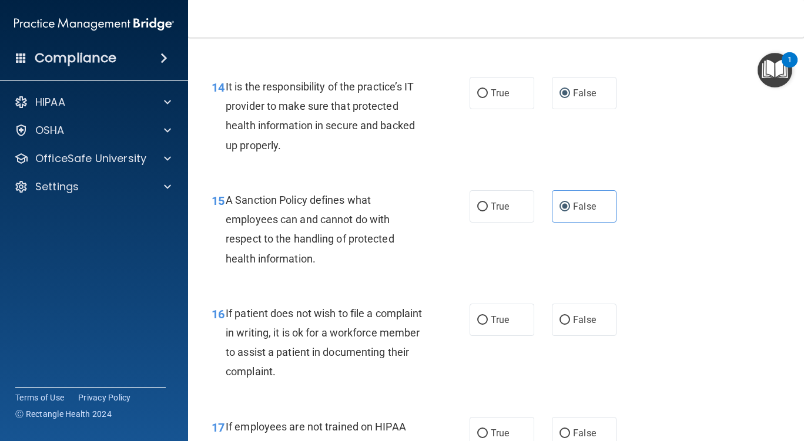
scroll to position [1822, 0]
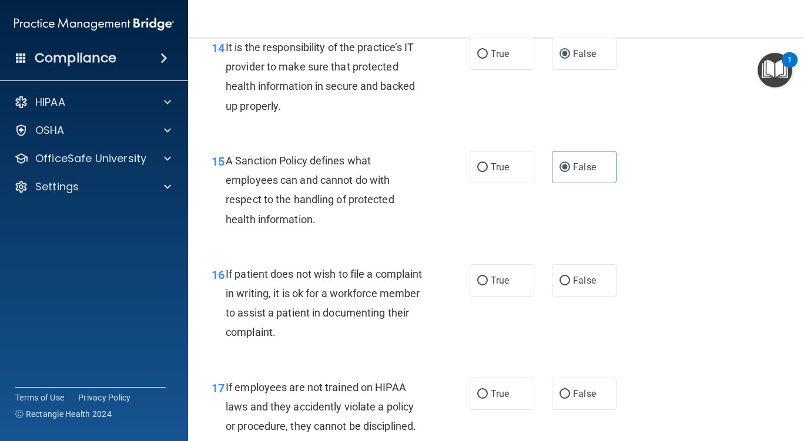
drag, startPoint x: 501, startPoint y: 300, endPoint x: 564, endPoint y: 343, distance: 75.6
click at [502, 286] on span "True" at bounding box center [500, 280] width 18 height 11
click at [488, 286] on input "True" at bounding box center [482, 281] width 11 height 9
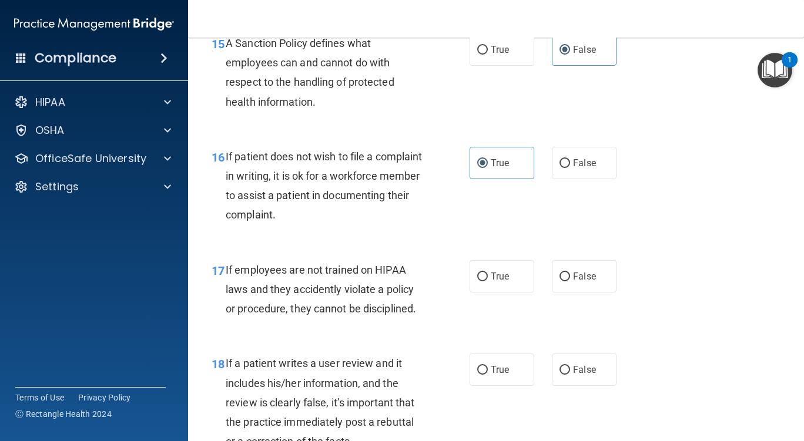
click at [576, 317] on div "17 If employees are not trained on HIPAA laws and they accidently violate a pol…" at bounding box center [496, 293] width 586 height 94
click at [582, 282] on span "False" at bounding box center [584, 276] width 23 height 11
click at [570, 281] on input "False" at bounding box center [564, 277] width 11 height 9
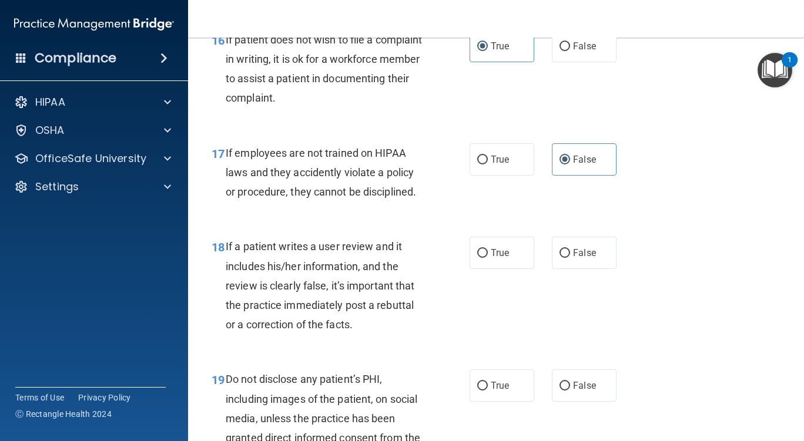
scroll to position [2057, 0]
click at [576, 258] on span "False" at bounding box center [584, 252] width 23 height 11
click at [570, 257] on input "False" at bounding box center [564, 253] width 11 height 9
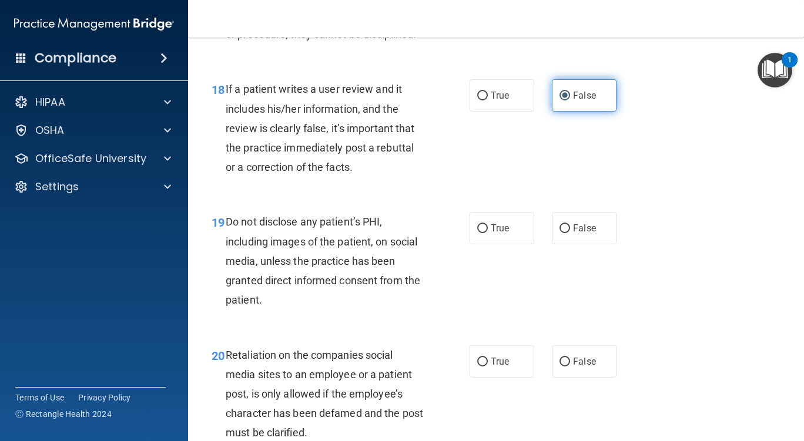
scroll to position [2233, 0]
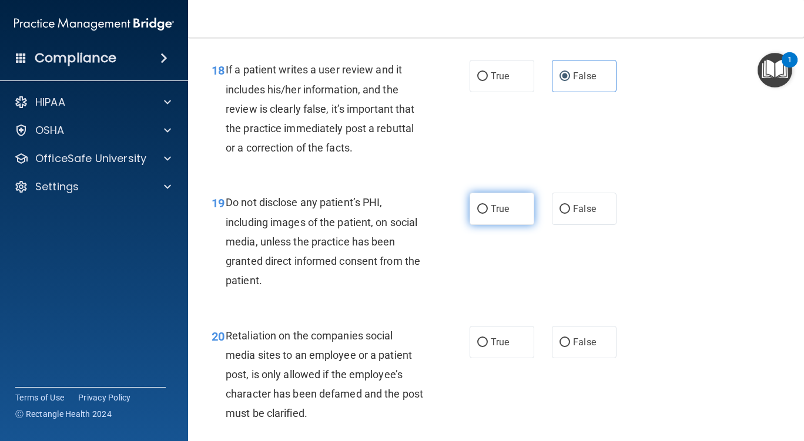
click at [519, 225] on label "True" at bounding box center [502, 209] width 65 height 32
click at [488, 214] on input "True" at bounding box center [482, 209] width 11 height 9
click at [596, 358] on label "False" at bounding box center [584, 342] width 65 height 32
click at [570, 347] on input "False" at bounding box center [564, 342] width 11 height 9
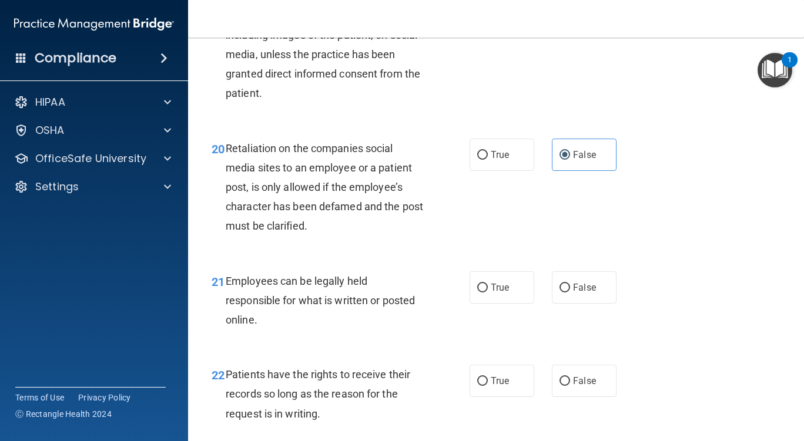
scroll to position [2468, 0]
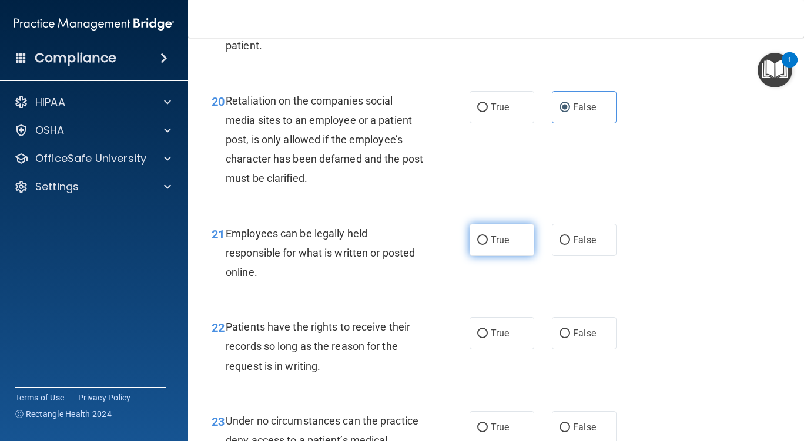
click at [503, 246] on span "True" at bounding box center [500, 239] width 18 height 11
click at [488, 245] on input "True" at bounding box center [482, 240] width 11 height 9
click at [578, 339] on span "False" at bounding box center [584, 333] width 23 height 11
click at [570, 338] on input "False" at bounding box center [564, 334] width 11 height 9
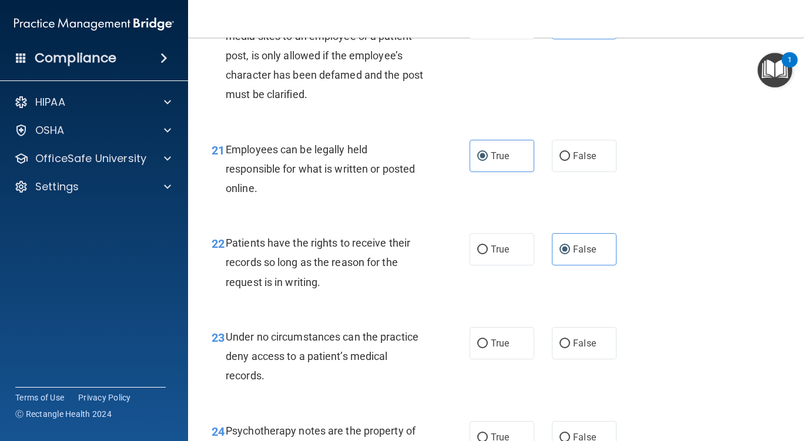
scroll to position [2586, 0]
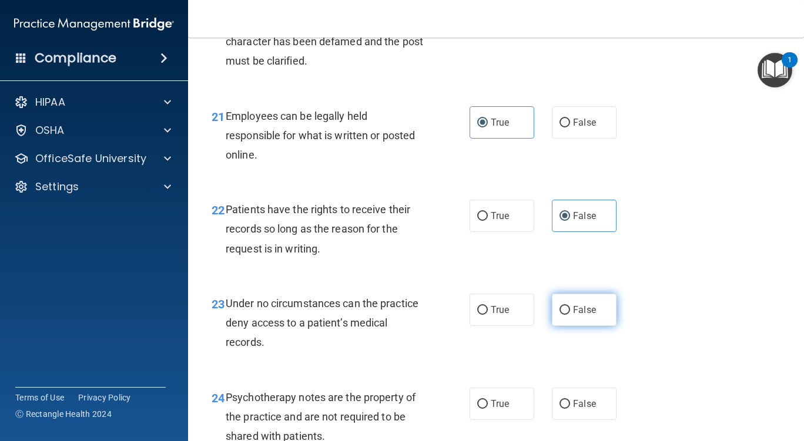
click at [579, 323] on label "False" at bounding box center [584, 310] width 65 height 32
click at [570, 315] on input "False" at bounding box center [564, 310] width 11 height 9
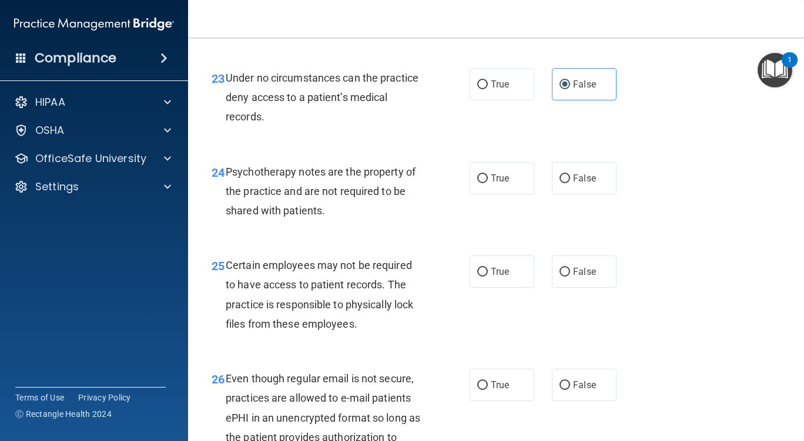
scroll to position [2821, 0]
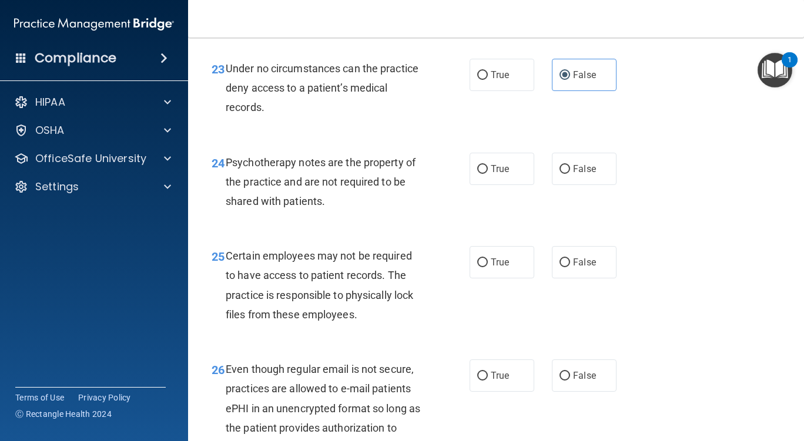
click at [492, 185] on label "True" at bounding box center [502, 169] width 65 height 32
click at [488, 174] on input "True" at bounding box center [482, 169] width 11 height 9
click at [497, 268] on span "True" at bounding box center [500, 262] width 18 height 11
click at [488, 267] on input "True" at bounding box center [482, 263] width 11 height 9
click at [492, 378] on div "26 Even though regular email is not secure, practices are allowed to e-mail pat…" at bounding box center [496, 421] width 586 height 152
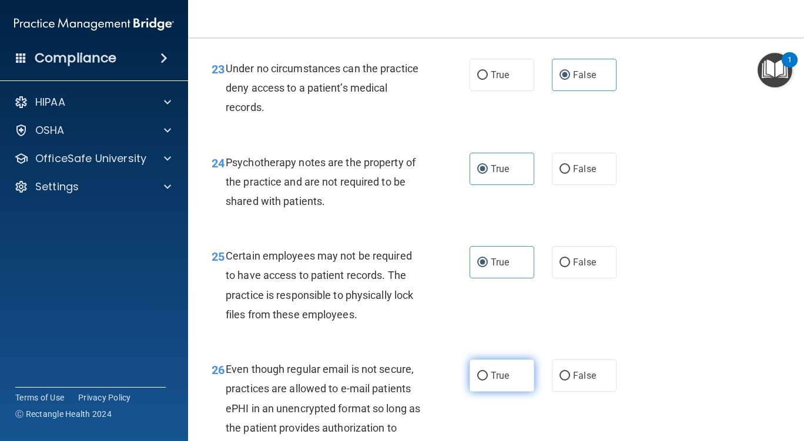
click at [492, 388] on label "True" at bounding box center [502, 376] width 65 height 32
click at [488, 381] on input "True" at bounding box center [482, 376] width 11 height 9
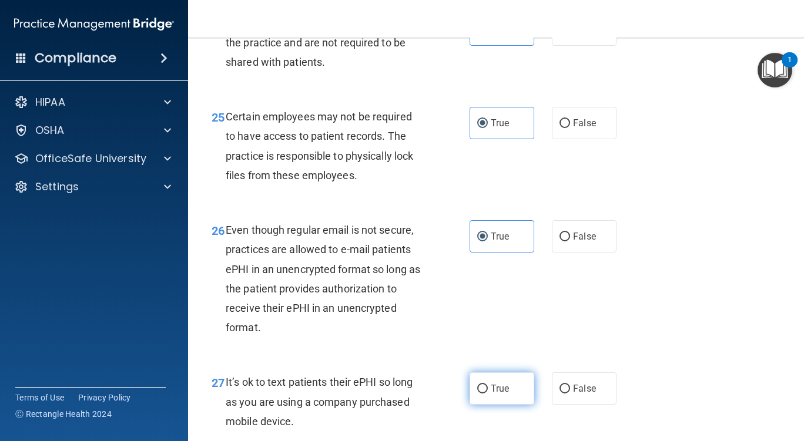
scroll to position [3056, 0]
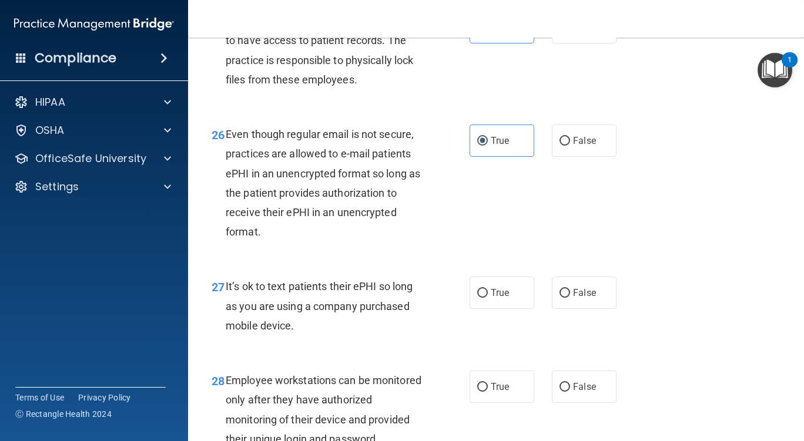
drag, startPoint x: 595, startPoint y: 306, endPoint x: 571, endPoint y: 372, distance: 70.1
click at [595, 307] on label "False" at bounding box center [584, 293] width 65 height 32
click at [570, 298] on input "False" at bounding box center [564, 293] width 11 height 9
click at [560, 392] on input "False" at bounding box center [564, 387] width 11 height 9
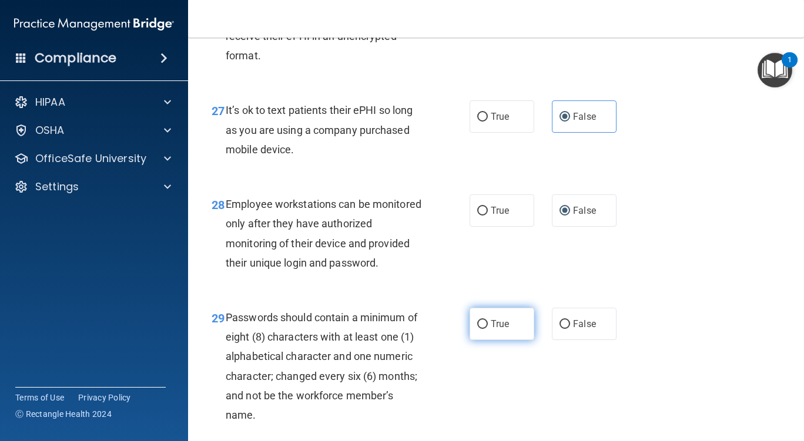
drag, startPoint x: 492, startPoint y: 352, endPoint x: 519, endPoint y: 363, distance: 29.6
click at [492, 340] on label "True" at bounding box center [502, 324] width 65 height 32
click at [488, 329] on input "True" at bounding box center [482, 324] width 11 height 9
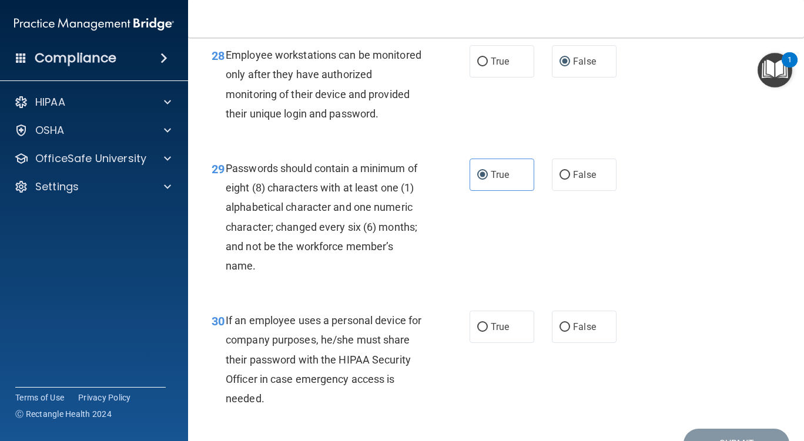
scroll to position [3485, 0]
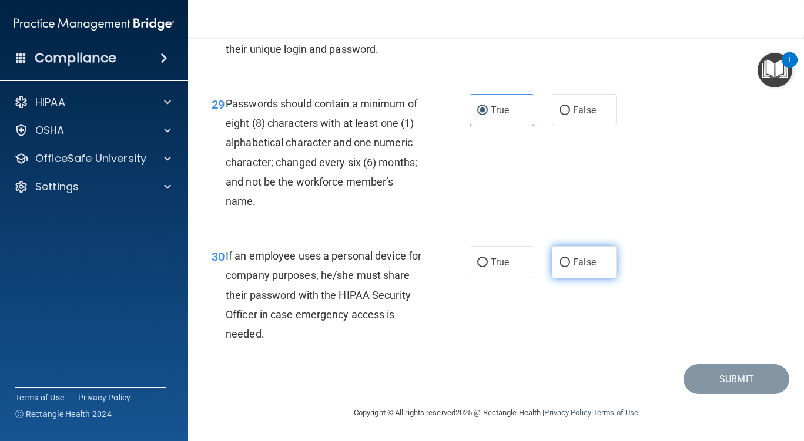
click at [596, 252] on label "False" at bounding box center [584, 262] width 65 height 32
click at [570, 259] on input "False" at bounding box center [564, 263] width 11 height 9
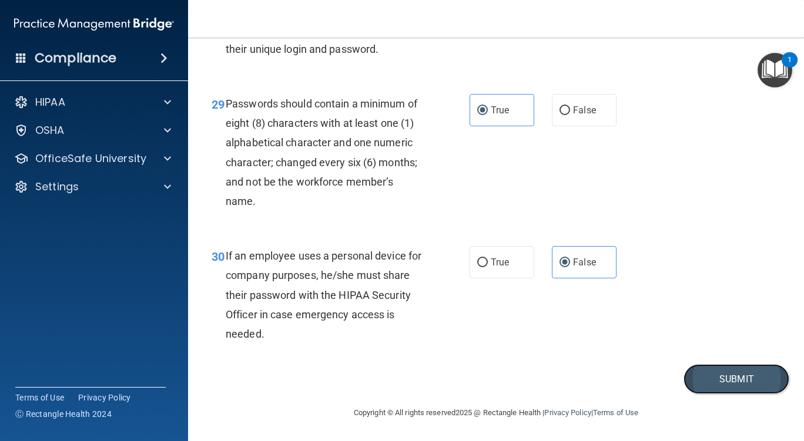
click at [736, 378] on button "Submit" at bounding box center [736, 379] width 106 height 30
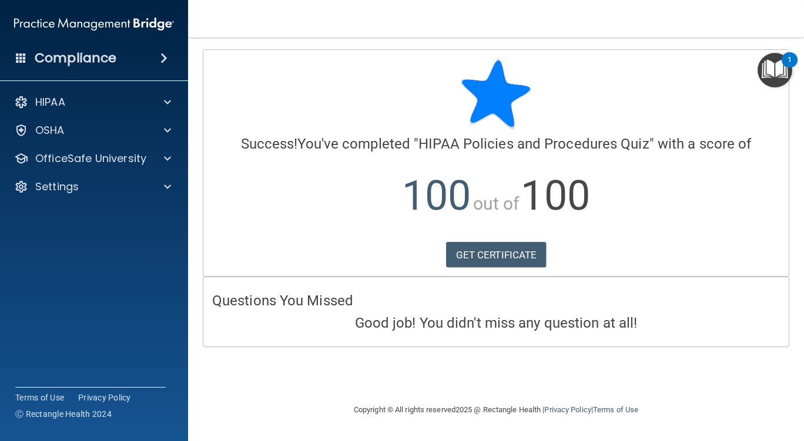
click at [730, 253] on div "GET CERTIFICATE" at bounding box center [496, 255] width 568 height 26
click at [99, 106] on div "HIPAA" at bounding box center [78, 102] width 146 height 14
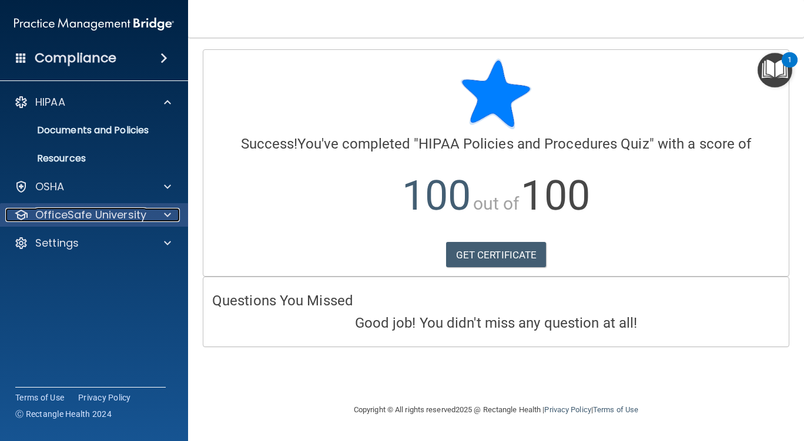
click at [80, 217] on p "OfficeSafe University" at bounding box center [90, 215] width 111 height 14
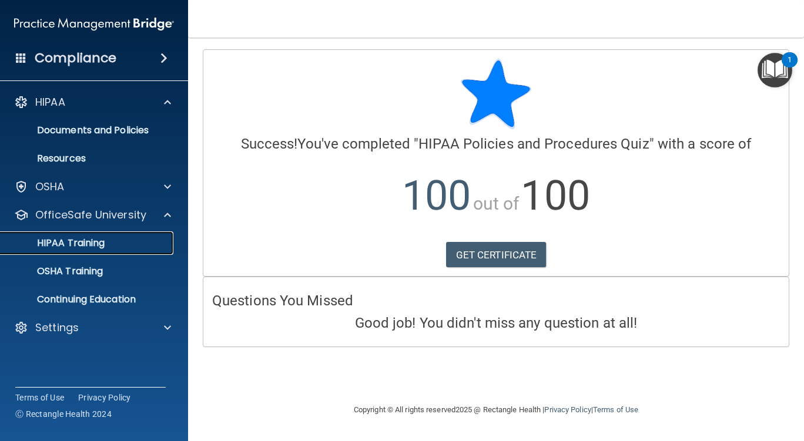
drag, startPoint x: 92, startPoint y: 245, endPoint x: 730, endPoint y: 176, distance: 641.9
click at [92, 244] on p "HIPAA Training" at bounding box center [56, 243] width 97 height 12
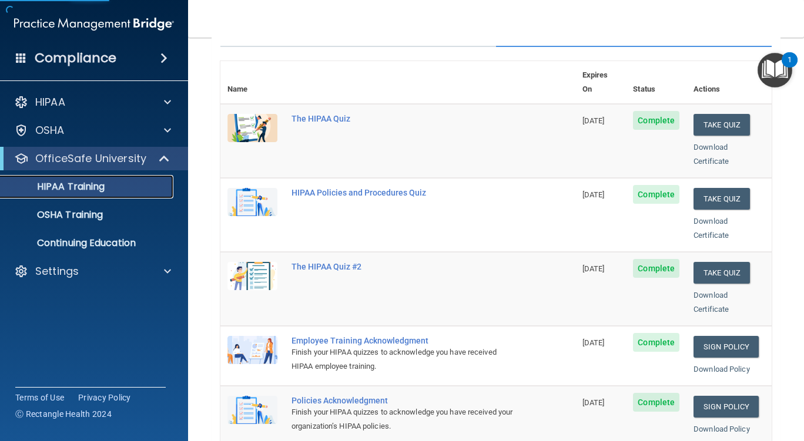
scroll to position [176, 0]
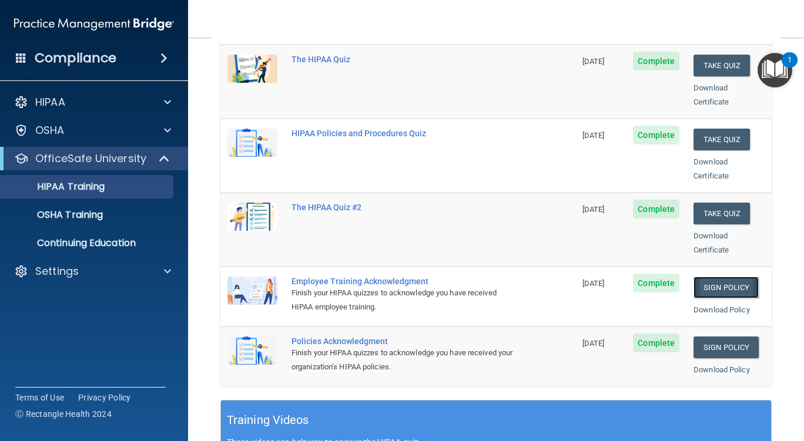
click at [710, 277] on link "Sign Policy" at bounding box center [725, 288] width 65 height 22
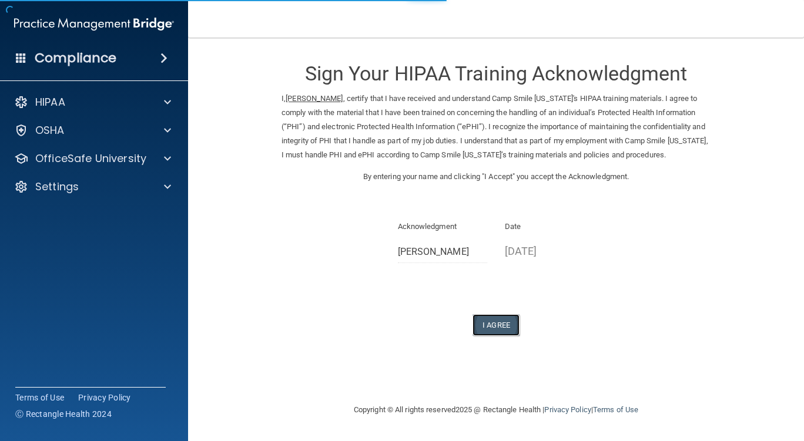
click at [512, 336] on button "I Agree" at bounding box center [495, 325] width 47 height 22
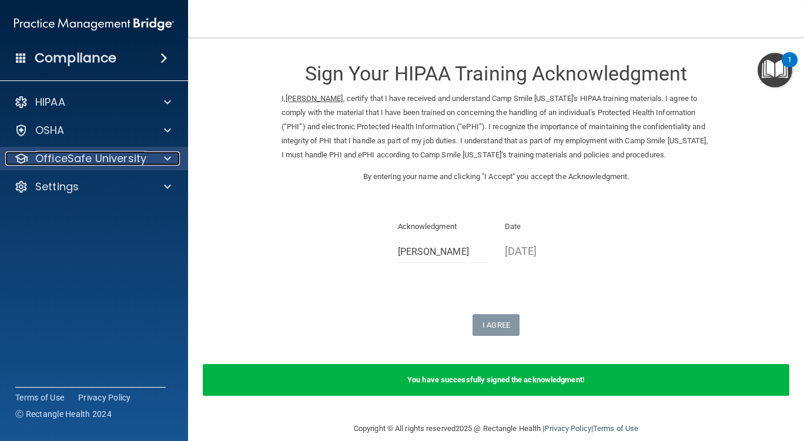
click at [92, 160] on p "OfficeSafe University" at bounding box center [90, 159] width 111 height 14
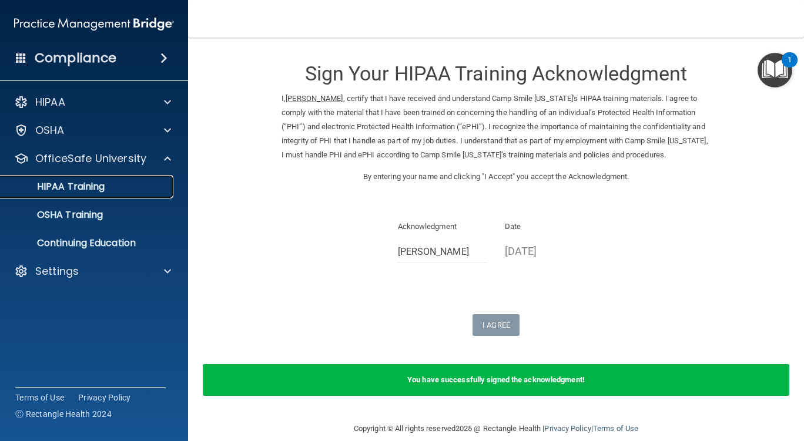
click at [93, 191] on p "HIPAA Training" at bounding box center [56, 187] width 97 height 12
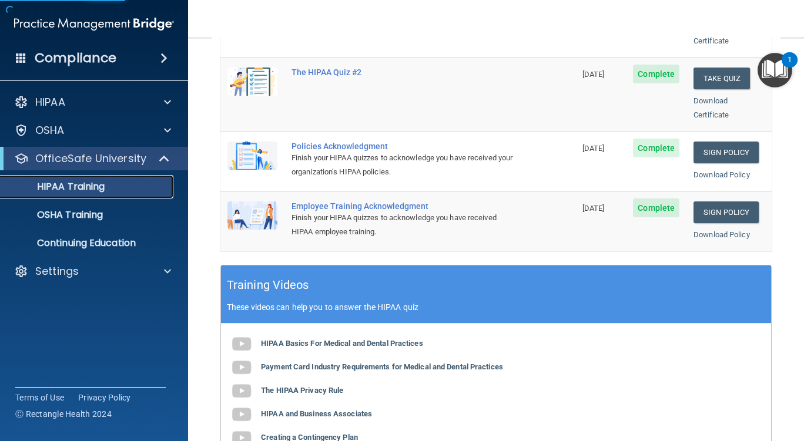
scroll to position [250, 0]
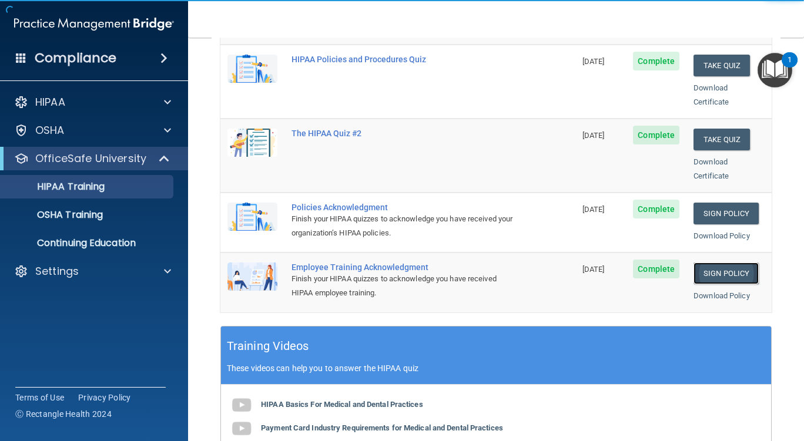
click at [742, 263] on link "Sign Policy" at bounding box center [725, 274] width 65 height 22
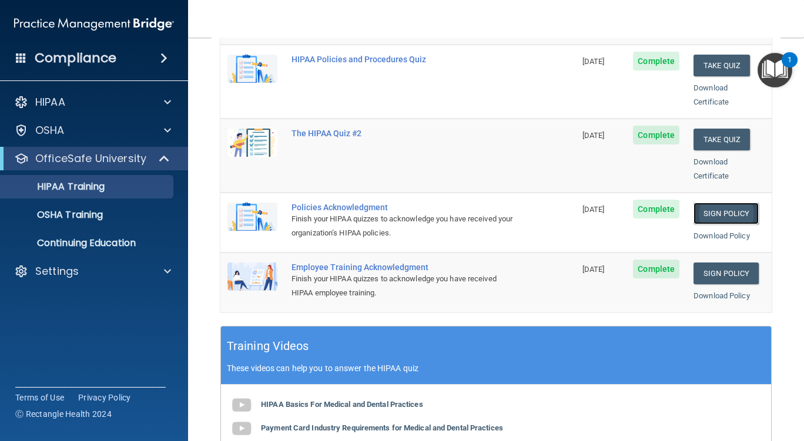
click at [719, 203] on link "Sign Policy" at bounding box center [725, 214] width 65 height 22
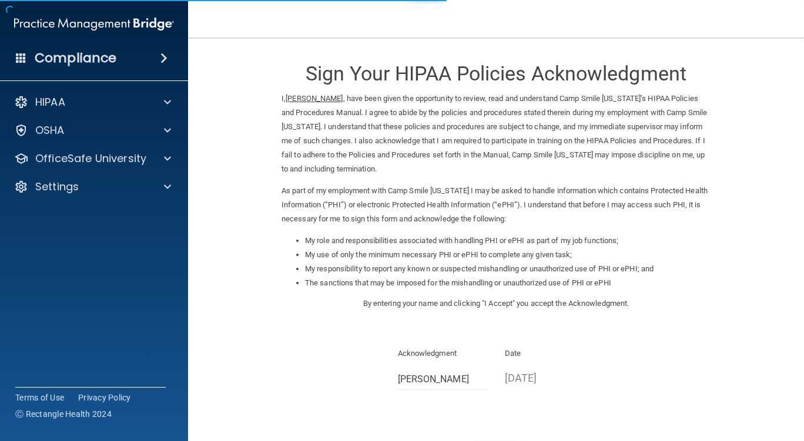
scroll to position [97, 0]
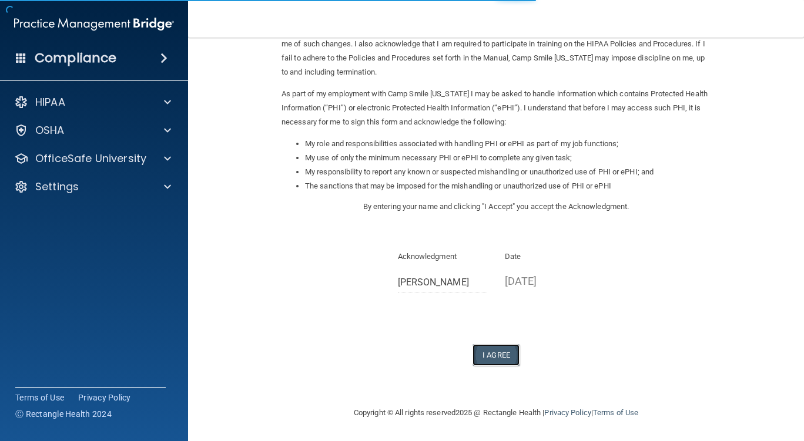
click at [482, 356] on button "I Agree" at bounding box center [495, 355] width 47 height 22
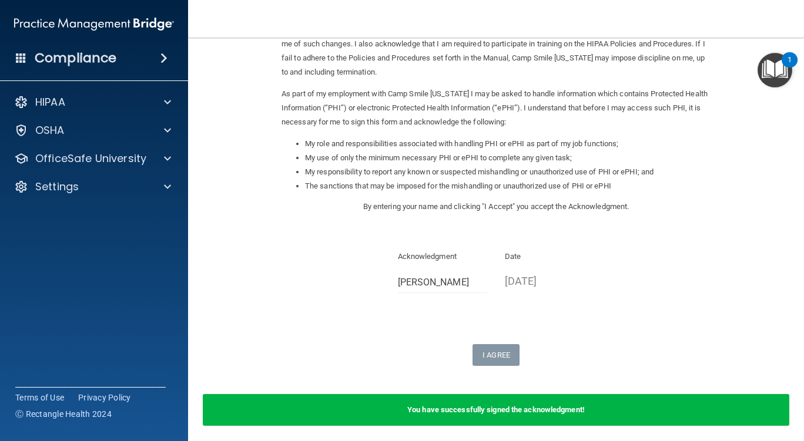
click at [725, 277] on form "Sign Your HIPAA Policies Acknowledgment I, [PERSON_NAME] , have been given the …" at bounding box center [496, 196] width 569 height 488
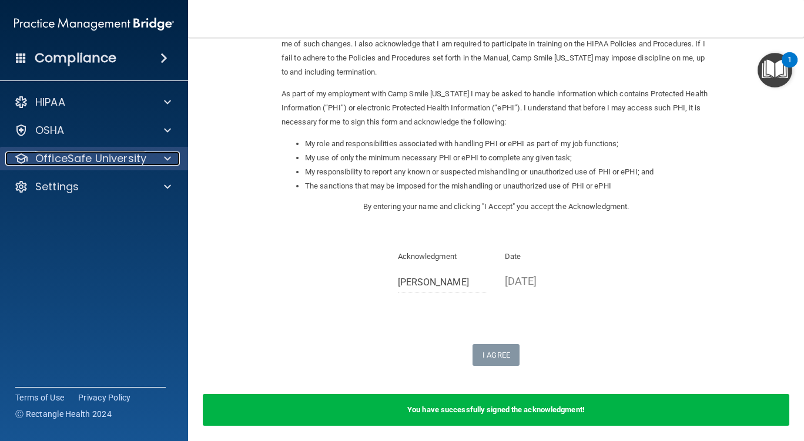
click at [61, 165] on p "OfficeSafe University" at bounding box center [90, 159] width 111 height 14
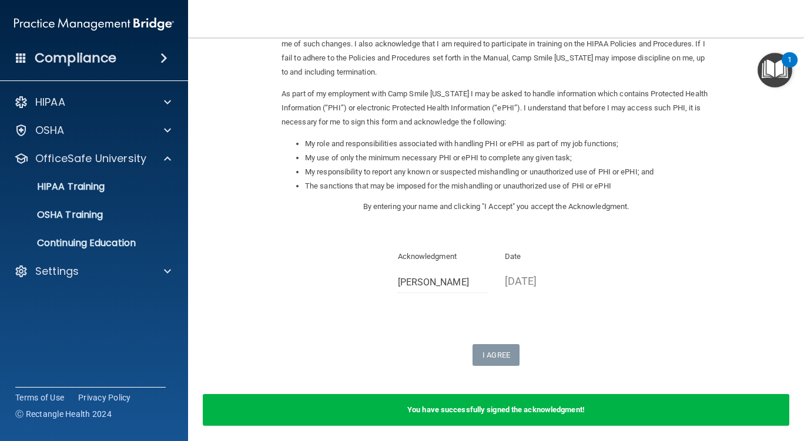
click at [105, 202] on ul "HIPAA Training OSHA Training Continuing Education" at bounding box center [94, 212] width 213 height 85
click at [99, 195] on link "HIPAA Training" at bounding box center [80, 187] width 185 height 24
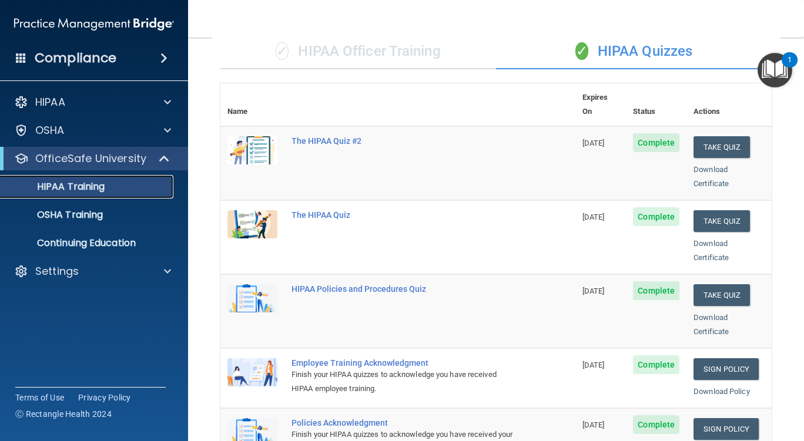
scroll to position [74, 0]
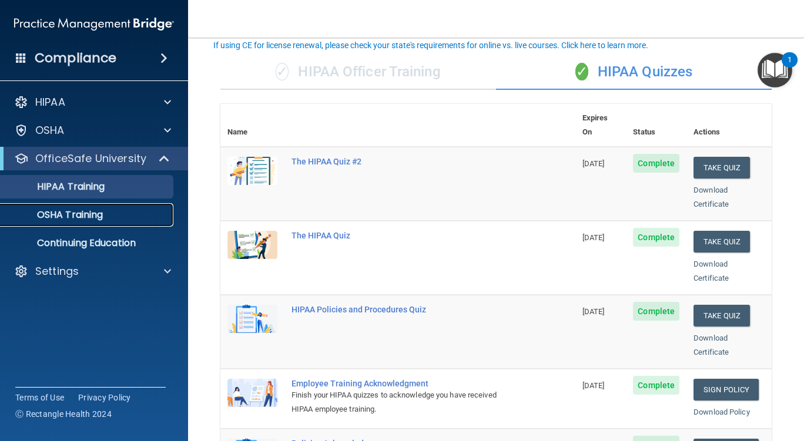
click at [57, 222] on link "OSHA Training" at bounding box center [80, 215] width 185 height 24
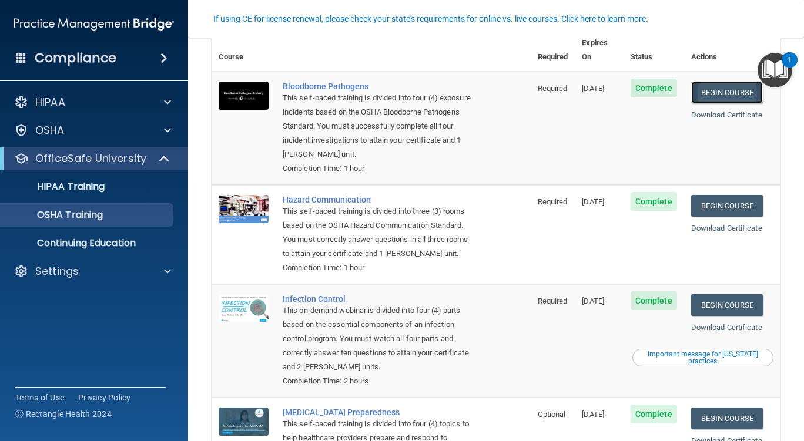
click at [692, 82] on link "Begin Course" at bounding box center [727, 93] width 72 height 22
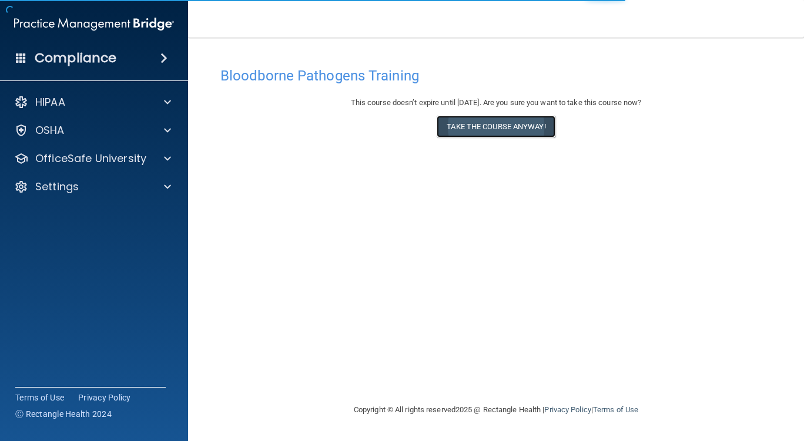
click at [518, 124] on button "Take the course anyway!" at bounding box center [496, 127] width 118 height 22
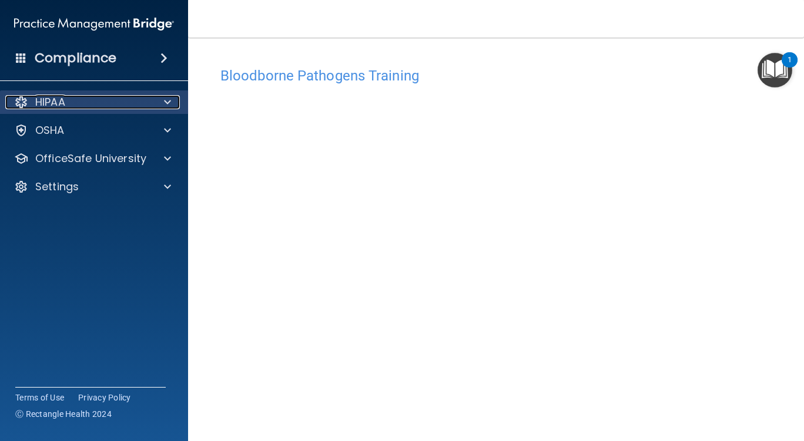
click at [140, 103] on div "HIPAA" at bounding box center [78, 102] width 146 height 14
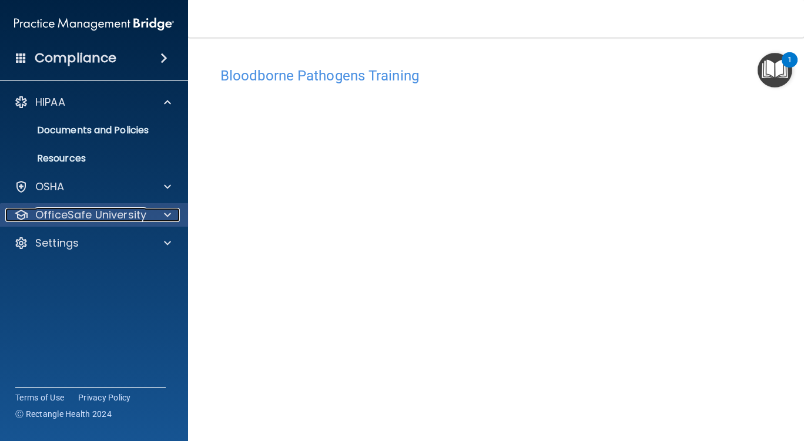
click at [79, 216] on p "OfficeSafe University" at bounding box center [90, 215] width 111 height 14
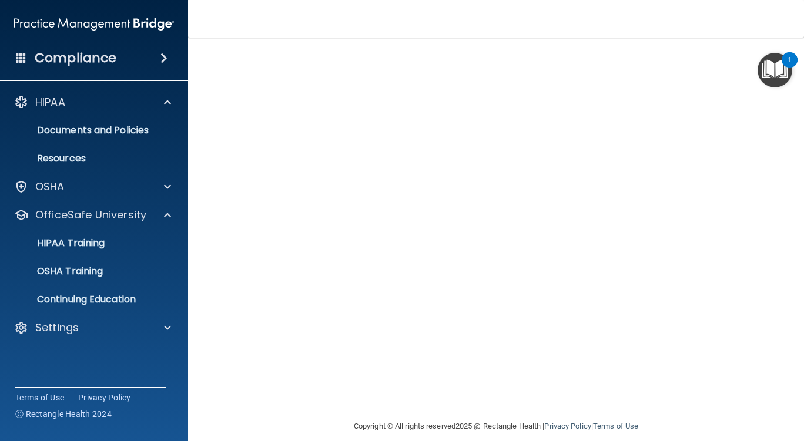
scroll to position [62, 0]
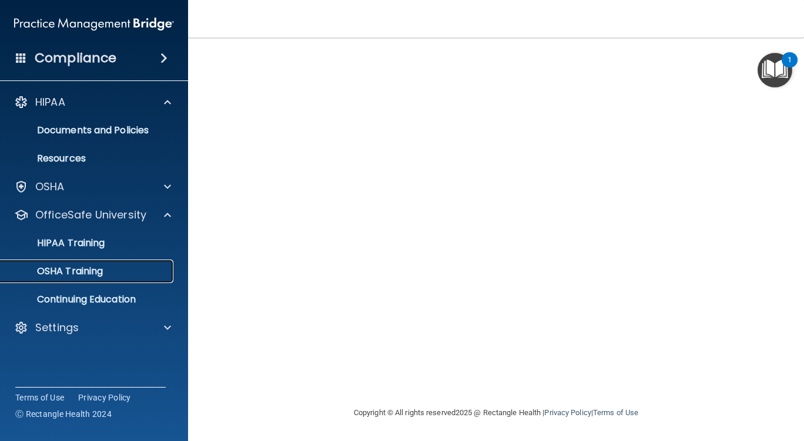
click at [61, 277] on p "OSHA Training" at bounding box center [55, 272] width 95 height 12
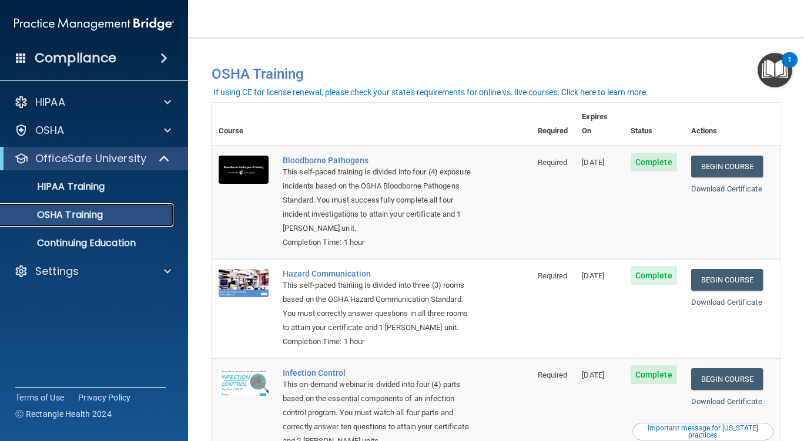
scroll to position [59, 0]
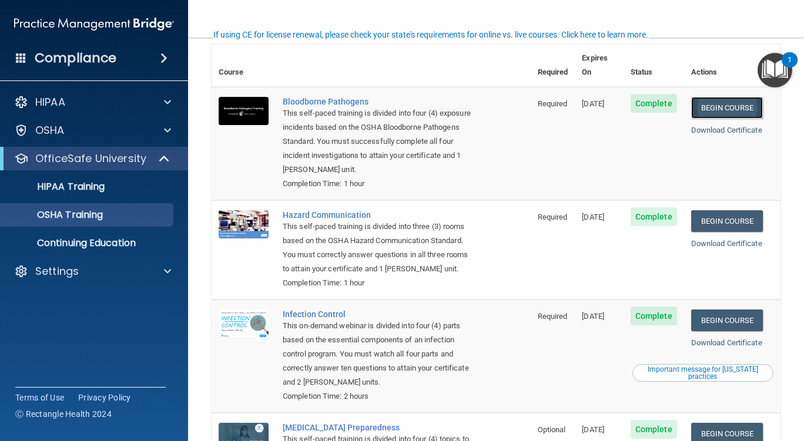
click at [710, 97] on link "Begin Course" at bounding box center [727, 108] width 72 height 22
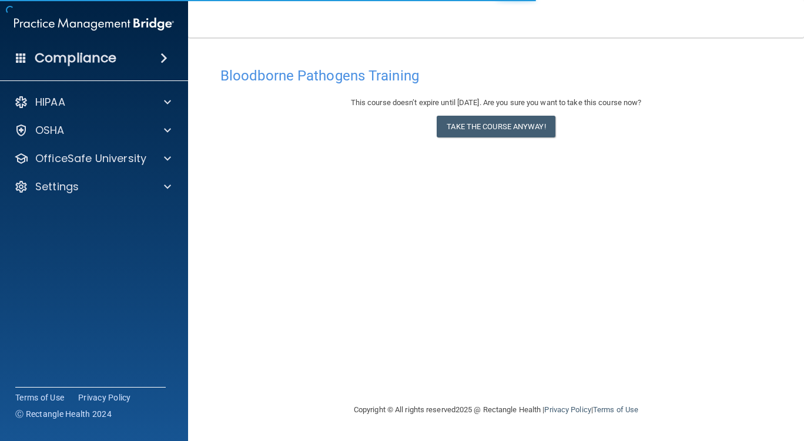
click at [495, 138] on div "This course doesn’t expire until [DATE]. Are you sure you want to take this cou…" at bounding box center [495, 120] width 551 height 48
click at [499, 130] on button "Take the course anyway!" at bounding box center [496, 127] width 118 height 22
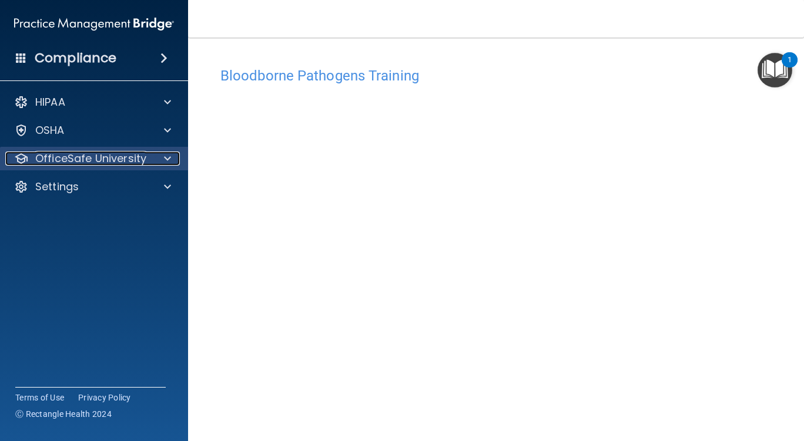
click at [55, 161] on p "OfficeSafe University" at bounding box center [90, 159] width 111 height 14
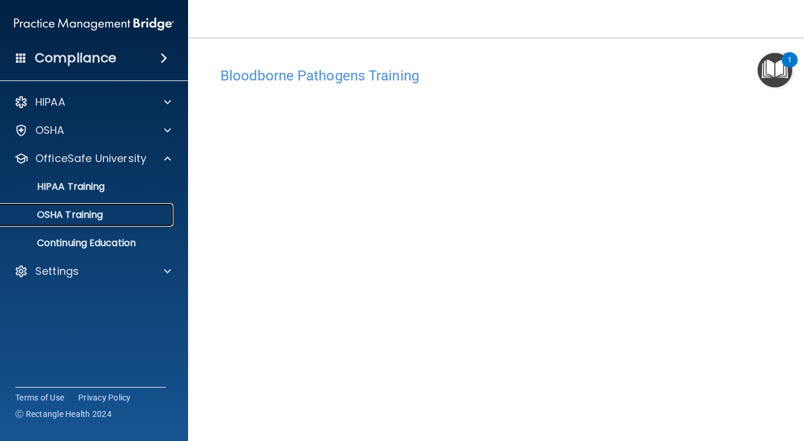
click at [110, 217] on div "OSHA Training" at bounding box center [88, 215] width 160 height 12
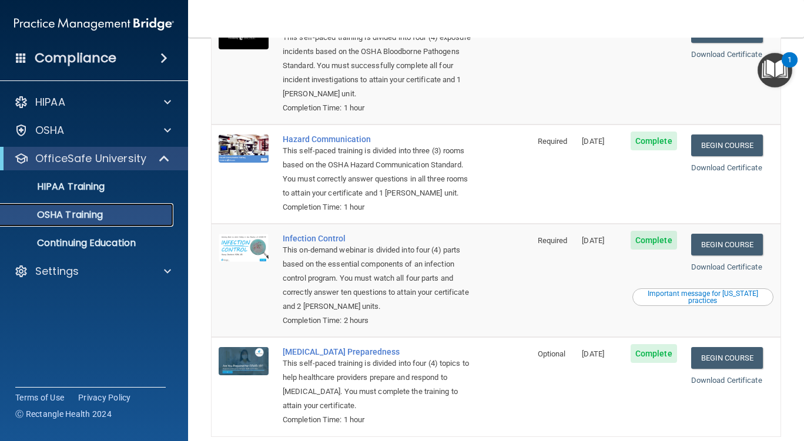
scroll to position [76, 0]
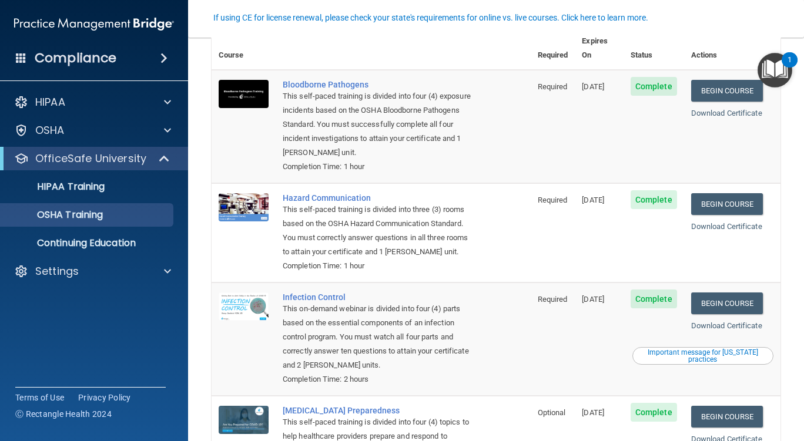
click at [635, 197] on td "Complete" at bounding box center [653, 232] width 61 height 99
click at [640, 191] on span "Complete" at bounding box center [654, 199] width 46 height 19
click at [740, 195] on link "Begin Course" at bounding box center [727, 204] width 72 height 22
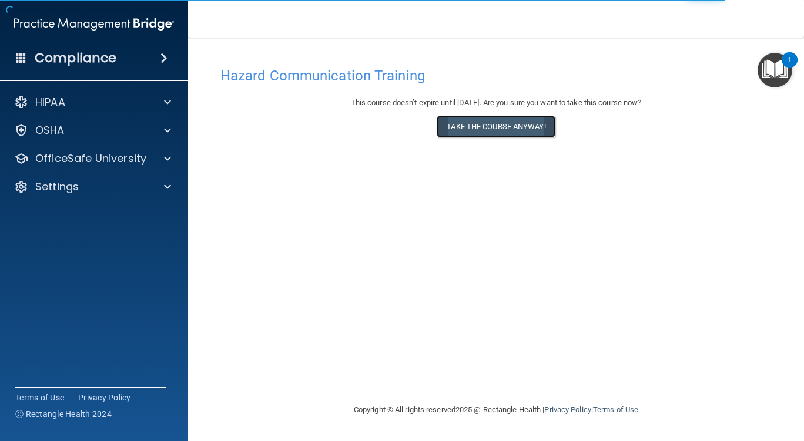
click at [497, 133] on button "Take the course anyway!" at bounding box center [496, 127] width 118 height 22
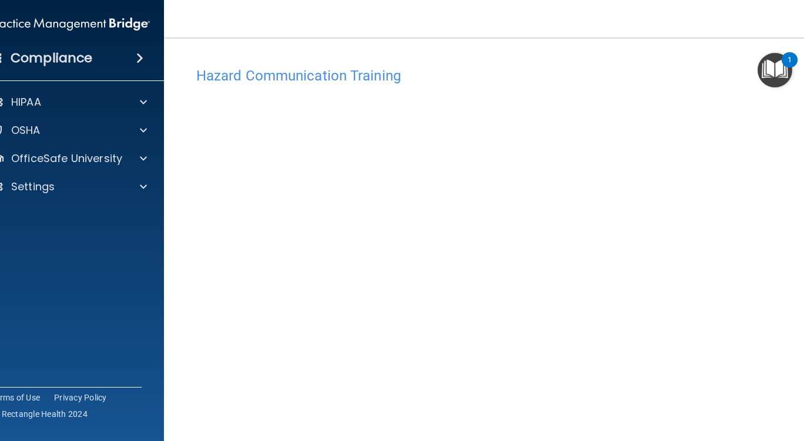
scroll to position [88, 0]
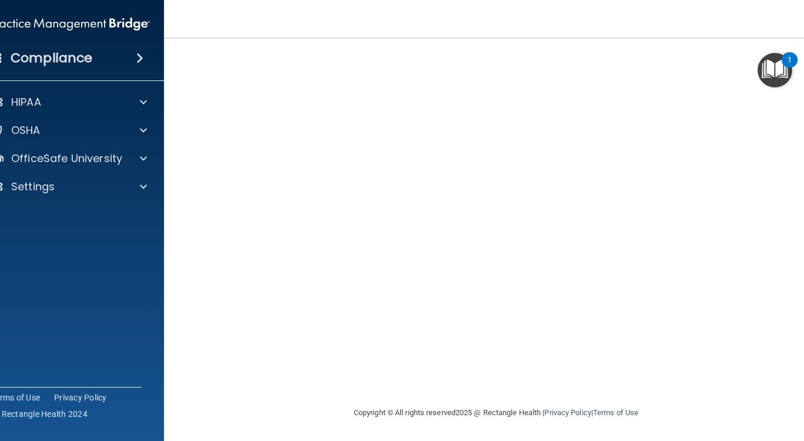
click at [778, 75] on img "Open Resource Center, 1 new notification" at bounding box center [774, 70] width 35 height 35
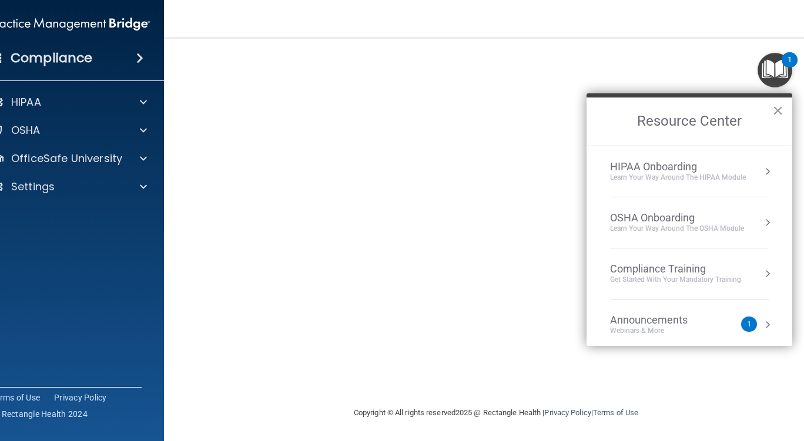
click at [781, 113] on button "×" at bounding box center [777, 110] width 11 height 19
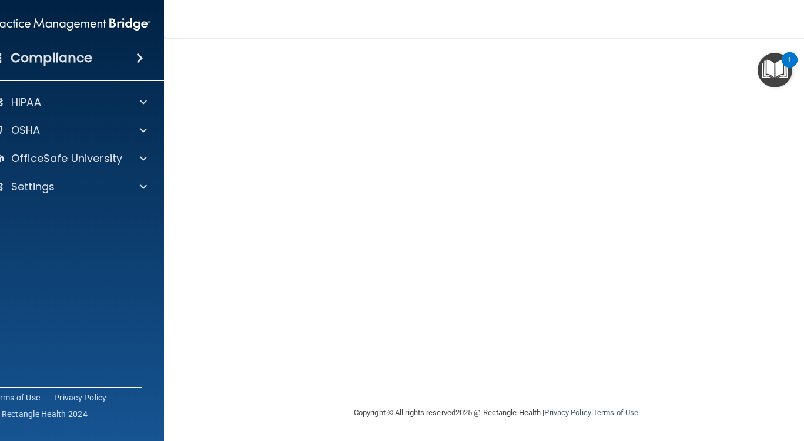
scroll to position [1, 0]
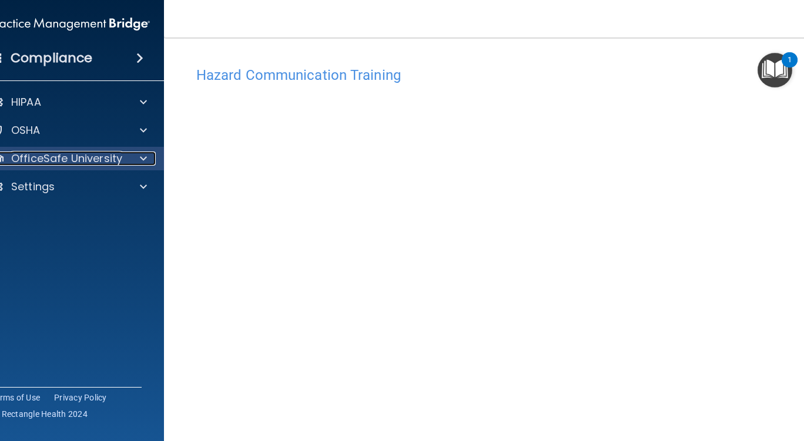
click at [108, 161] on p "OfficeSafe University" at bounding box center [66, 159] width 111 height 14
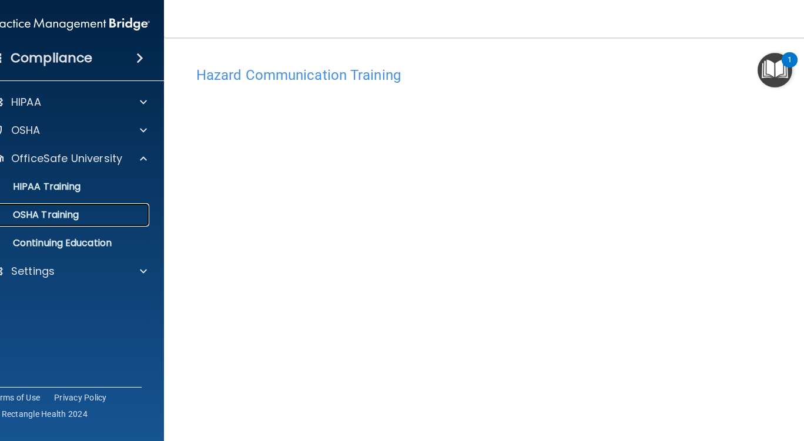
click at [81, 211] on div "OSHA Training" at bounding box center [64, 215] width 160 height 12
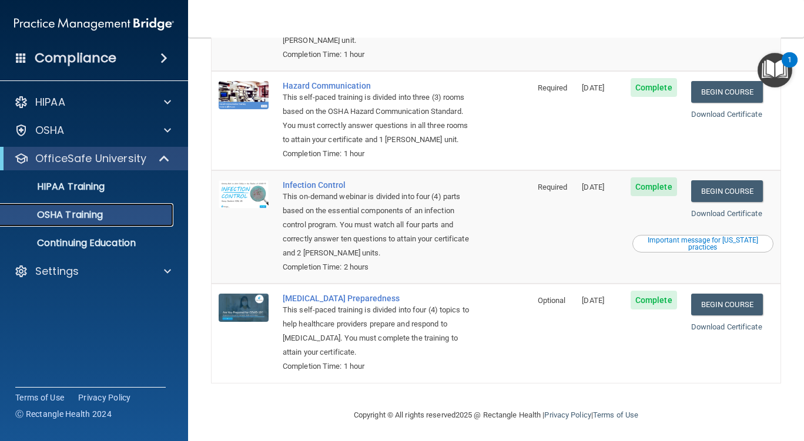
scroll to position [193, 0]
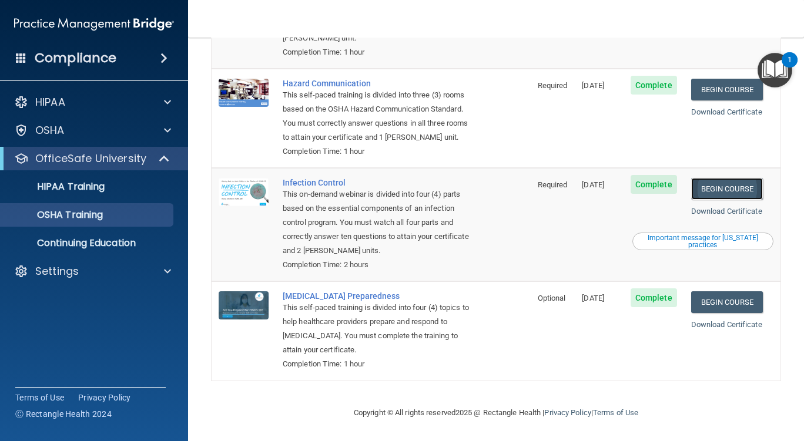
click at [727, 184] on link "Begin Course" at bounding box center [727, 189] width 72 height 22
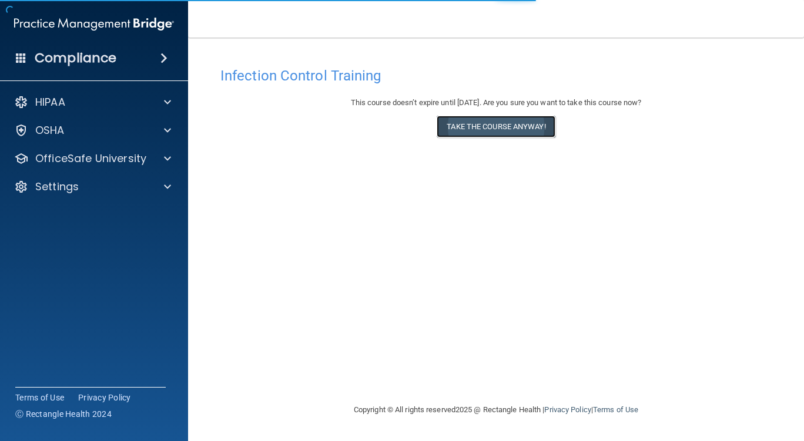
click at [507, 125] on button "Take the course anyway!" at bounding box center [496, 127] width 118 height 22
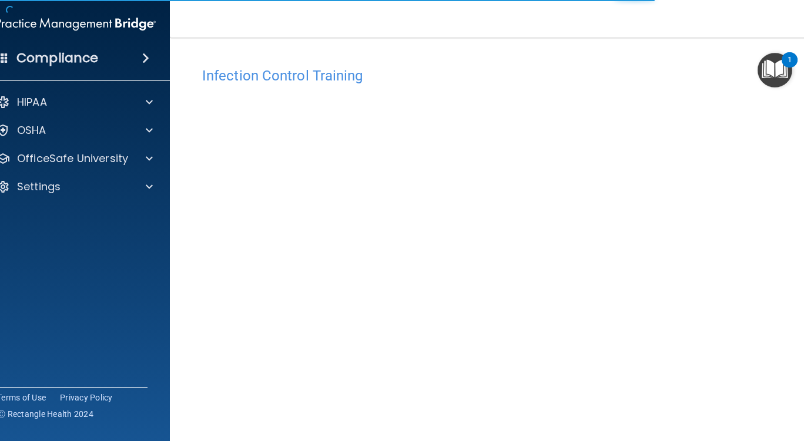
scroll to position [62, 0]
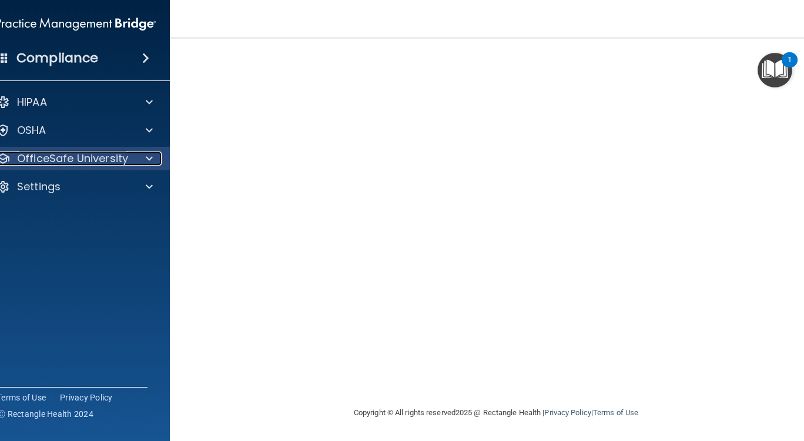
click at [35, 156] on p "OfficeSafe University" at bounding box center [72, 159] width 111 height 14
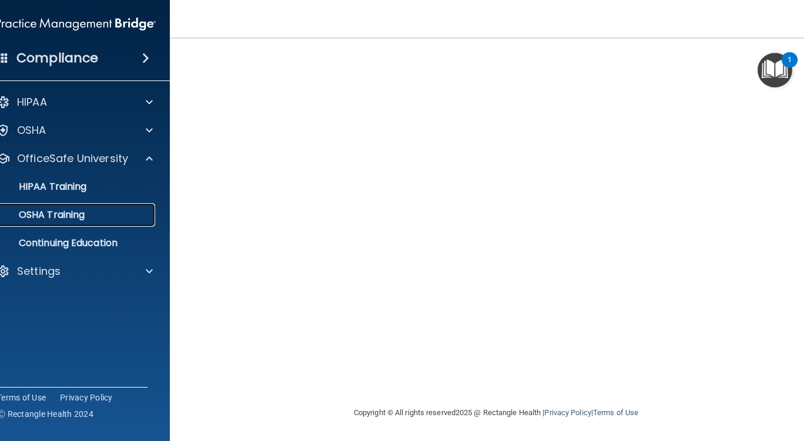
click at [105, 224] on link "OSHA Training" at bounding box center [62, 215] width 185 height 24
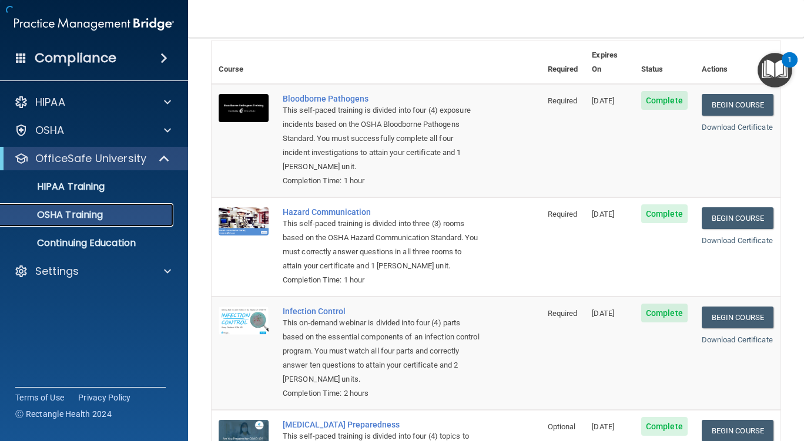
scroll to position [193, 0]
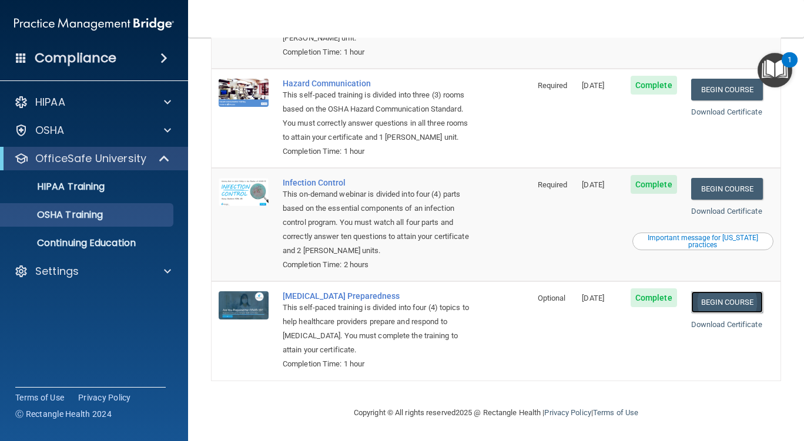
click at [748, 310] on link "Begin Course" at bounding box center [727, 302] width 72 height 22
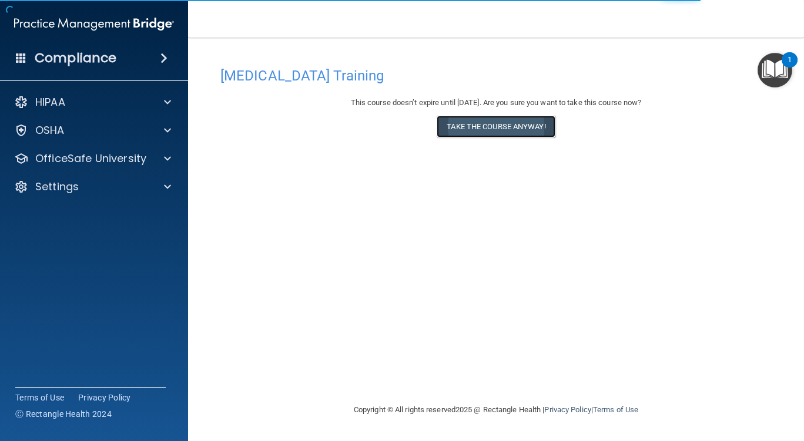
click at [519, 130] on button "Take the course anyway!" at bounding box center [496, 127] width 118 height 22
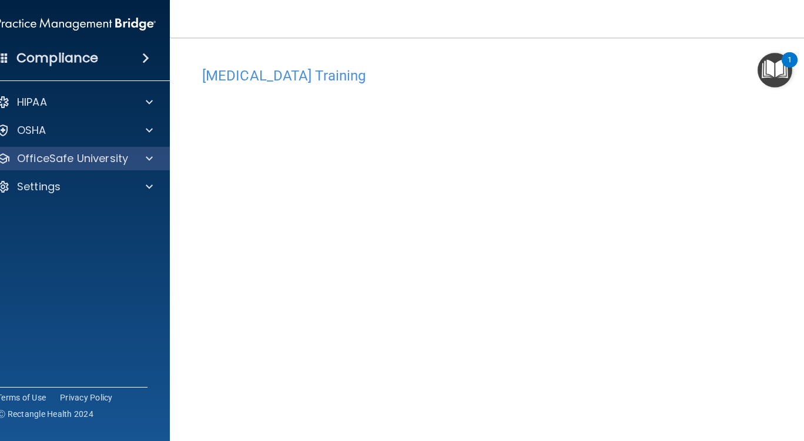
click at [71, 167] on div "OfficeSafe University" at bounding box center [76, 159] width 189 height 24
click at [130, 151] on div "OfficeSafe University" at bounding box center [76, 159] width 189 height 24
click at [88, 162] on p "OfficeSafe University" at bounding box center [72, 159] width 111 height 14
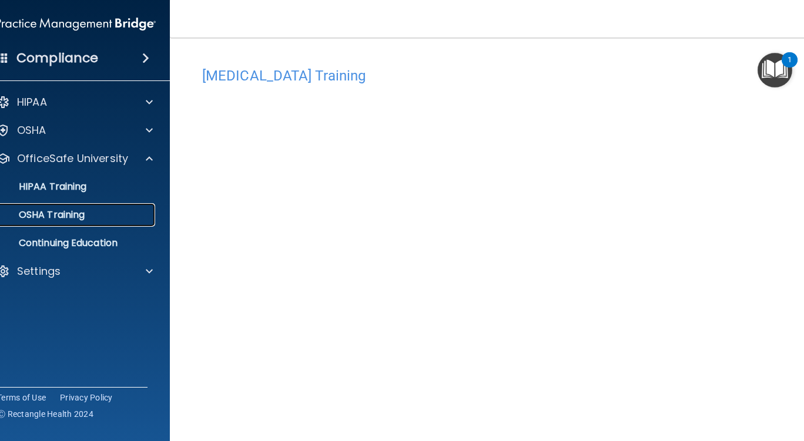
click at [81, 222] on link "OSHA Training" at bounding box center [62, 215] width 185 height 24
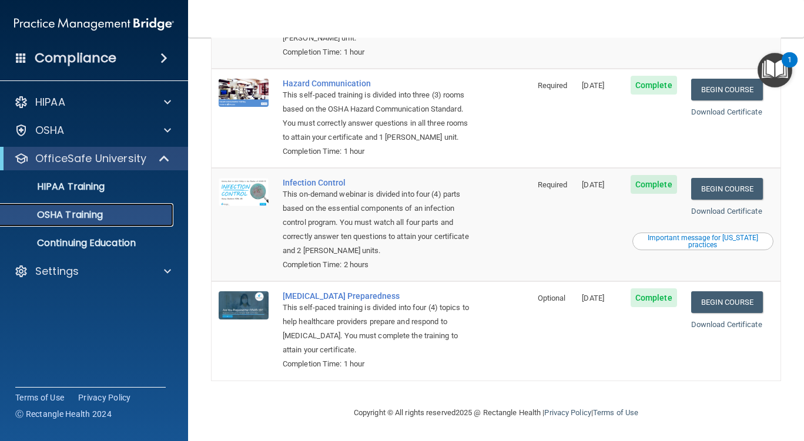
scroll to position [193, 0]
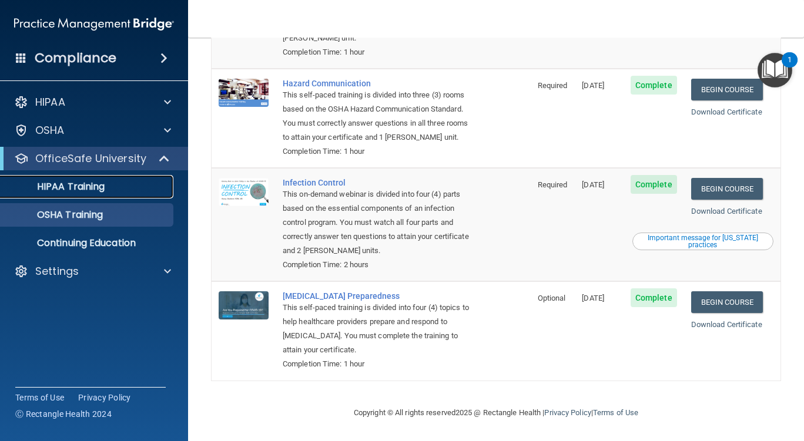
click at [95, 189] on p "HIPAA Training" at bounding box center [56, 187] width 97 height 12
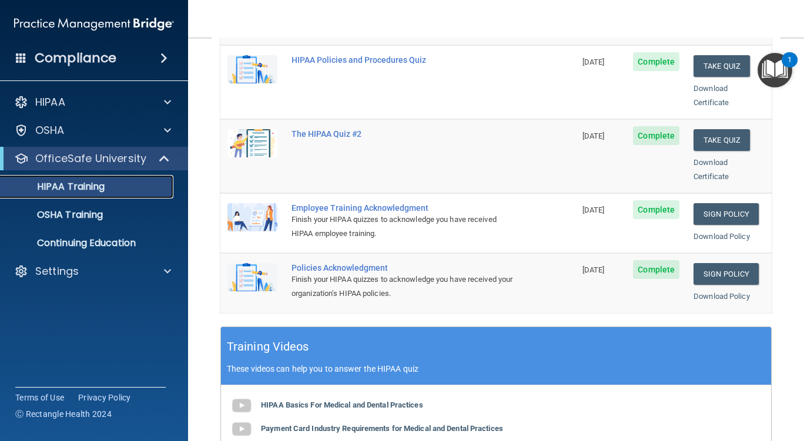
scroll to position [353, 0]
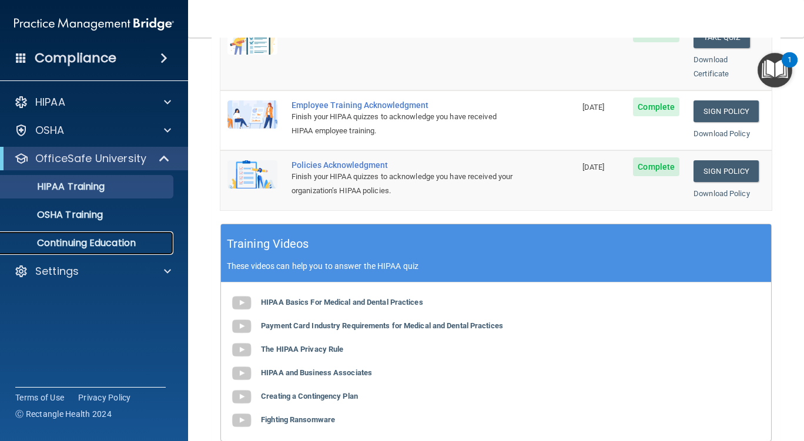
click at [78, 247] on p "Continuing Education" at bounding box center [88, 243] width 160 height 12
